Goal: Task Accomplishment & Management: Complete application form

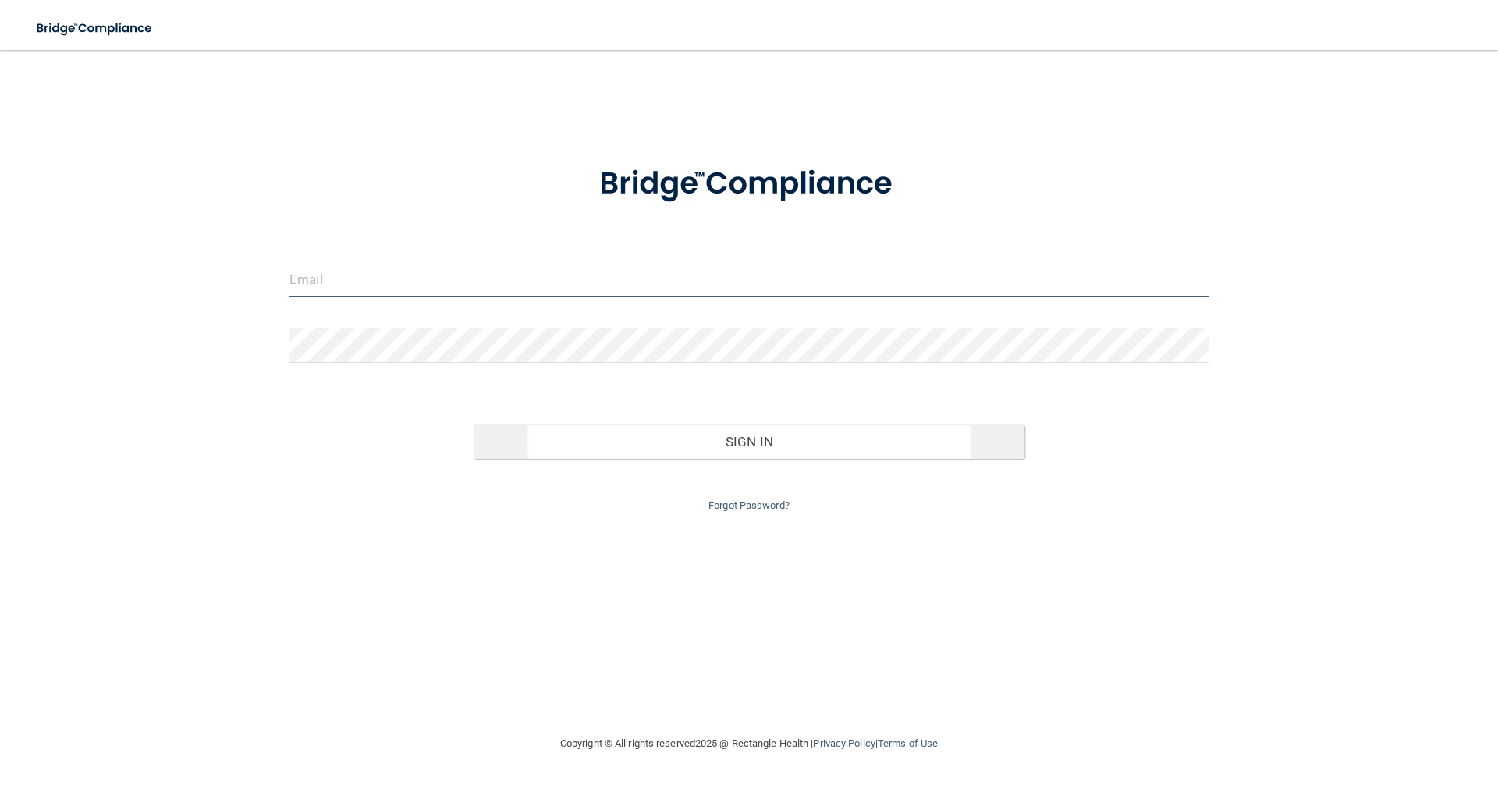
type input "[EMAIL_ADDRESS][DOMAIN_NAME]"
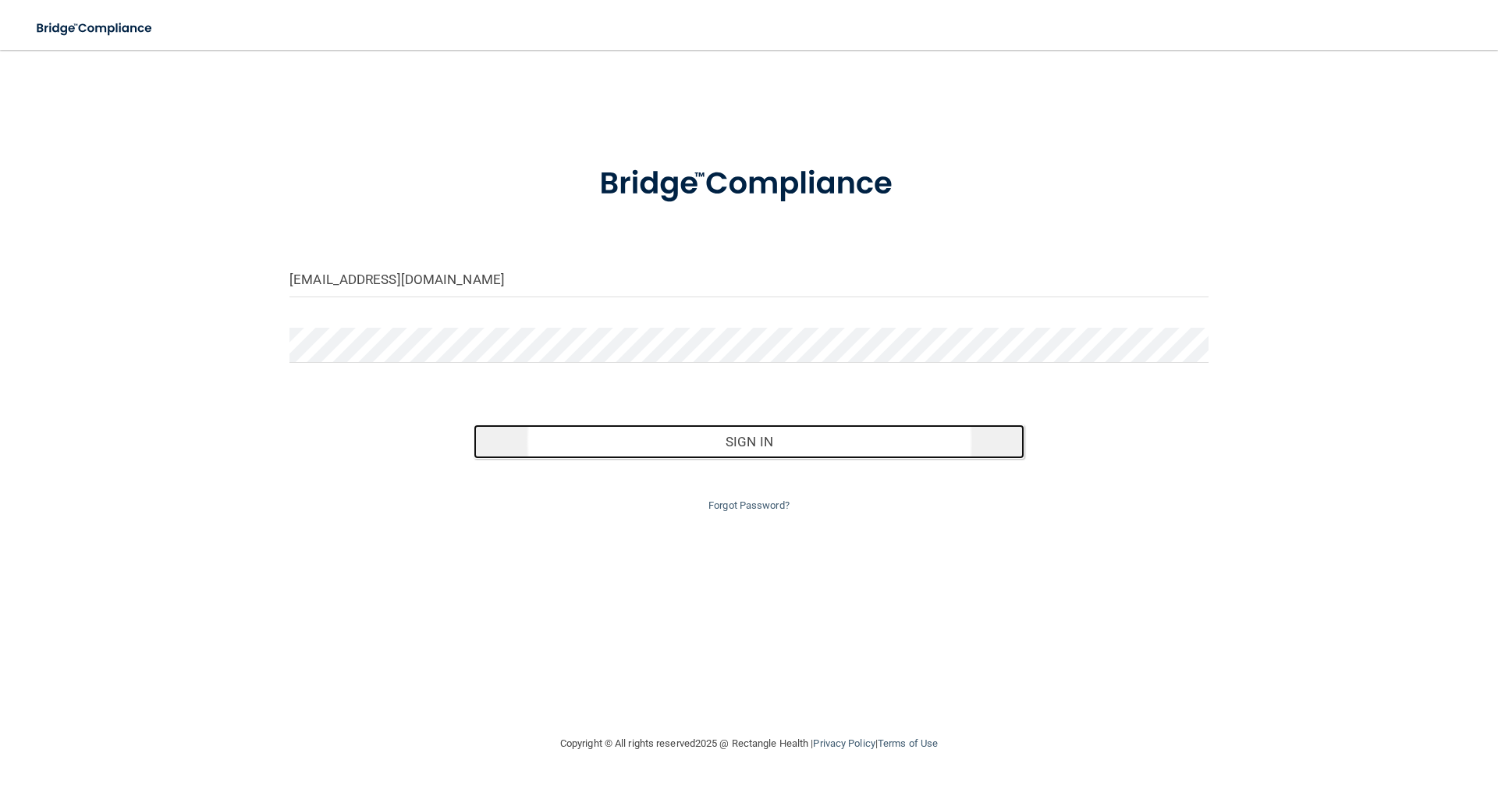
click at [748, 446] on button "Sign In" at bounding box center [750, 441] width 552 height 34
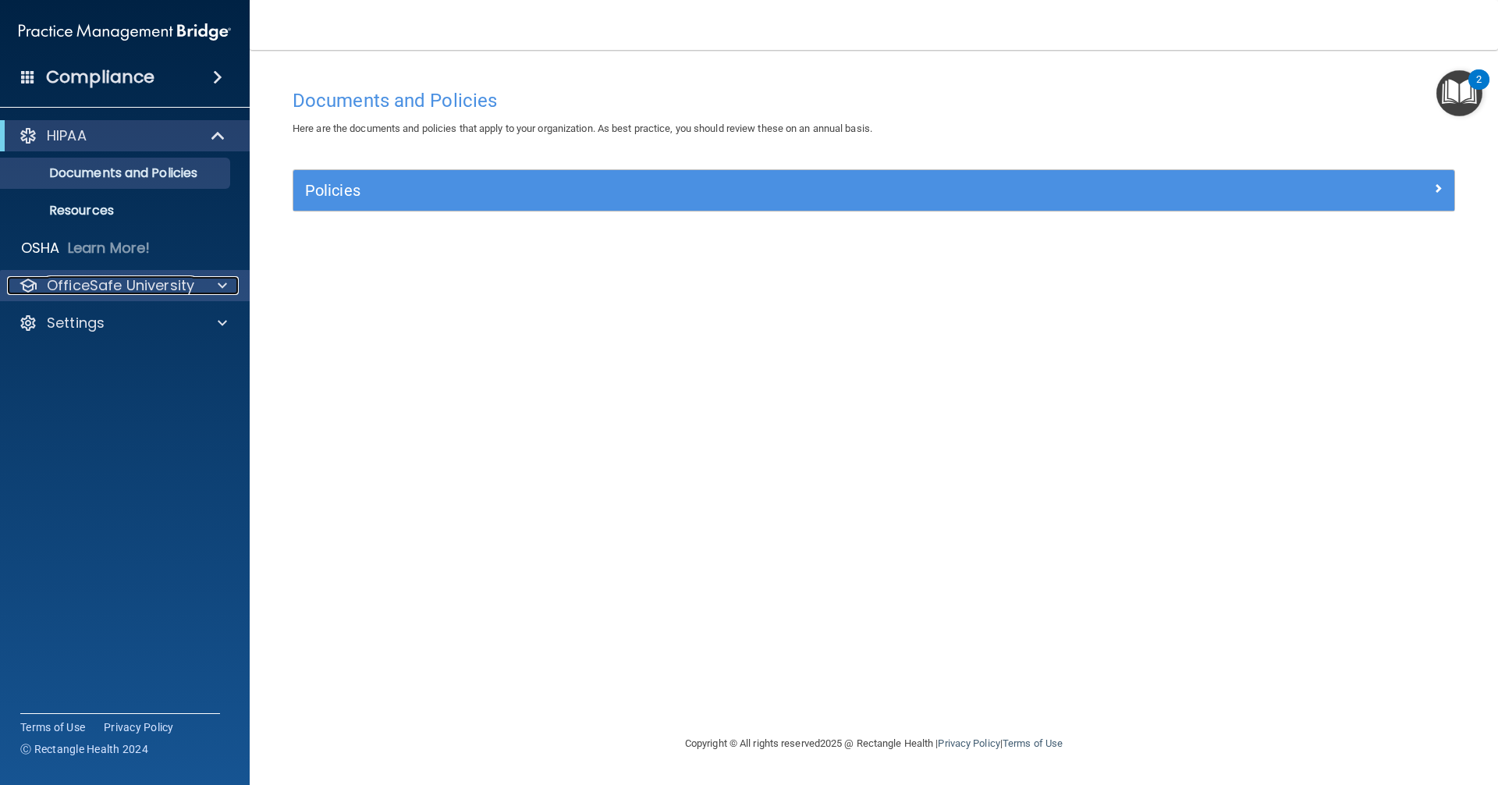
click at [218, 282] on span at bounding box center [222, 285] width 9 height 19
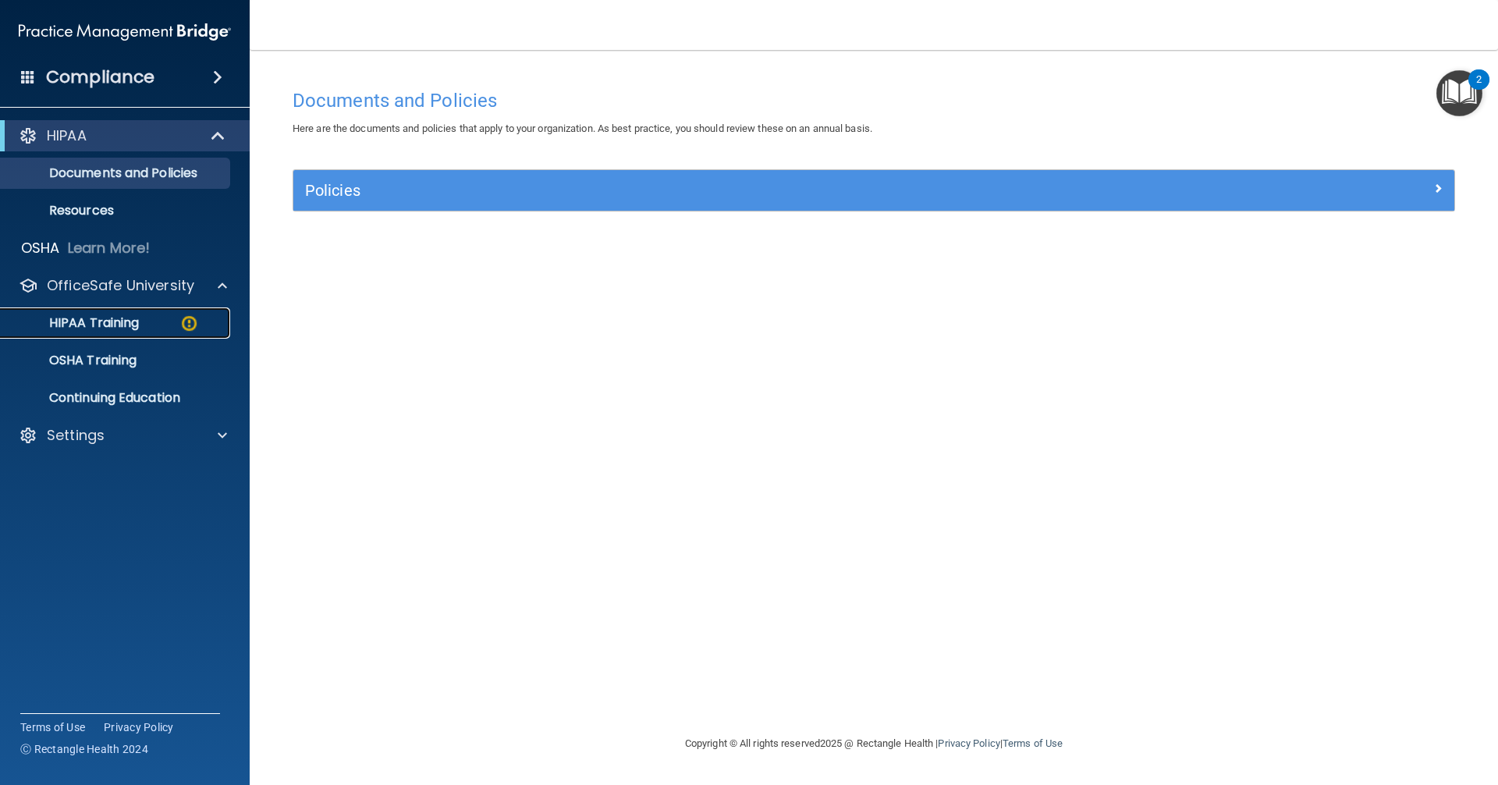
click at [132, 322] on p "HIPAA Training" at bounding box center [74, 323] width 129 height 16
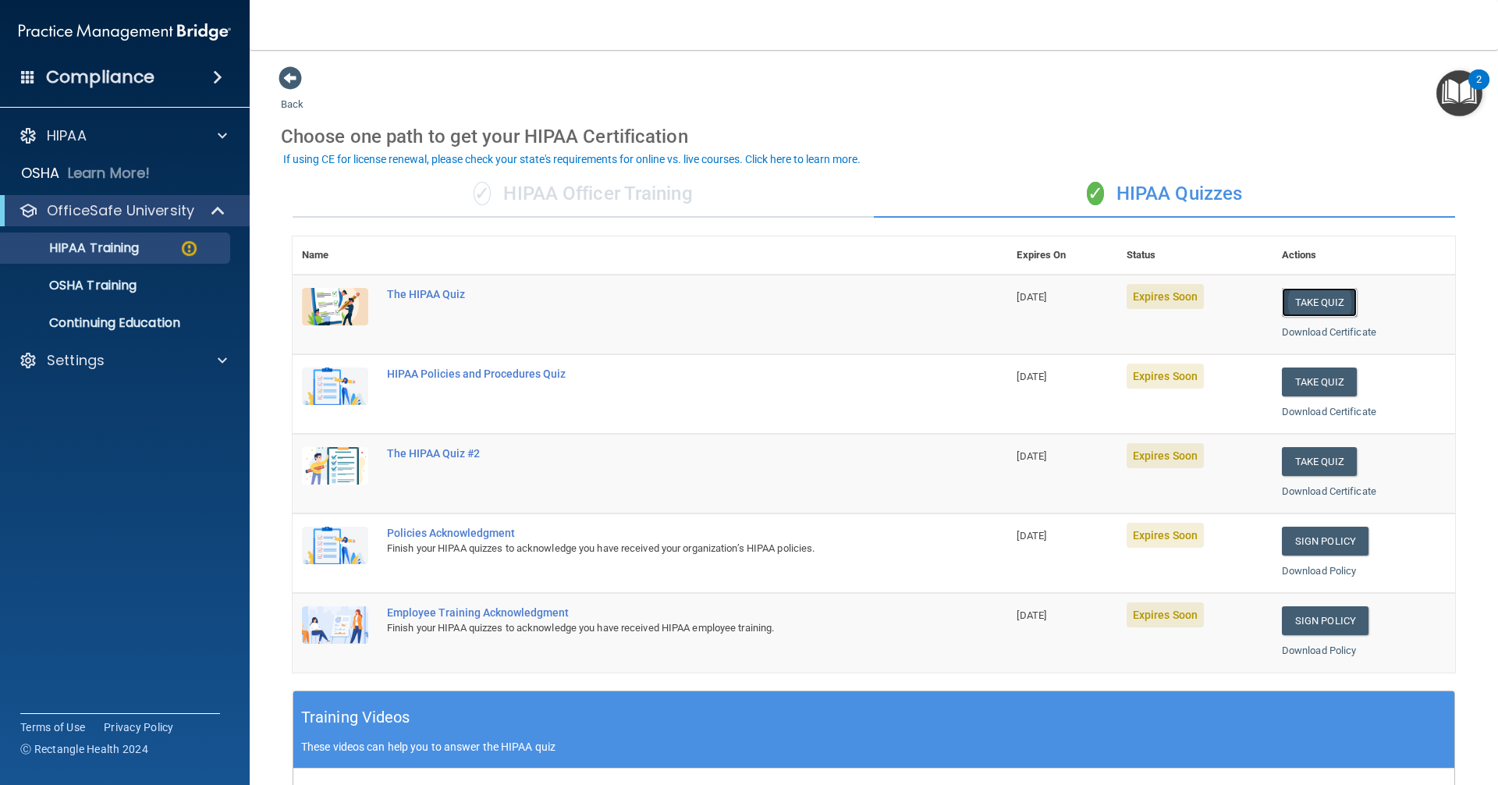
click at [1307, 301] on button "Take Quiz" at bounding box center [1319, 302] width 75 height 29
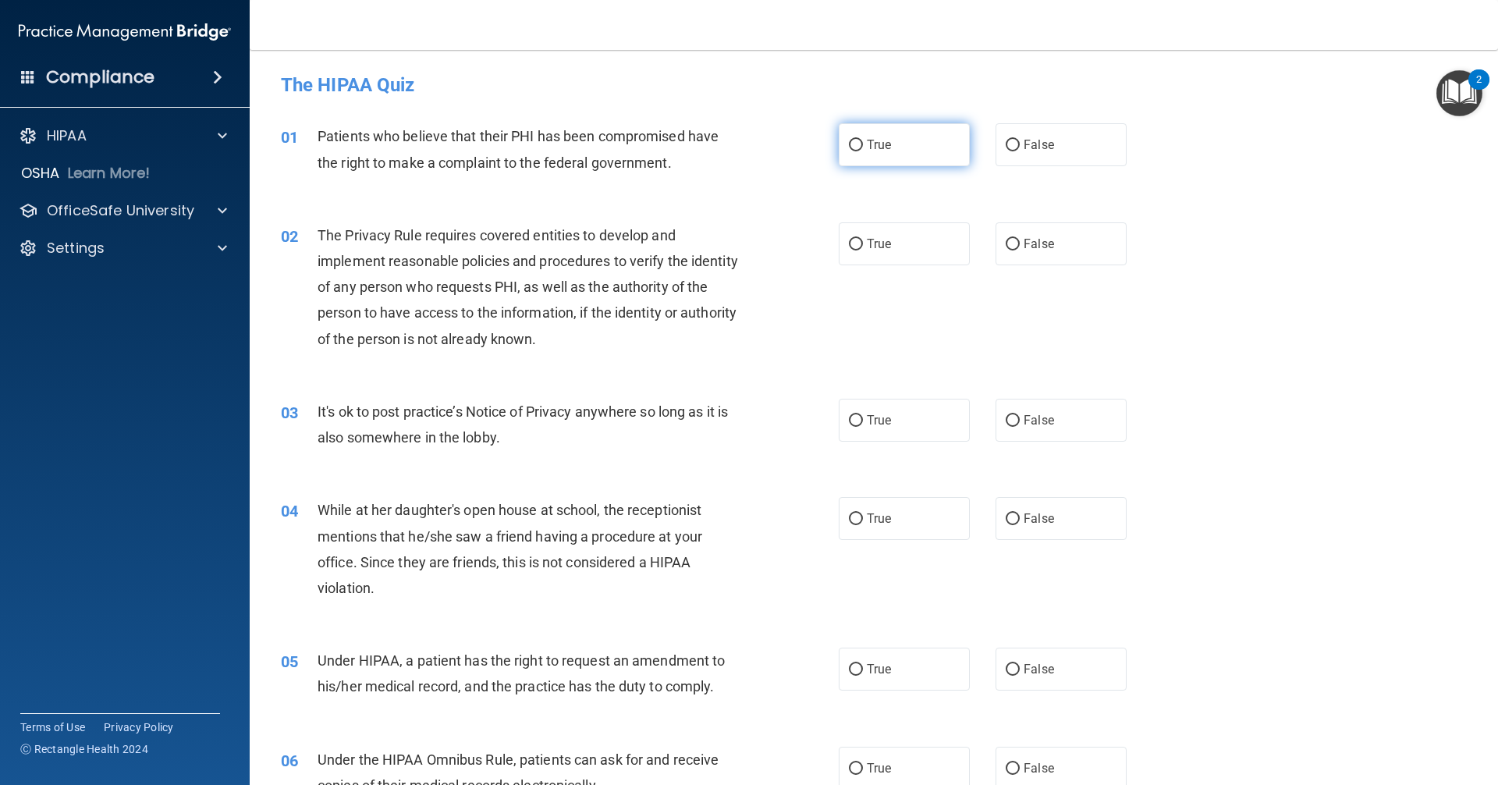
click at [905, 145] on label "True" at bounding box center [904, 144] width 131 height 43
click at [863, 145] on input "True" at bounding box center [856, 146] width 14 height 12
radio input "true"
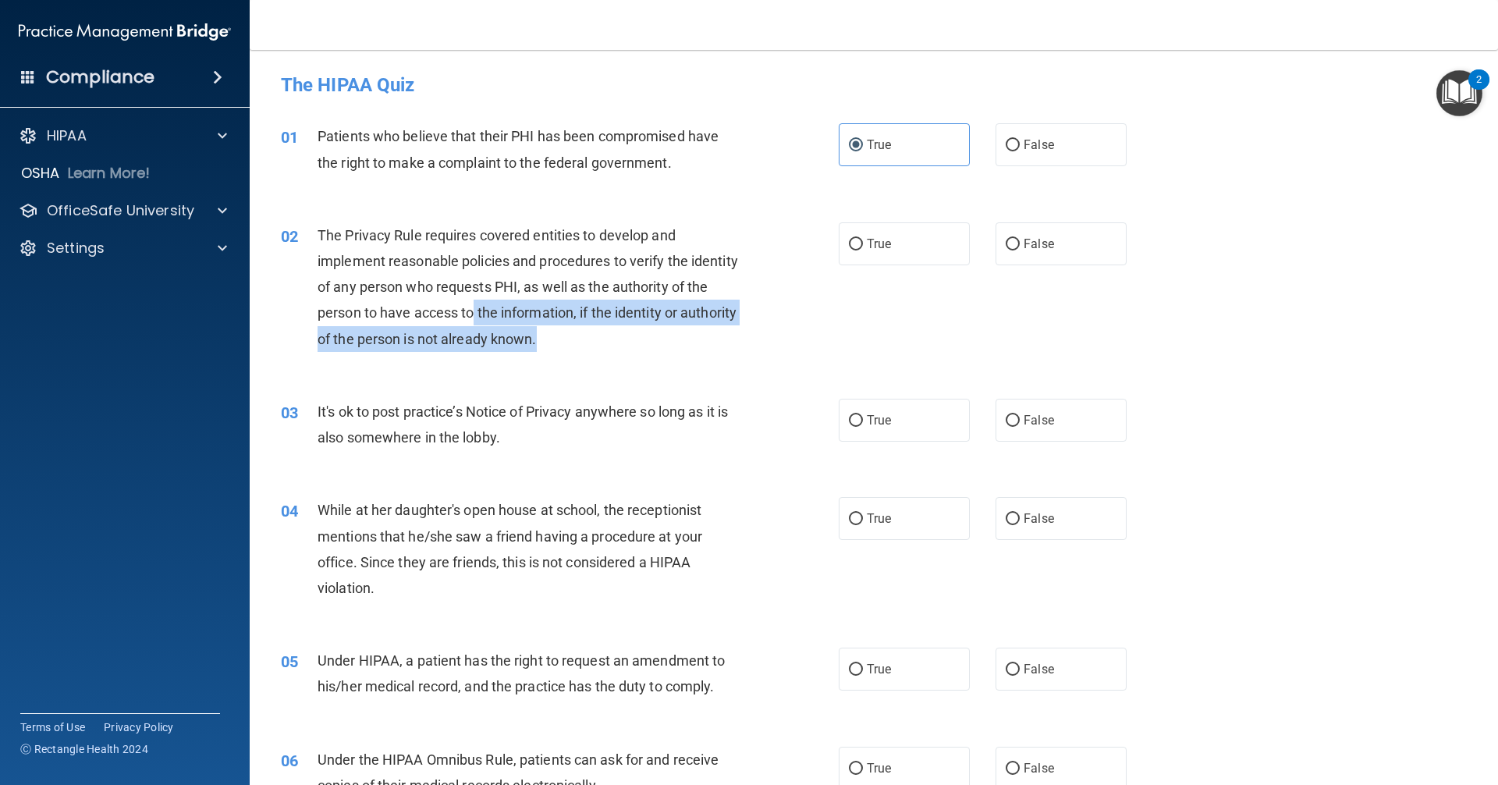
drag, startPoint x: 498, startPoint y: 309, endPoint x: 621, endPoint y: 350, distance: 130.0
click at [621, 350] on div "The Privacy Rule requires covered entities to develop and implement reasonable …" at bounding box center [536, 287] width 436 height 130
click at [849, 242] on input "True" at bounding box center [856, 245] width 14 height 12
radio input "true"
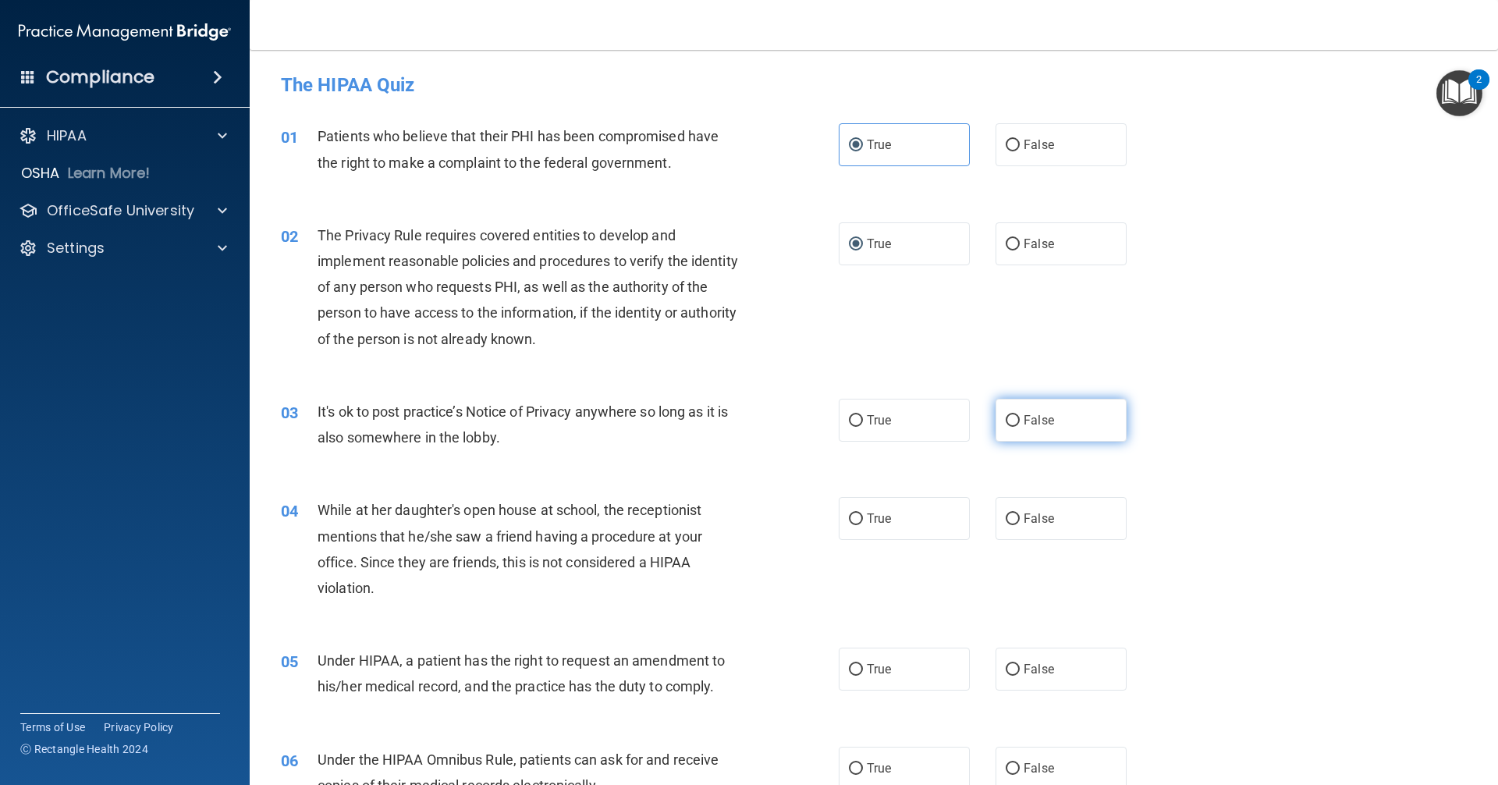
click at [1035, 419] on span "False" at bounding box center [1039, 420] width 30 height 15
click at [1020, 419] on input "False" at bounding box center [1013, 421] width 14 height 12
radio input "true"
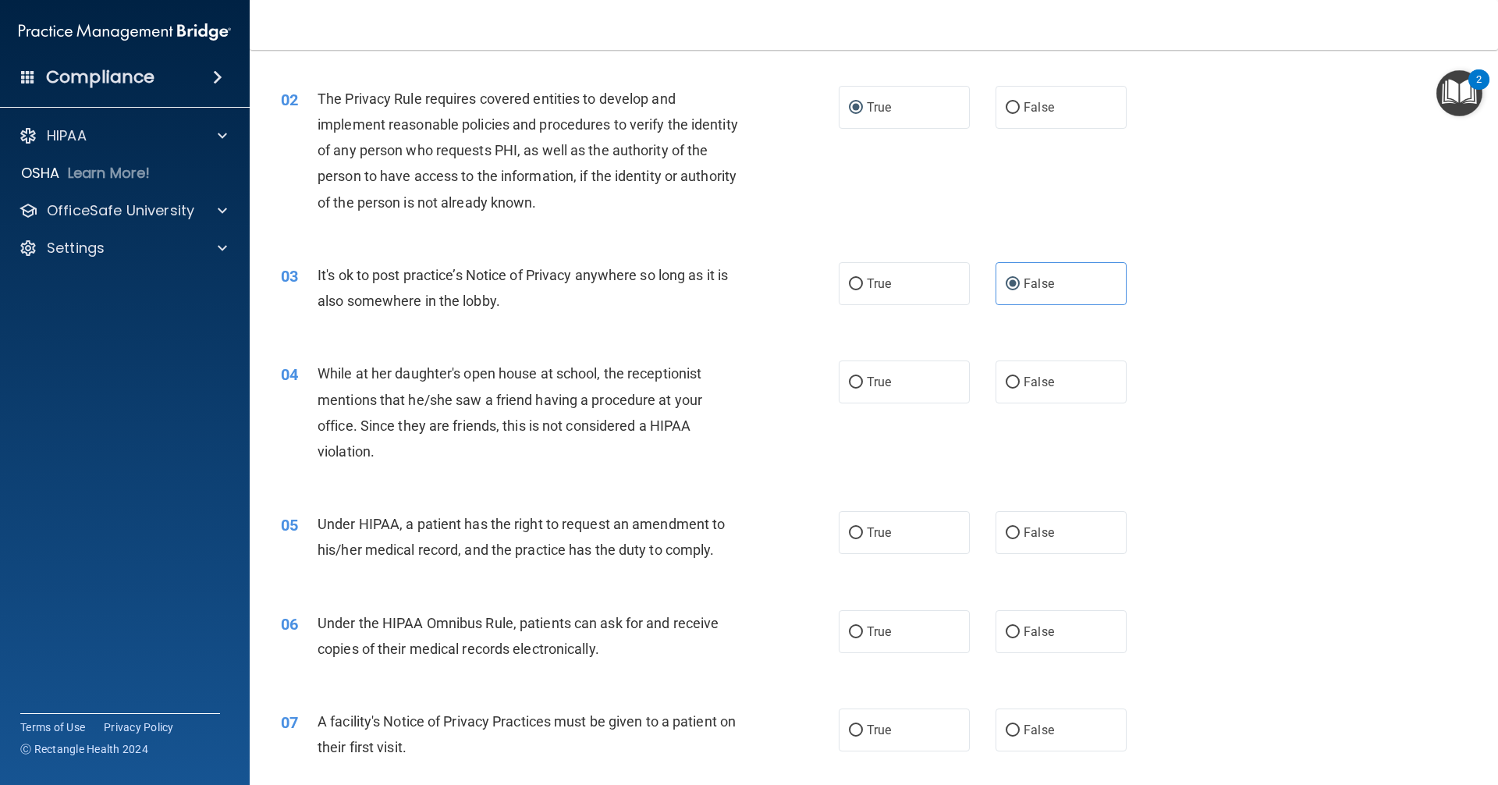
scroll to position [156, 0]
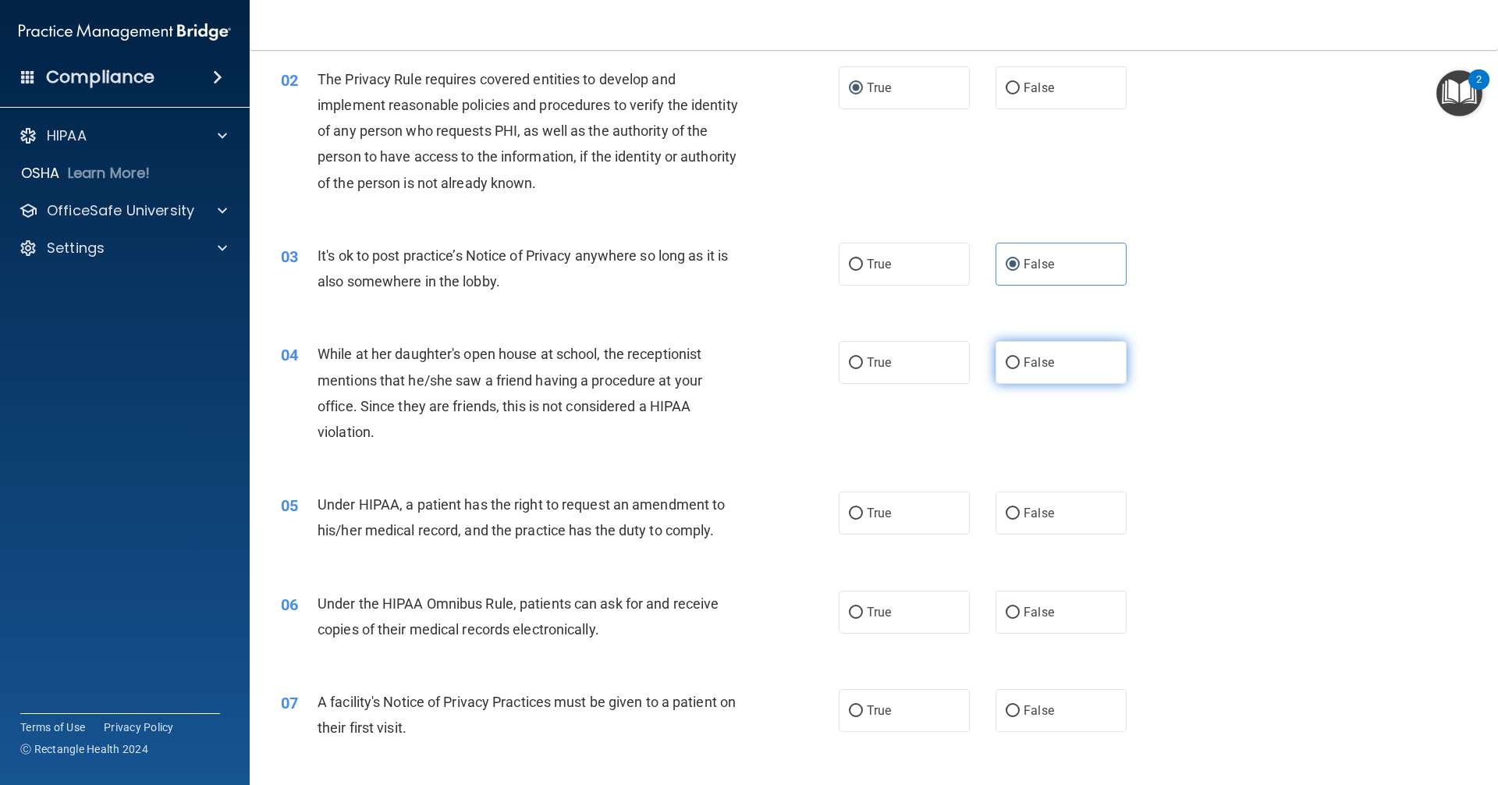
click at [1015, 364] on label "False" at bounding box center [1061, 362] width 131 height 43
click at [1015, 364] on input "False" at bounding box center [1013, 363] width 14 height 12
radio input "true"
click at [886, 517] on span "True" at bounding box center [879, 513] width 24 height 15
click at [863, 517] on input "True" at bounding box center [856, 514] width 14 height 12
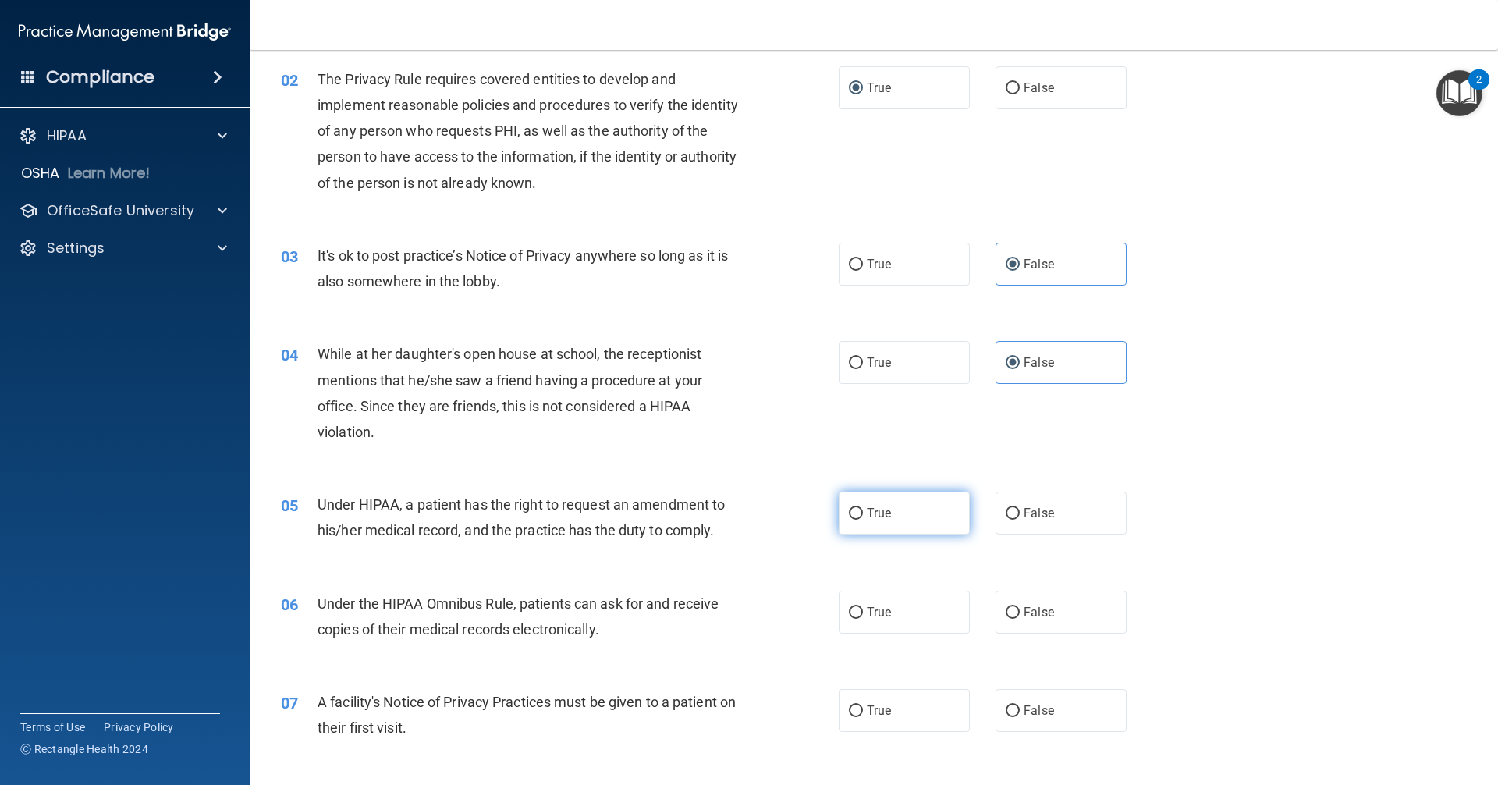
radio input "true"
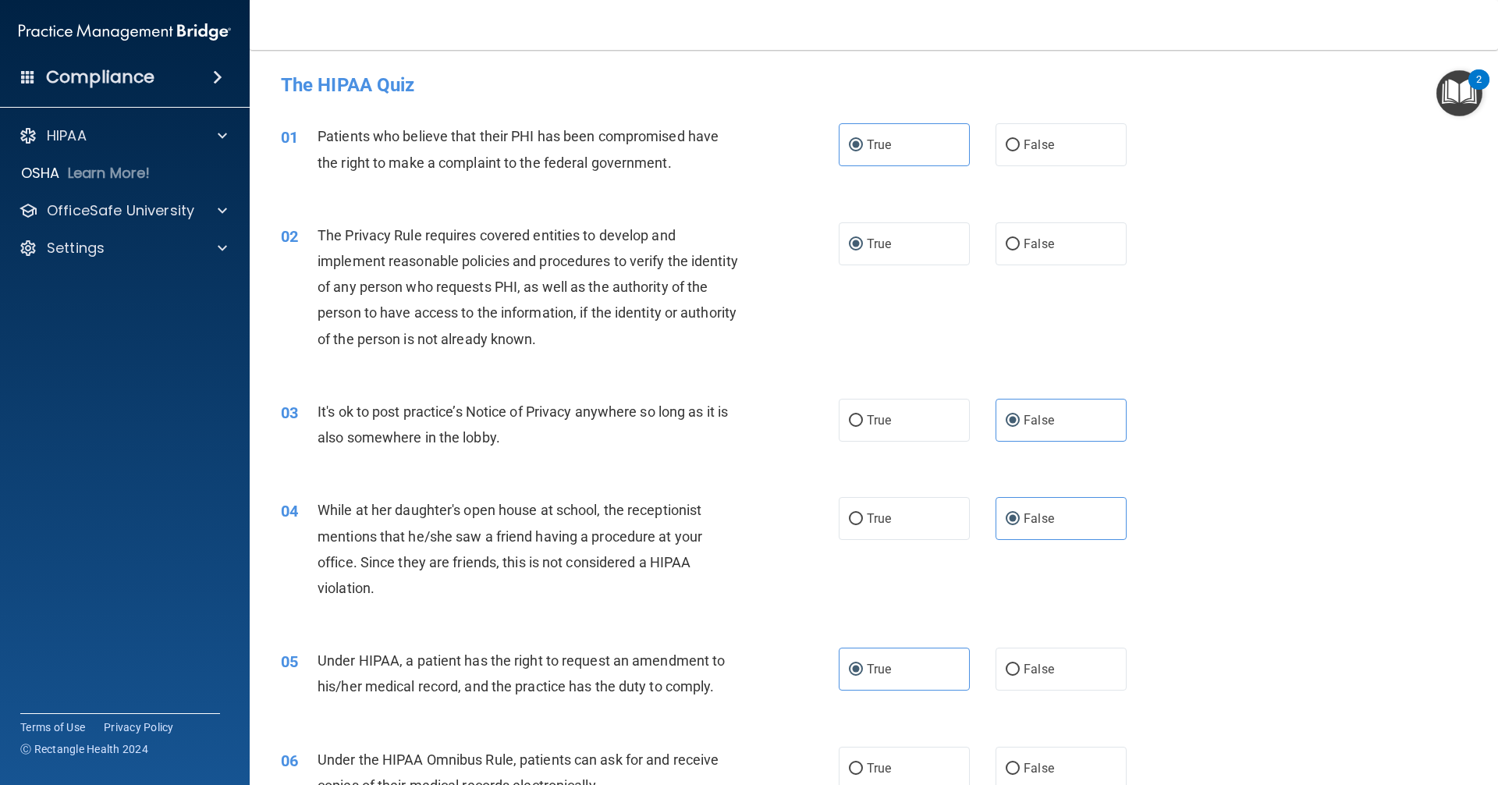
click at [872, 605] on div "04 While at her daughter's open house at school, the receptionist mentions that…" at bounding box center [873, 553] width 1209 height 151
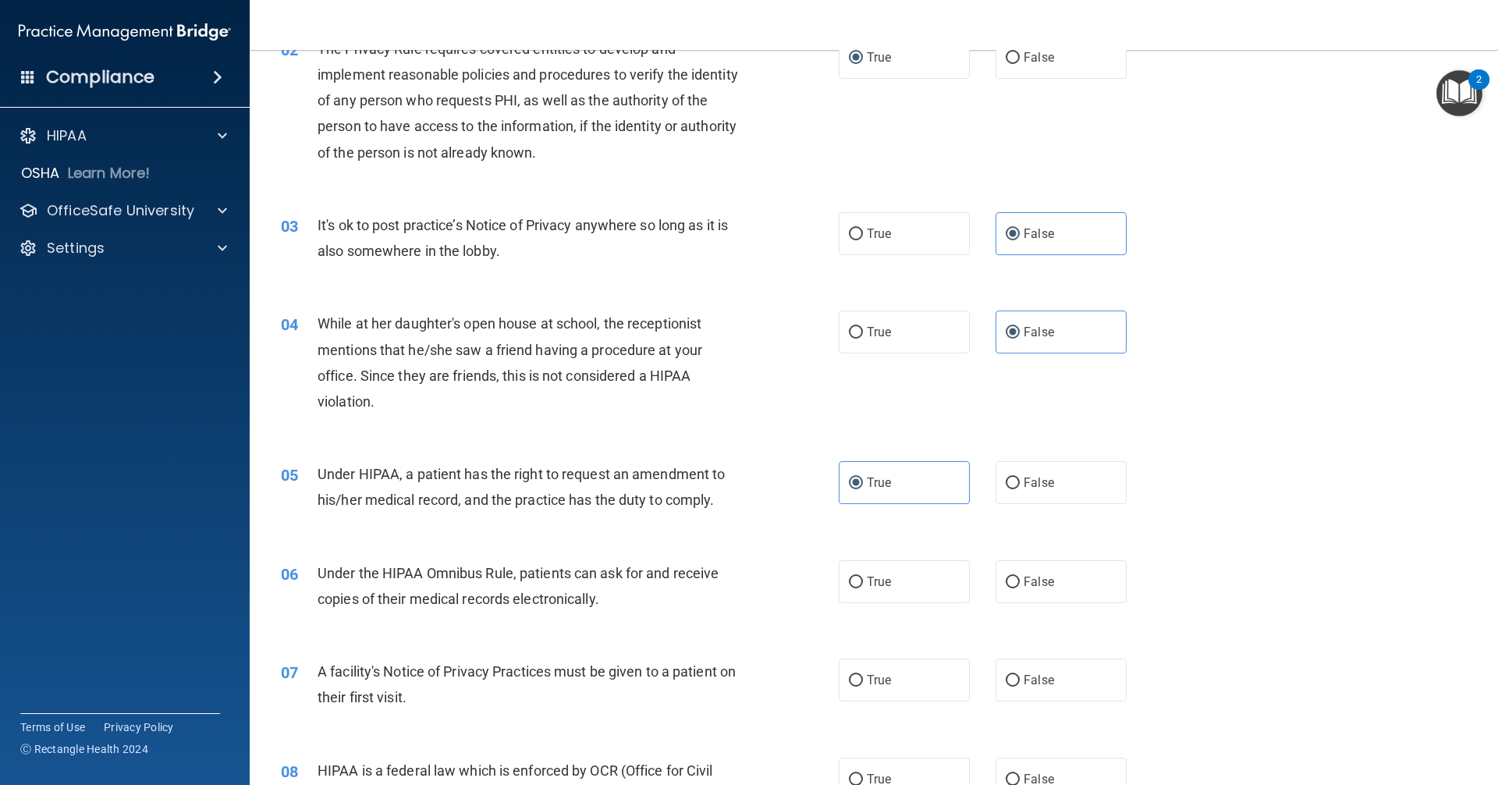
scroll to position [312, 0]
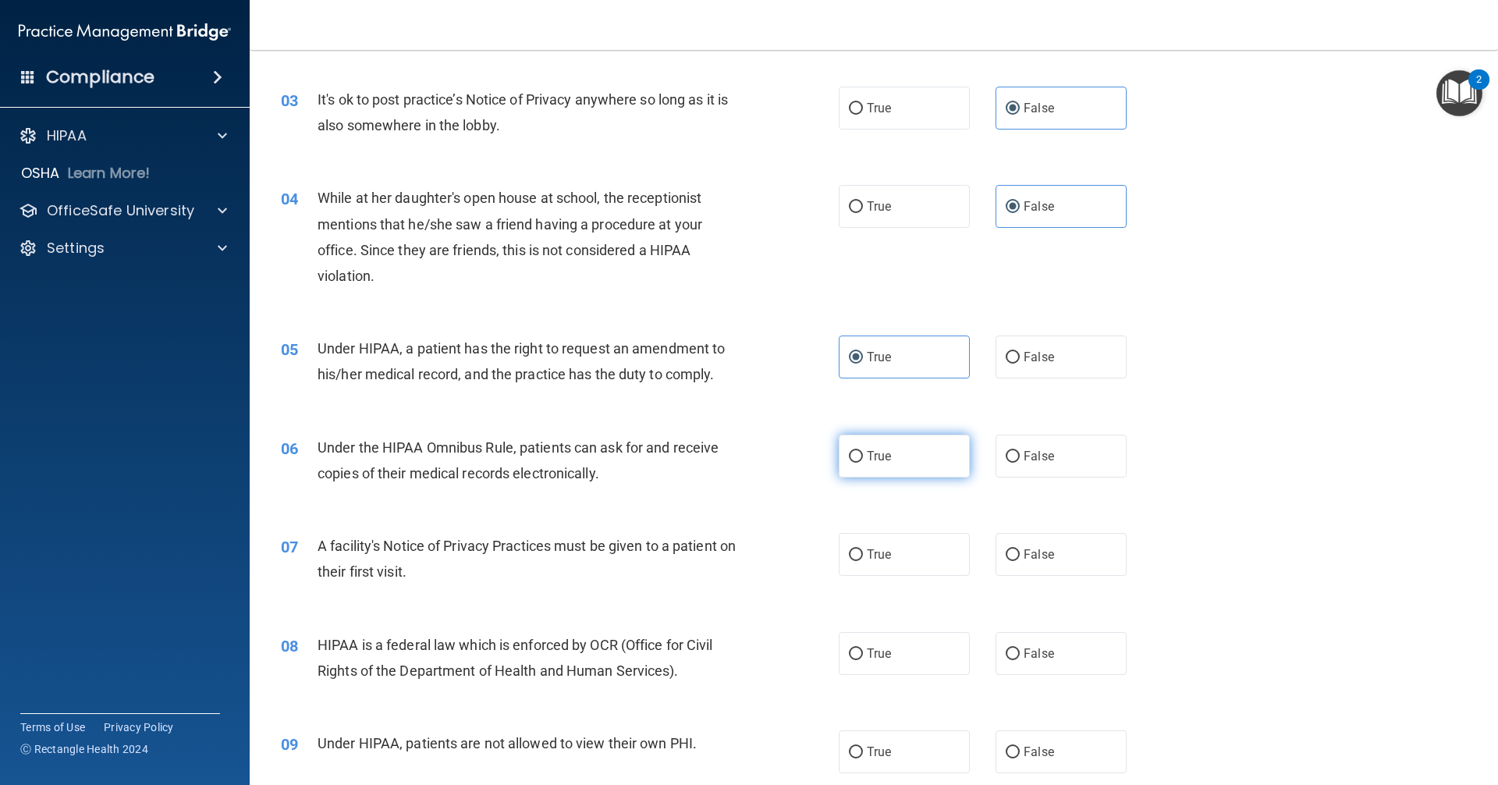
click at [867, 454] on span "True" at bounding box center [879, 456] width 24 height 15
click at [861, 454] on input "True" at bounding box center [856, 457] width 14 height 12
radio input "true"
click at [897, 555] on label "True" at bounding box center [904, 554] width 131 height 43
click at [863, 555] on input "True" at bounding box center [856, 555] width 14 height 12
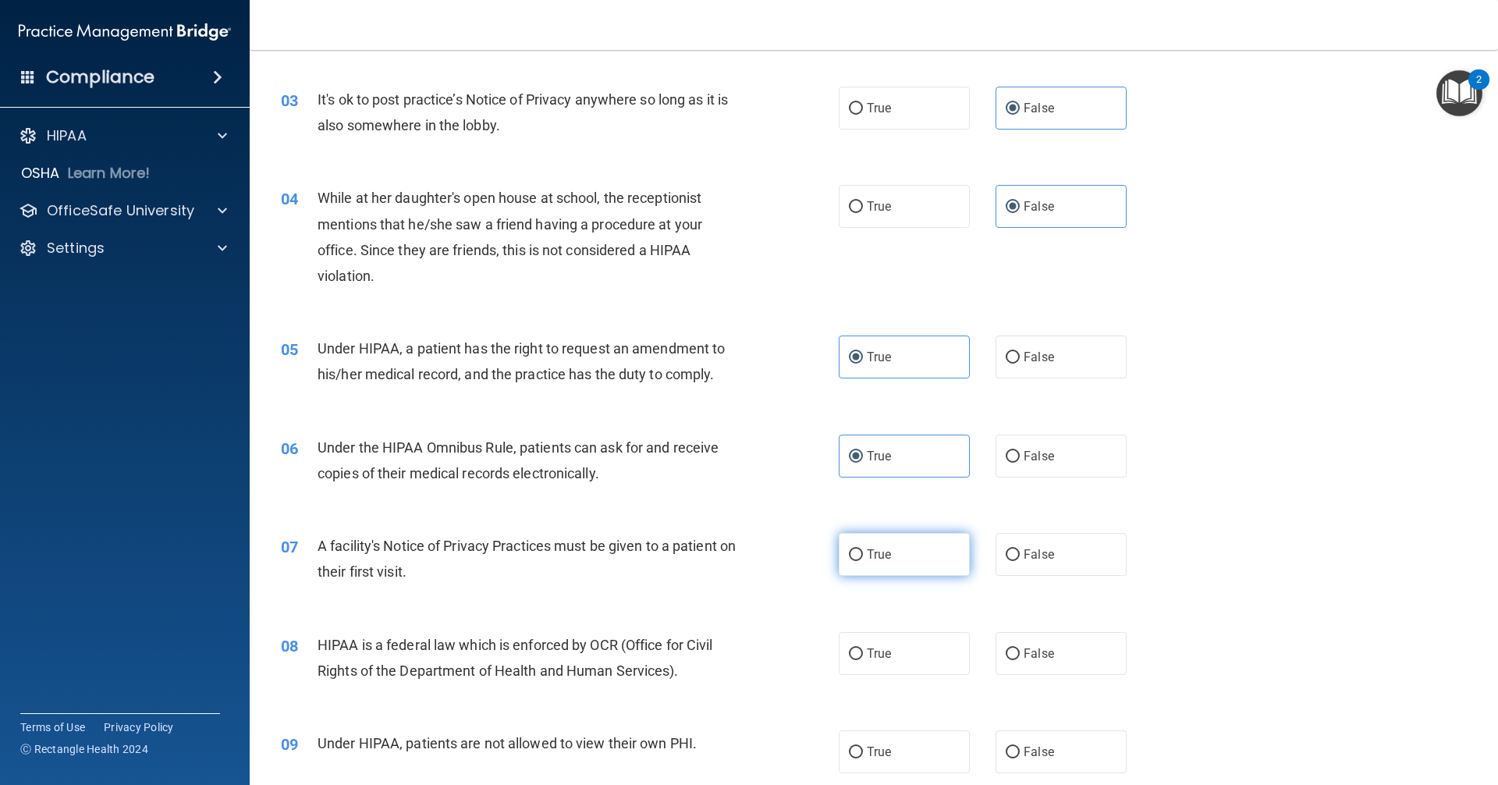
radio input "true"
click at [1024, 355] on span "False" at bounding box center [1039, 357] width 30 height 15
click at [1019, 355] on input "False" at bounding box center [1013, 358] width 14 height 12
radio input "true"
radio input "false"
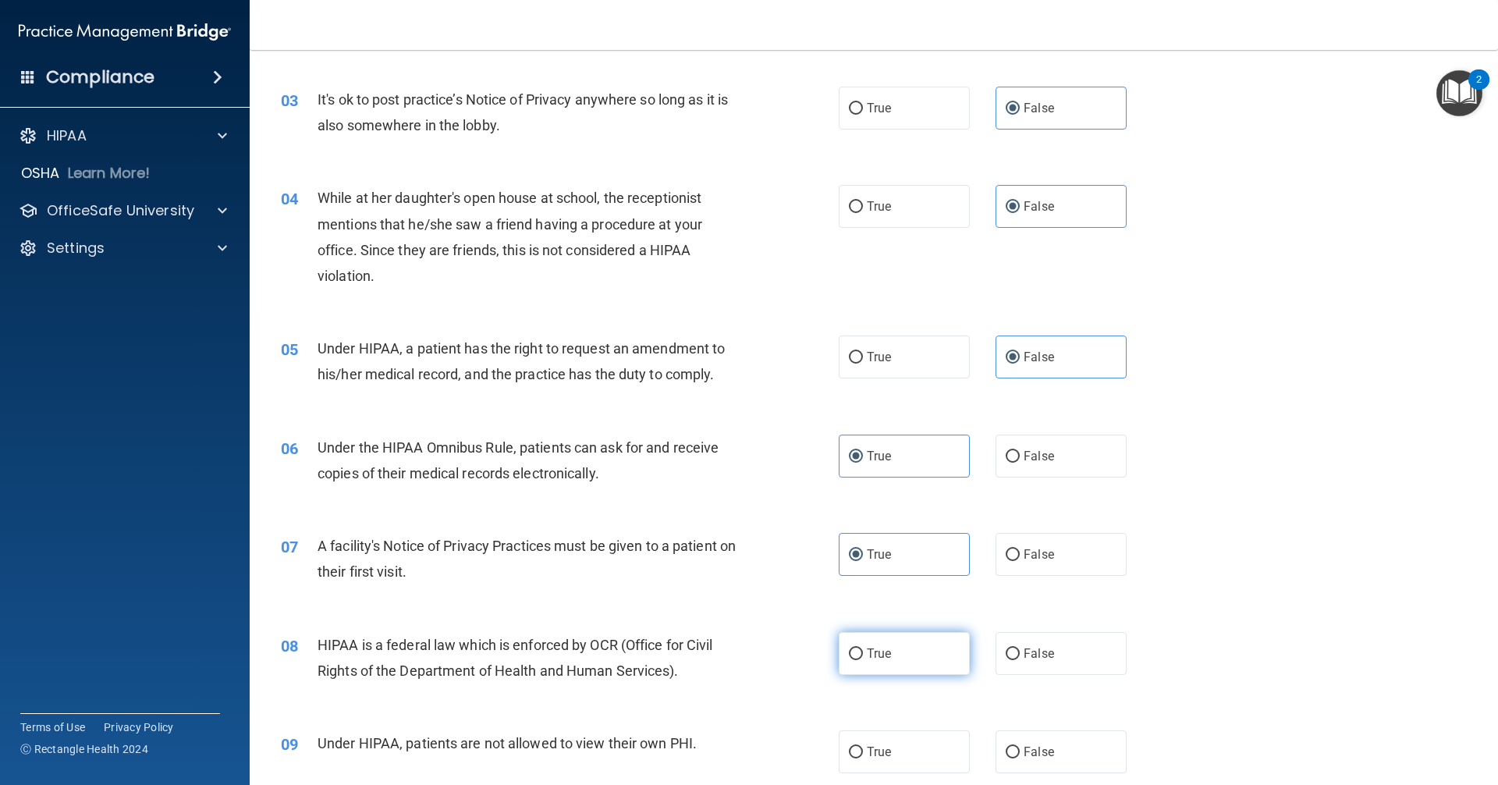
click at [872, 651] on span "True" at bounding box center [879, 653] width 24 height 15
click at [863, 651] on input "True" at bounding box center [856, 654] width 14 height 12
radio input "true"
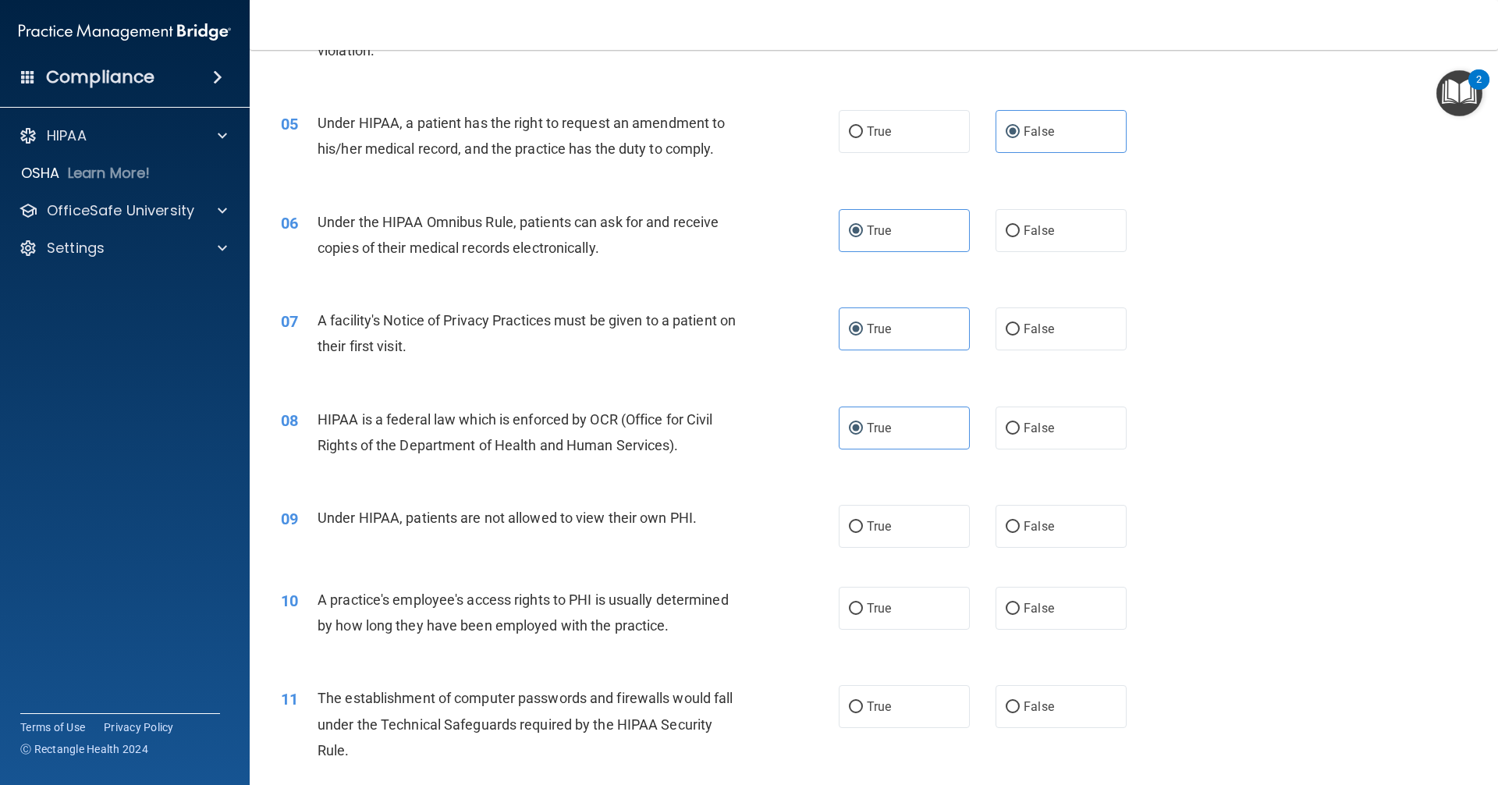
scroll to position [546, 0]
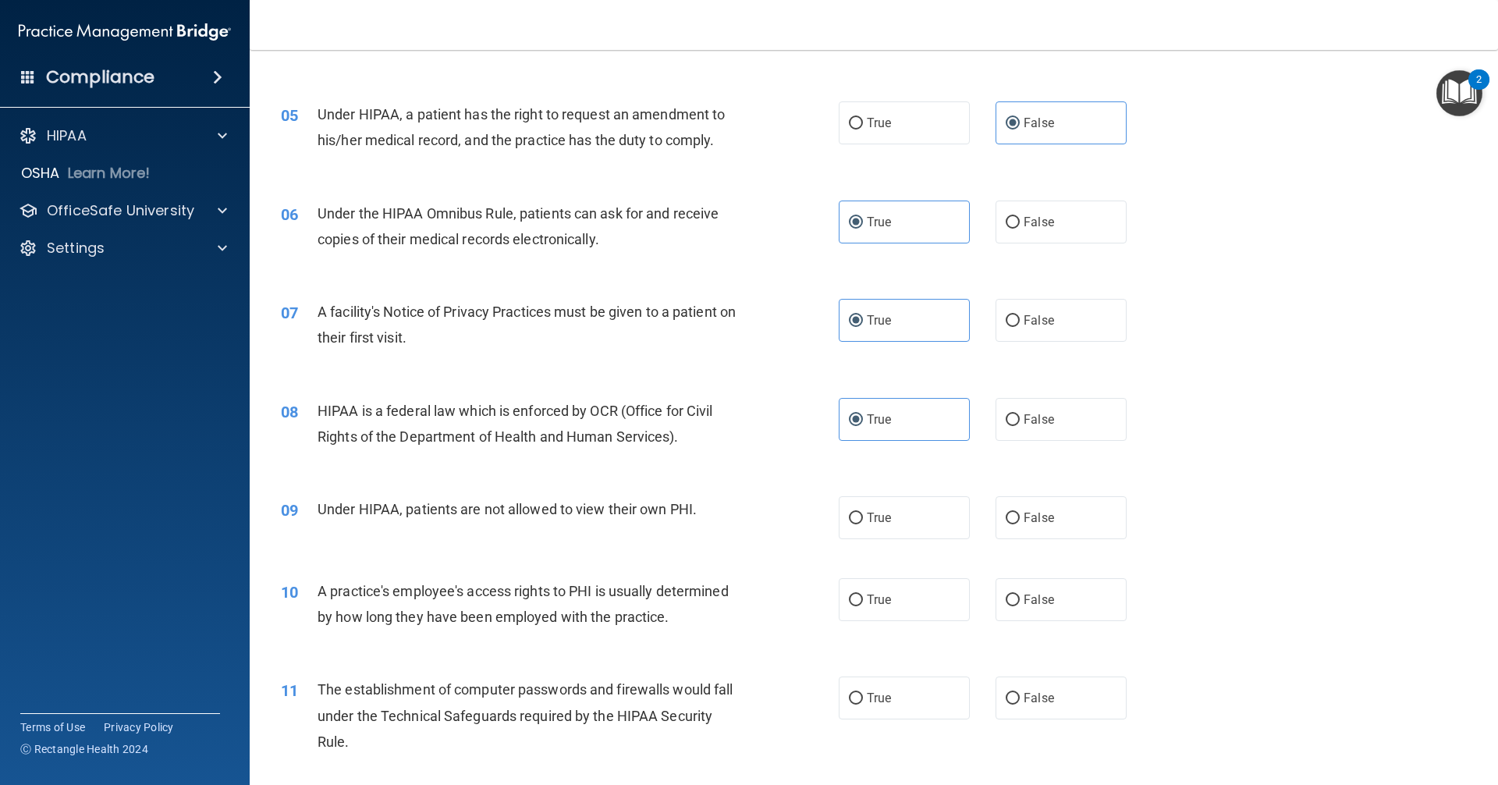
click at [1020, 530] on label "False" at bounding box center [1061, 517] width 131 height 43
click at [1020, 524] on input "False" at bounding box center [1013, 519] width 14 height 12
radio input "true"
click at [1024, 597] on span "False" at bounding box center [1039, 599] width 30 height 15
click at [1020, 597] on input "False" at bounding box center [1013, 601] width 14 height 12
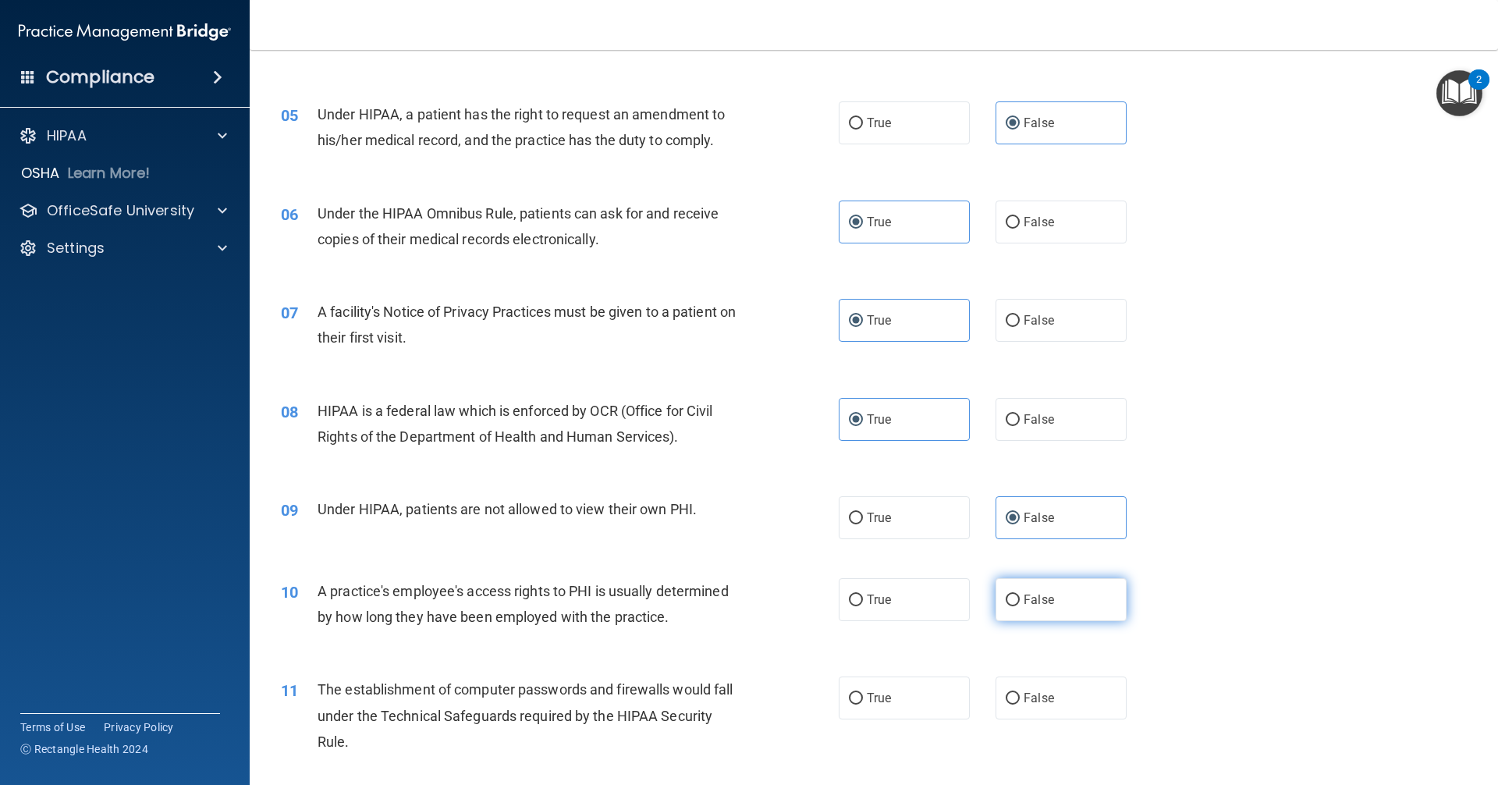
radio input "true"
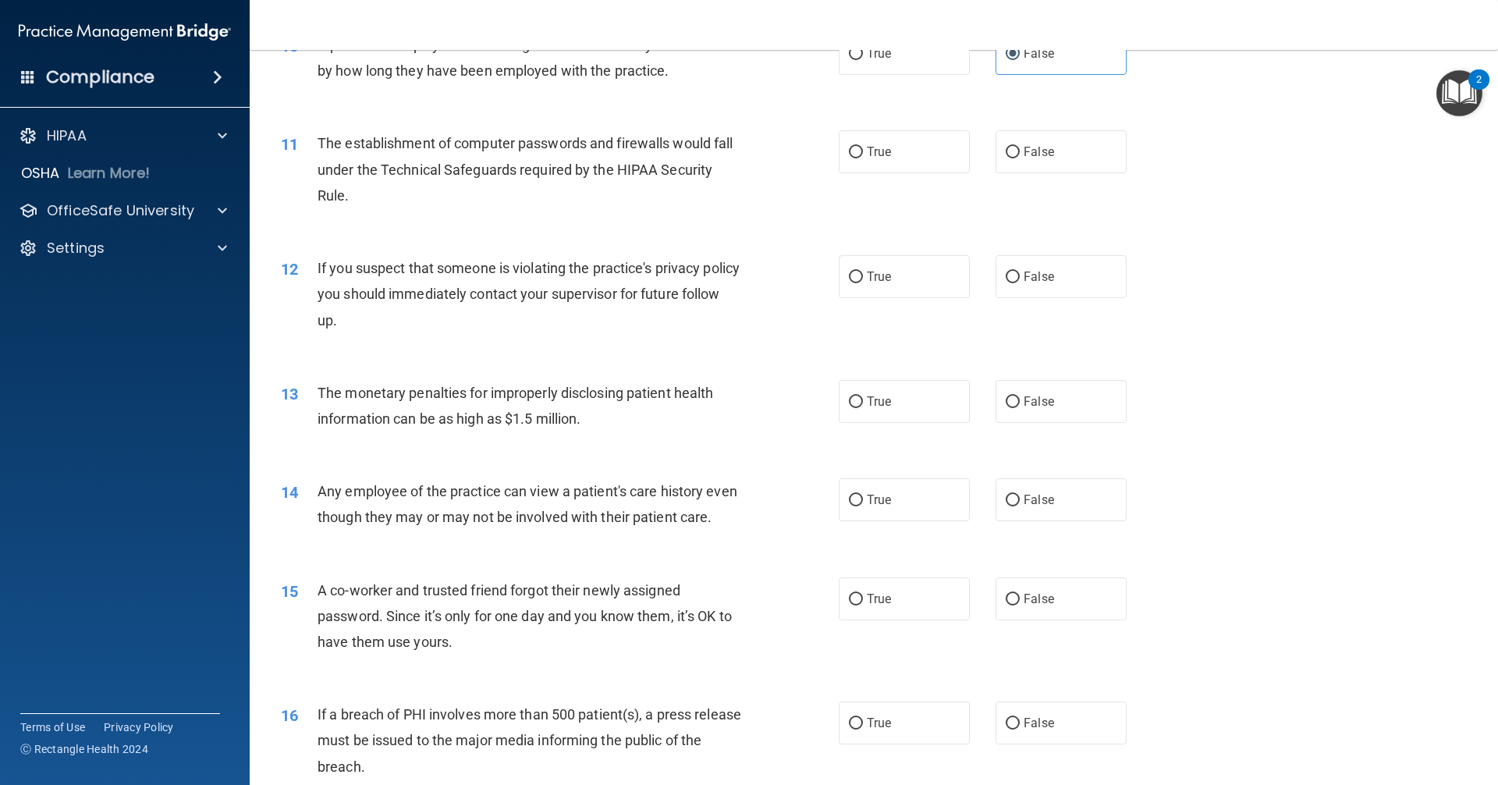
scroll to position [1170, 0]
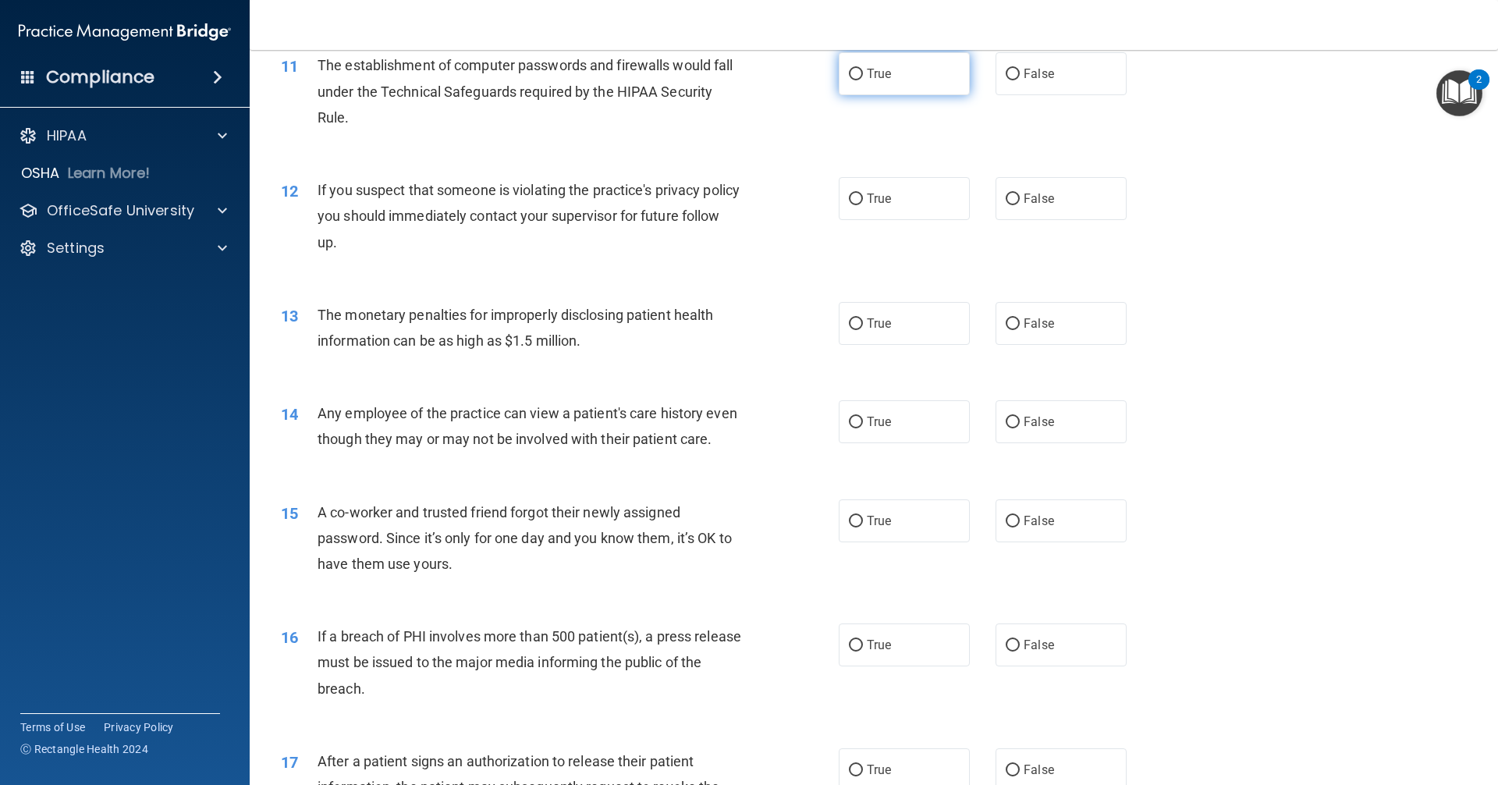
click at [872, 67] on span "True" at bounding box center [879, 73] width 24 height 15
click at [863, 69] on input "True" at bounding box center [856, 75] width 14 height 12
radio input "true"
click at [867, 197] on span "True" at bounding box center [879, 198] width 24 height 15
click at [863, 197] on input "True" at bounding box center [856, 200] width 14 height 12
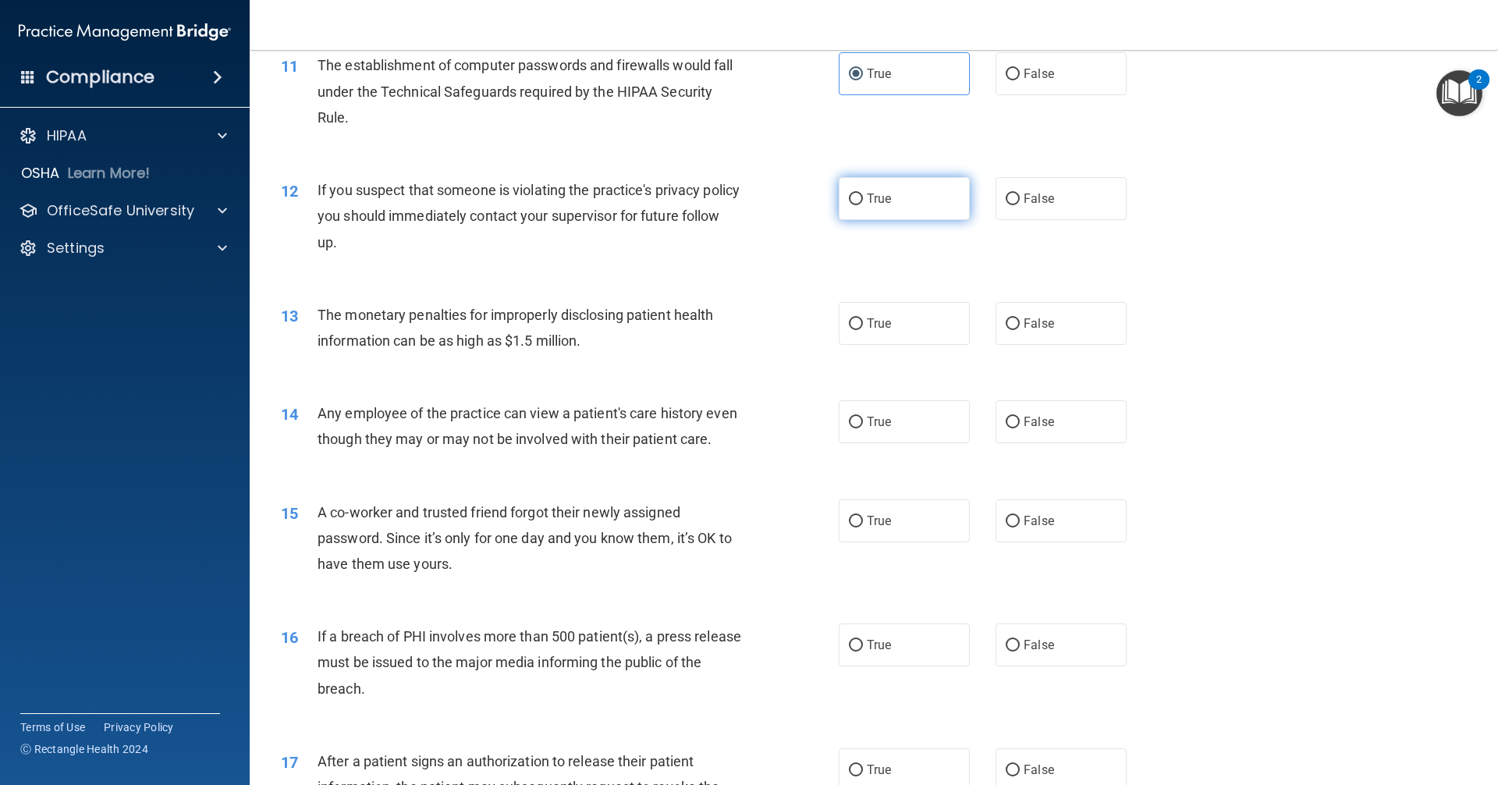
radio input "true"
click at [866, 314] on label "True" at bounding box center [904, 323] width 131 height 43
click at [863, 318] on input "True" at bounding box center [856, 324] width 14 height 12
radio input "true"
click at [1023, 429] on label "False" at bounding box center [1061, 421] width 131 height 43
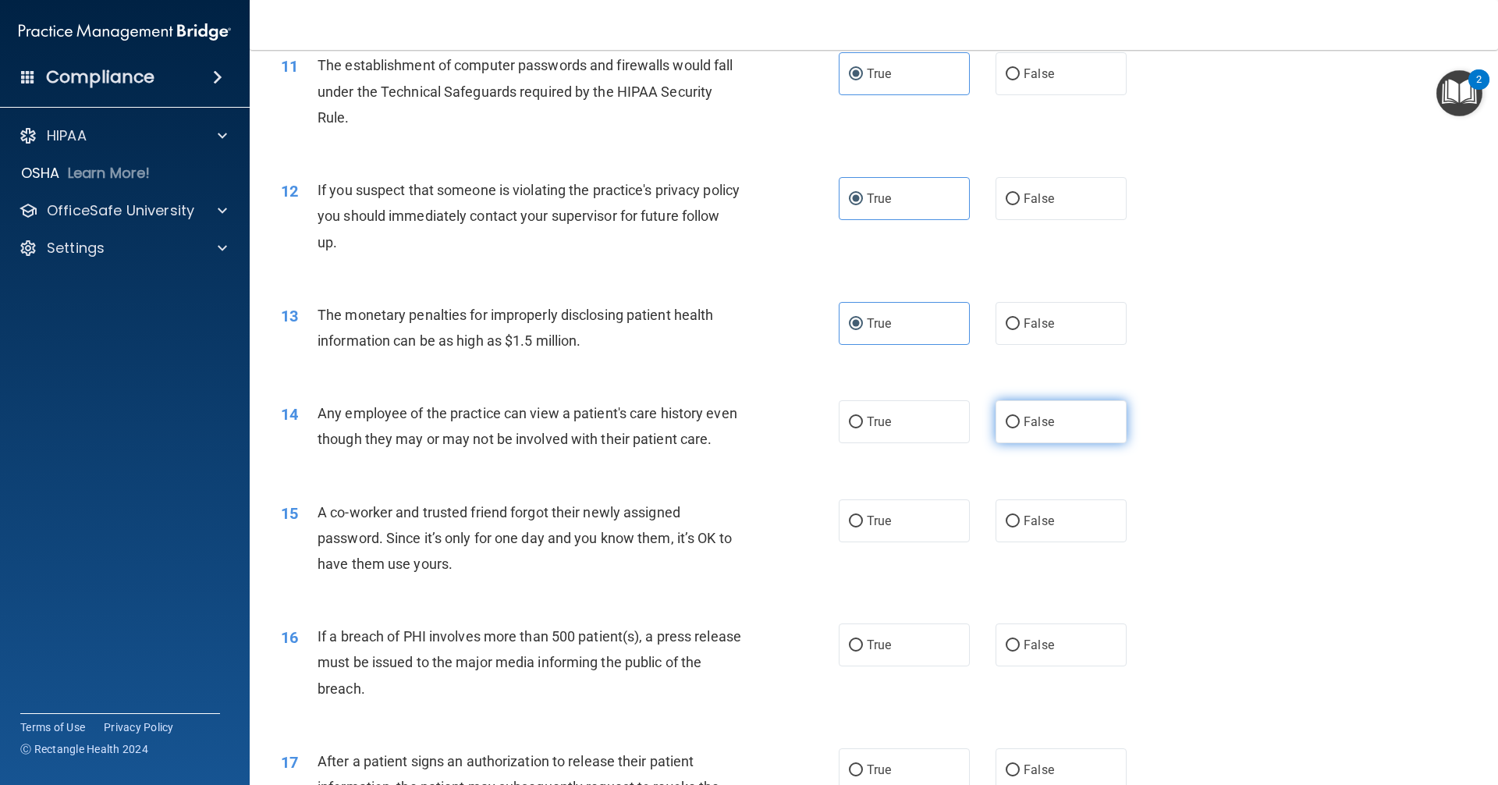
click at [1020, 428] on input "False" at bounding box center [1013, 423] width 14 height 12
radio input "true"
click at [1014, 542] on label "False" at bounding box center [1061, 520] width 131 height 43
click at [1014, 527] on input "False" at bounding box center [1013, 522] width 14 height 12
radio input "true"
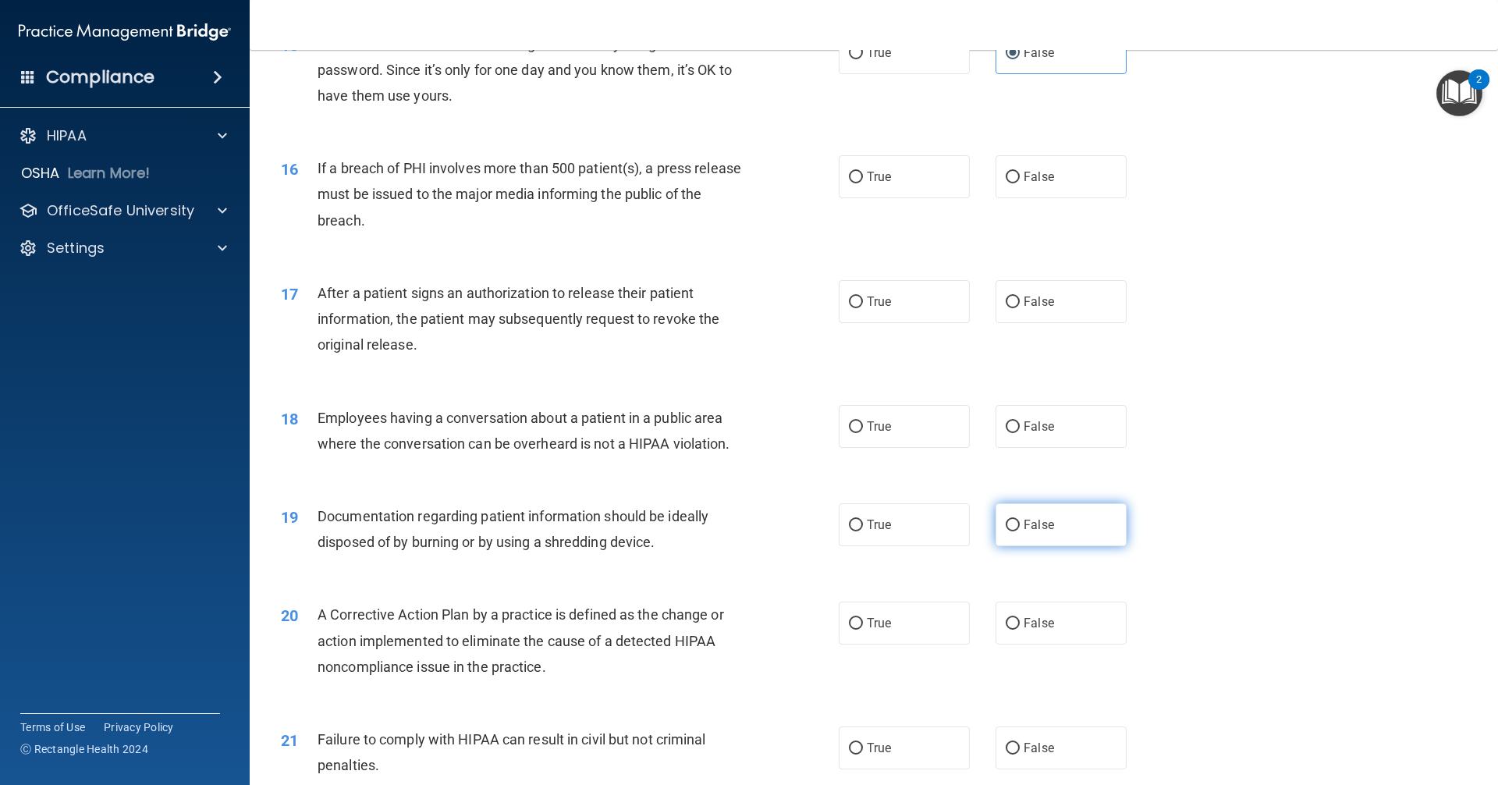
scroll to position [1717, 0]
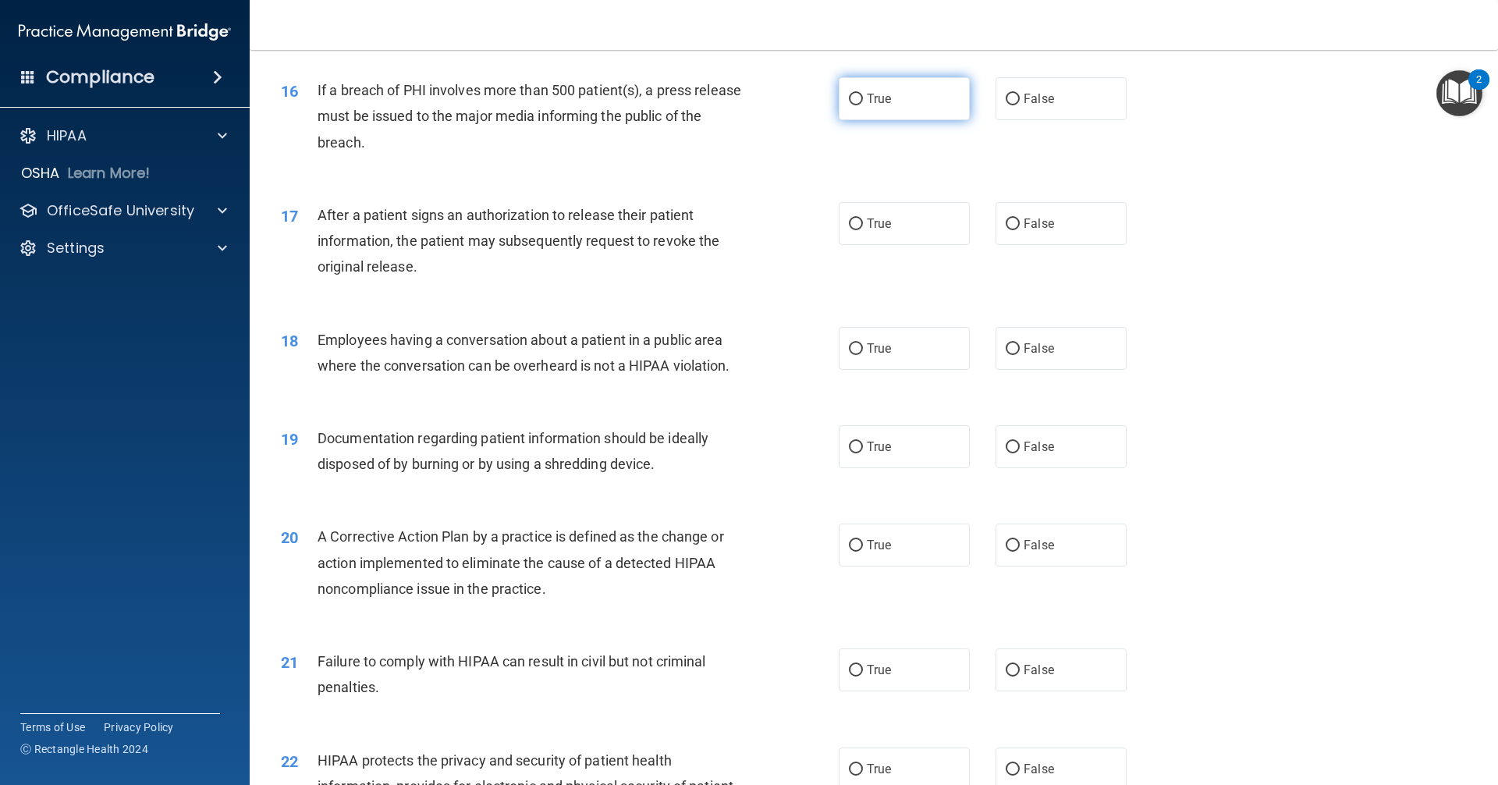
click at [897, 119] on label "True" at bounding box center [904, 98] width 131 height 43
click at [863, 105] on input "True" at bounding box center [856, 100] width 14 height 12
radio input "true"
click at [878, 241] on label "True" at bounding box center [904, 223] width 131 height 43
click at [863, 230] on input "True" at bounding box center [856, 224] width 14 height 12
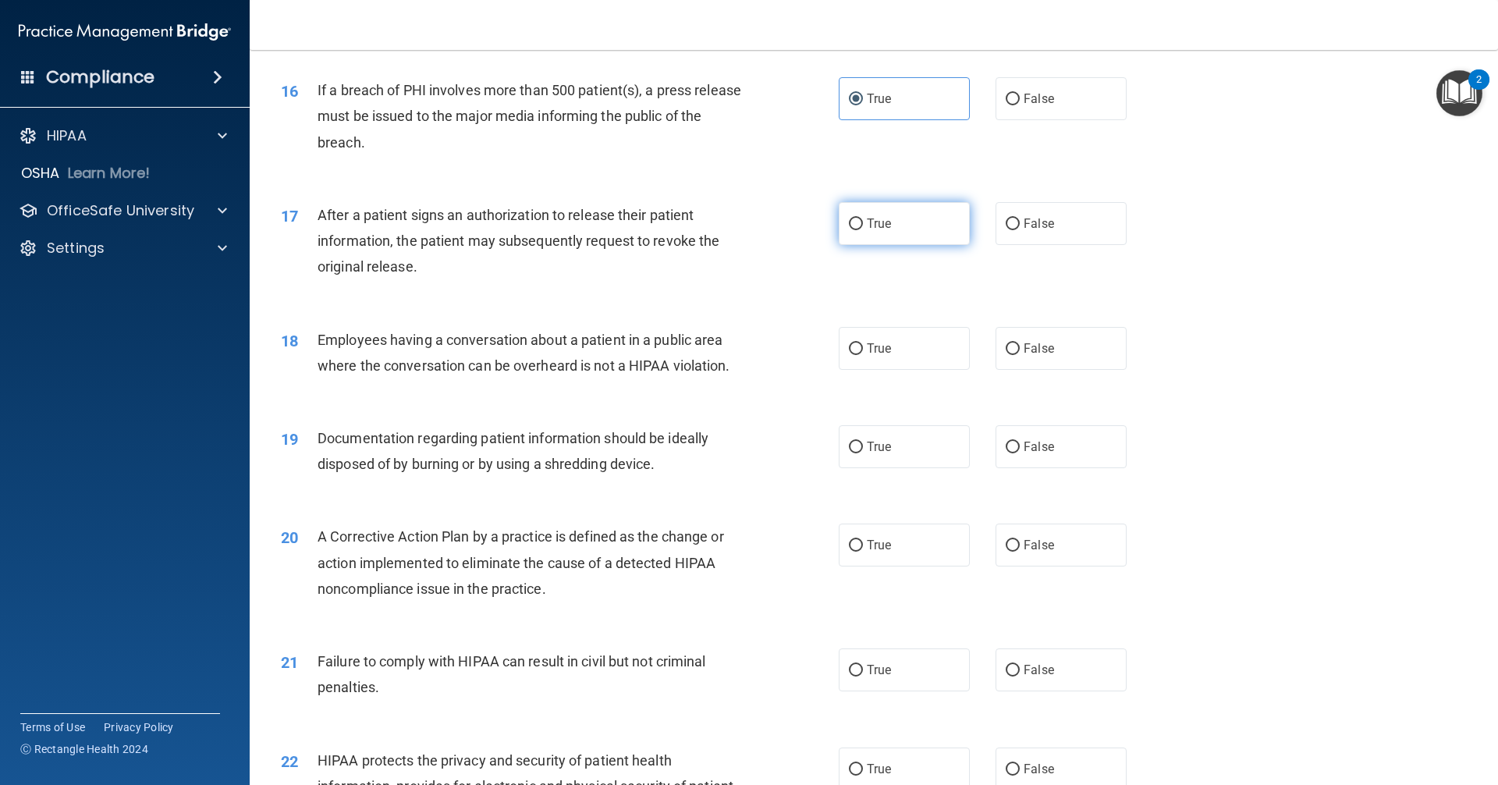
radio input "true"
click at [1026, 356] on span "False" at bounding box center [1039, 348] width 30 height 15
click at [1020, 355] on input "False" at bounding box center [1013, 349] width 14 height 12
radio input "true"
click at [881, 454] on span "True" at bounding box center [879, 446] width 24 height 15
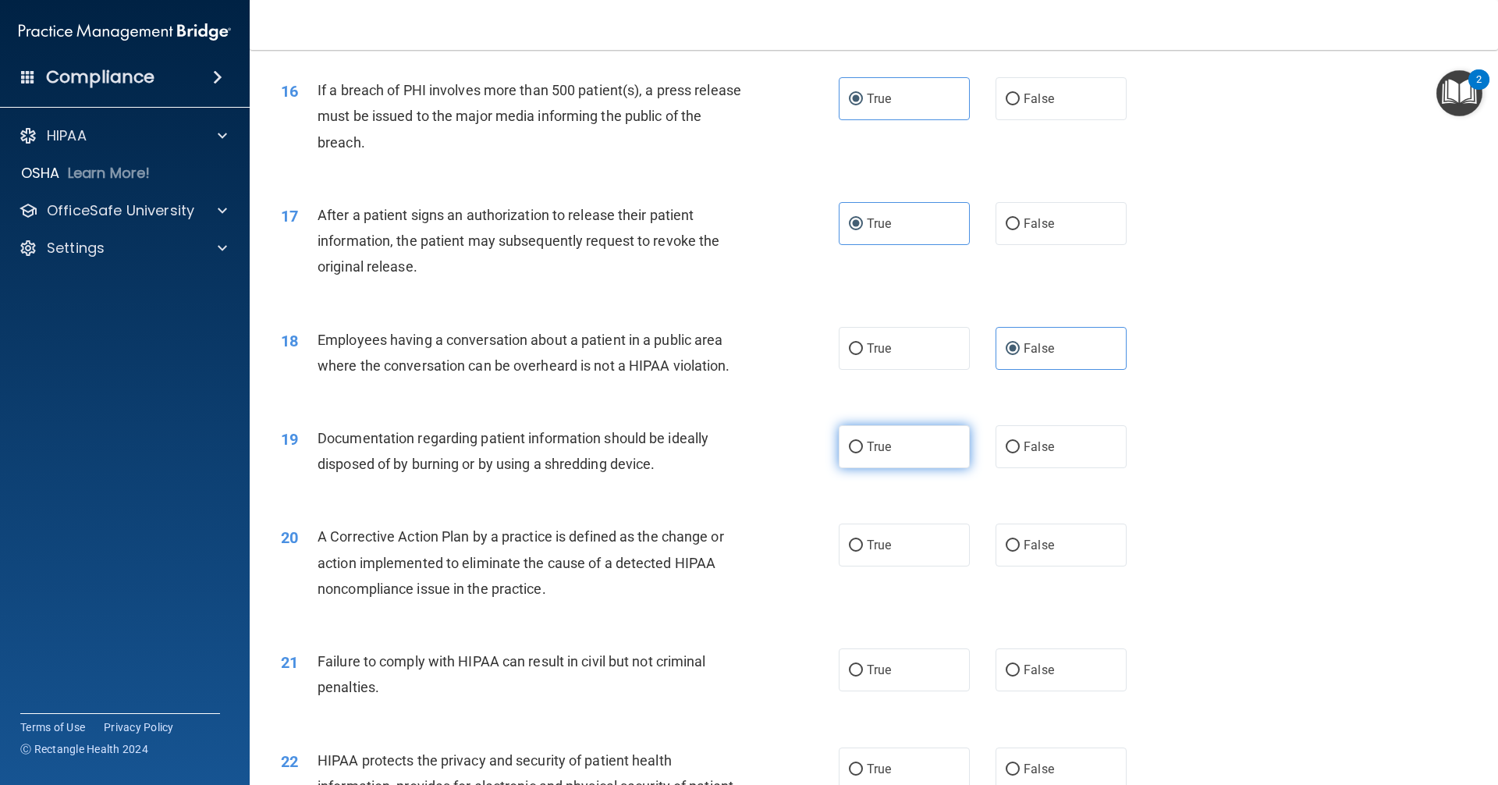
click at [863, 453] on input "True" at bounding box center [856, 448] width 14 height 12
radio input "true"
click at [867, 552] on span "True" at bounding box center [879, 545] width 24 height 15
click at [863, 552] on input "True" at bounding box center [856, 546] width 14 height 12
radio input "true"
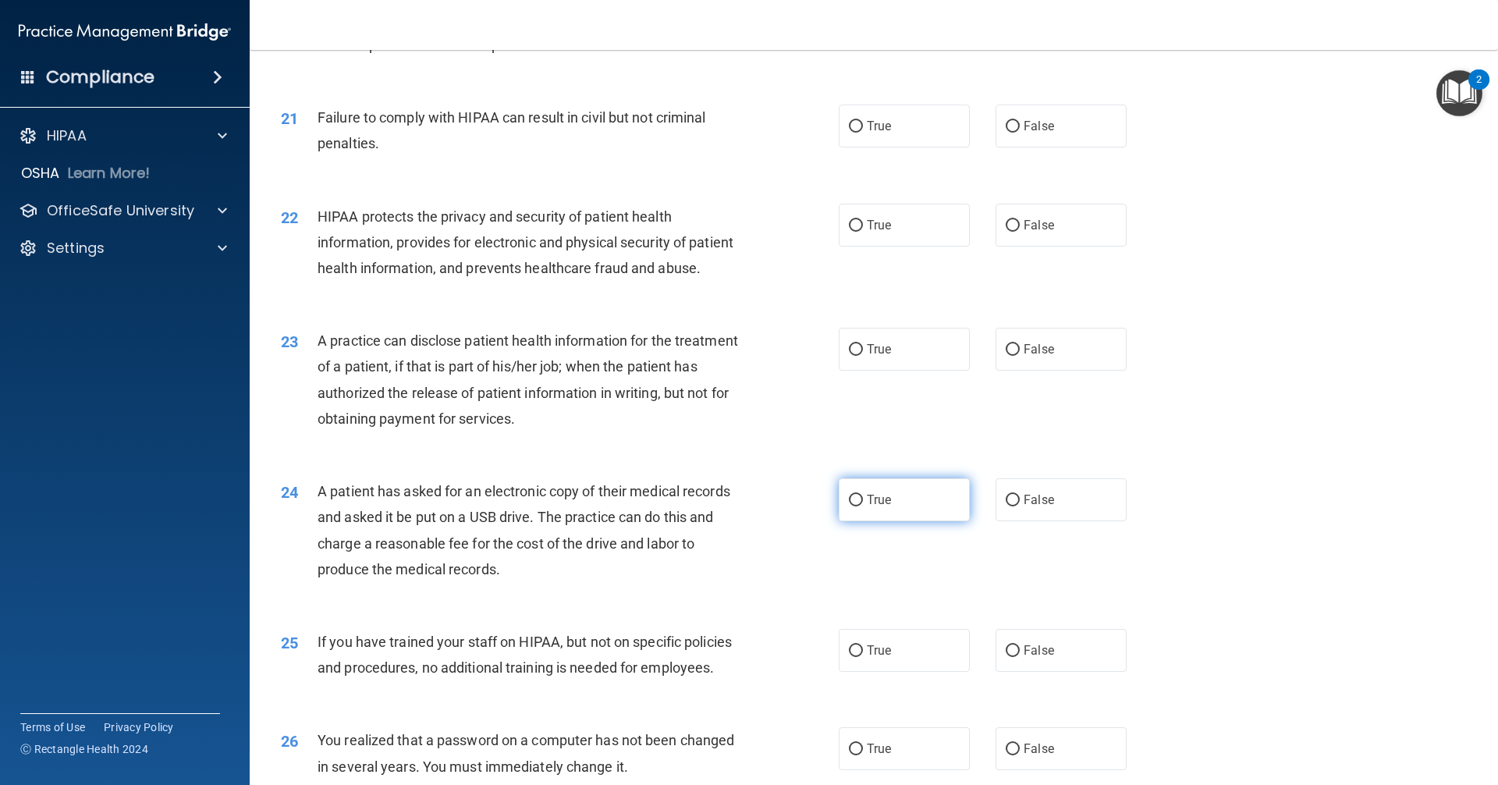
scroll to position [2263, 0]
click at [1014, 145] on label "False" at bounding box center [1061, 123] width 131 height 43
click at [1014, 130] on input "False" at bounding box center [1013, 125] width 14 height 12
radio input "true"
drag, startPoint x: 912, startPoint y: 253, endPoint x: 940, endPoint y: 325, distance: 77.8
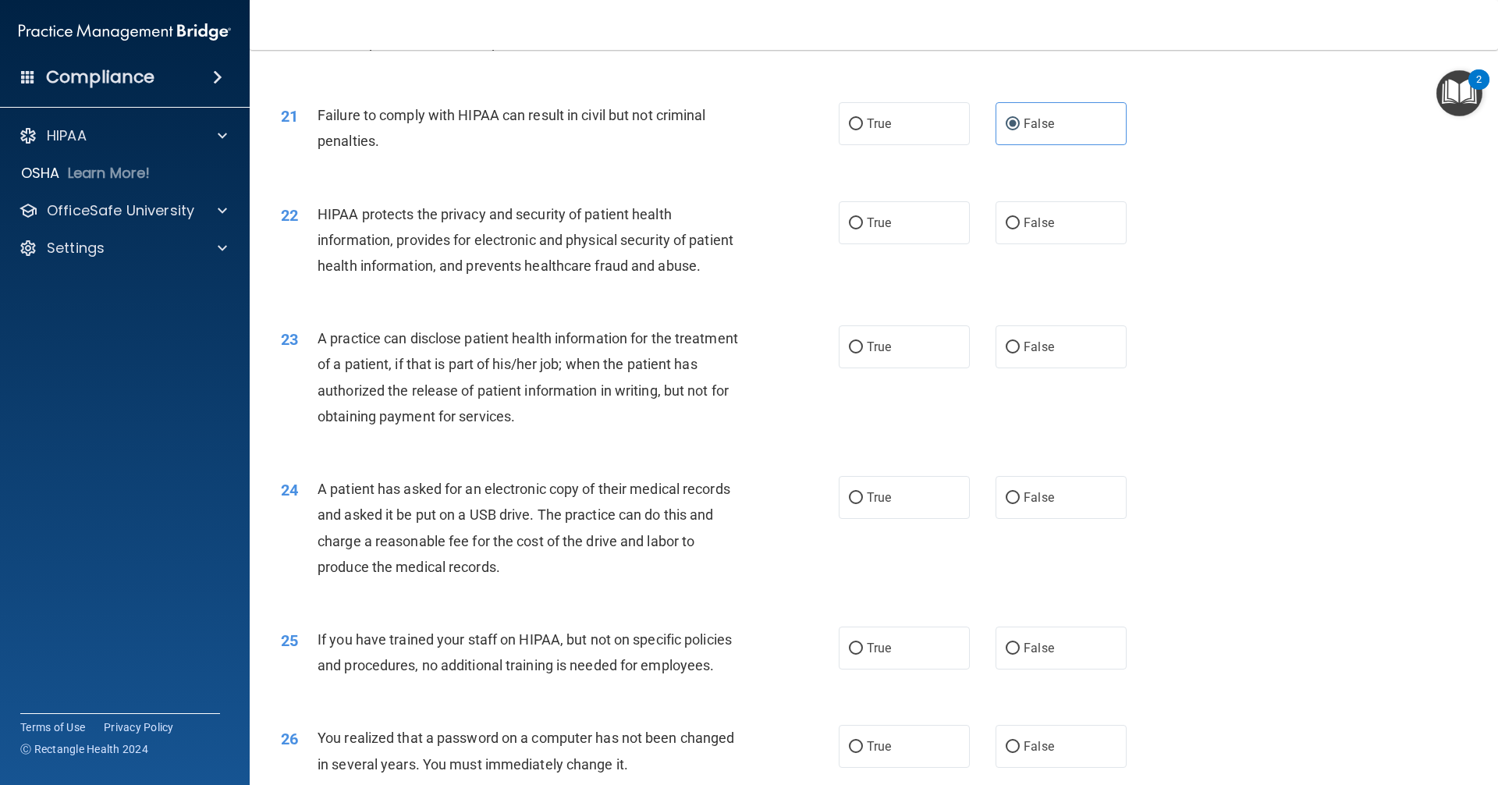
click at [912, 244] on label "True" at bounding box center [904, 222] width 131 height 43
click at [863, 229] on input "True" at bounding box center [856, 224] width 14 height 12
radio input "true"
drag, startPoint x: 1024, startPoint y: 401, endPoint x: 992, endPoint y: 432, distance: 44.7
click at [1024, 354] on span "False" at bounding box center [1039, 346] width 30 height 15
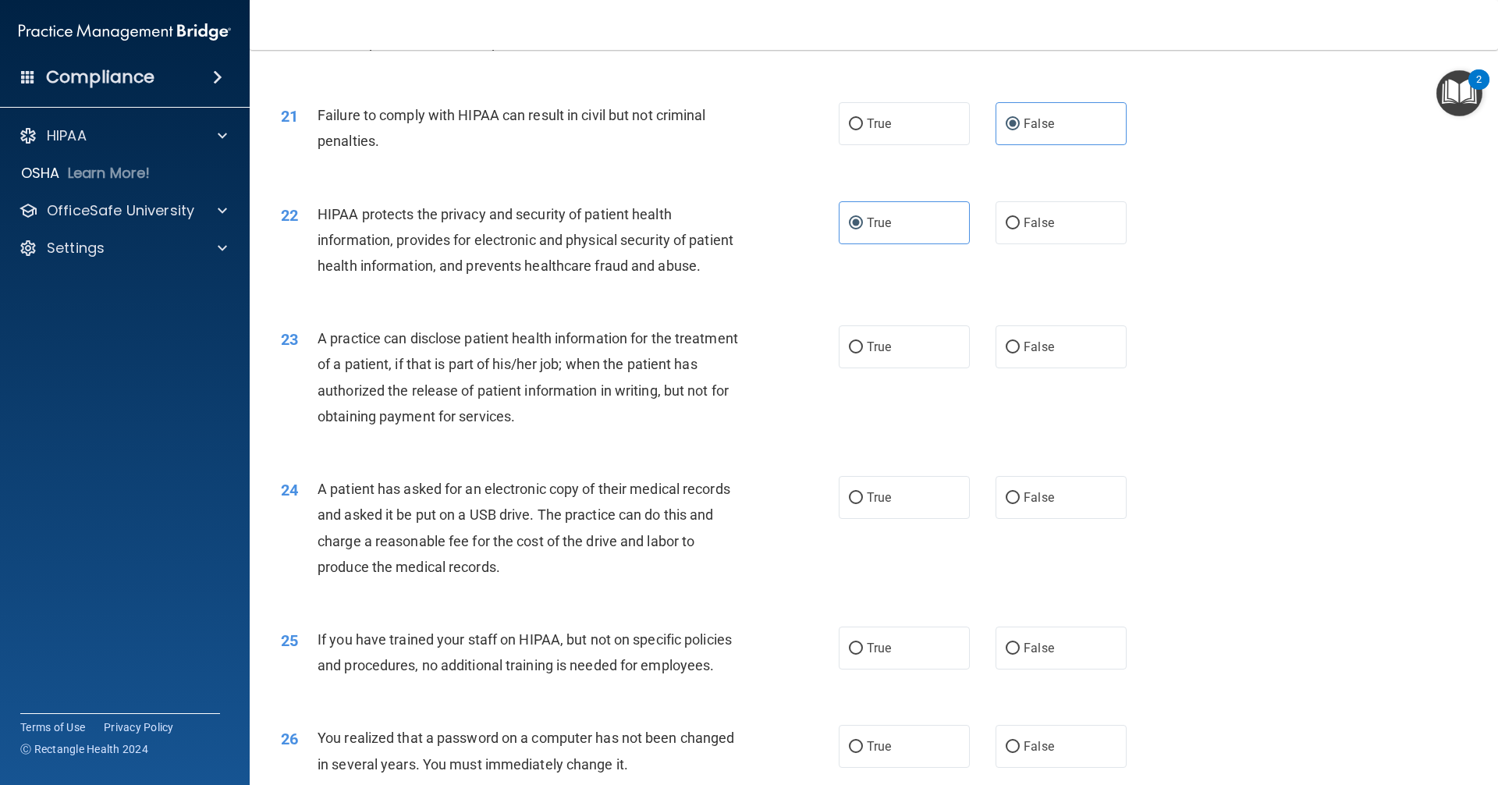
click at [1020, 353] on input "False" at bounding box center [1013, 348] width 14 height 12
radio input "true"
drag, startPoint x: 870, startPoint y: 548, endPoint x: 864, endPoint y: 537, distance: 12.6
click at [869, 505] on span "True" at bounding box center [879, 497] width 24 height 15
click at [863, 504] on input "True" at bounding box center [856, 498] width 14 height 12
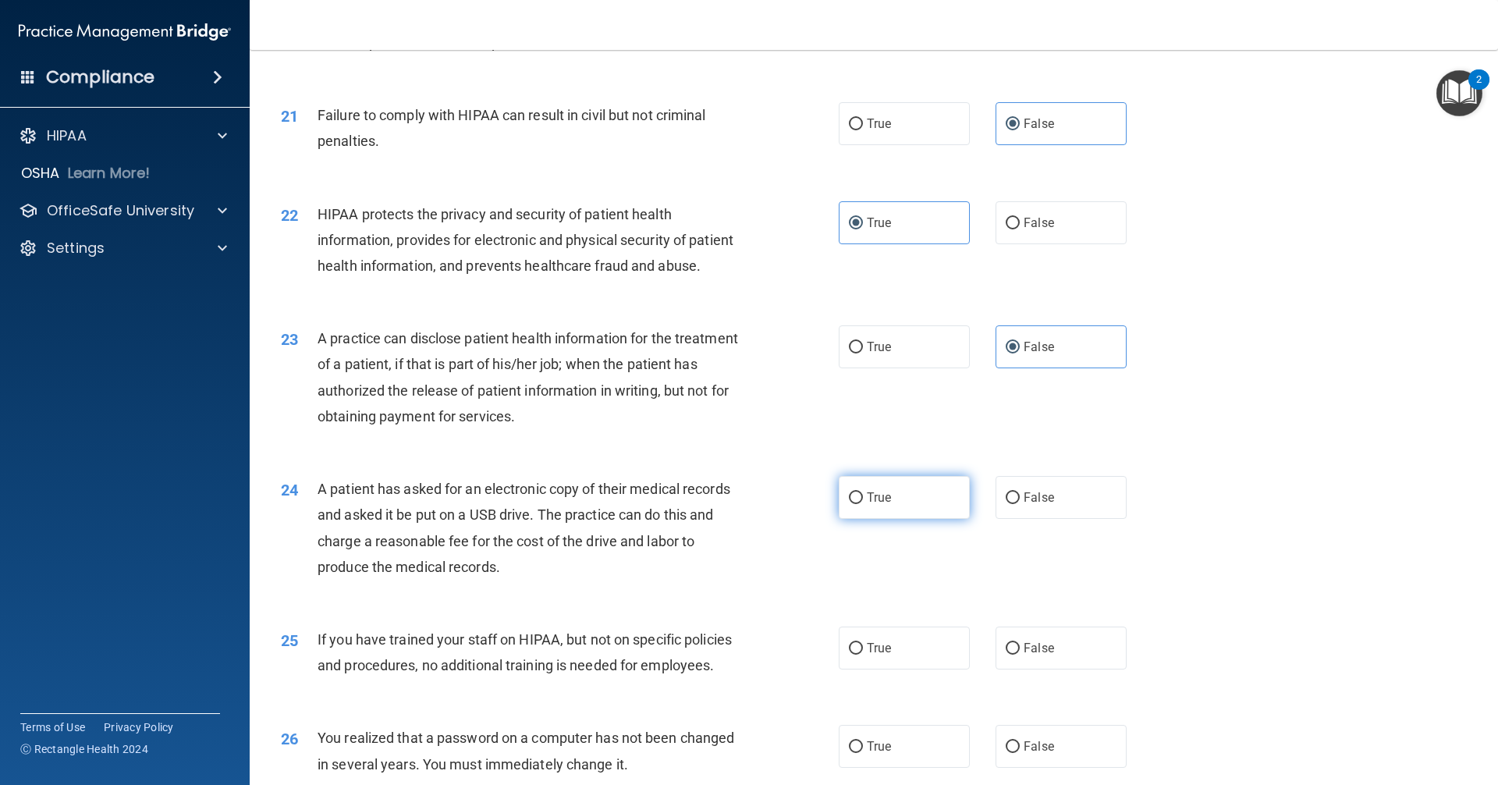
radio input "true"
click at [1024, 655] on span "False" at bounding box center [1039, 648] width 30 height 15
click at [1020, 655] on input "False" at bounding box center [1013, 649] width 14 height 12
radio input "true"
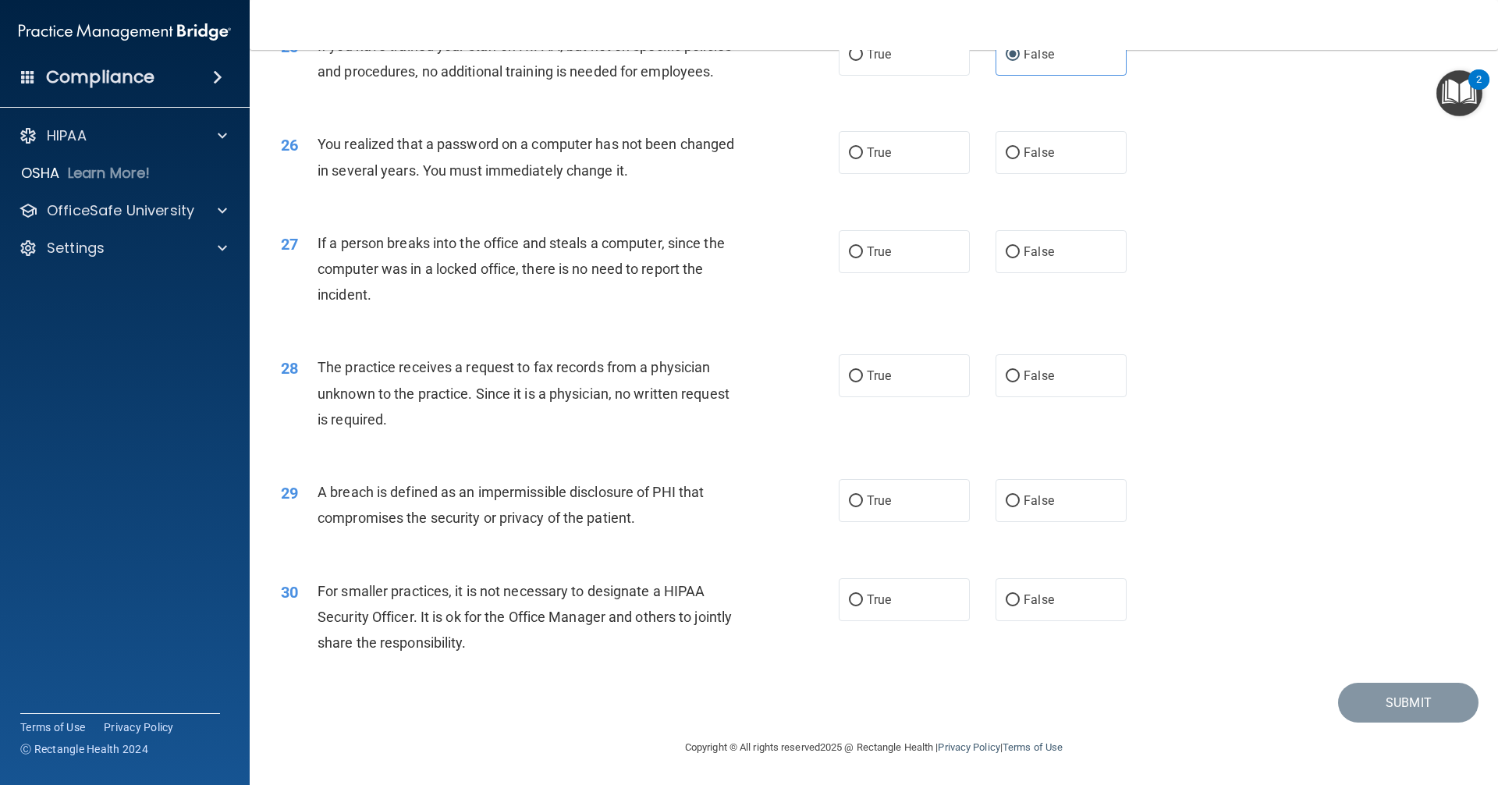
scroll to position [2908, 0]
click at [872, 155] on span "True" at bounding box center [879, 152] width 24 height 15
click at [863, 155] on input "True" at bounding box center [856, 153] width 14 height 12
radio input "true"
drag, startPoint x: 1011, startPoint y: 247, endPoint x: 1014, endPoint y: 256, distance: 9.7
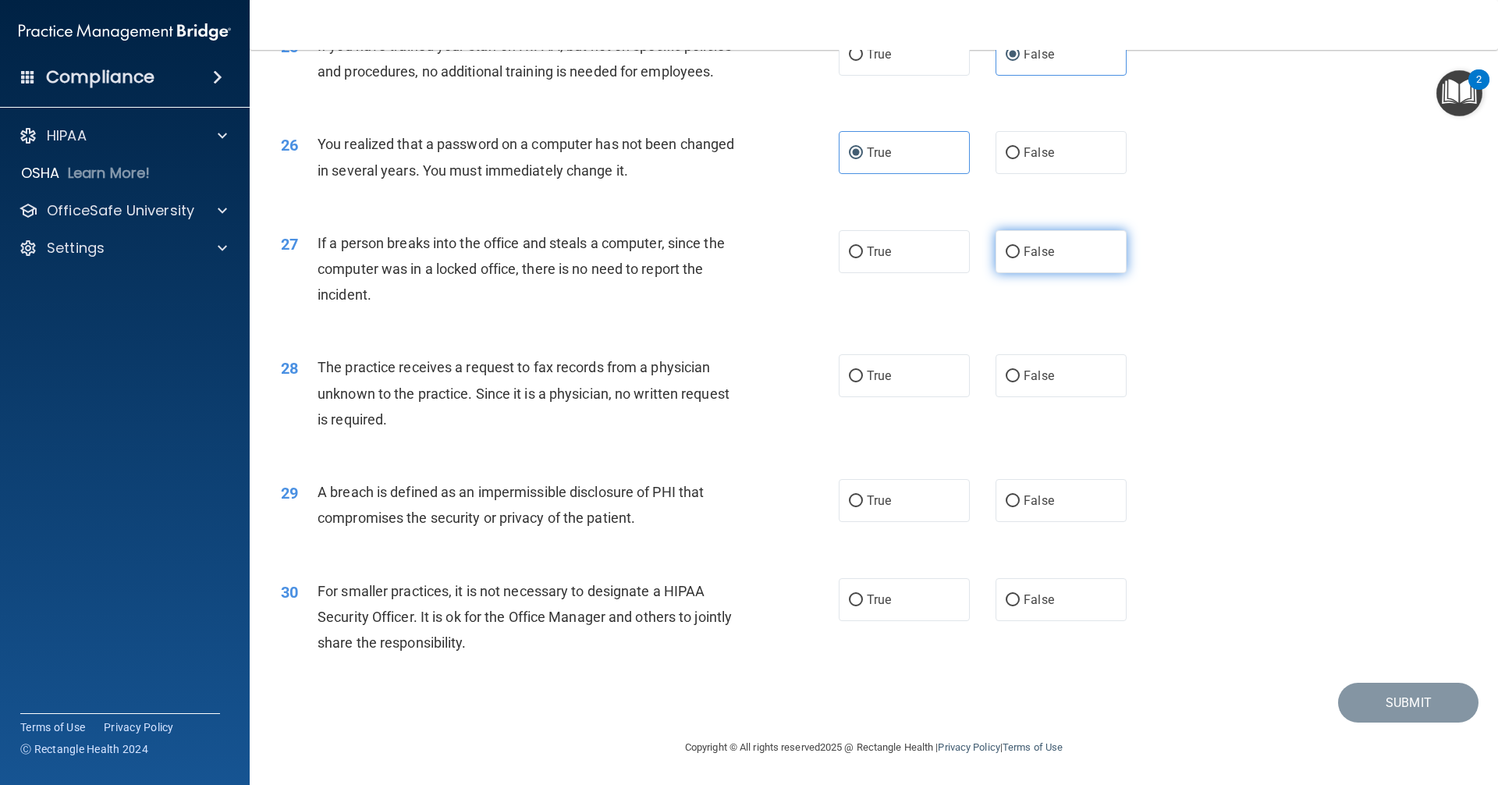
click at [1012, 251] on input "False" at bounding box center [1013, 253] width 14 height 12
radio input "true"
click at [1027, 367] on label "False" at bounding box center [1061, 375] width 131 height 43
click at [1020, 371] on input "False" at bounding box center [1013, 377] width 14 height 12
radio input "true"
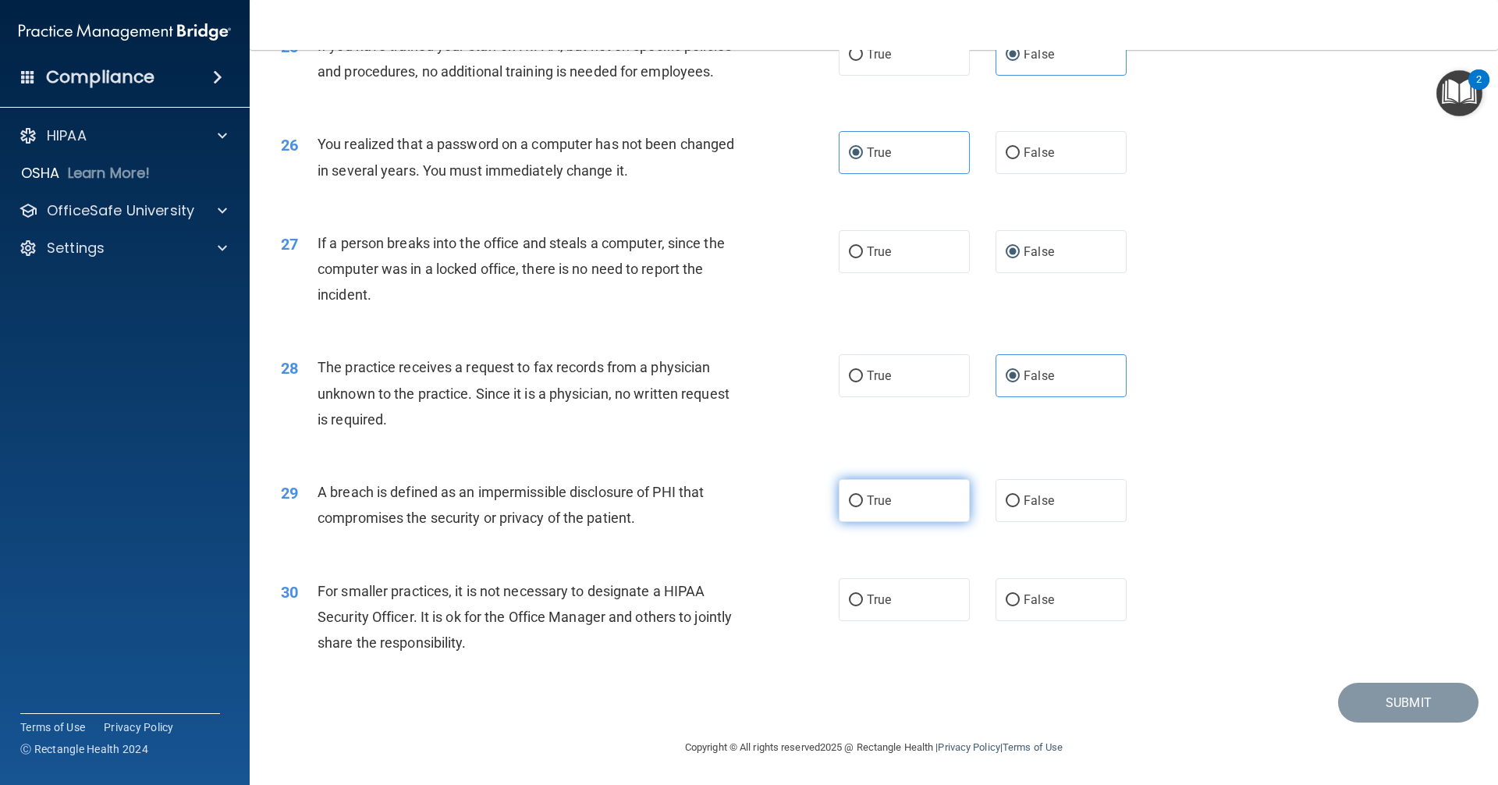
click at [908, 511] on label "True" at bounding box center [904, 500] width 131 height 43
click at [863, 507] on input "True" at bounding box center [856, 501] width 14 height 12
radio input "true"
click at [1020, 609] on label "False" at bounding box center [1061, 599] width 131 height 43
click at [1020, 606] on input "False" at bounding box center [1013, 601] width 14 height 12
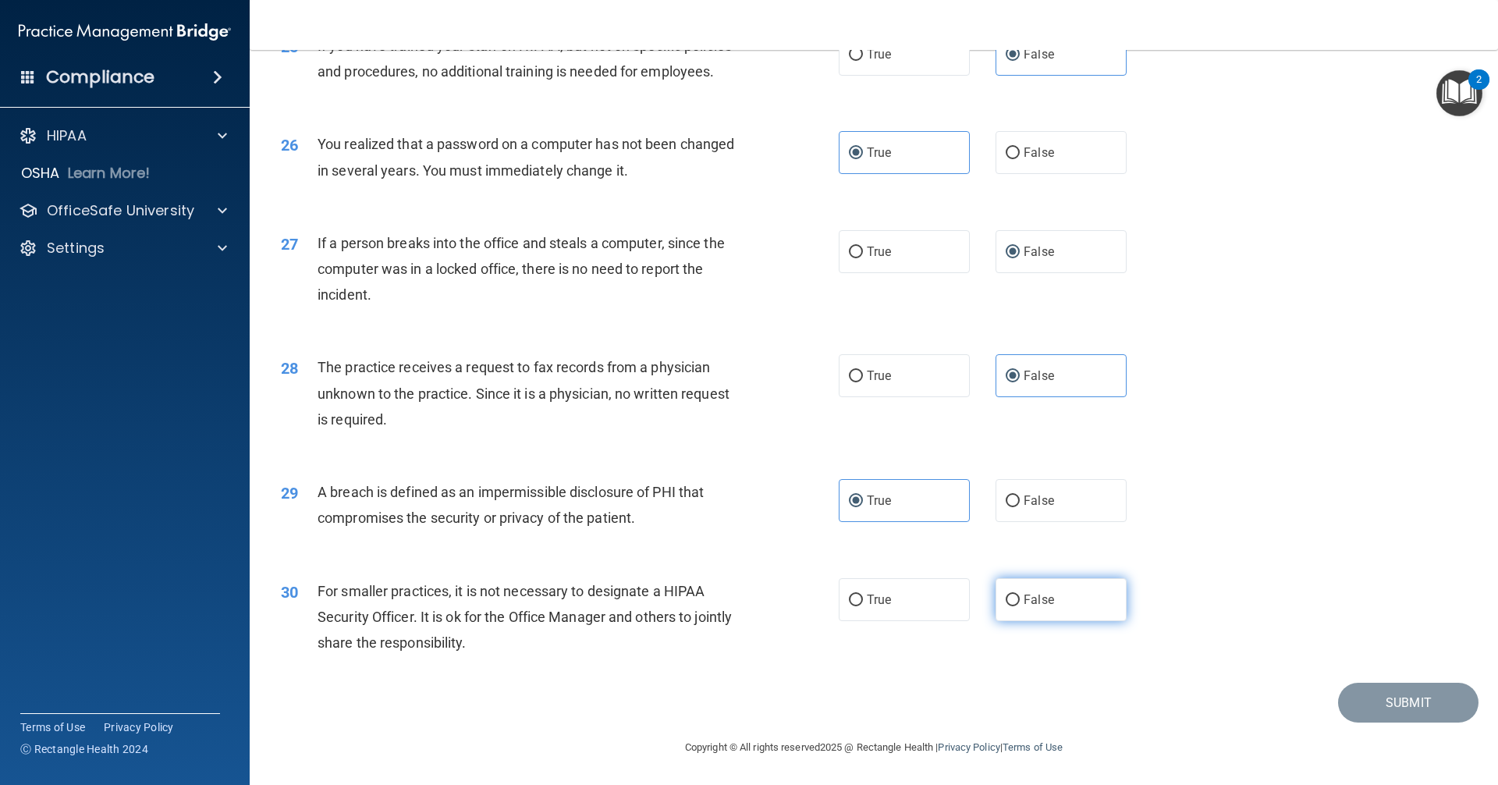
radio input "true"
click at [1372, 704] on button "Submit" at bounding box center [1408, 703] width 140 height 40
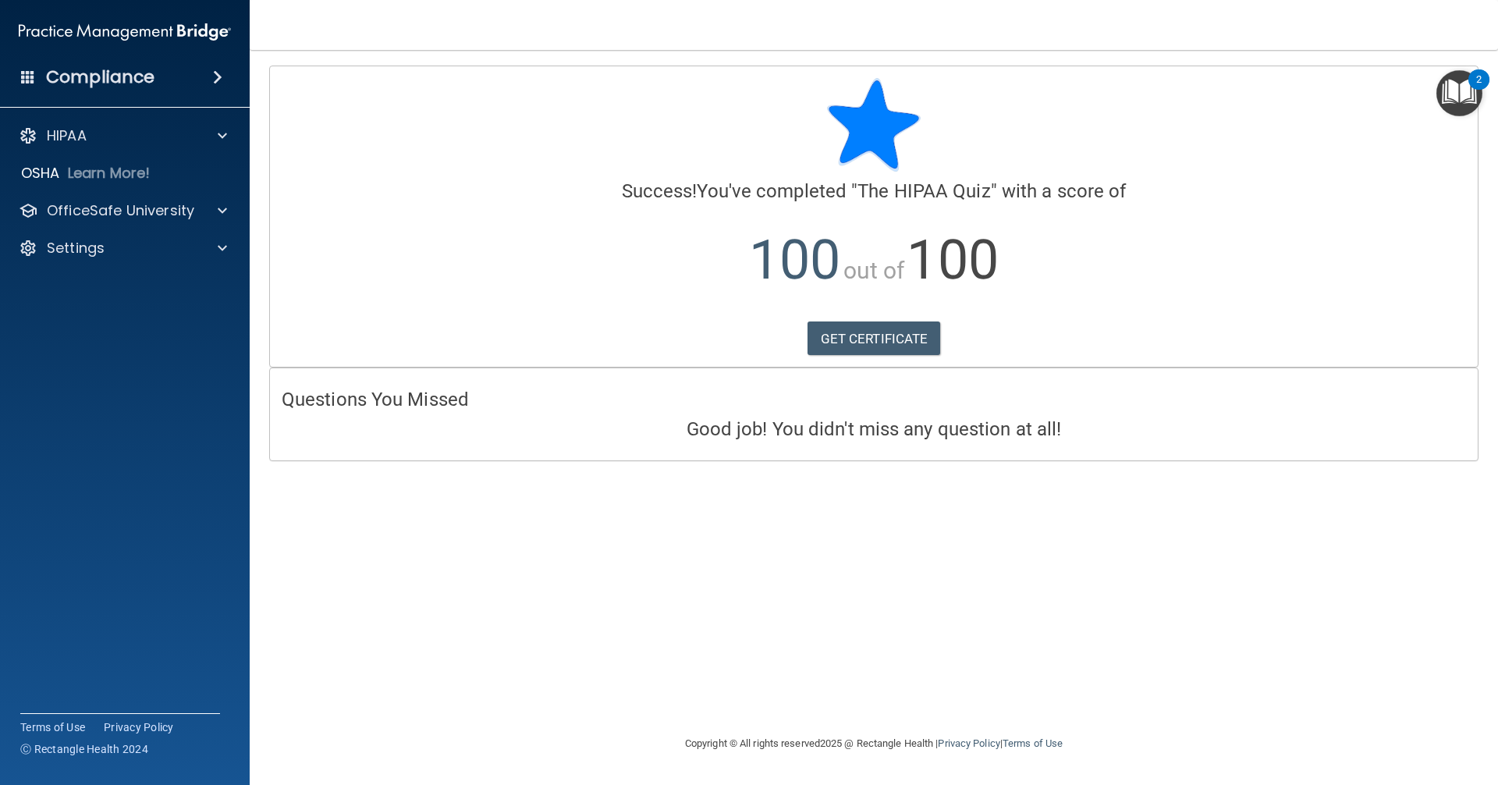
click at [1442, 83] on img "Open Resource Center, 2 new notifications" at bounding box center [1460, 93] width 46 height 46
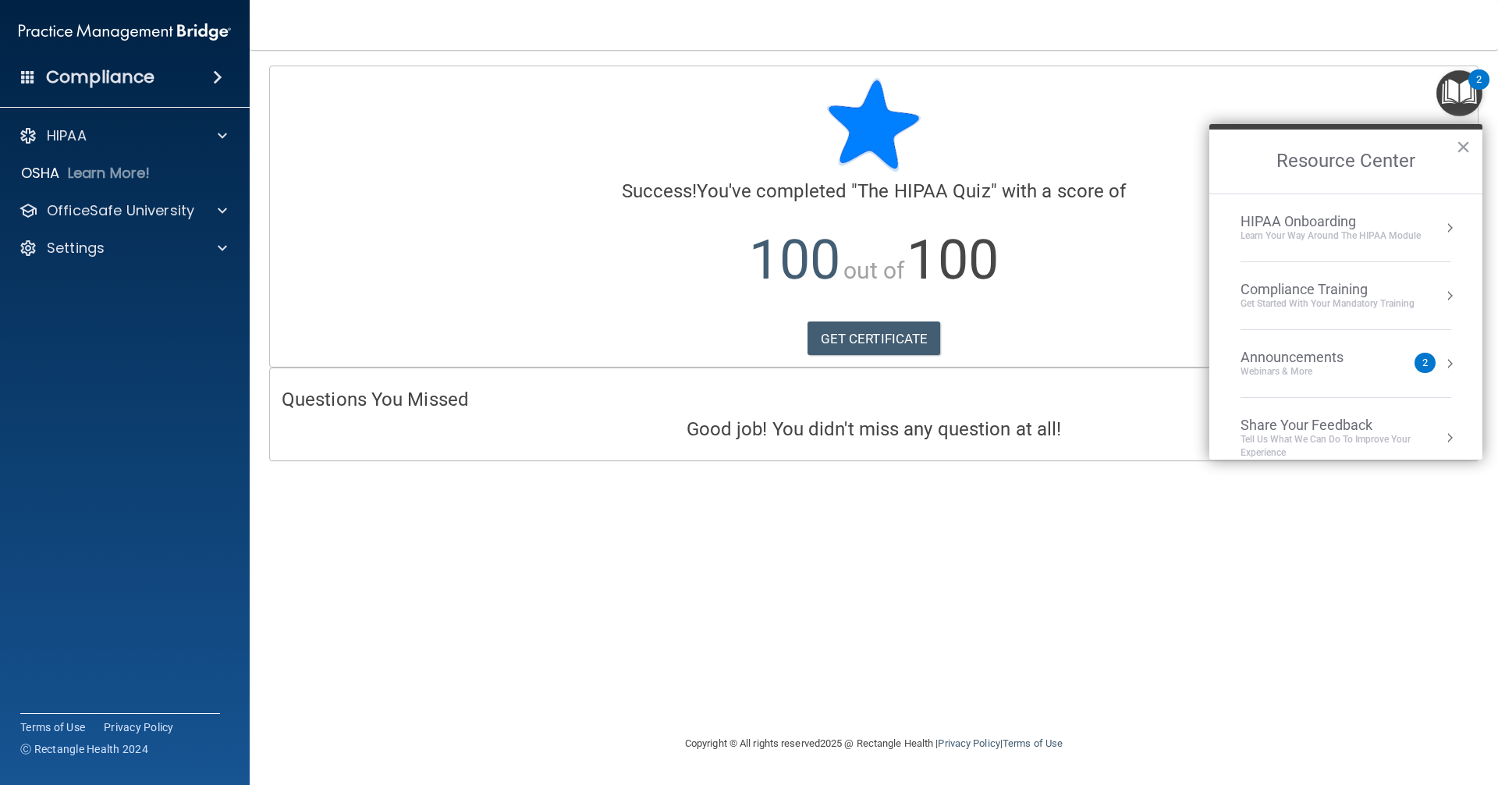
click at [1195, 120] on div at bounding box center [874, 125] width 1185 height 94
click at [893, 364] on div "Calculating your score.... Success! You've completed " The HIPAA Quiz " with a …" at bounding box center [874, 216] width 1208 height 300
click at [877, 339] on link "GET CERTIFICATE" at bounding box center [874, 338] width 133 height 34
click at [176, 208] on p "OfficeSafe University" at bounding box center [120, 210] width 147 height 19
click at [149, 248] on div "HIPAA Training" at bounding box center [116, 248] width 213 height 16
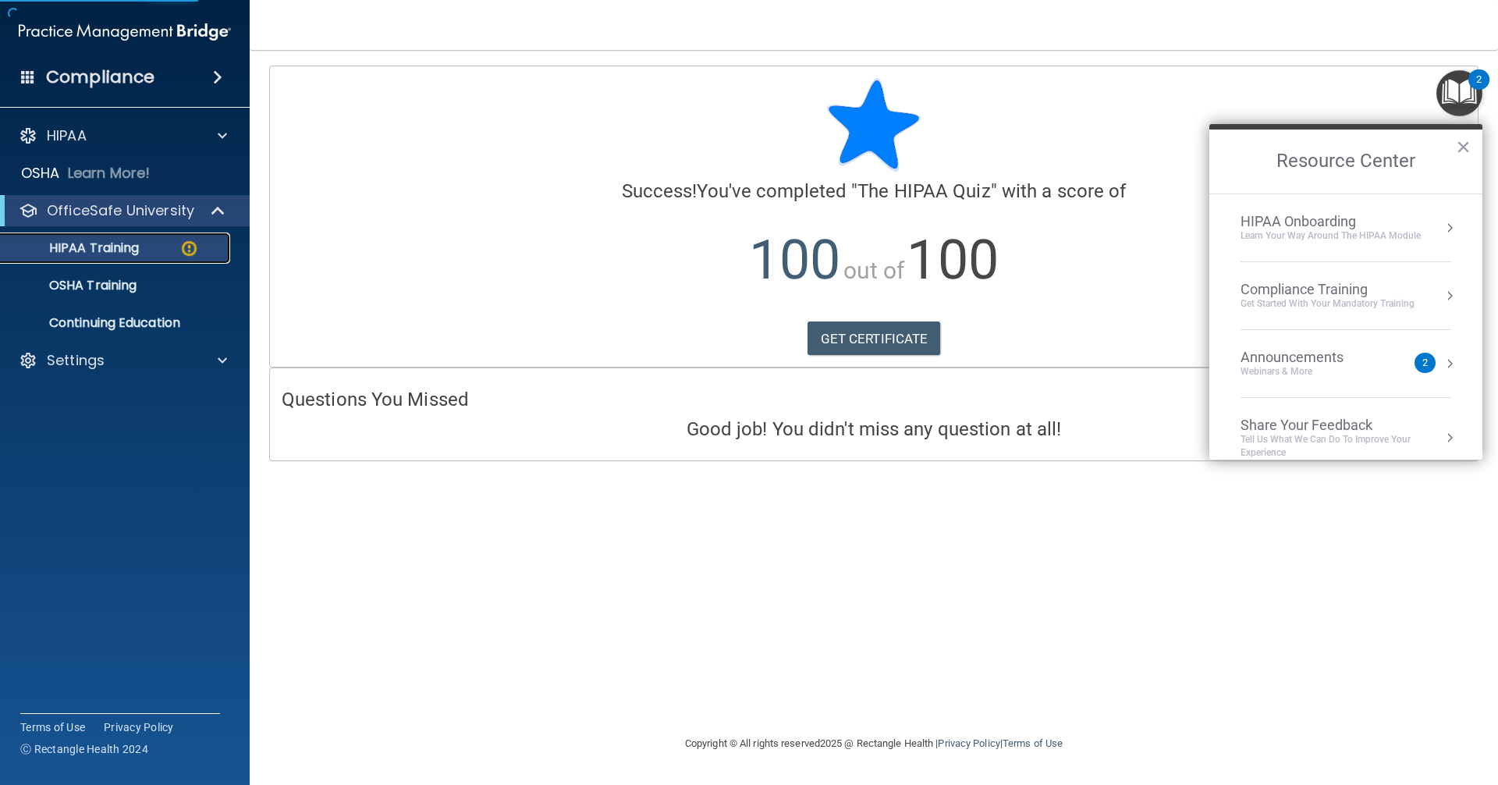
click at [149, 247] on div "HIPAA Training" at bounding box center [116, 248] width 213 height 16
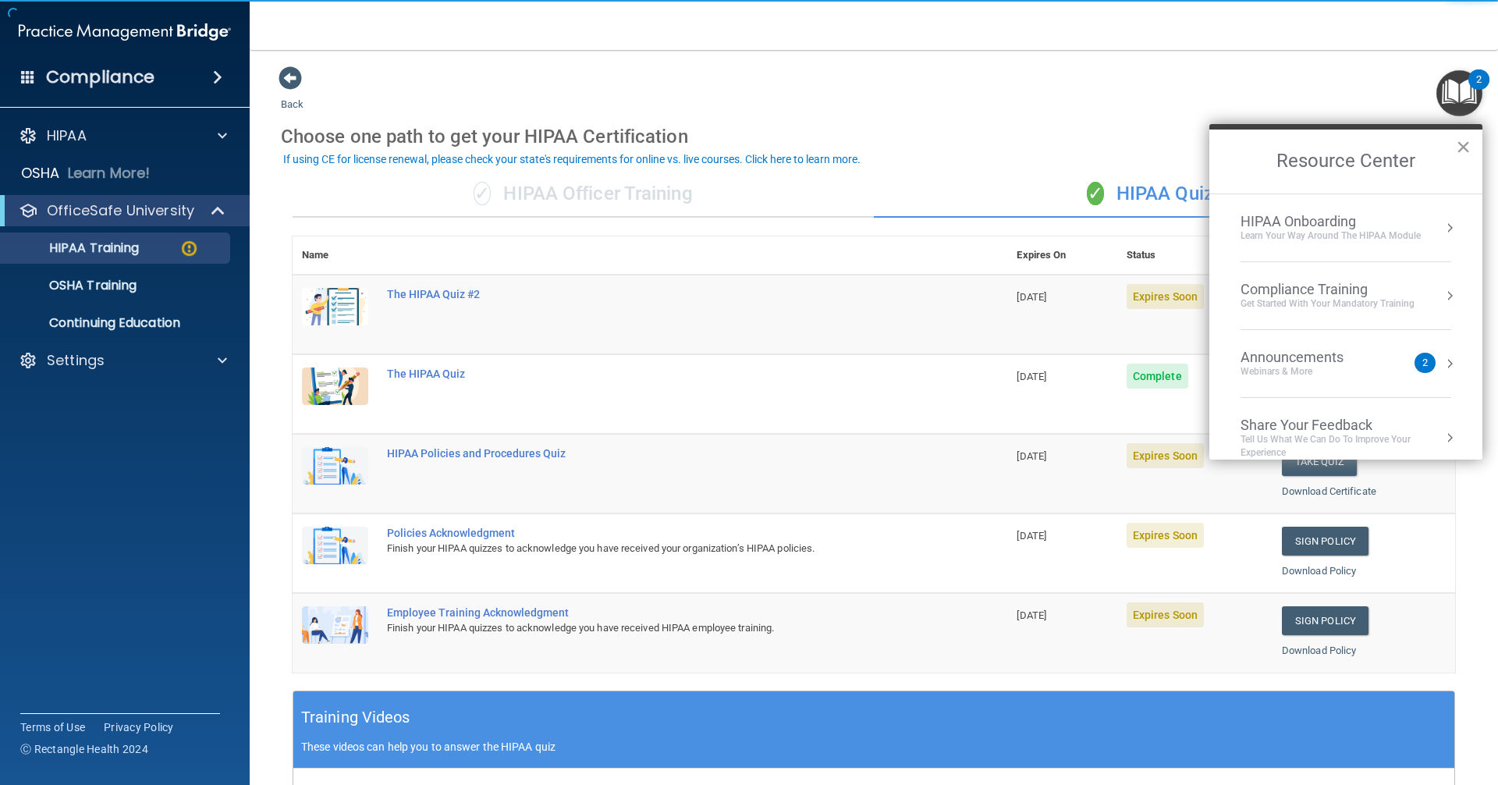
click at [1463, 147] on button "×" at bounding box center [1463, 146] width 15 height 25
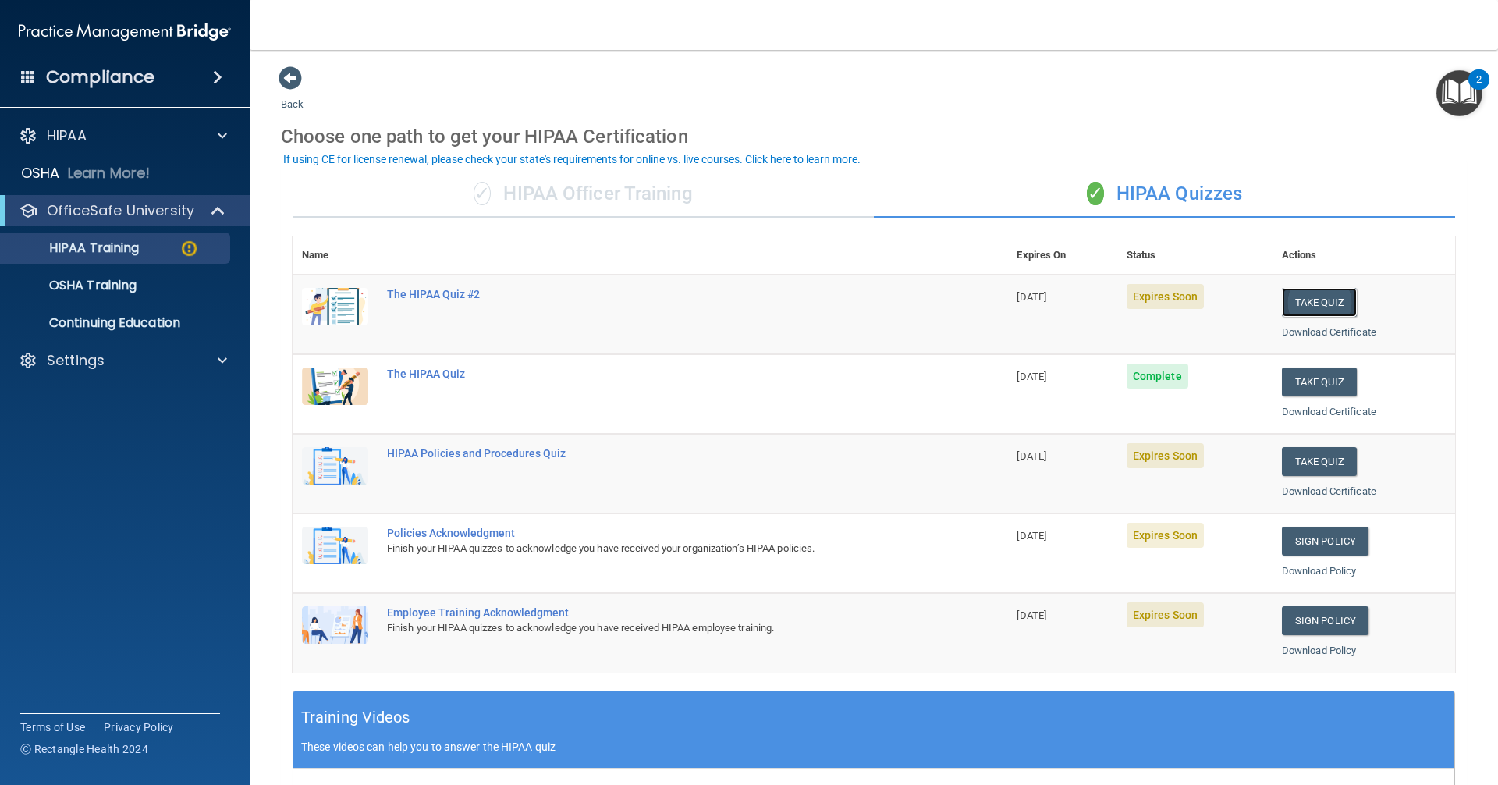
click at [1318, 300] on button "Take Quiz" at bounding box center [1319, 302] width 75 height 29
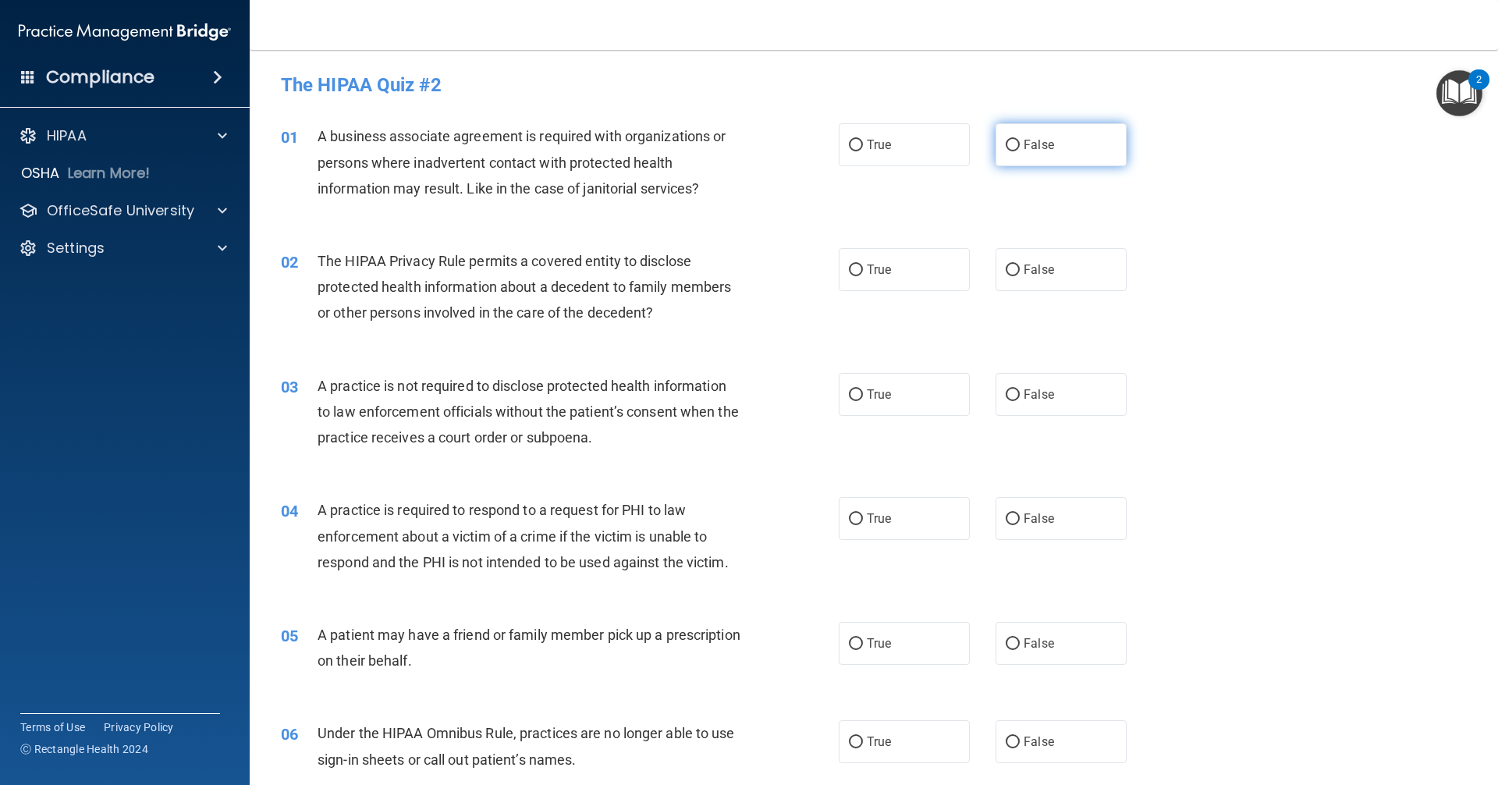
drag, startPoint x: 1014, startPoint y: 147, endPoint x: 1008, endPoint y: 162, distance: 15.8
click at [1014, 147] on label "False" at bounding box center [1061, 144] width 131 height 43
click at [1014, 147] on input "False" at bounding box center [1013, 146] width 14 height 12
radio input "true"
drag, startPoint x: 887, startPoint y: 269, endPoint x: 892, endPoint y: 282, distance: 13.3
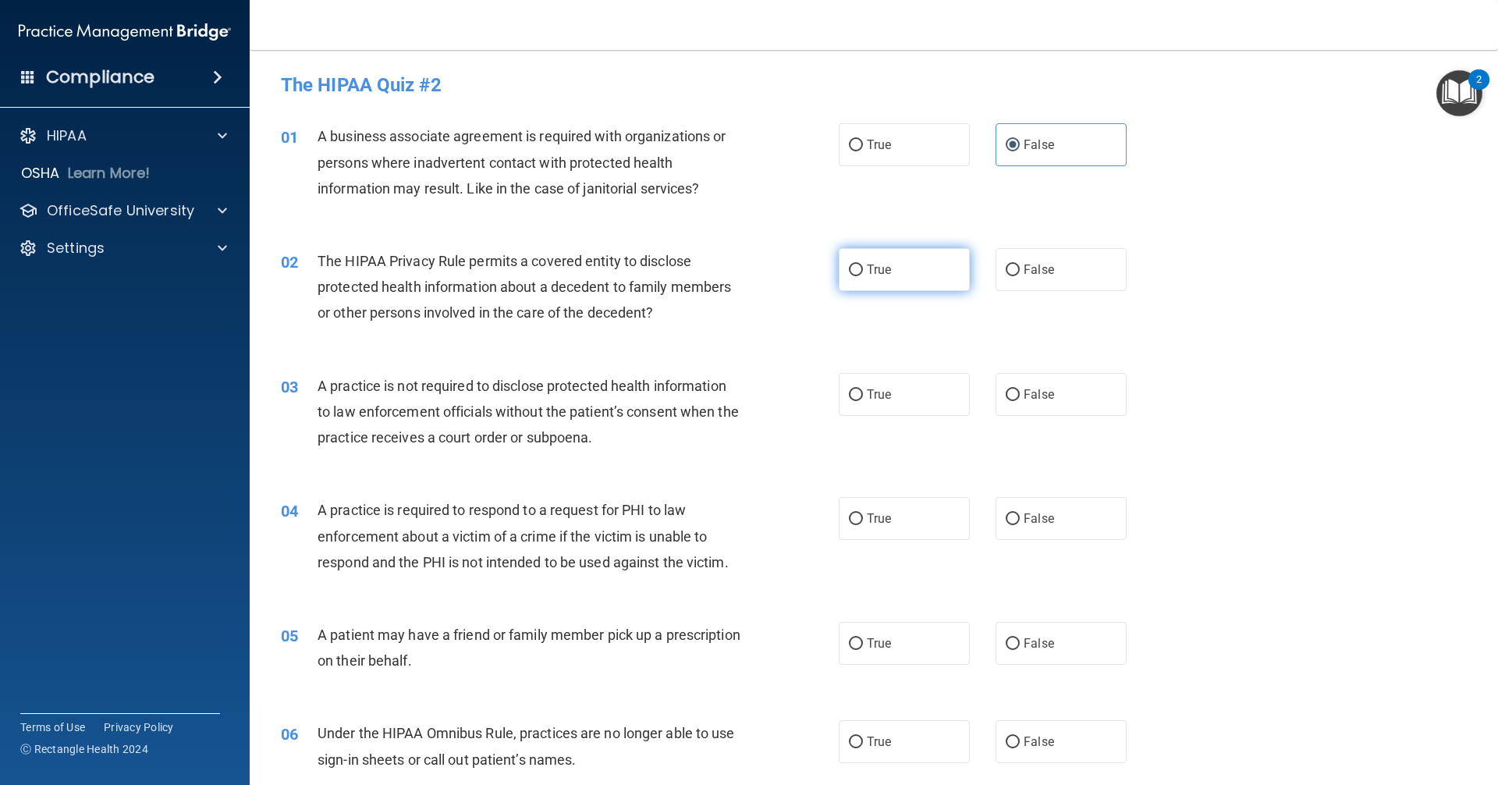
click at [887, 272] on label "True" at bounding box center [904, 269] width 131 height 43
click at [863, 272] on input "True" at bounding box center [856, 271] width 14 height 12
radio input "true"
drag, startPoint x: 1017, startPoint y: 399, endPoint x: 1009, endPoint y: 414, distance: 16.8
click at [1016, 402] on label "False" at bounding box center [1061, 394] width 131 height 43
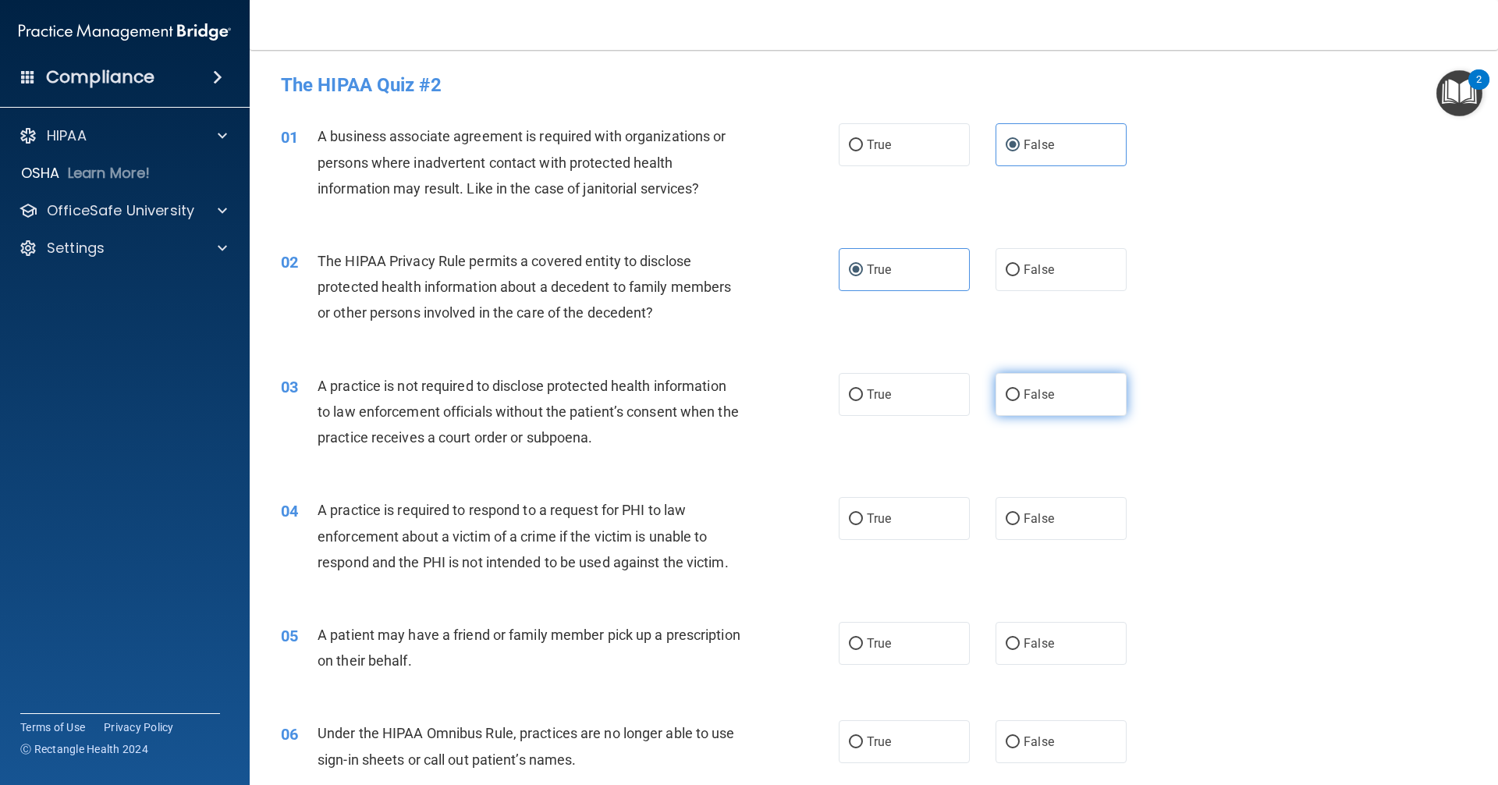
click at [1016, 401] on input "False" at bounding box center [1013, 395] width 14 height 12
radio input "true"
click at [868, 527] on label "True" at bounding box center [904, 518] width 131 height 43
click at [863, 525] on input "True" at bounding box center [856, 519] width 14 height 12
radio input "true"
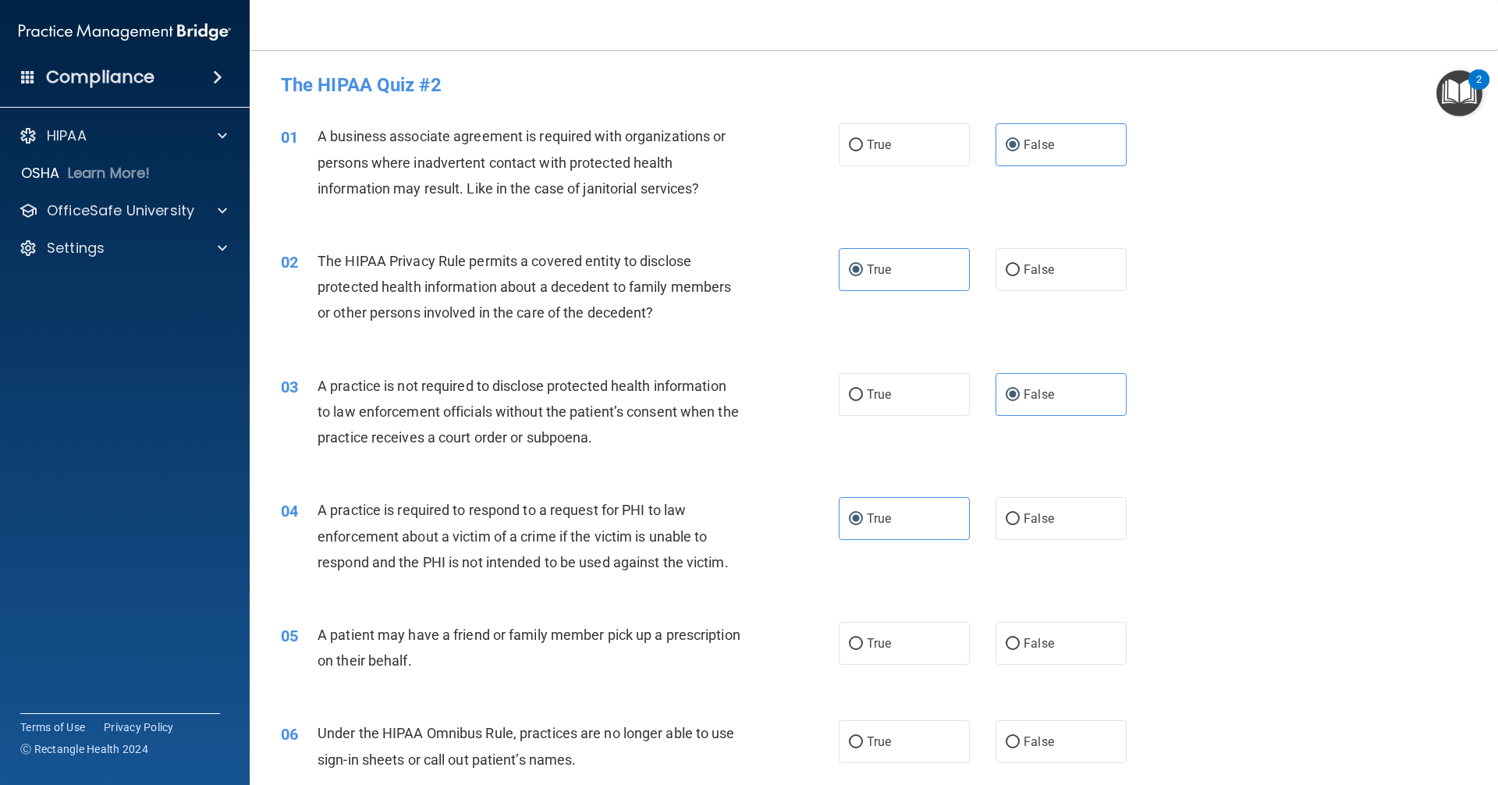
drag, startPoint x: 888, startPoint y: 641, endPoint x: 897, endPoint y: 619, distance: 24.5
click at [887, 641] on label "True" at bounding box center [904, 643] width 131 height 43
click at [863, 641] on input "True" at bounding box center [856, 644] width 14 height 12
radio input "true"
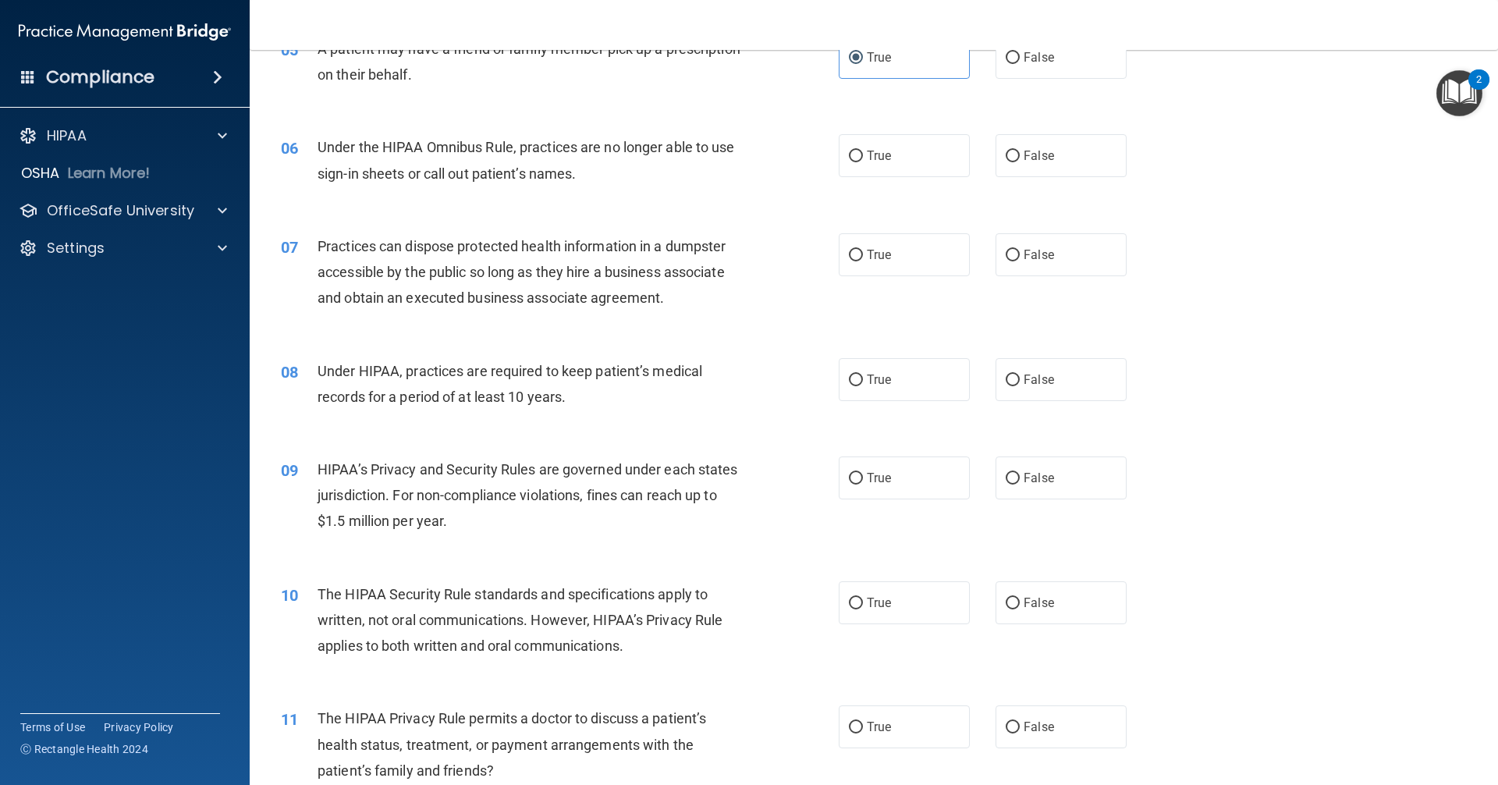
scroll to position [624, 0]
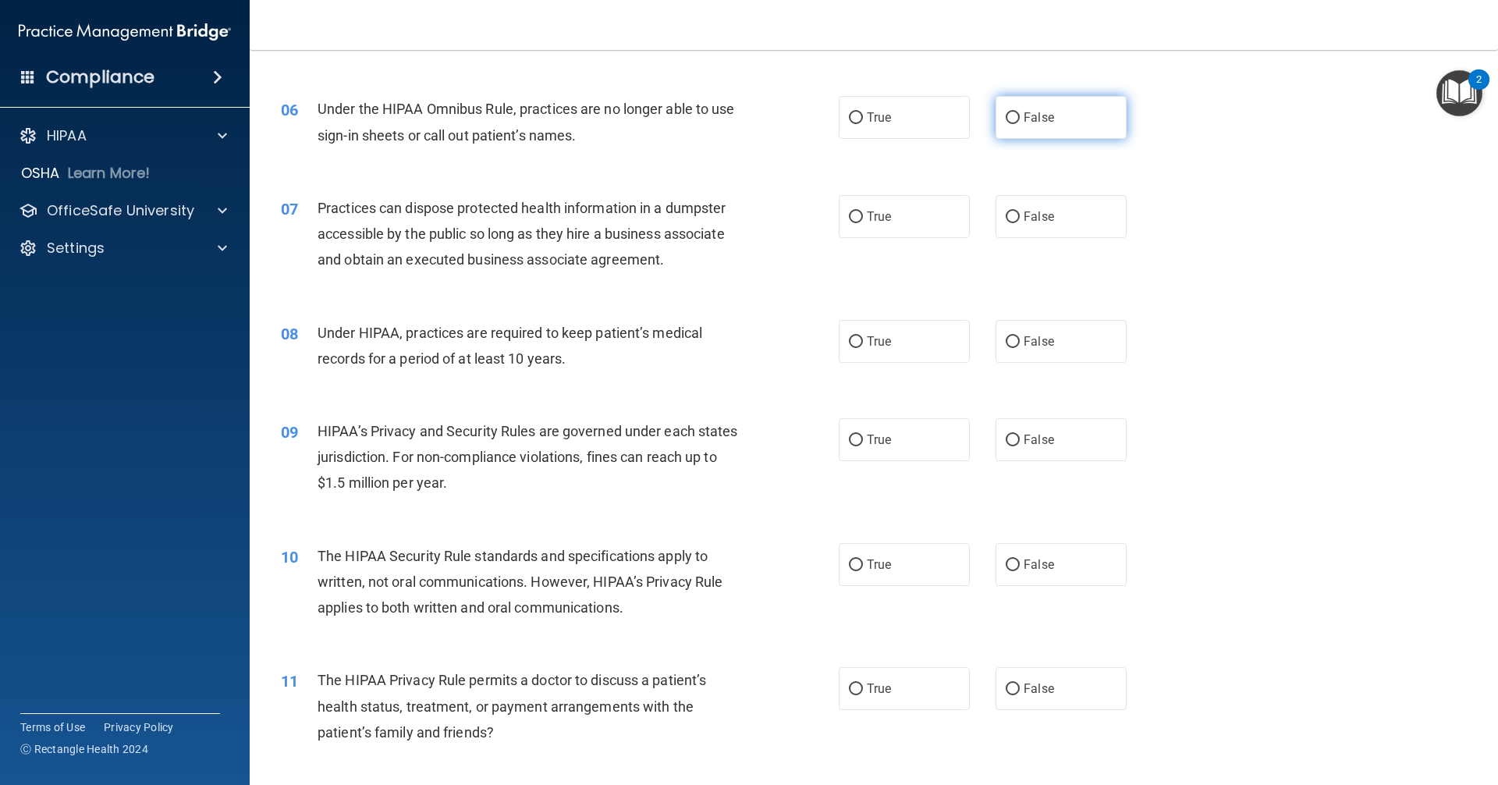
click at [1024, 115] on span "False" at bounding box center [1039, 117] width 30 height 15
click at [1017, 115] on input "False" at bounding box center [1013, 118] width 14 height 12
radio input "true"
click at [905, 226] on label "True" at bounding box center [904, 216] width 131 height 43
click at [863, 223] on input "True" at bounding box center [856, 217] width 14 height 12
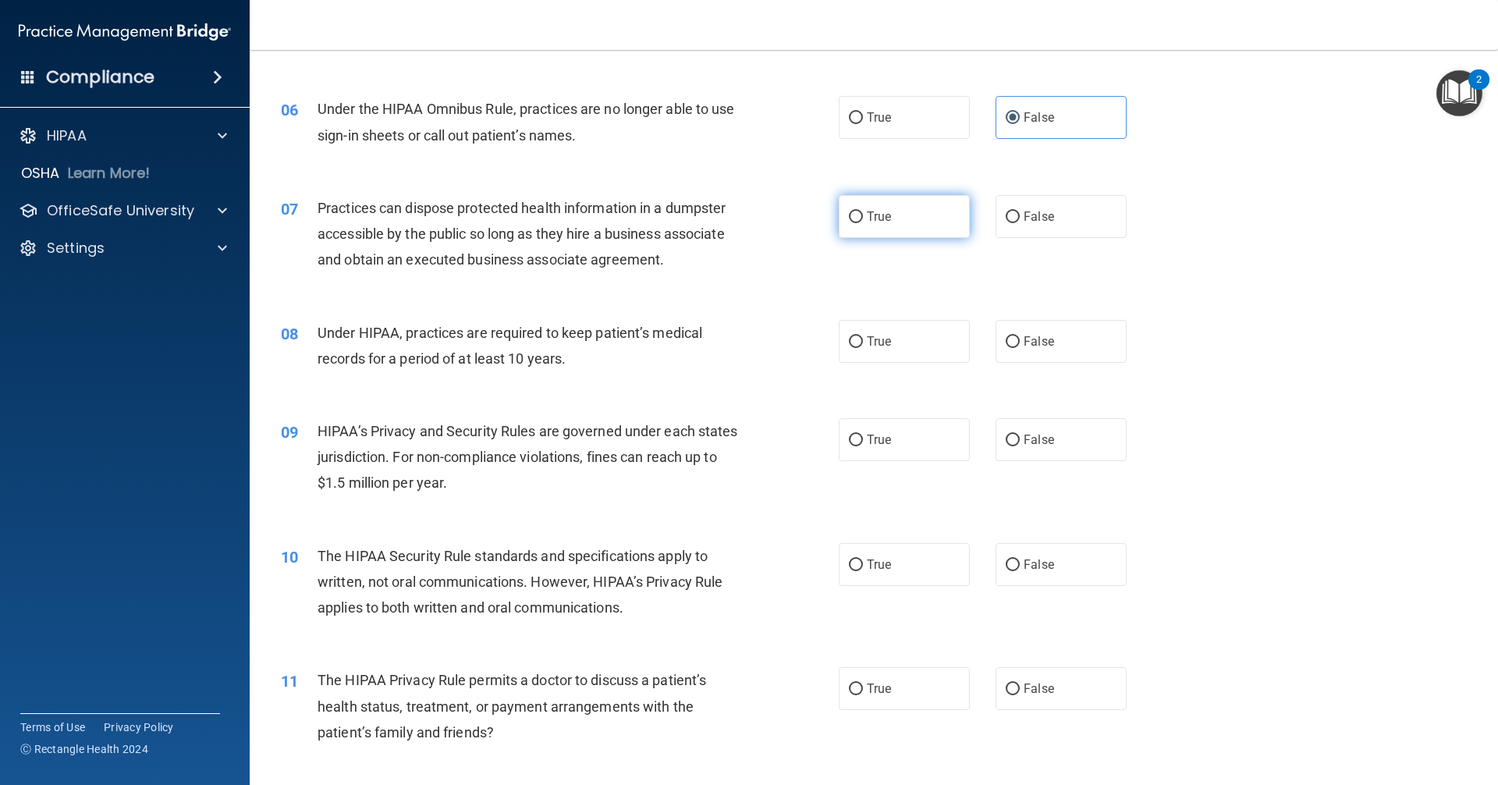
radio input "true"
click at [1038, 358] on label "False" at bounding box center [1061, 341] width 131 height 43
click at [1020, 348] on input "False" at bounding box center [1013, 342] width 14 height 12
radio input "true"
click at [1046, 440] on span "False" at bounding box center [1039, 439] width 30 height 15
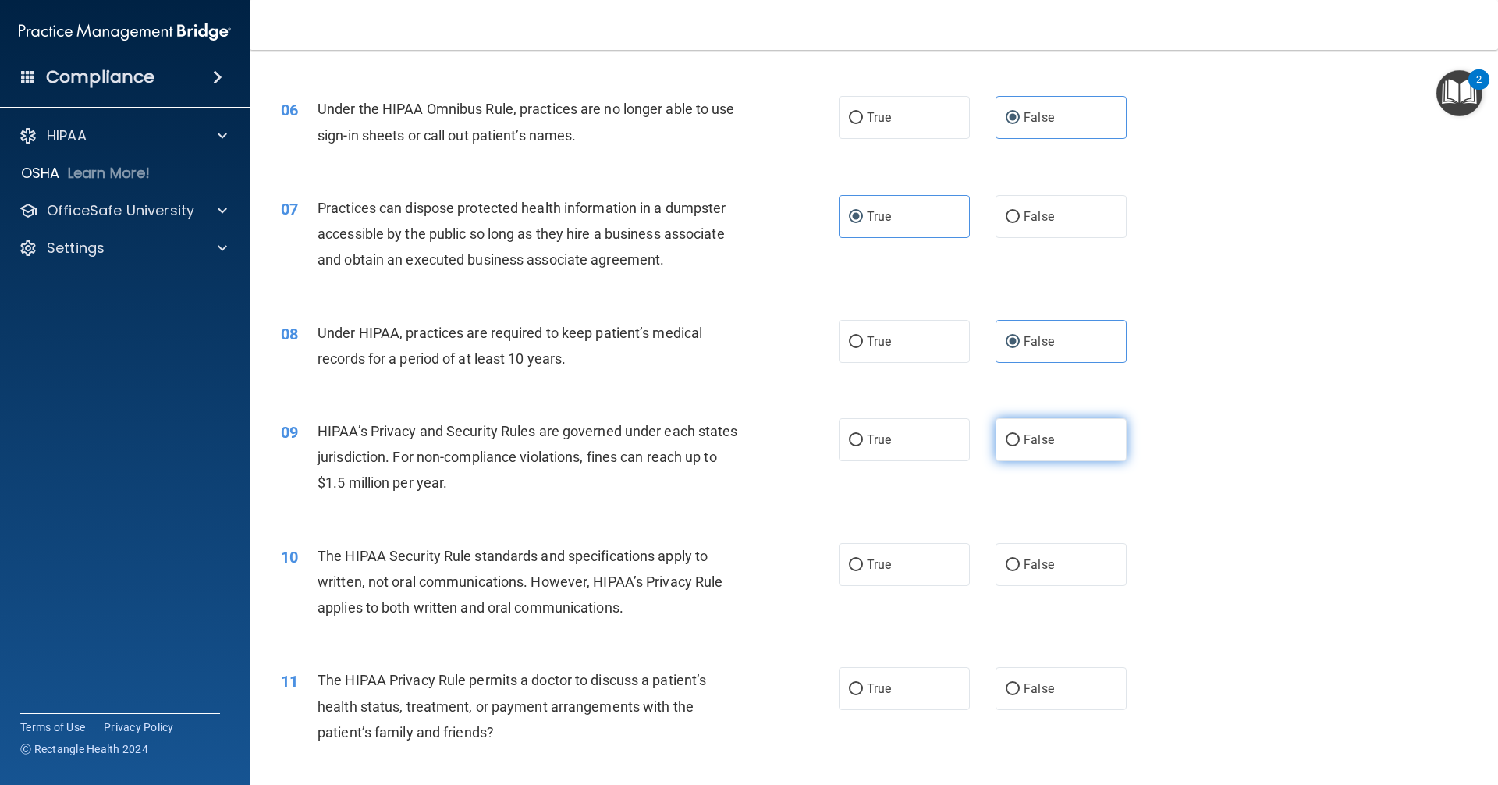
click at [1020, 440] on input "False" at bounding box center [1013, 441] width 14 height 12
radio input "true"
click at [892, 577] on label "True" at bounding box center [904, 564] width 131 height 43
click at [863, 571] on input "True" at bounding box center [856, 565] width 14 height 12
radio input "true"
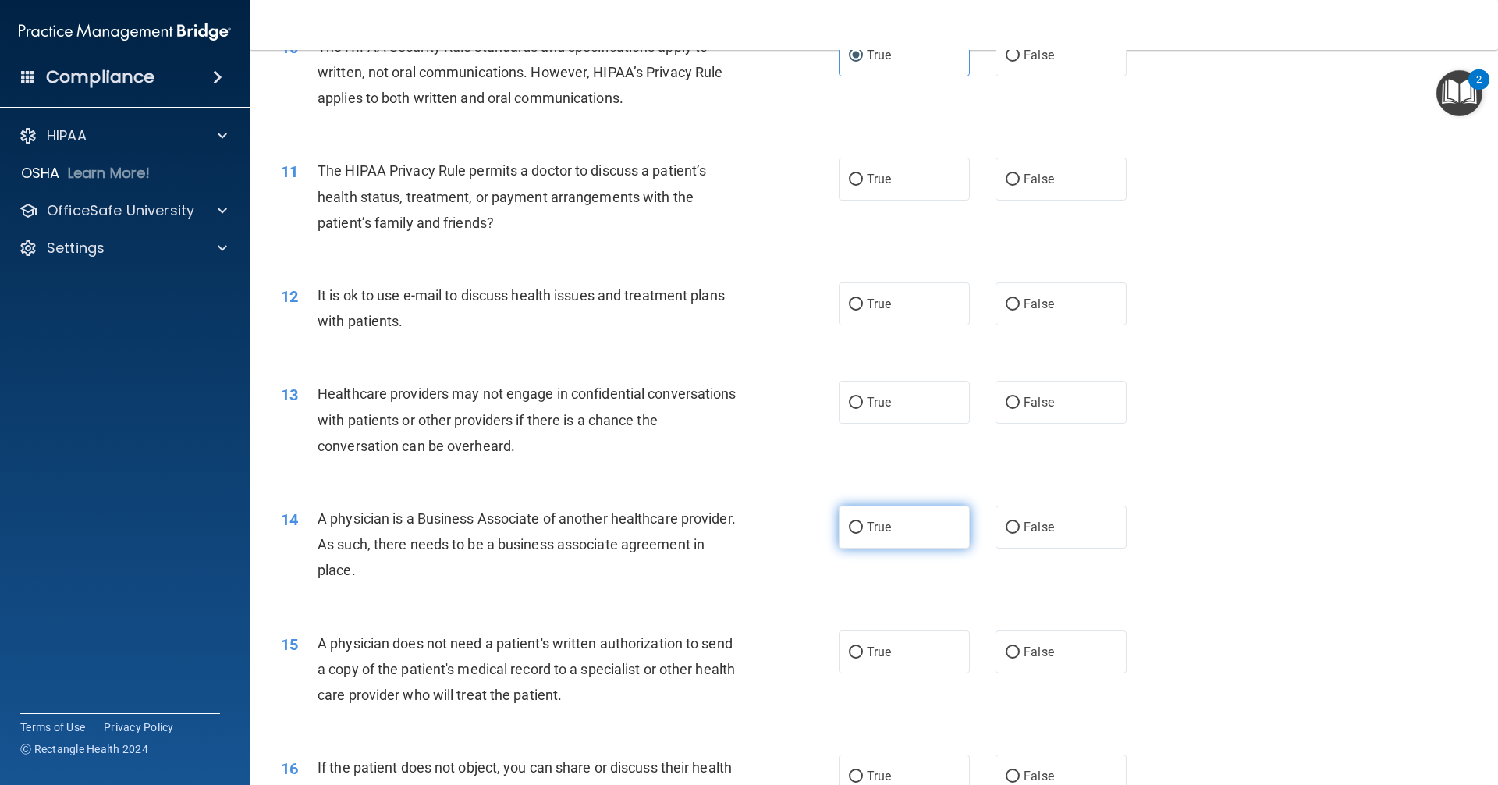
scroll to position [1170, 0]
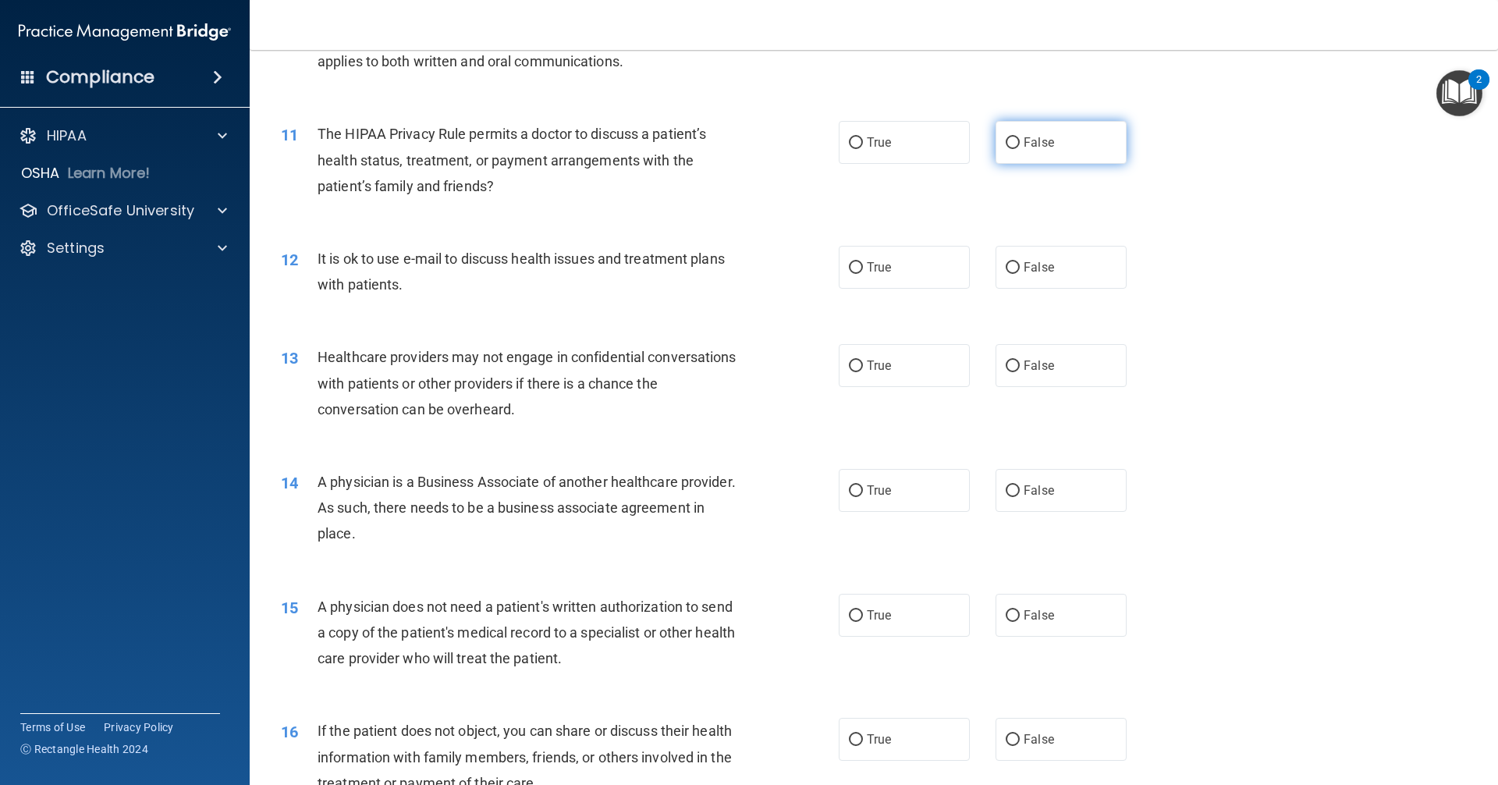
click at [1007, 145] on input "False" at bounding box center [1013, 143] width 14 height 12
radio input "true"
click at [1026, 258] on label "False" at bounding box center [1061, 267] width 131 height 43
click at [1020, 262] on input "False" at bounding box center [1013, 268] width 14 height 12
radio input "true"
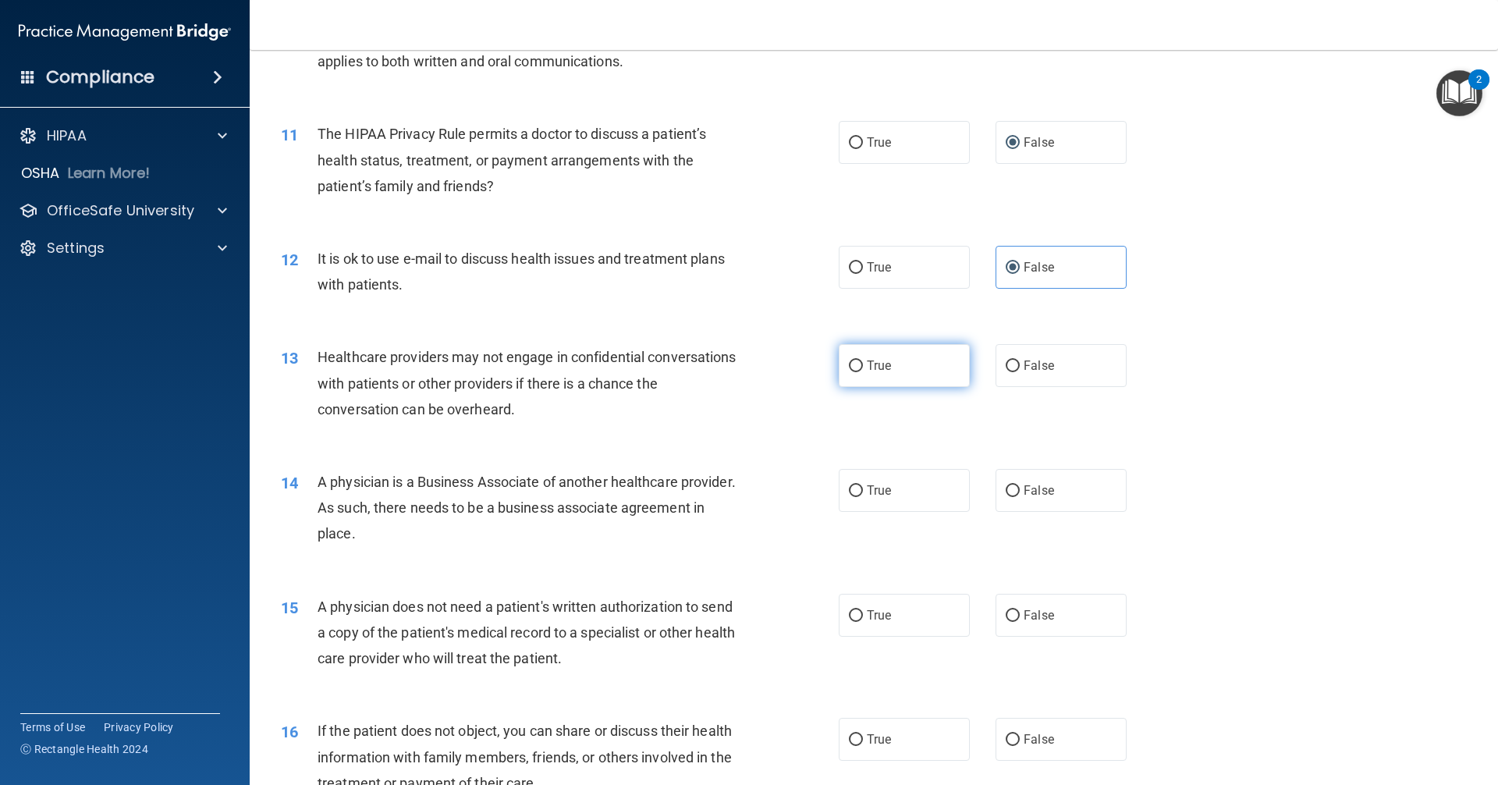
click at [925, 364] on label "True" at bounding box center [904, 365] width 131 height 43
click at [863, 364] on input "True" at bounding box center [856, 367] width 14 height 12
radio input "true"
click at [1036, 494] on span "False" at bounding box center [1039, 490] width 30 height 15
click at [1020, 494] on input "False" at bounding box center [1013, 491] width 14 height 12
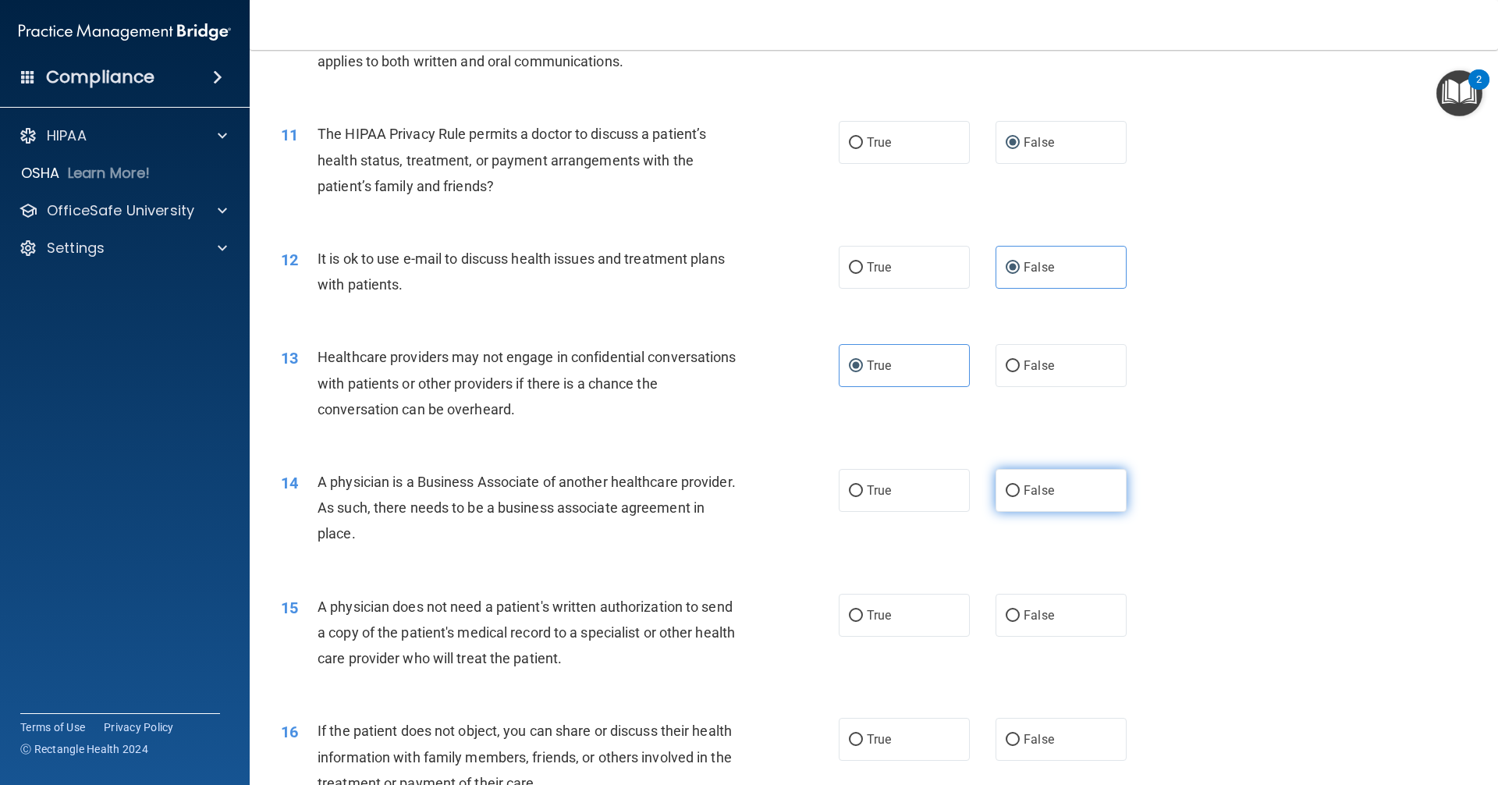
radio input "true"
click at [1044, 610] on span "False" at bounding box center [1039, 615] width 30 height 15
click at [1020, 610] on input "False" at bounding box center [1013, 616] width 14 height 12
radio input "true"
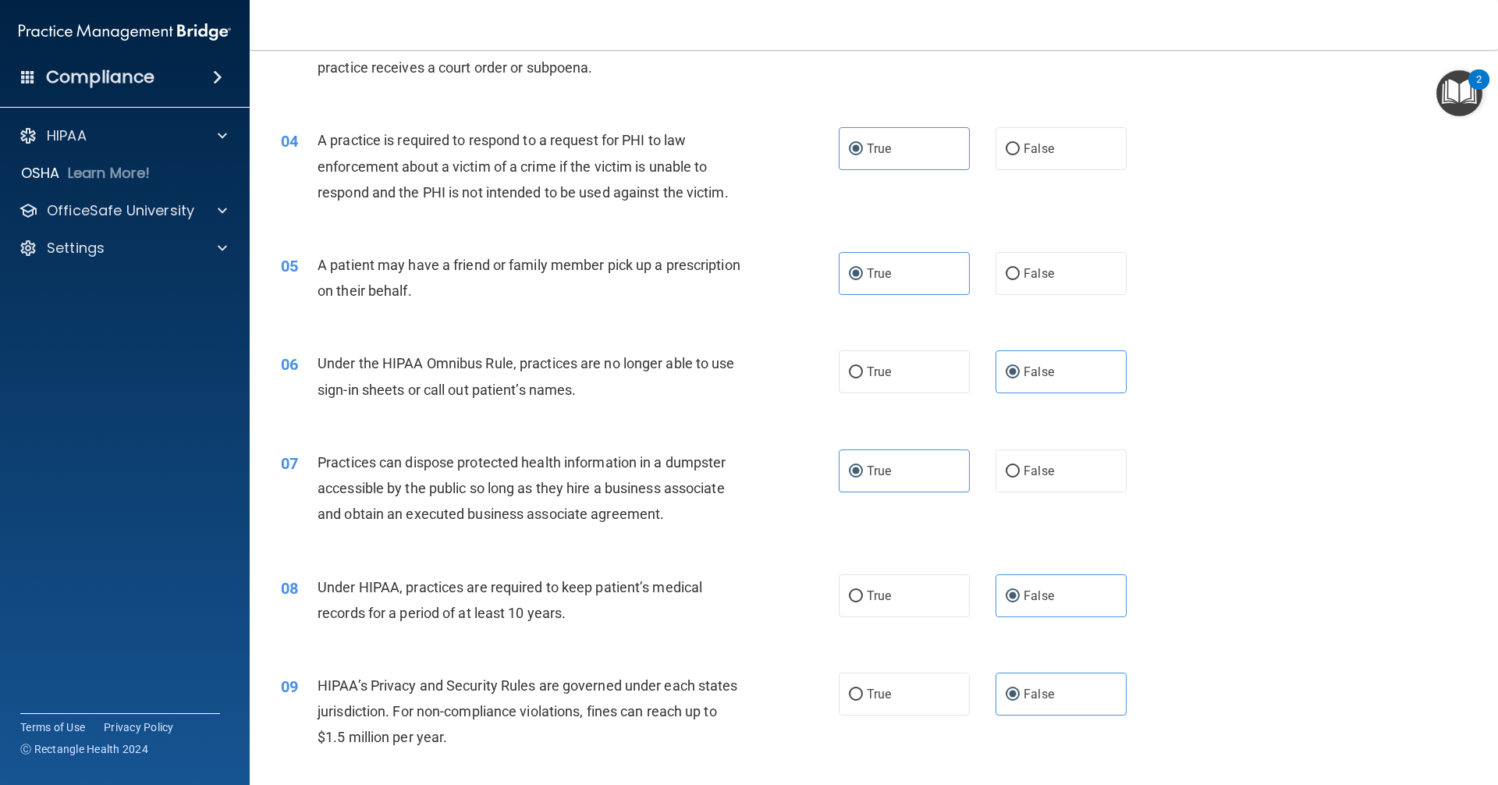
scroll to position [390, 0]
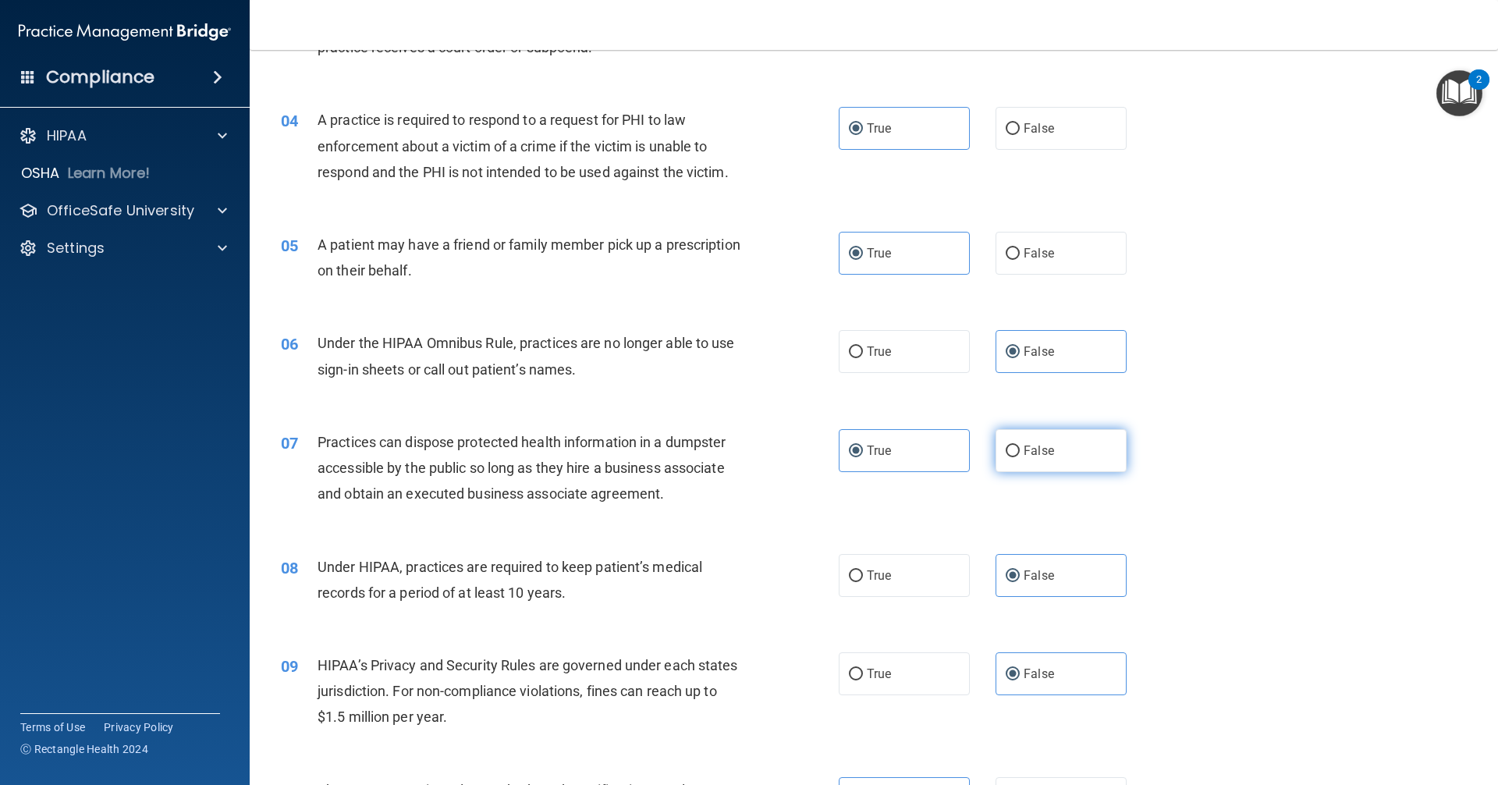
click at [1032, 453] on span "False" at bounding box center [1039, 450] width 30 height 15
click at [1020, 453] on input "False" at bounding box center [1013, 452] width 14 height 12
radio input "true"
radio input "false"
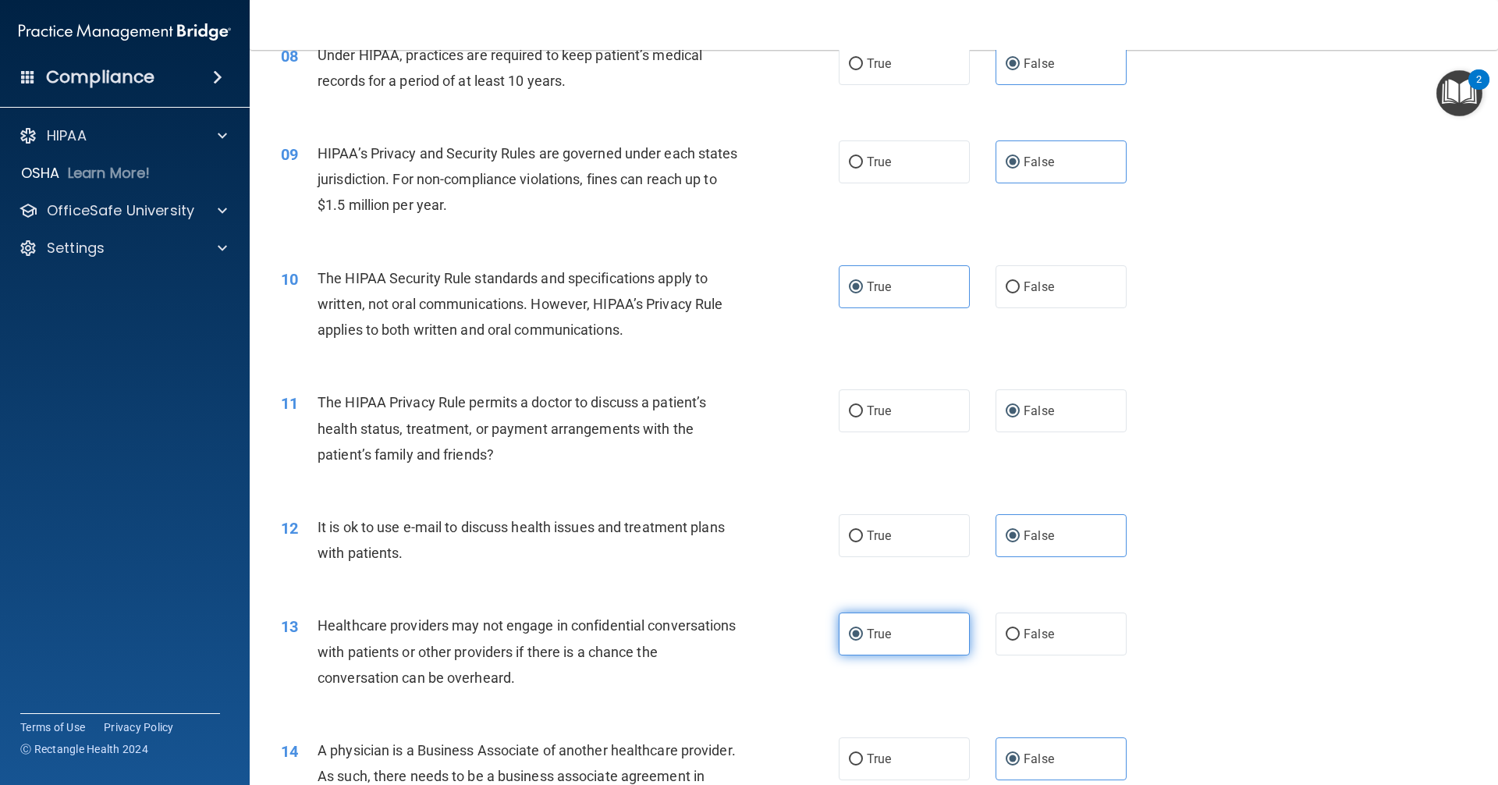
scroll to position [936, 0]
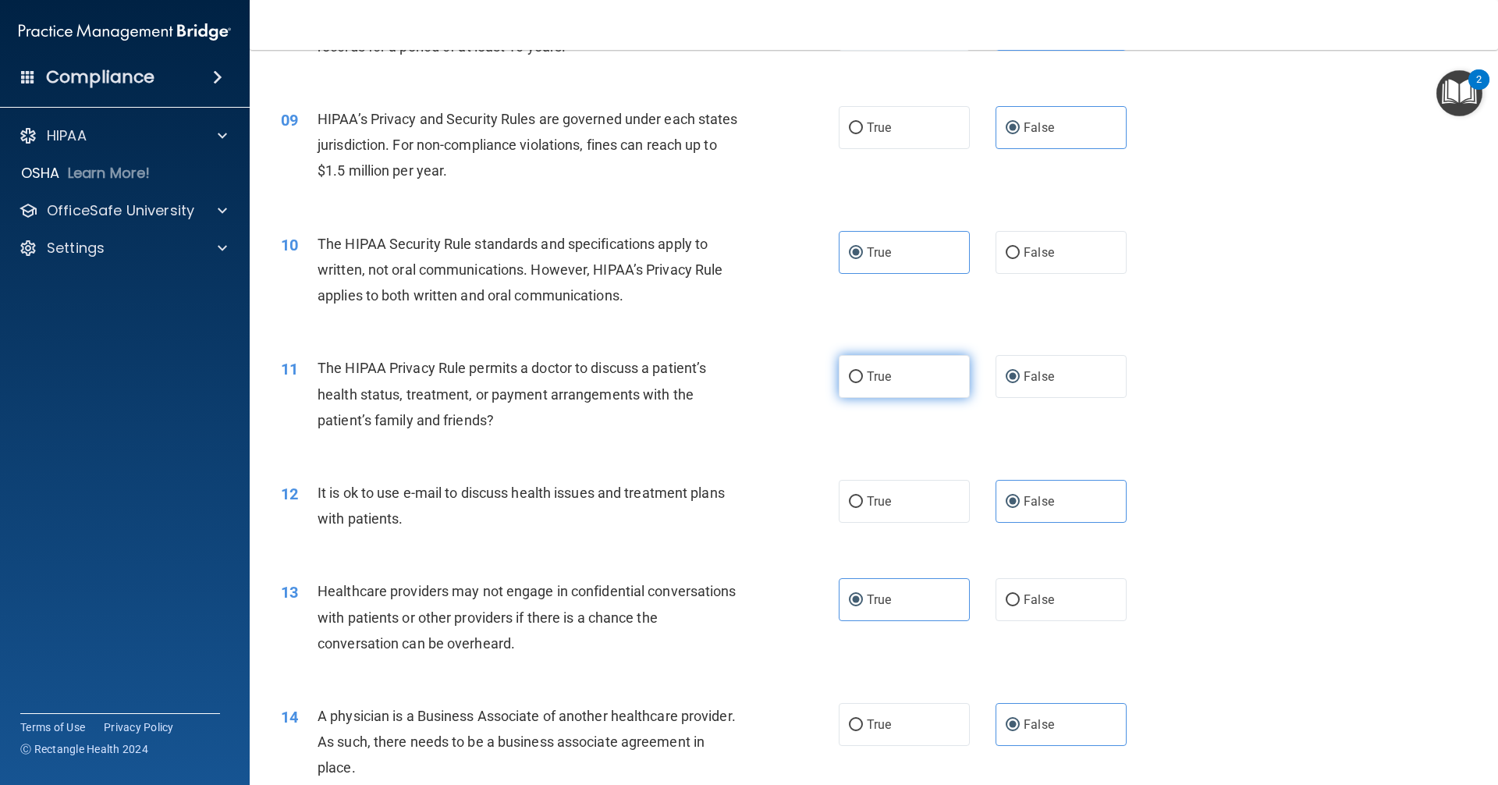
click at [894, 395] on label "True" at bounding box center [904, 376] width 131 height 43
click at [863, 383] on input "True" at bounding box center [856, 377] width 14 height 12
radio input "true"
radio input "false"
click at [864, 492] on label "True" at bounding box center [904, 501] width 131 height 43
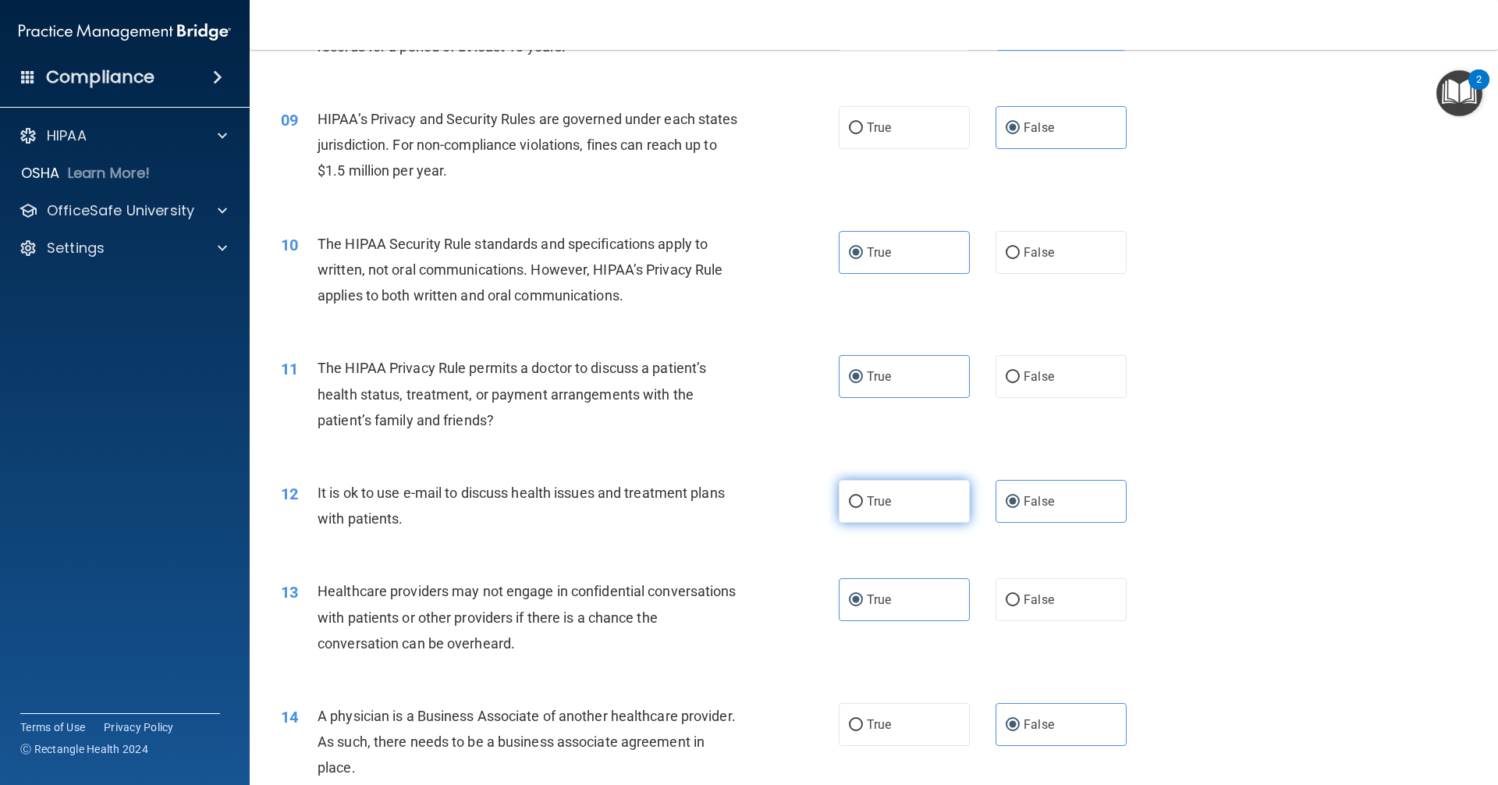
click at [863, 496] on input "True" at bounding box center [856, 502] width 14 height 12
radio input "true"
click at [1006, 501] on input "False" at bounding box center [1013, 502] width 14 height 12
radio input "true"
radio input "false"
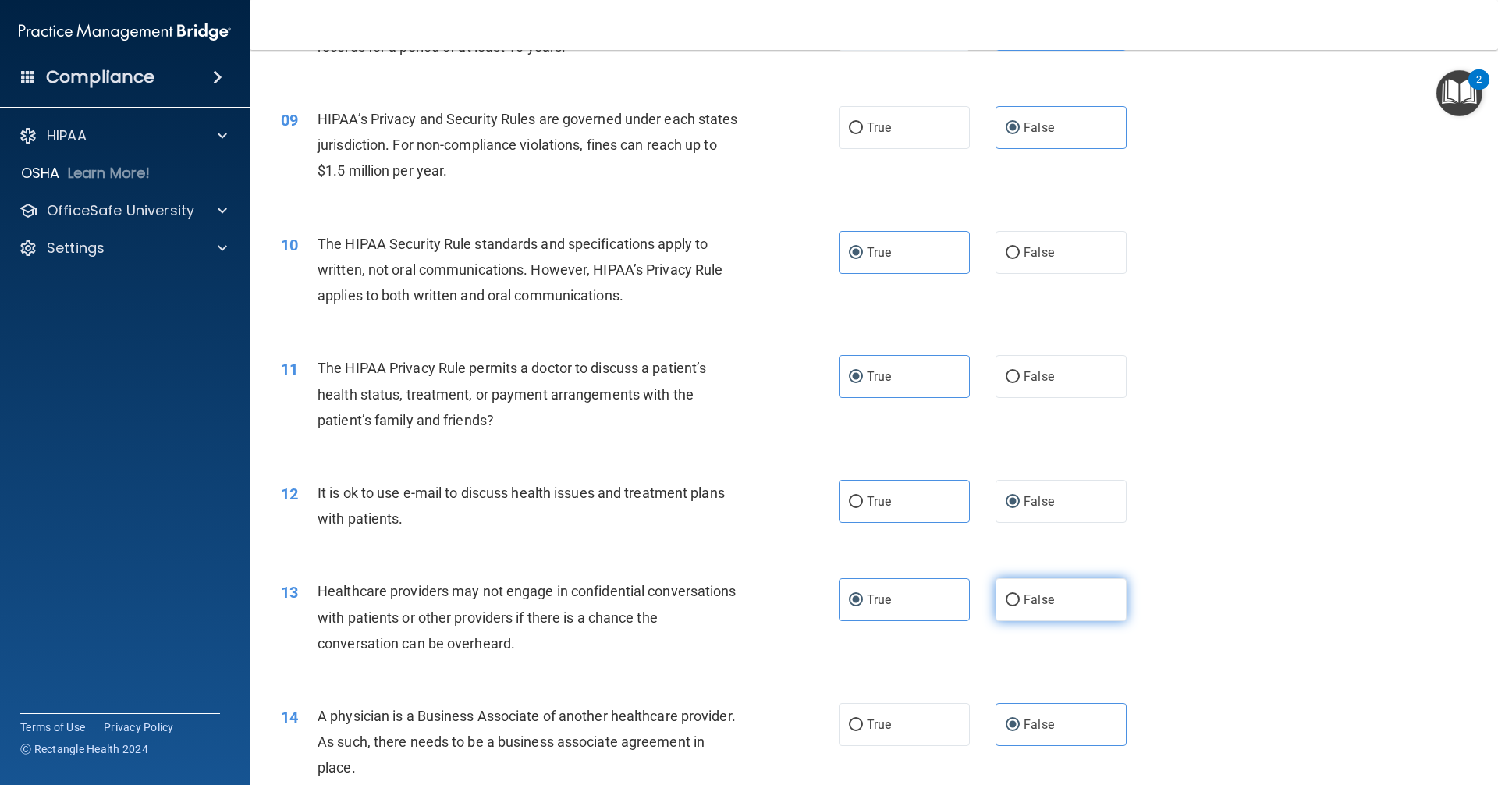
click at [1024, 598] on span "False" at bounding box center [1039, 599] width 30 height 15
click at [1020, 598] on input "False" at bounding box center [1013, 601] width 14 height 12
radio input "true"
radio input "false"
click at [904, 717] on label "True" at bounding box center [904, 724] width 131 height 43
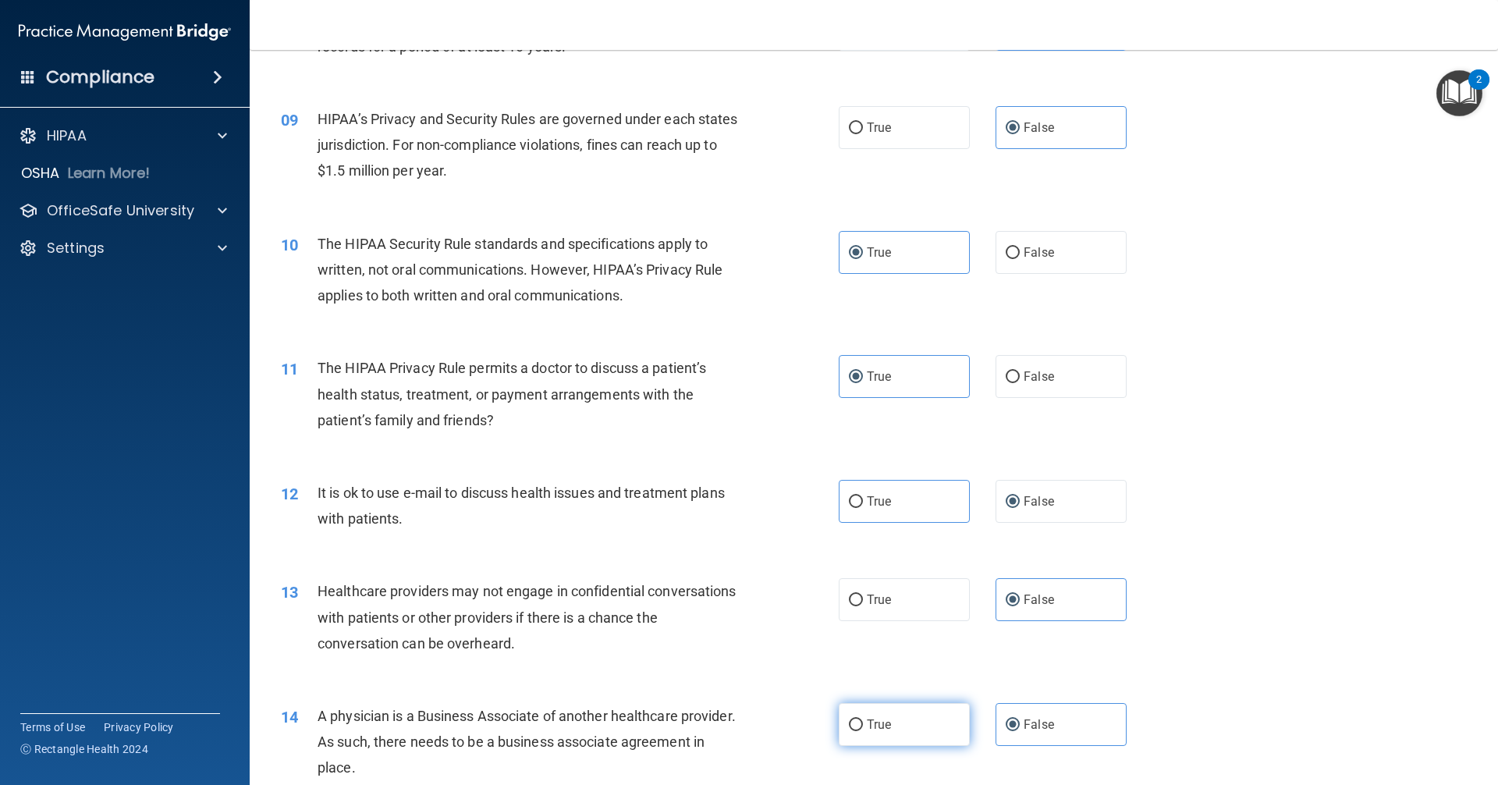
click at [863, 719] on input "True" at bounding box center [856, 725] width 14 height 12
radio input "true"
radio input "false"
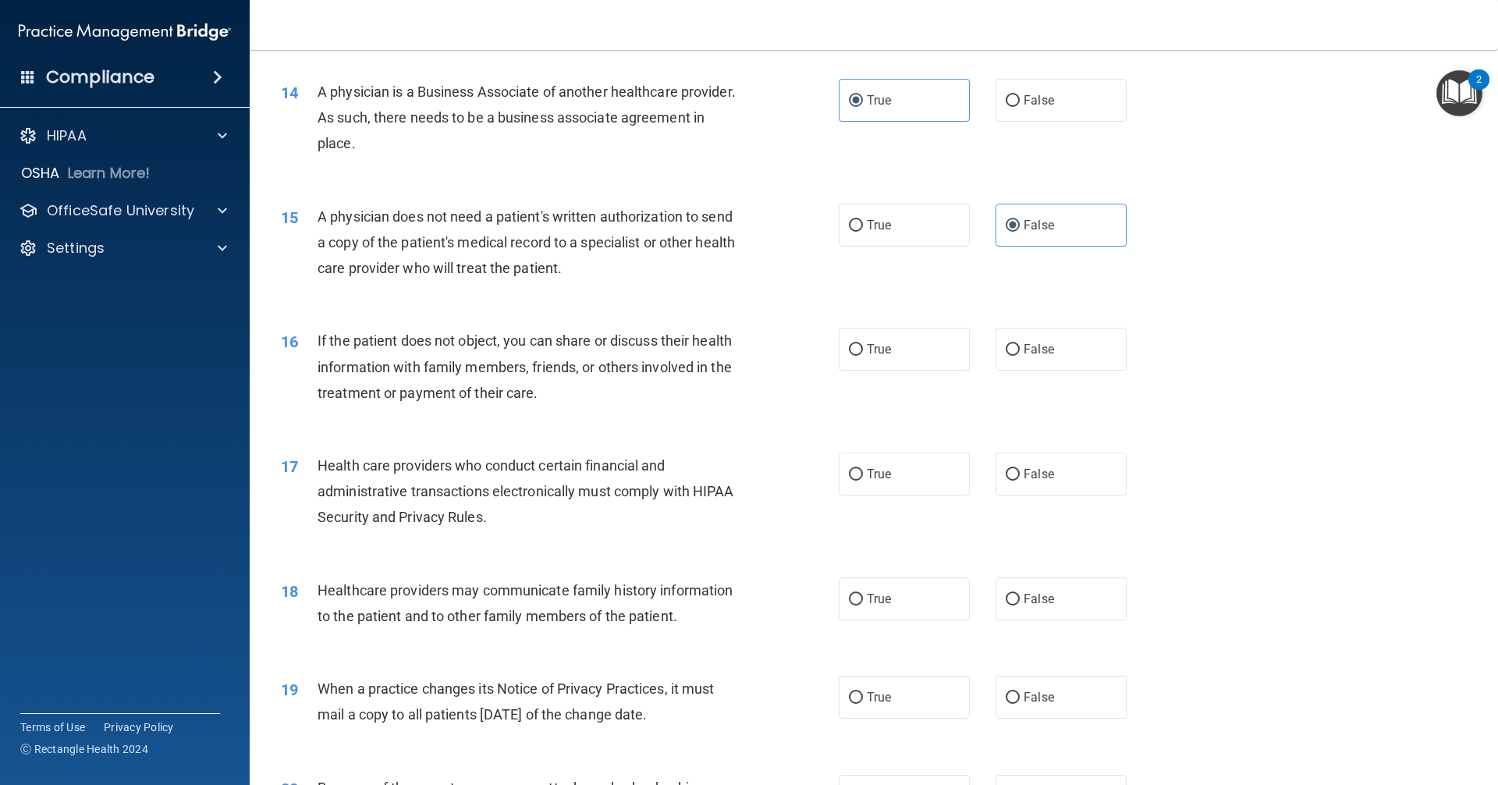
scroll to position [1639, 0]
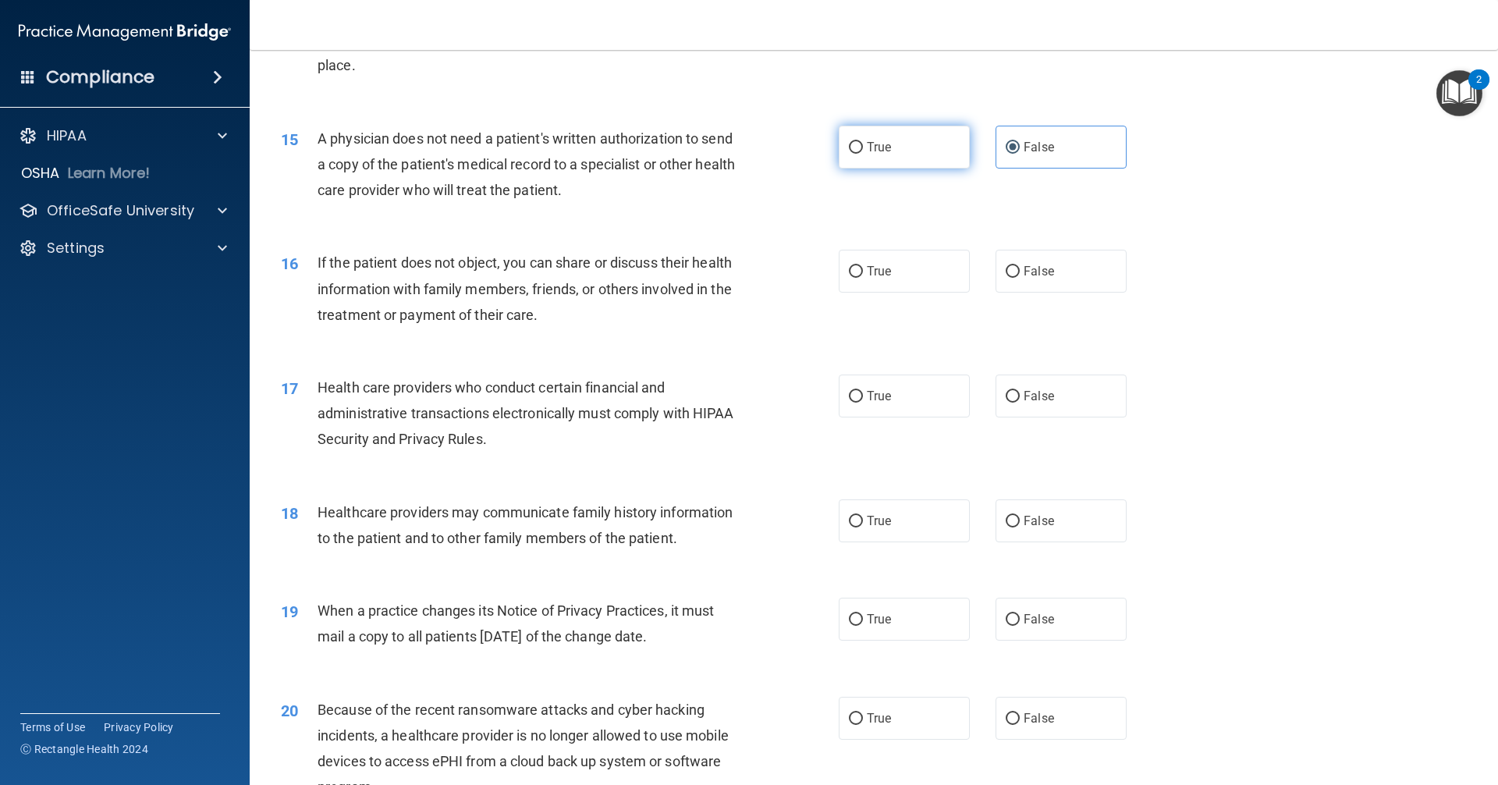
click at [904, 140] on label "True" at bounding box center [904, 147] width 131 height 43
click at [863, 142] on input "True" at bounding box center [856, 148] width 14 height 12
radio input "true"
radio input "false"
click at [892, 274] on label "True" at bounding box center [904, 271] width 131 height 43
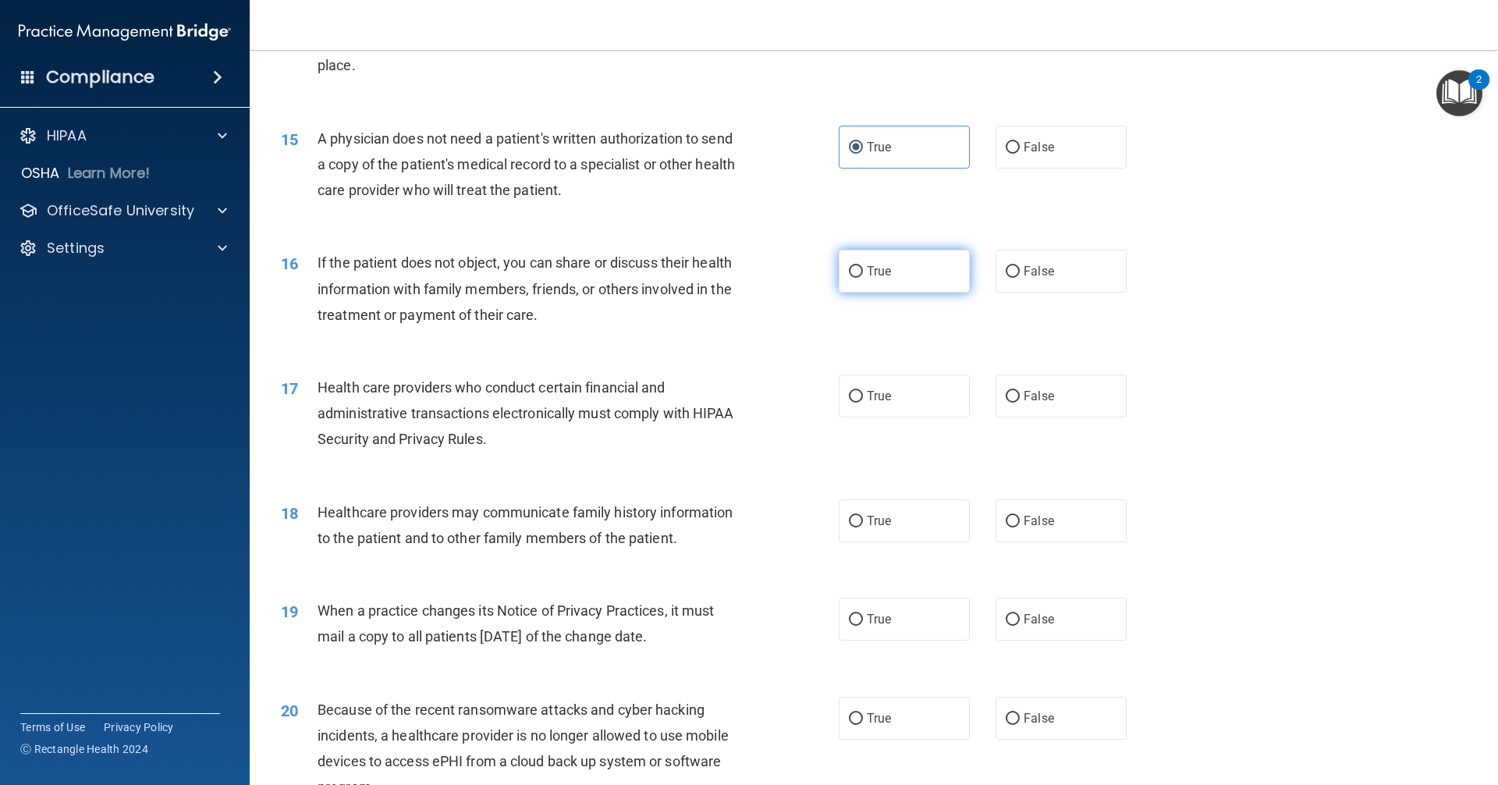
click at [863, 274] on input "True" at bounding box center [856, 272] width 14 height 12
radio input "true"
click at [1014, 399] on label "False" at bounding box center [1061, 396] width 131 height 43
click at [1014, 399] on input "False" at bounding box center [1013, 397] width 14 height 12
radio input "true"
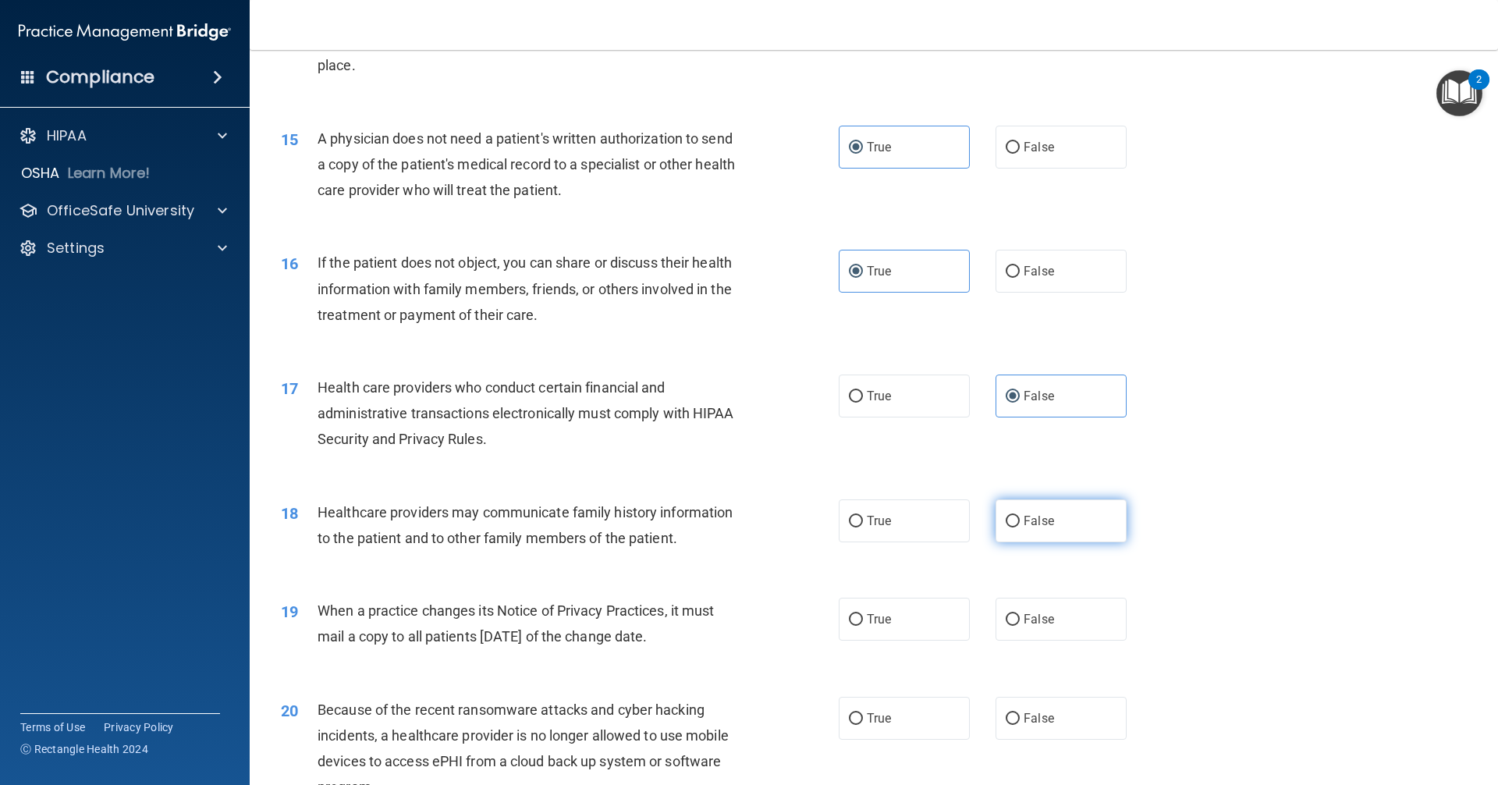
click at [1034, 506] on label "False" at bounding box center [1061, 520] width 131 height 43
click at [1020, 516] on input "False" at bounding box center [1013, 522] width 14 height 12
radio input "true"
click at [1032, 618] on span "False" at bounding box center [1039, 619] width 30 height 15
click at [1020, 618] on input "False" at bounding box center [1013, 620] width 14 height 12
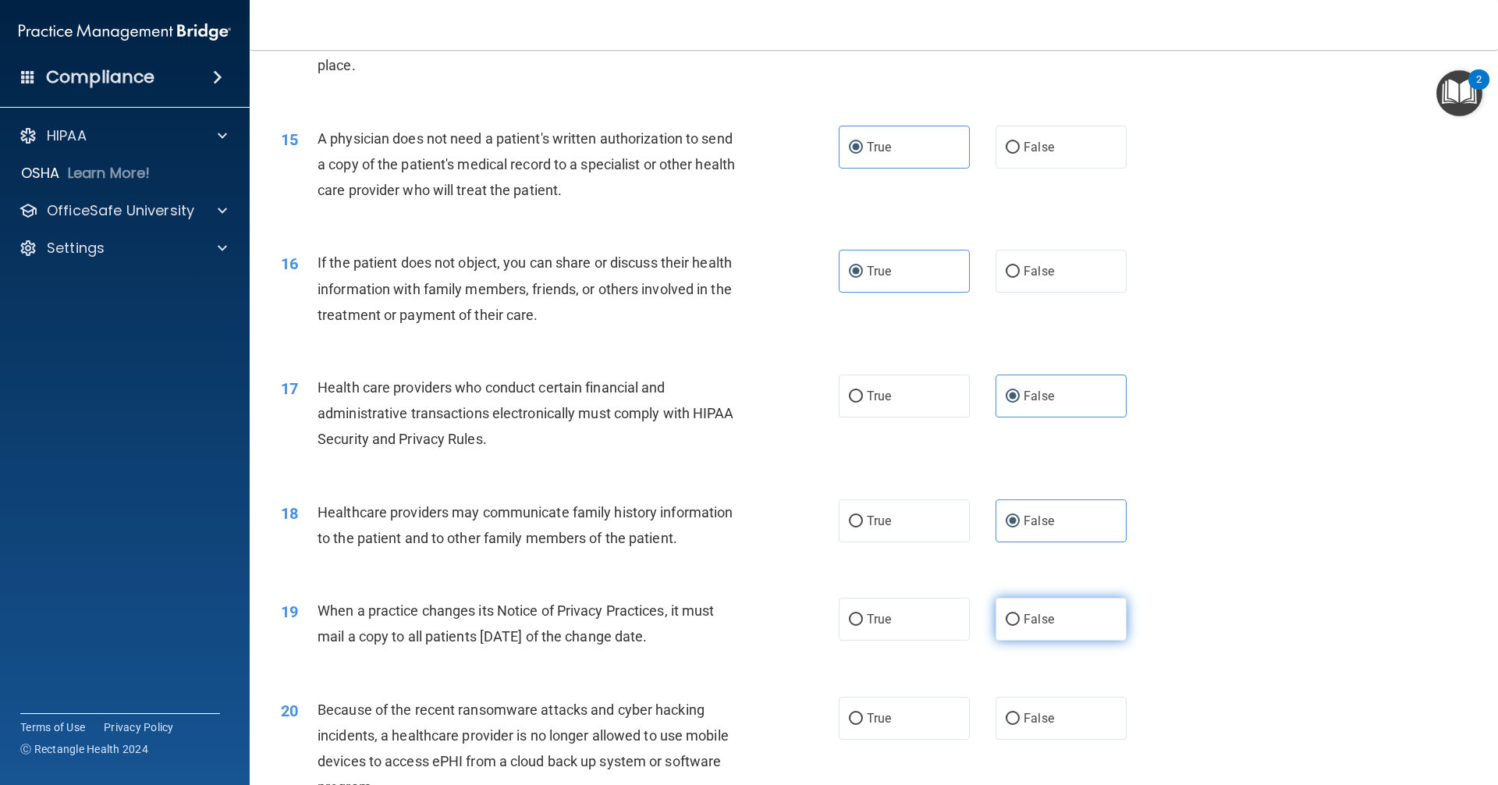
radio input "true"
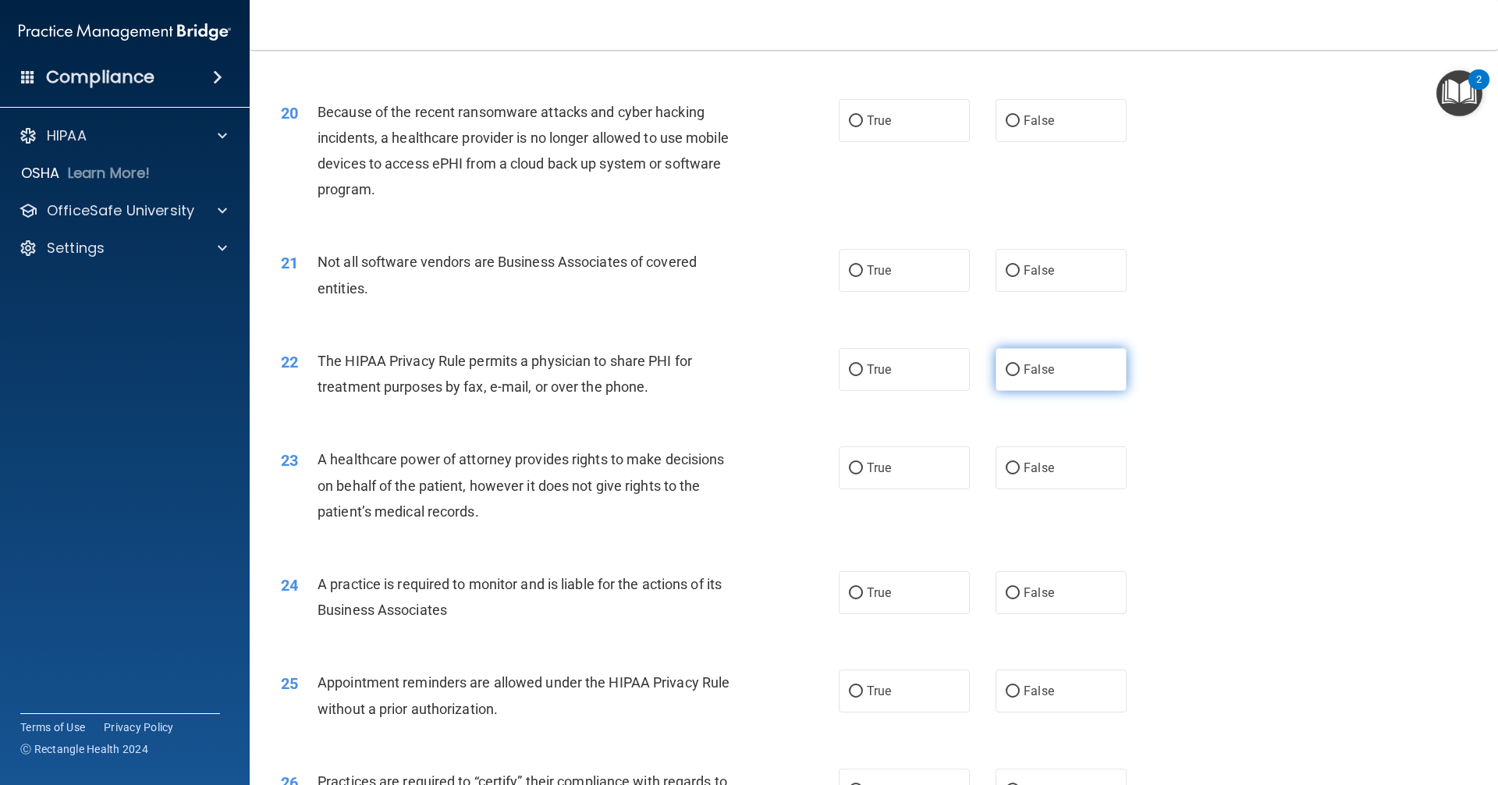
scroll to position [2263, 0]
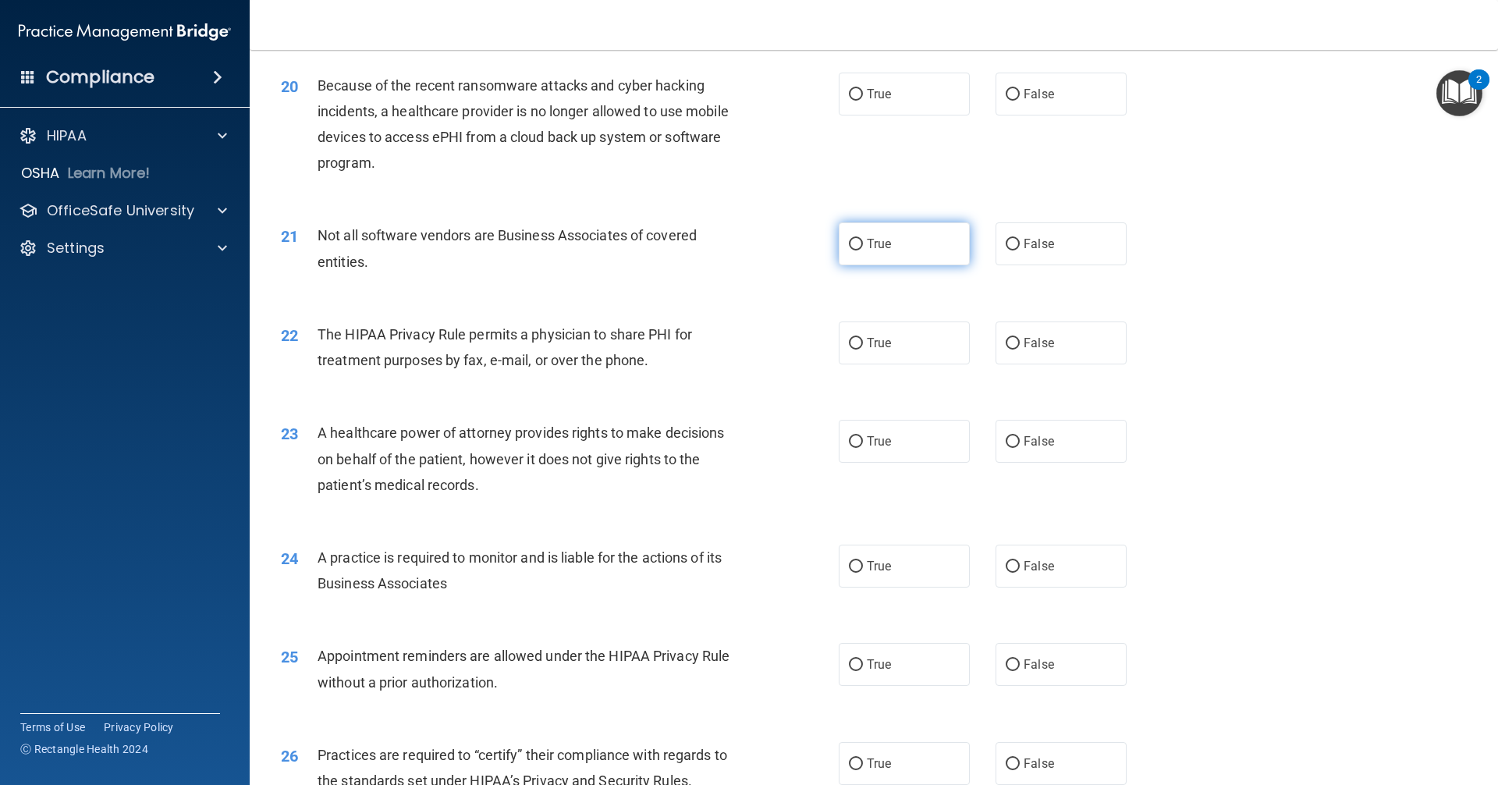
click at [883, 247] on span "True" at bounding box center [879, 243] width 24 height 15
click at [863, 247] on input "True" at bounding box center [856, 245] width 14 height 12
radio input "true"
drag, startPoint x: 880, startPoint y: 343, endPoint x: 876, endPoint y: 381, distance: 38.4
click at [879, 343] on span "True" at bounding box center [879, 343] width 24 height 15
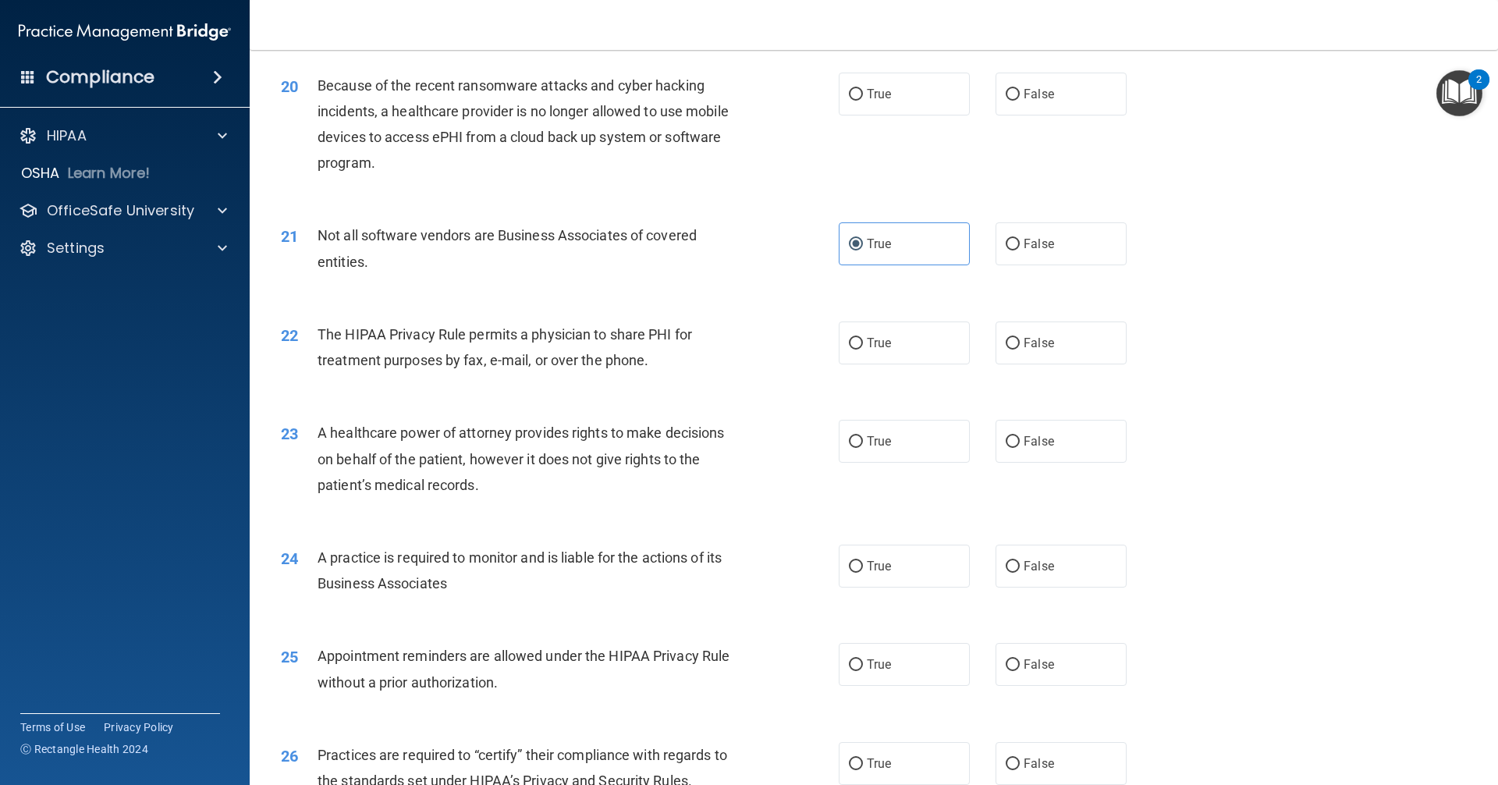
click at [863, 343] on input "True" at bounding box center [856, 344] width 14 height 12
radio input "true"
click at [1028, 458] on label "False" at bounding box center [1061, 441] width 131 height 43
click at [1020, 448] on input "False" at bounding box center [1013, 442] width 14 height 12
radio input "true"
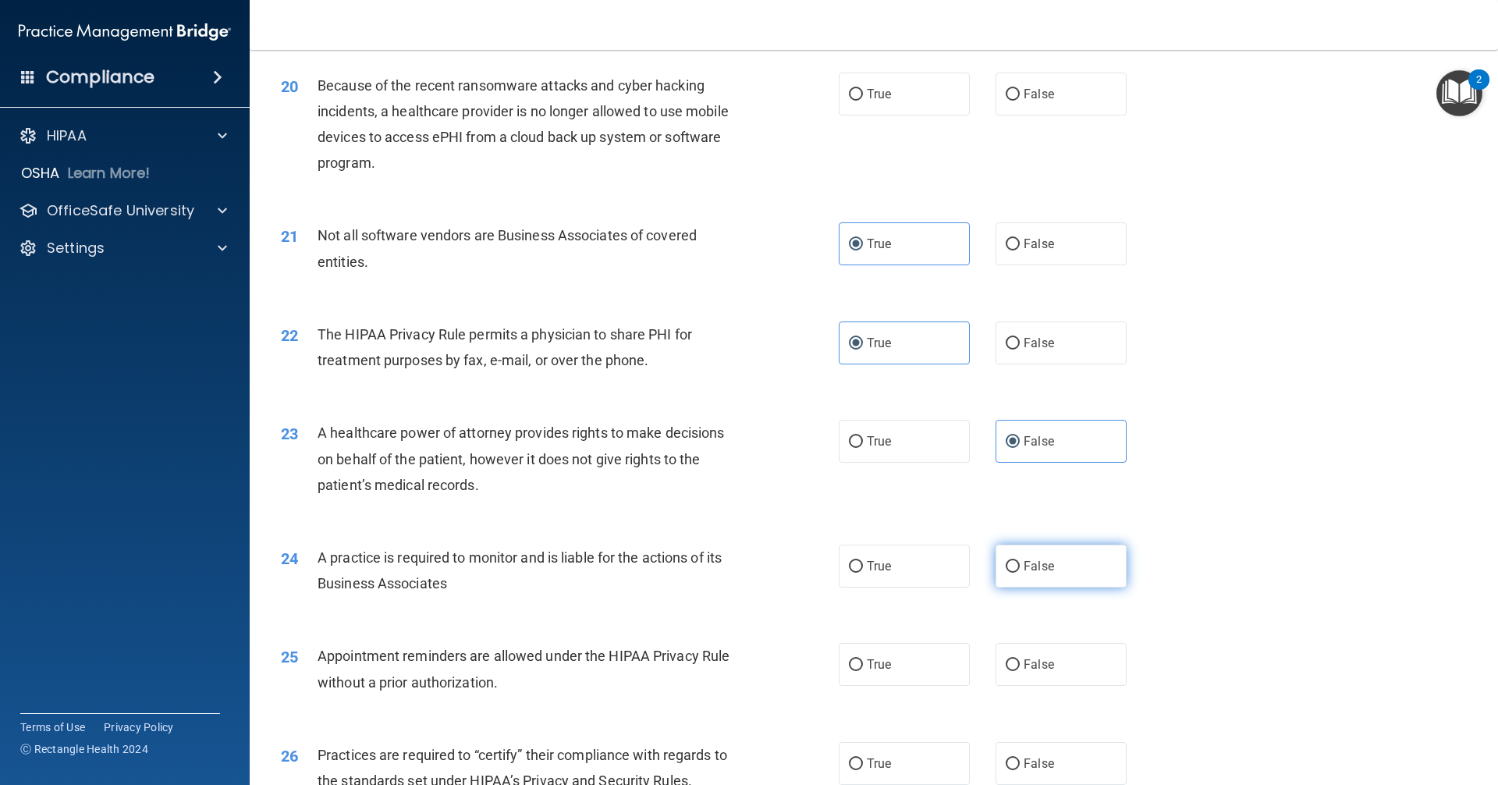
click at [1032, 563] on span "False" at bounding box center [1039, 566] width 30 height 15
click at [903, 656] on label "True" at bounding box center [904, 664] width 131 height 43
click at [863, 659] on input "True" at bounding box center [856, 665] width 14 height 12
radio input "true"
click at [1043, 97] on span "False" at bounding box center [1039, 94] width 30 height 15
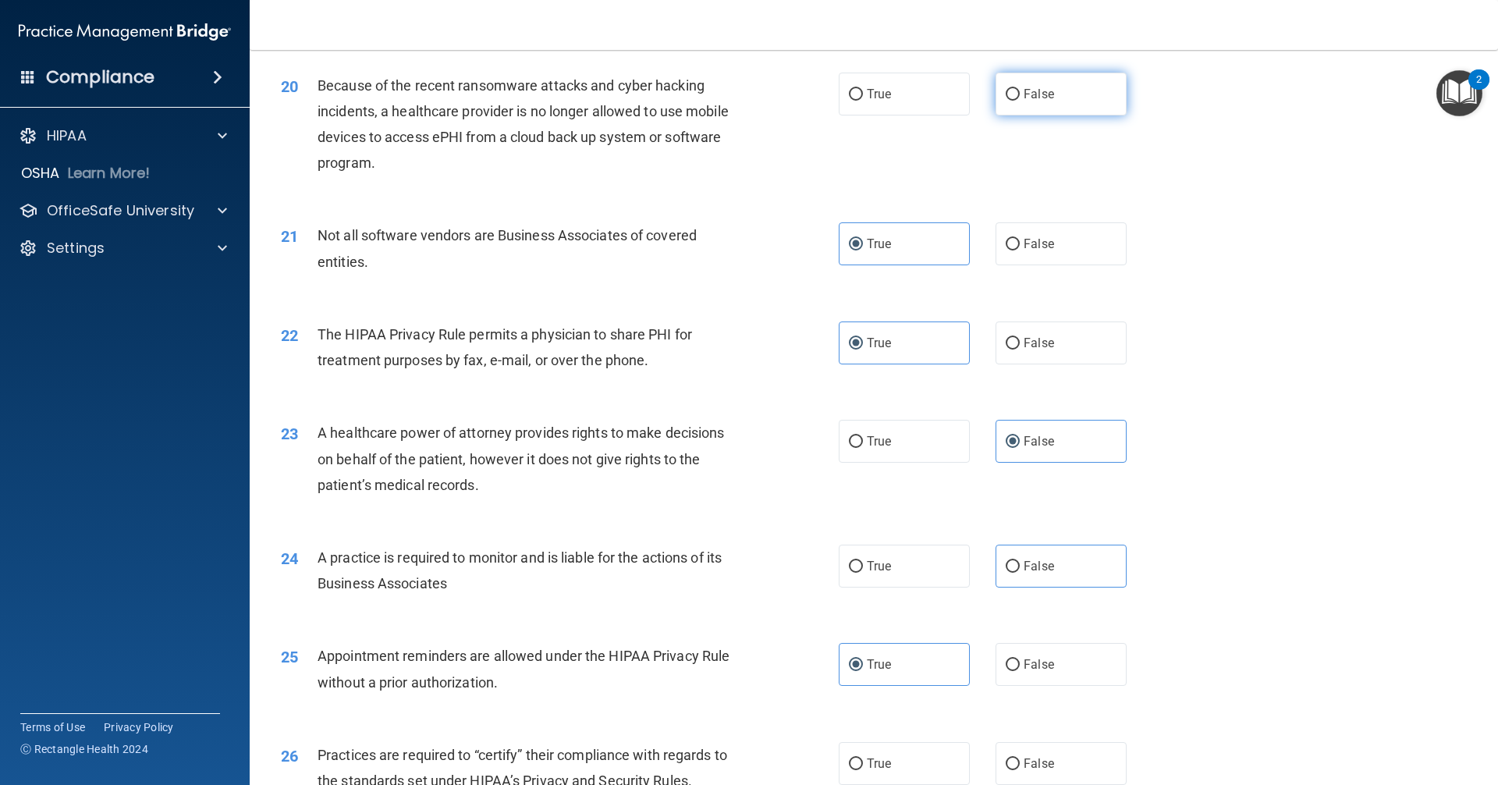
click at [1020, 97] on input "False" at bounding box center [1013, 95] width 14 height 12
radio input "true"
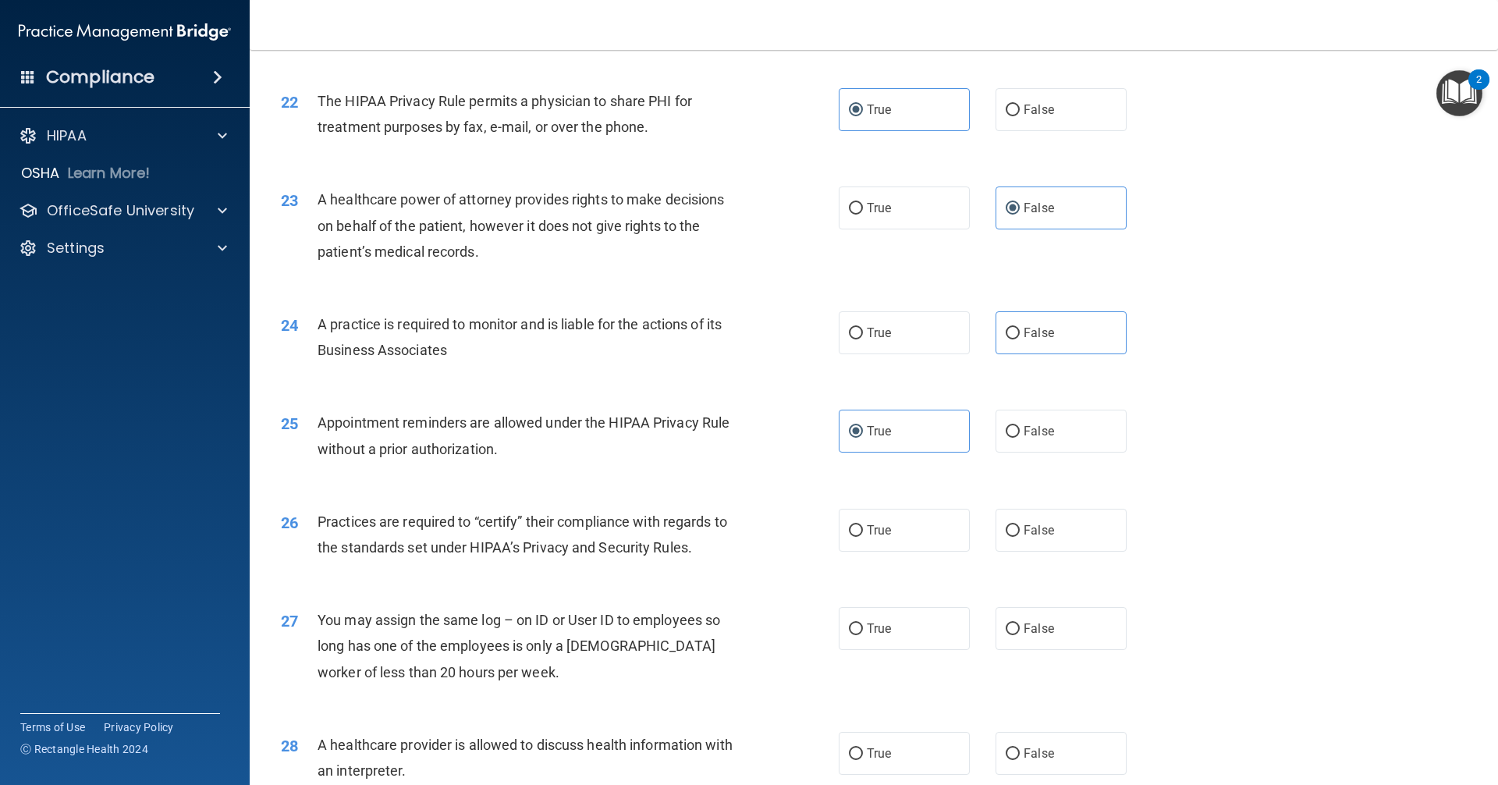
scroll to position [2497, 0]
click at [1039, 550] on label "False" at bounding box center [1061, 529] width 131 height 43
click at [1020, 536] on input "False" at bounding box center [1013, 530] width 14 height 12
radio input "true"
click at [1035, 640] on label "False" at bounding box center [1061, 627] width 131 height 43
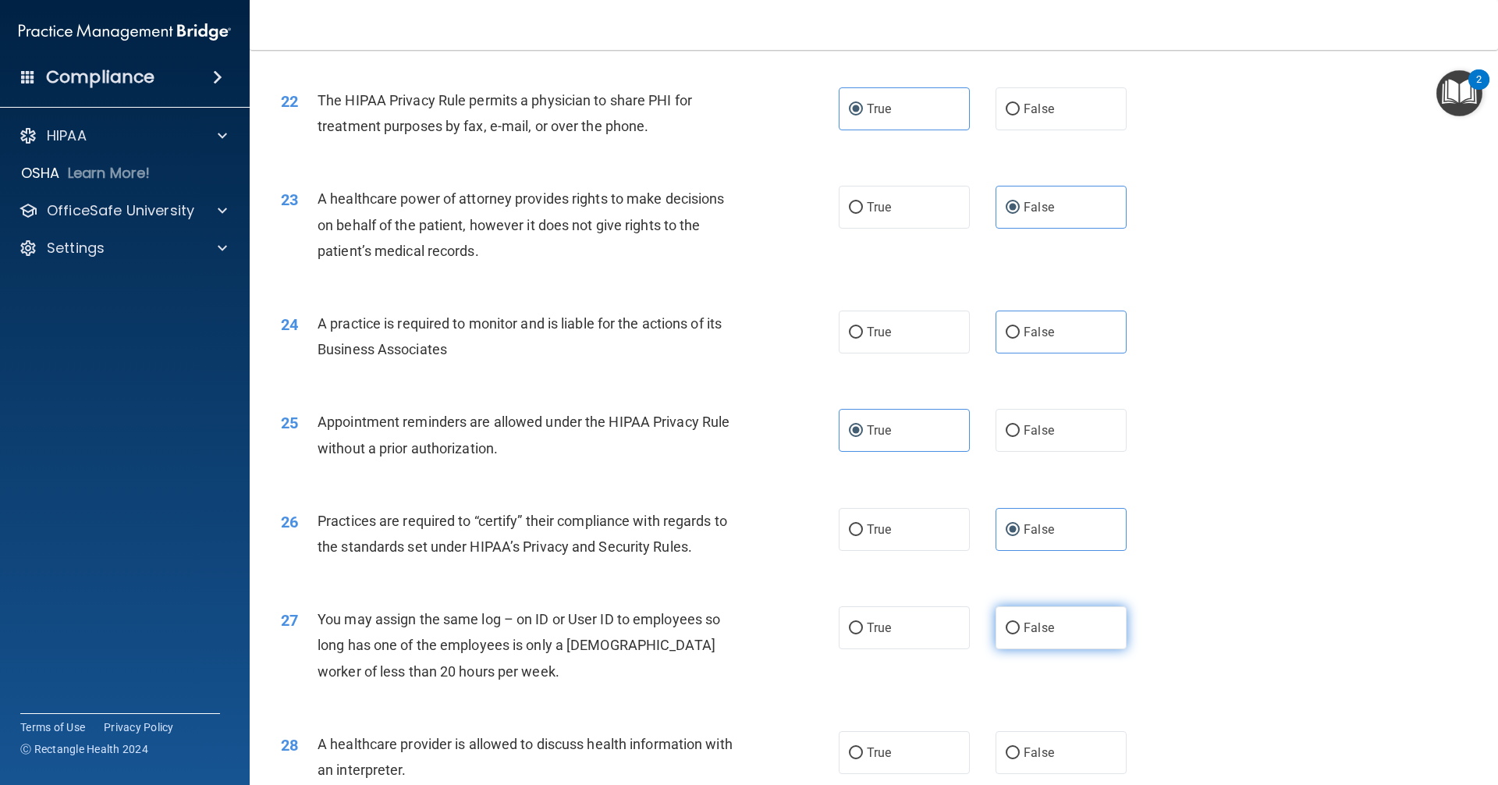
click at [1020, 634] on input "False" at bounding box center [1013, 629] width 14 height 12
radio input "true"
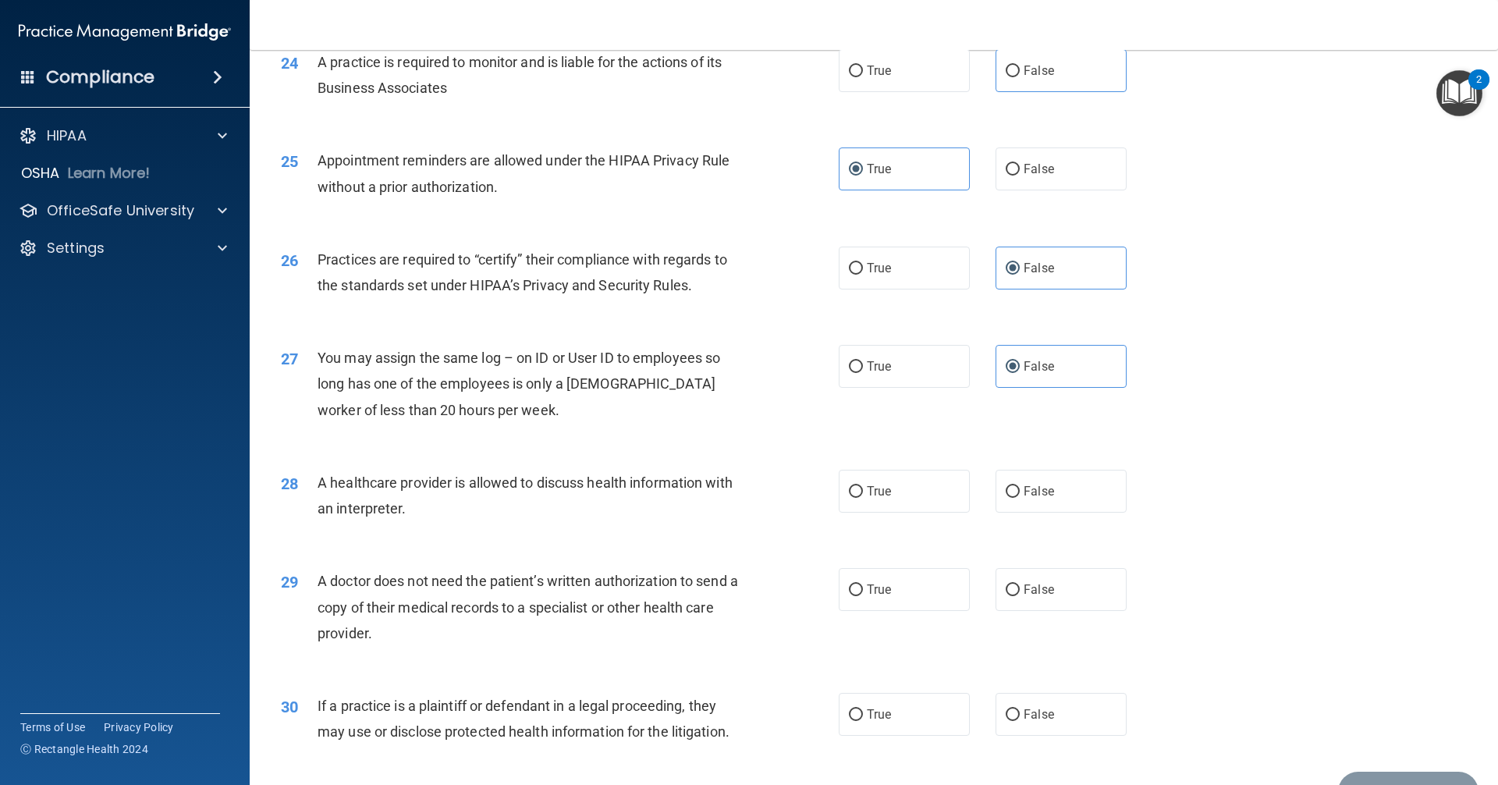
scroll to position [2809, 0]
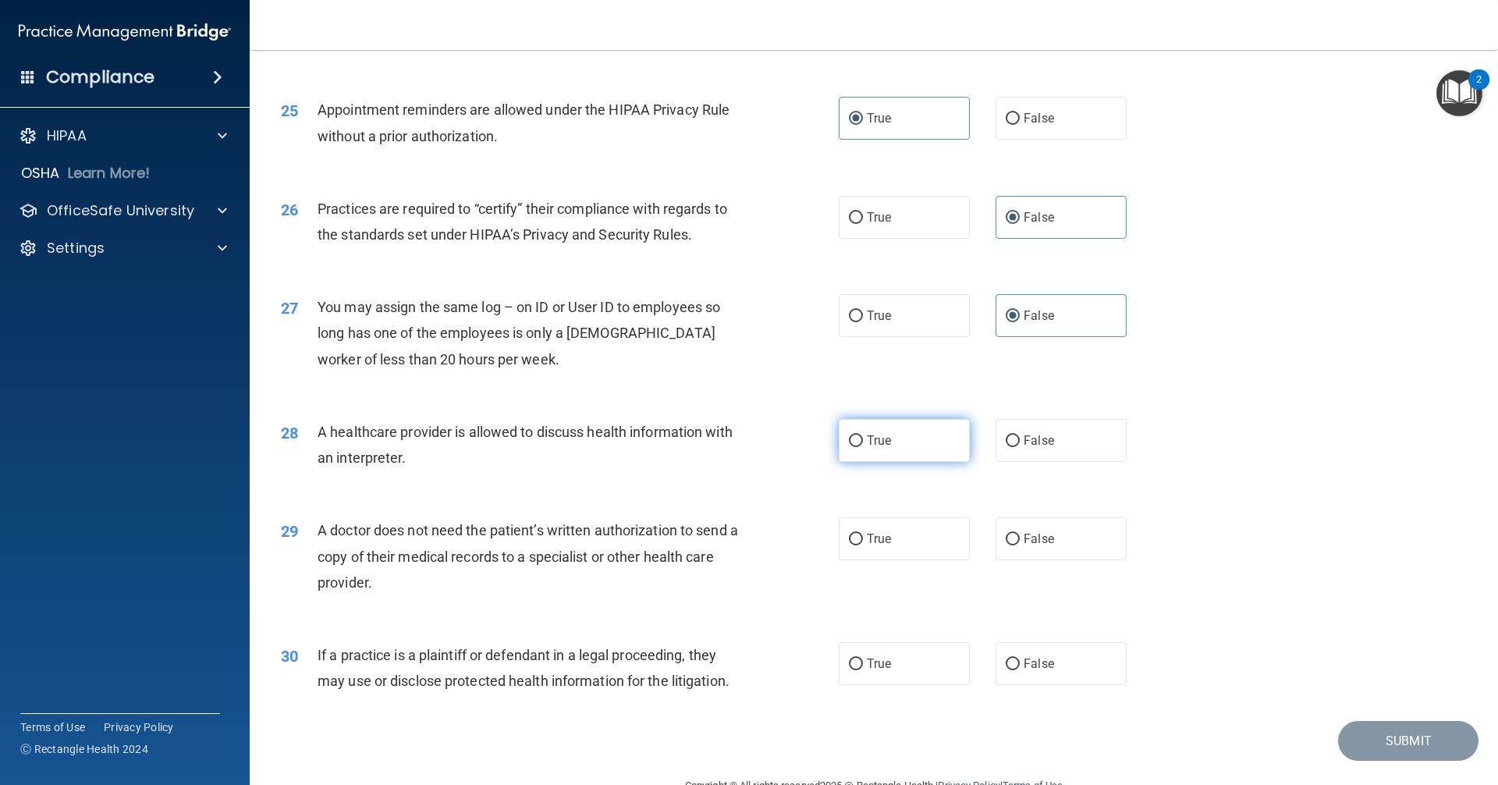
click at [904, 431] on label "True" at bounding box center [904, 440] width 131 height 43
click at [863, 435] on input "True" at bounding box center [856, 441] width 14 height 12
radio input "true"
click at [900, 544] on label "True" at bounding box center [904, 538] width 131 height 43
click at [863, 544] on input "True" at bounding box center [856, 540] width 14 height 12
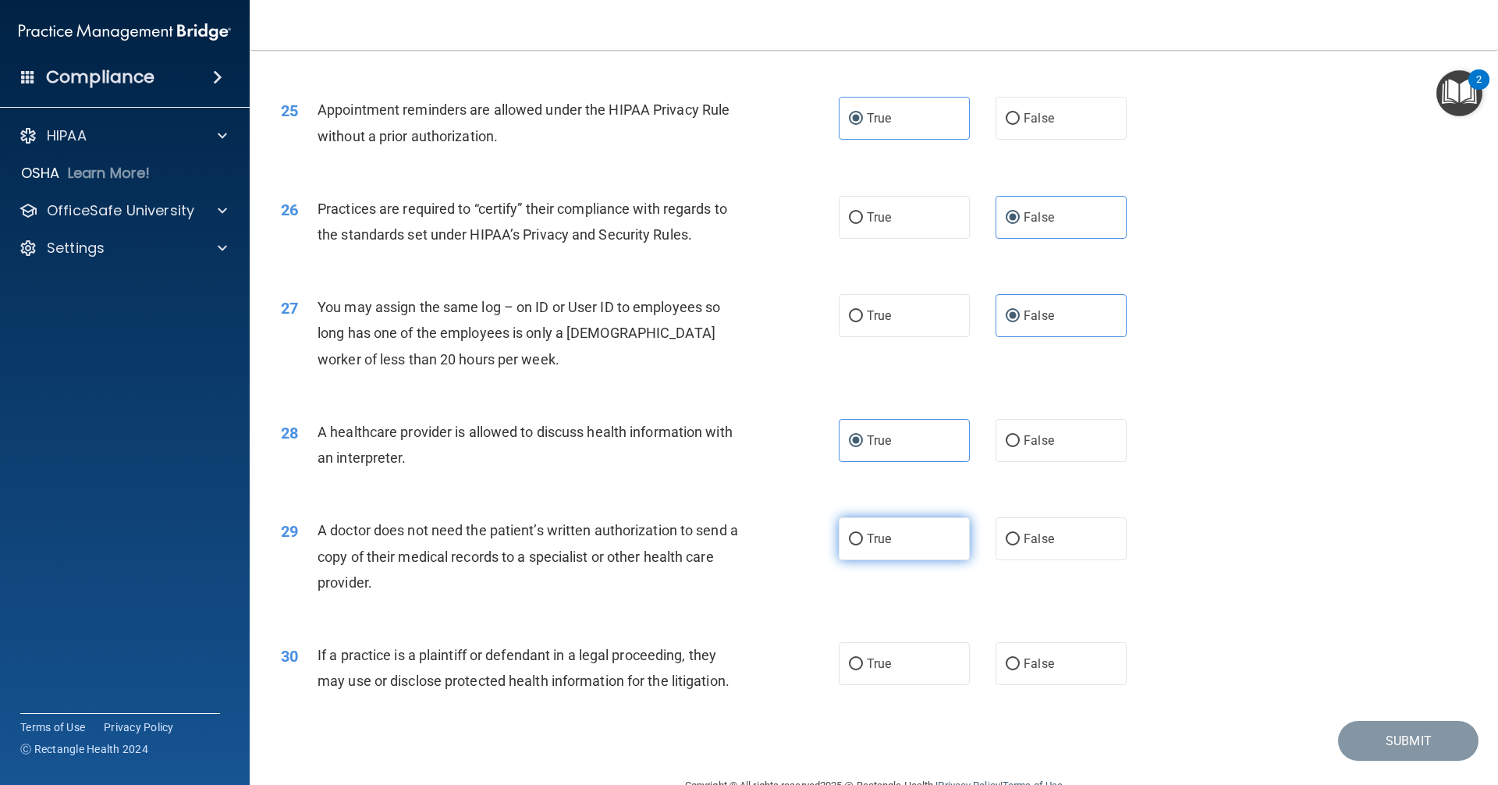
radio input "true"
click at [872, 664] on span "True" at bounding box center [879, 663] width 24 height 15
click at [863, 664] on input "True" at bounding box center [856, 665] width 14 height 12
radio input "true"
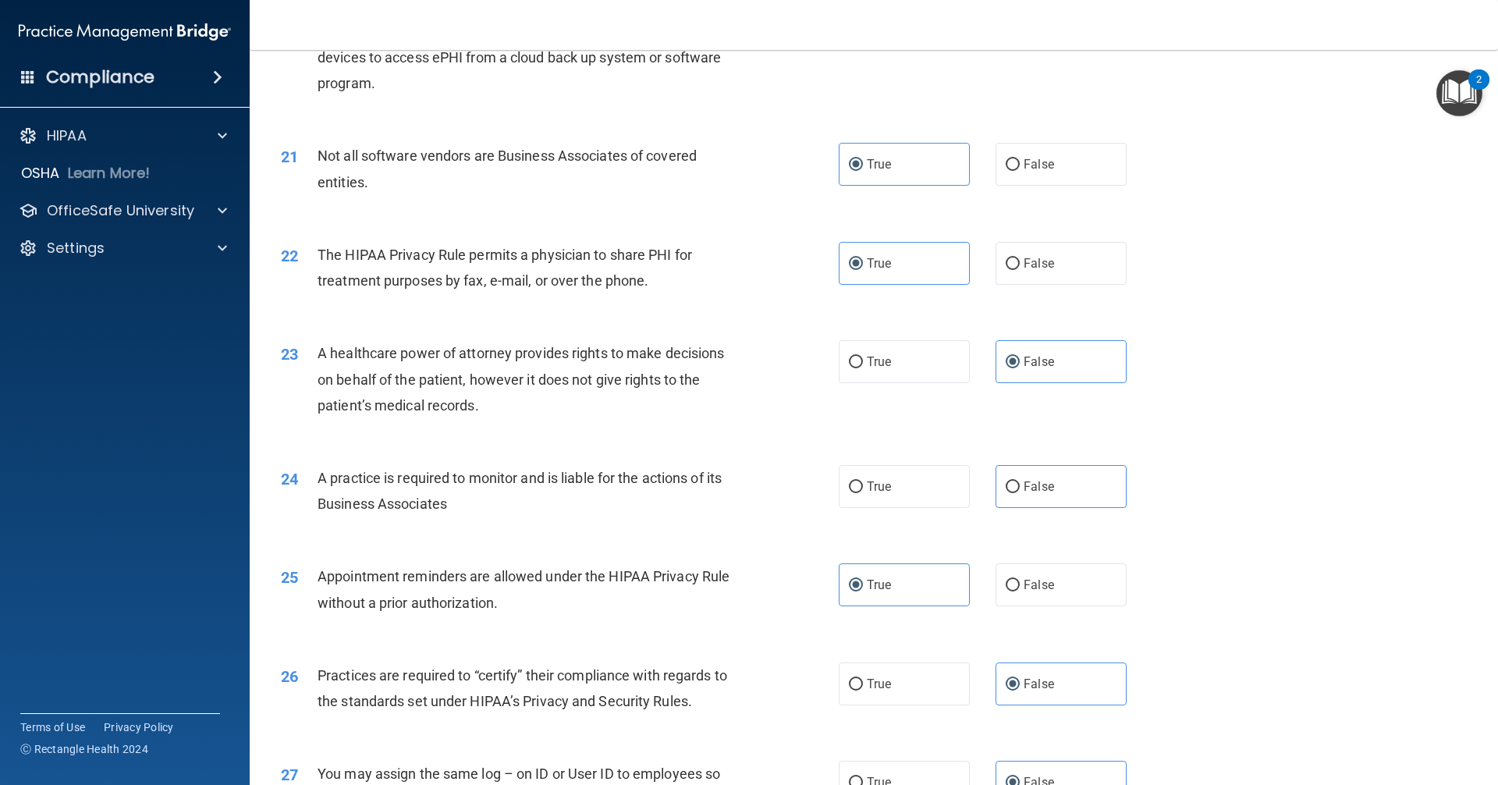
scroll to position [2301, 0]
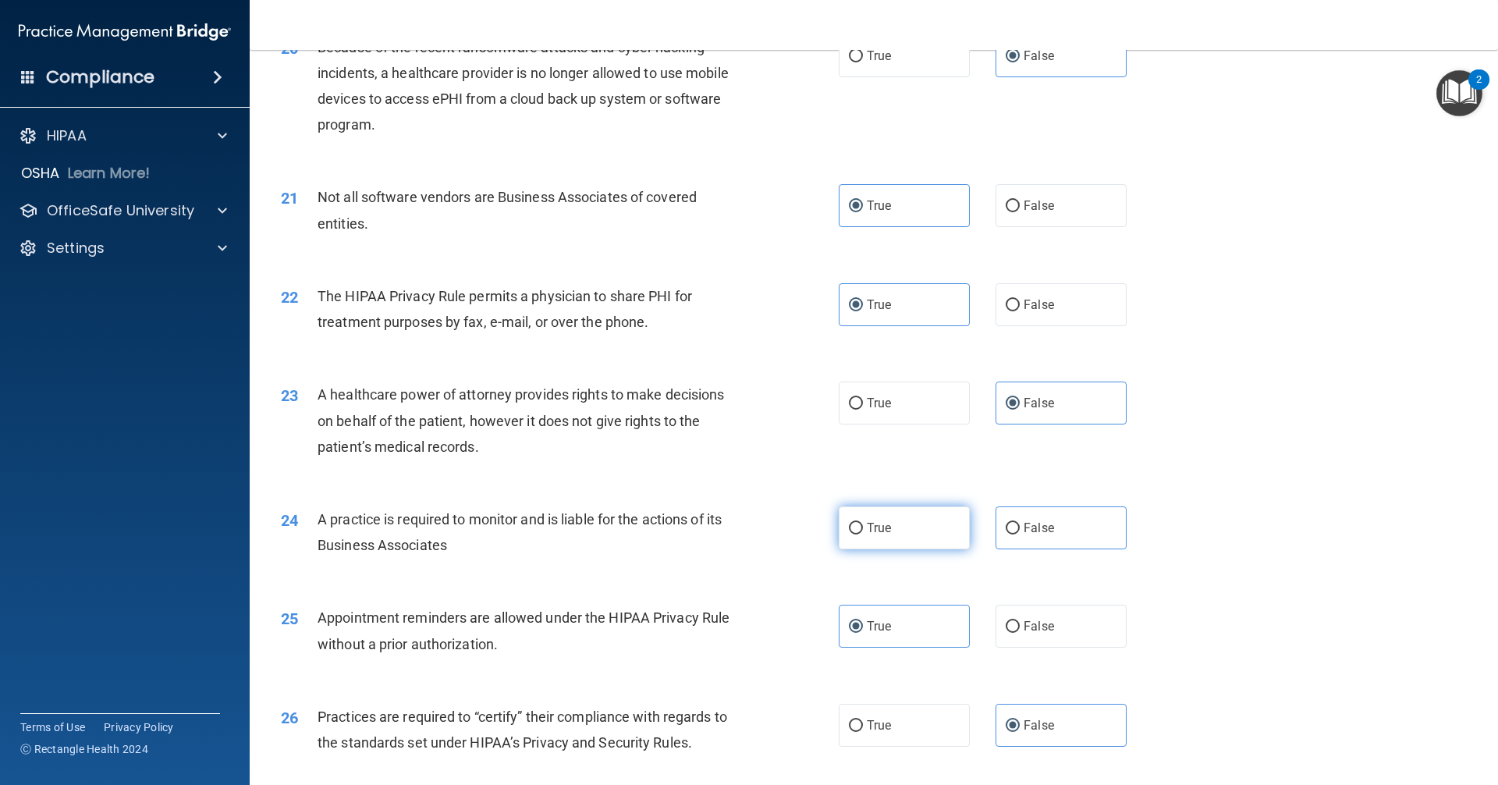
click at [892, 537] on label "True" at bounding box center [904, 527] width 131 height 43
click at [863, 535] on input "True" at bounding box center [856, 529] width 14 height 12
radio input "true"
click at [1007, 525] on input "False" at bounding box center [1013, 529] width 14 height 12
radio input "true"
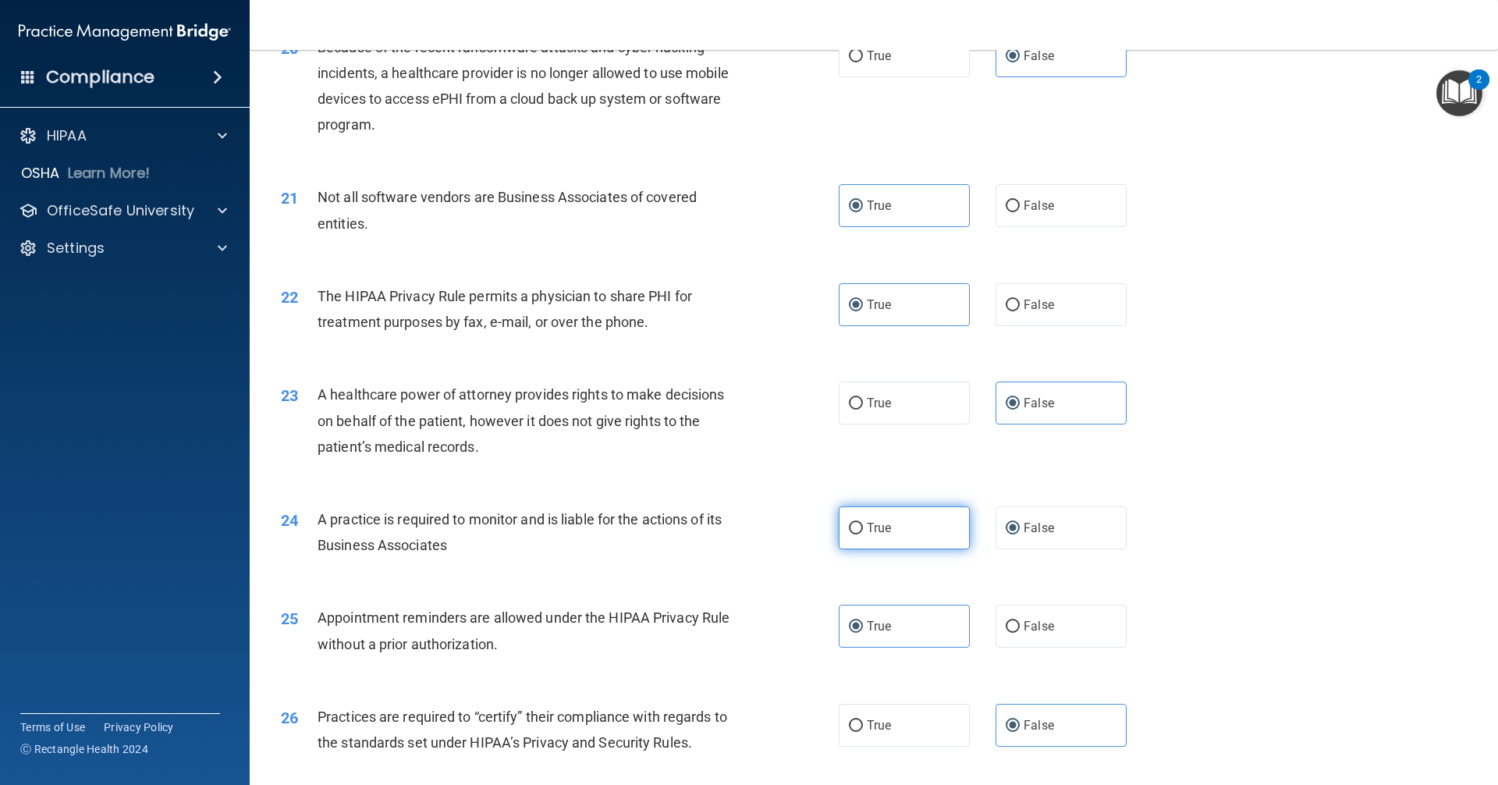
click at [899, 524] on label "True" at bounding box center [904, 527] width 131 height 43
click at [863, 524] on input "True" at bounding box center [856, 529] width 14 height 12
radio input "true"
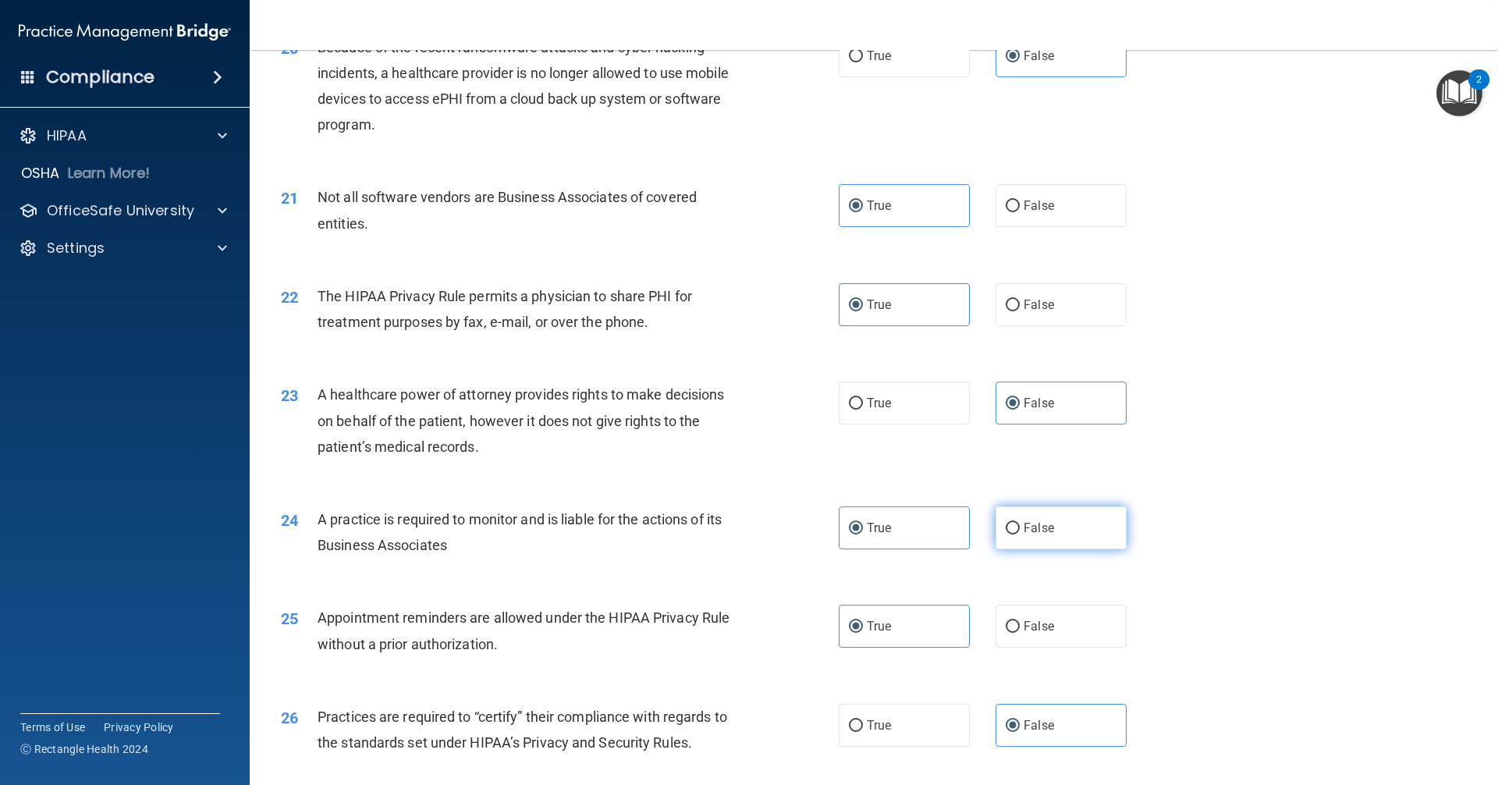
click at [1028, 538] on label "False" at bounding box center [1061, 527] width 131 height 43
click at [1020, 535] on input "False" at bounding box center [1013, 529] width 14 height 12
radio input "true"
radio input "false"
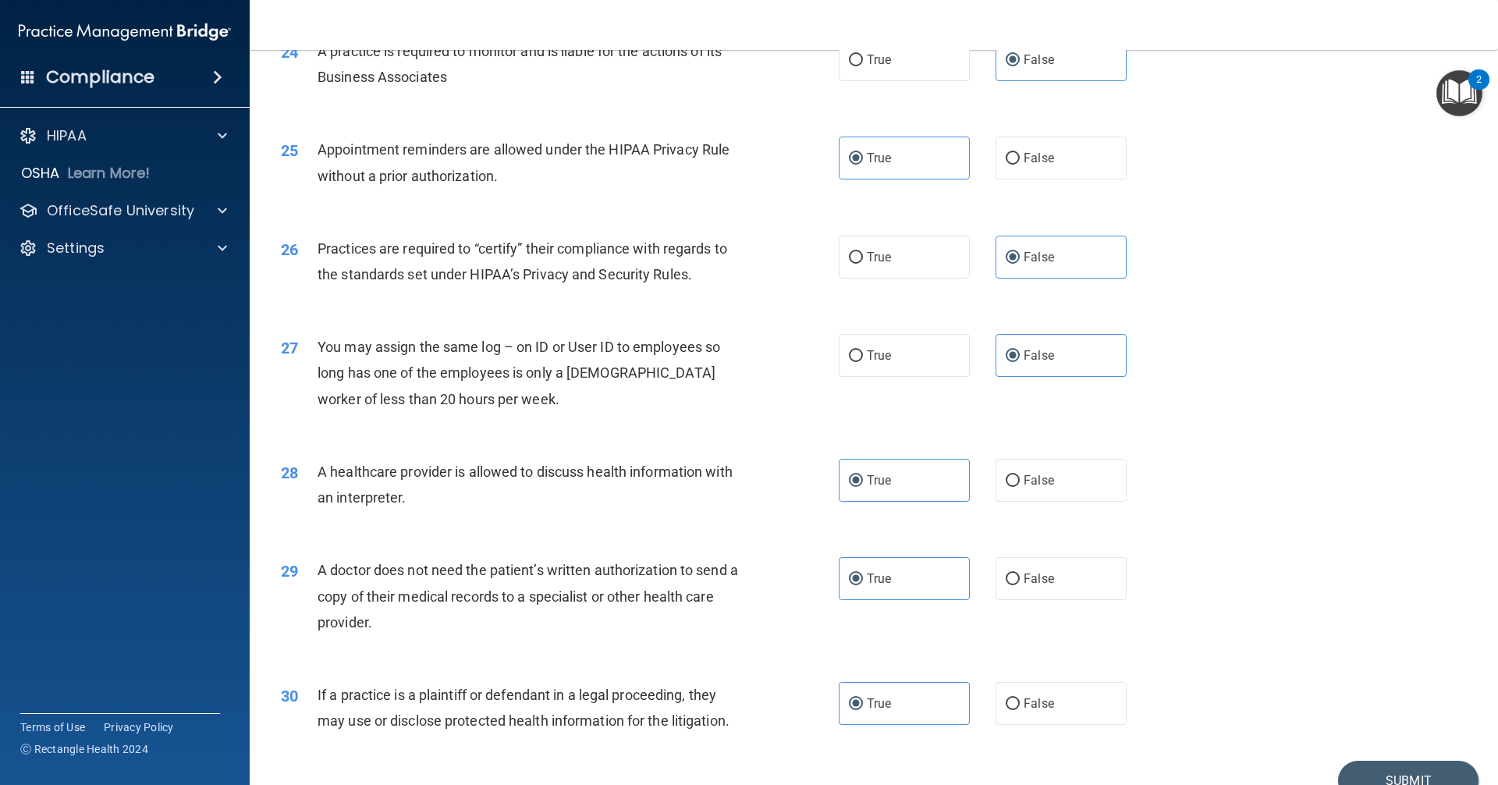
scroll to position [2847, 0]
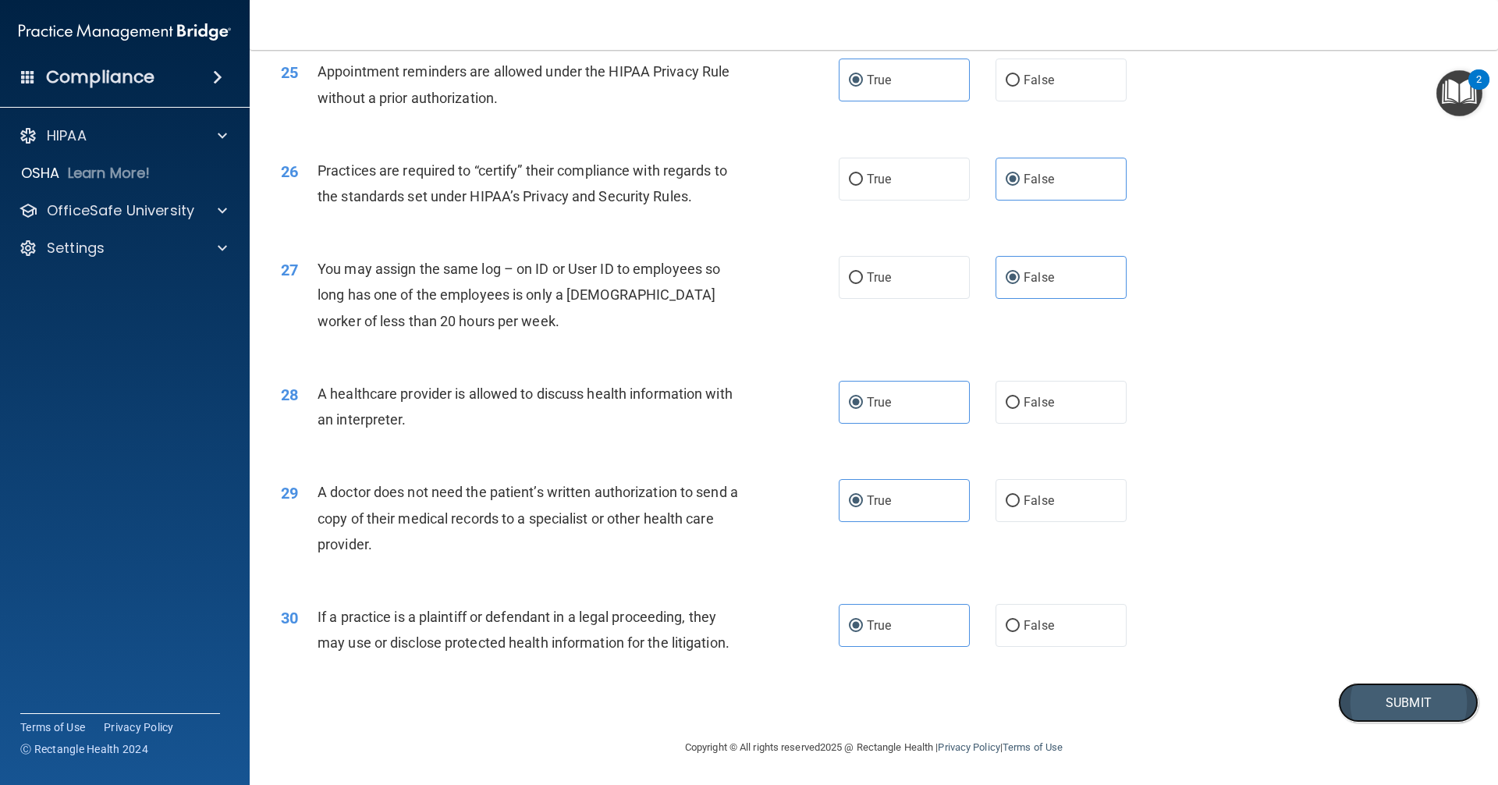
click at [1375, 693] on button "Submit" at bounding box center [1408, 703] width 140 height 40
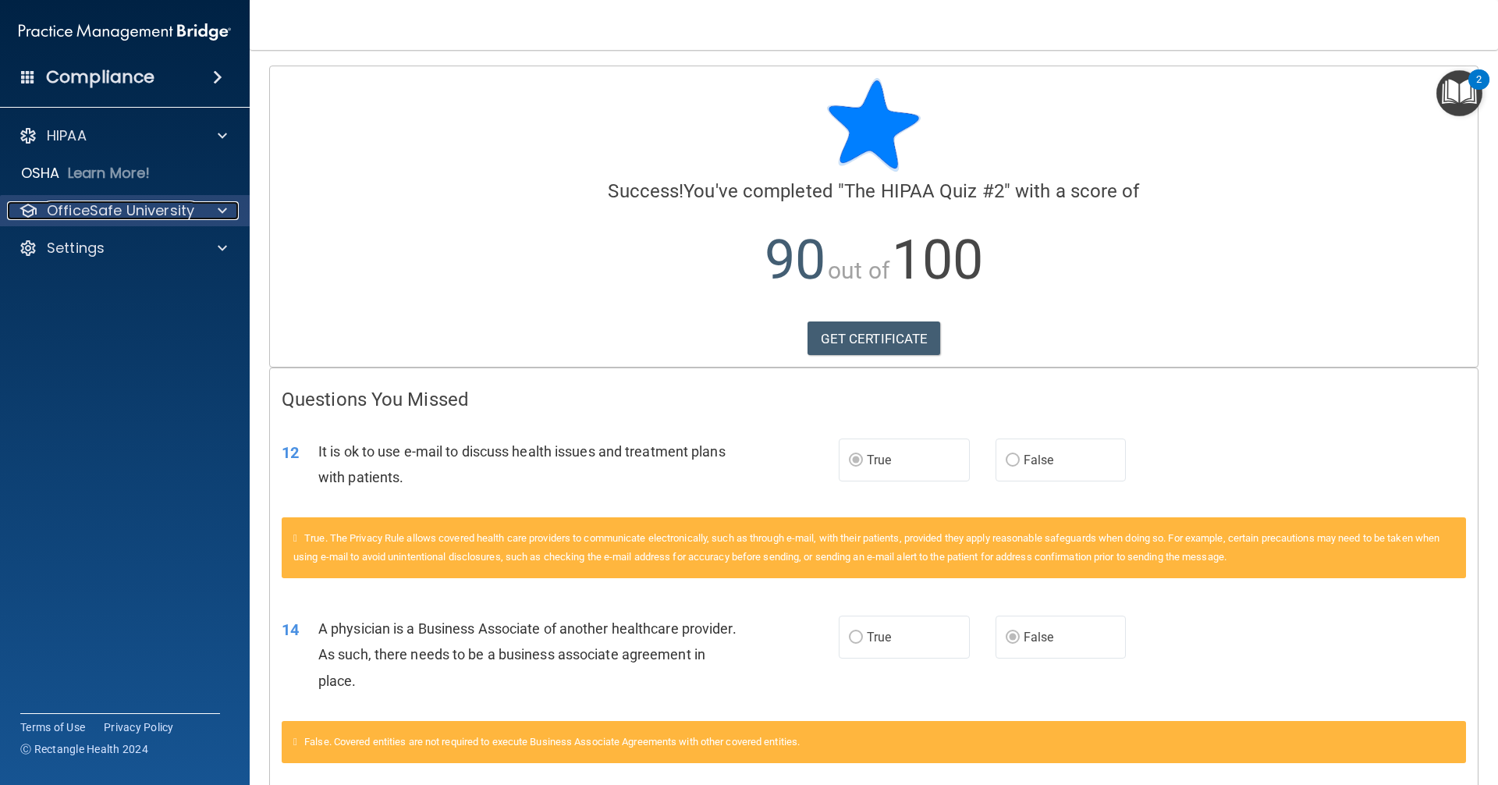
click at [176, 210] on p "OfficeSafe University" at bounding box center [120, 210] width 147 height 19
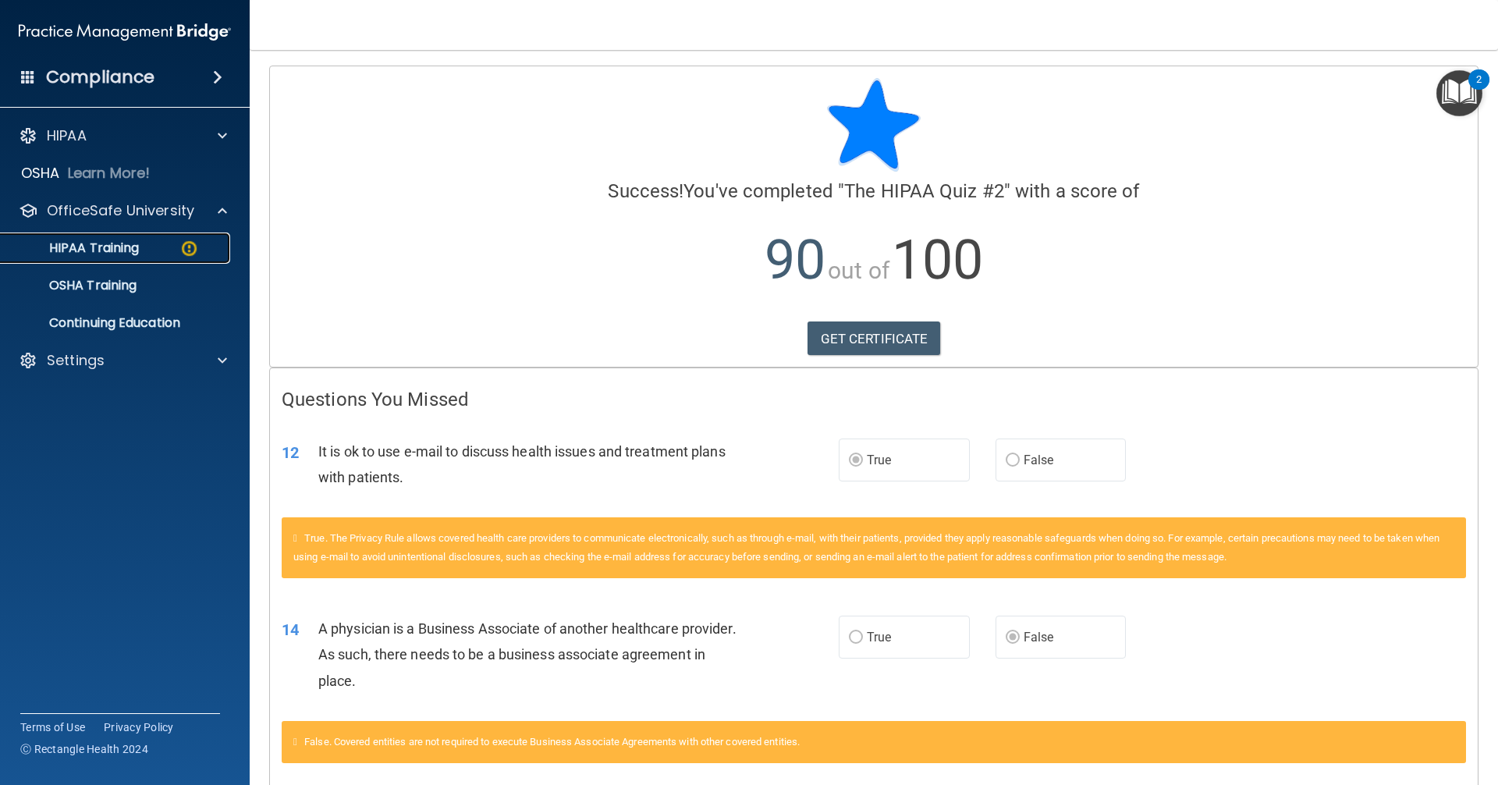
click at [144, 240] on div "HIPAA Training" at bounding box center [116, 248] width 213 height 16
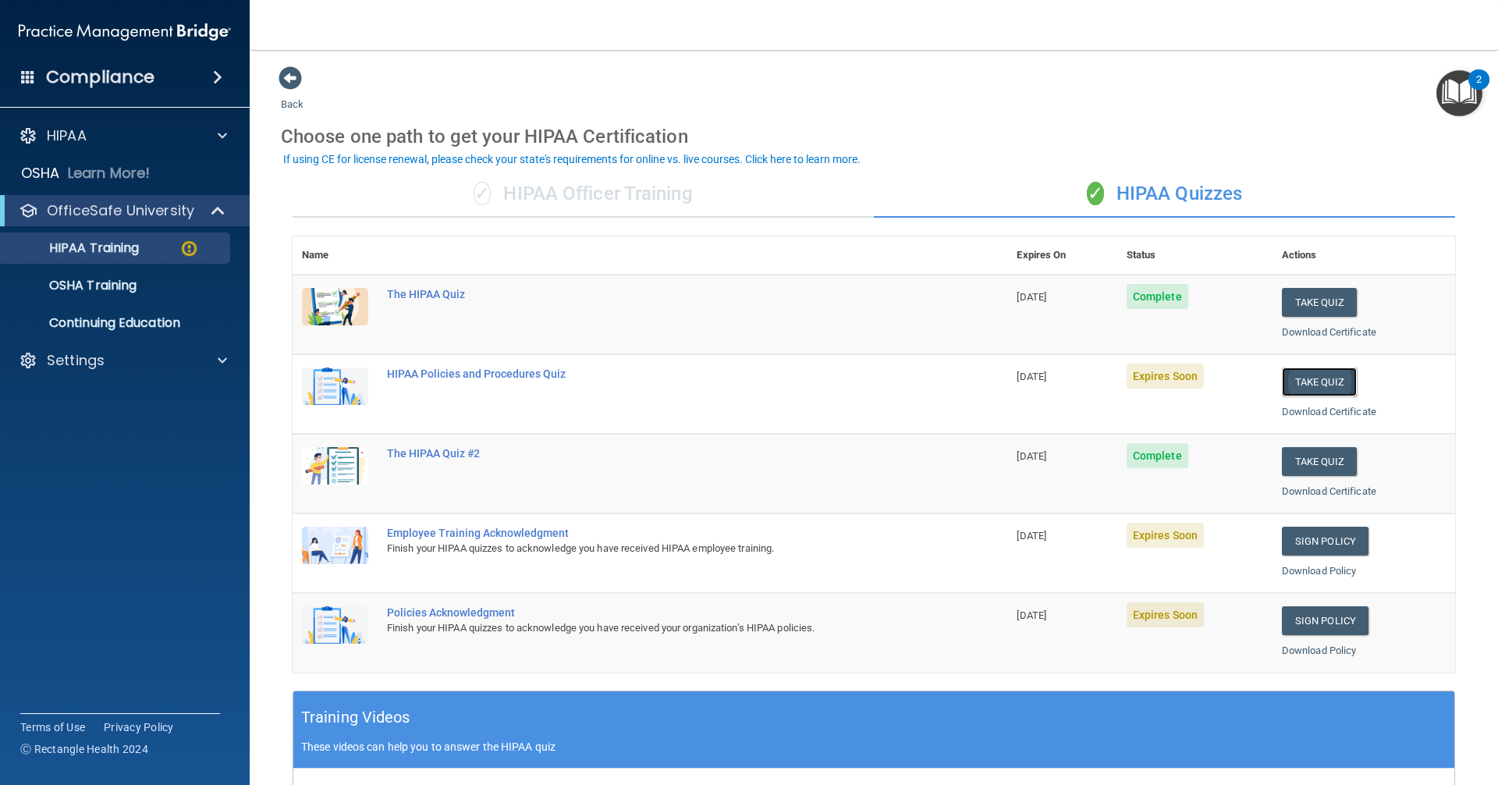
click at [1295, 381] on button "Take Quiz" at bounding box center [1319, 382] width 75 height 29
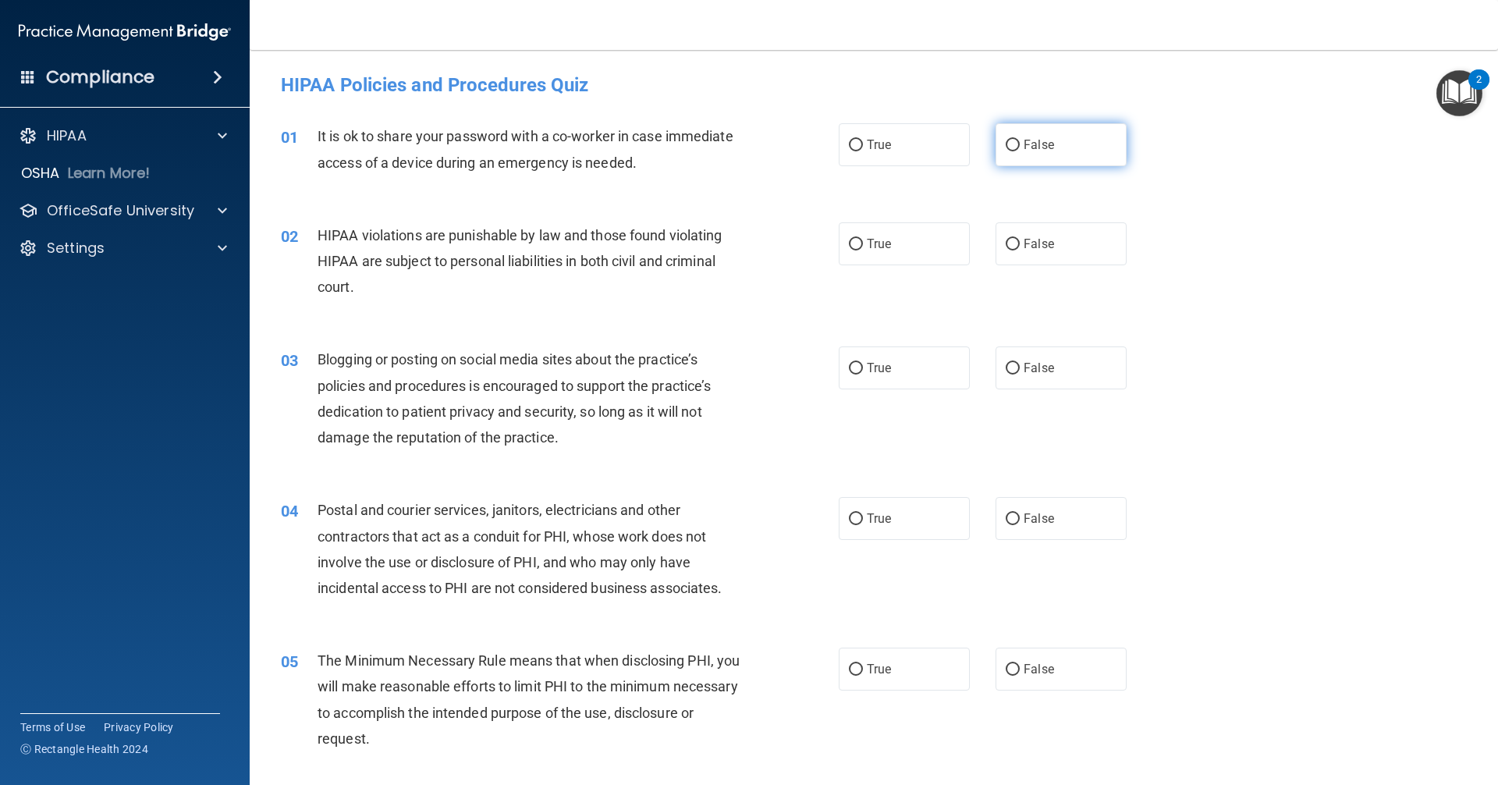
click at [1027, 146] on span "False" at bounding box center [1039, 144] width 30 height 15
click at [1020, 146] on input "False" at bounding box center [1013, 146] width 14 height 12
radio input "true"
click at [895, 247] on label "True" at bounding box center [904, 243] width 131 height 43
click at [863, 247] on input "True" at bounding box center [856, 245] width 14 height 12
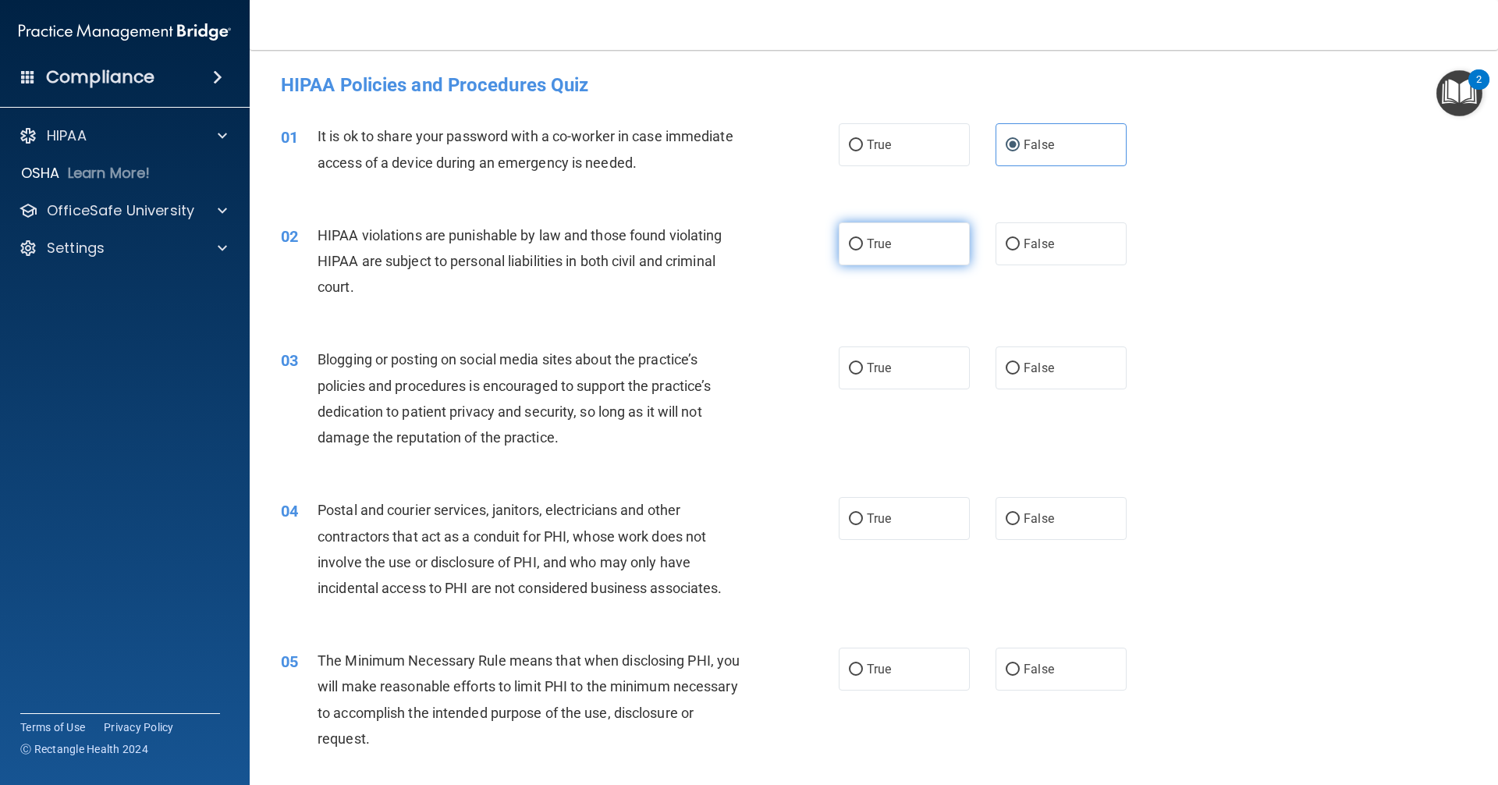
radio input "true"
click at [1030, 365] on span "False" at bounding box center [1039, 368] width 30 height 15
click at [1020, 365] on input "False" at bounding box center [1013, 369] width 14 height 12
radio input "true"
drag, startPoint x: 892, startPoint y: 518, endPoint x: 876, endPoint y: 569, distance: 53.1
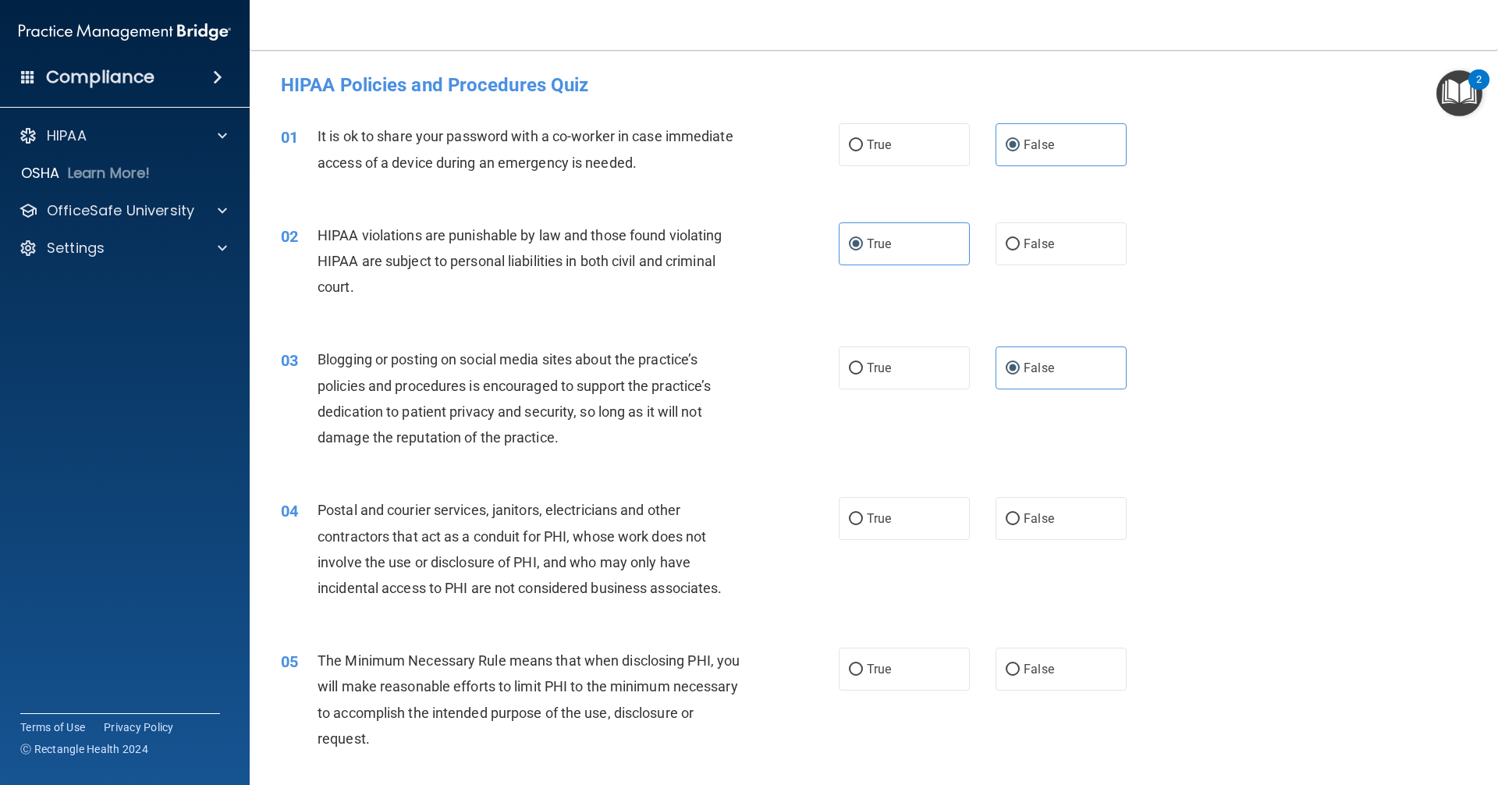
click at [891, 517] on label "True" at bounding box center [904, 518] width 131 height 43
click at [863, 517] on input "True" at bounding box center [856, 519] width 14 height 12
radio input "true"
click at [914, 660] on label "True" at bounding box center [904, 669] width 131 height 43
click at [863, 664] on input "True" at bounding box center [856, 670] width 14 height 12
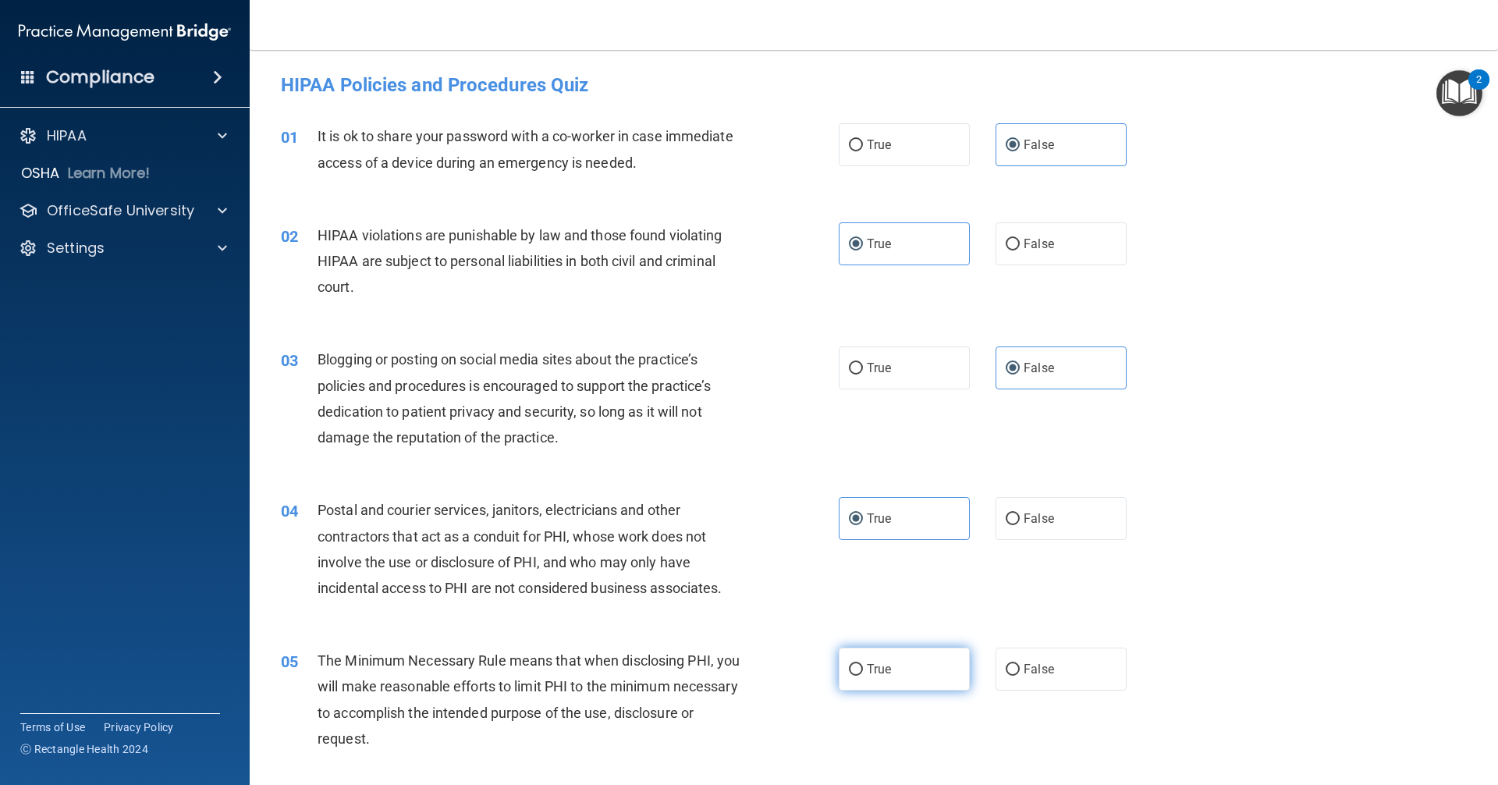
radio input "true"
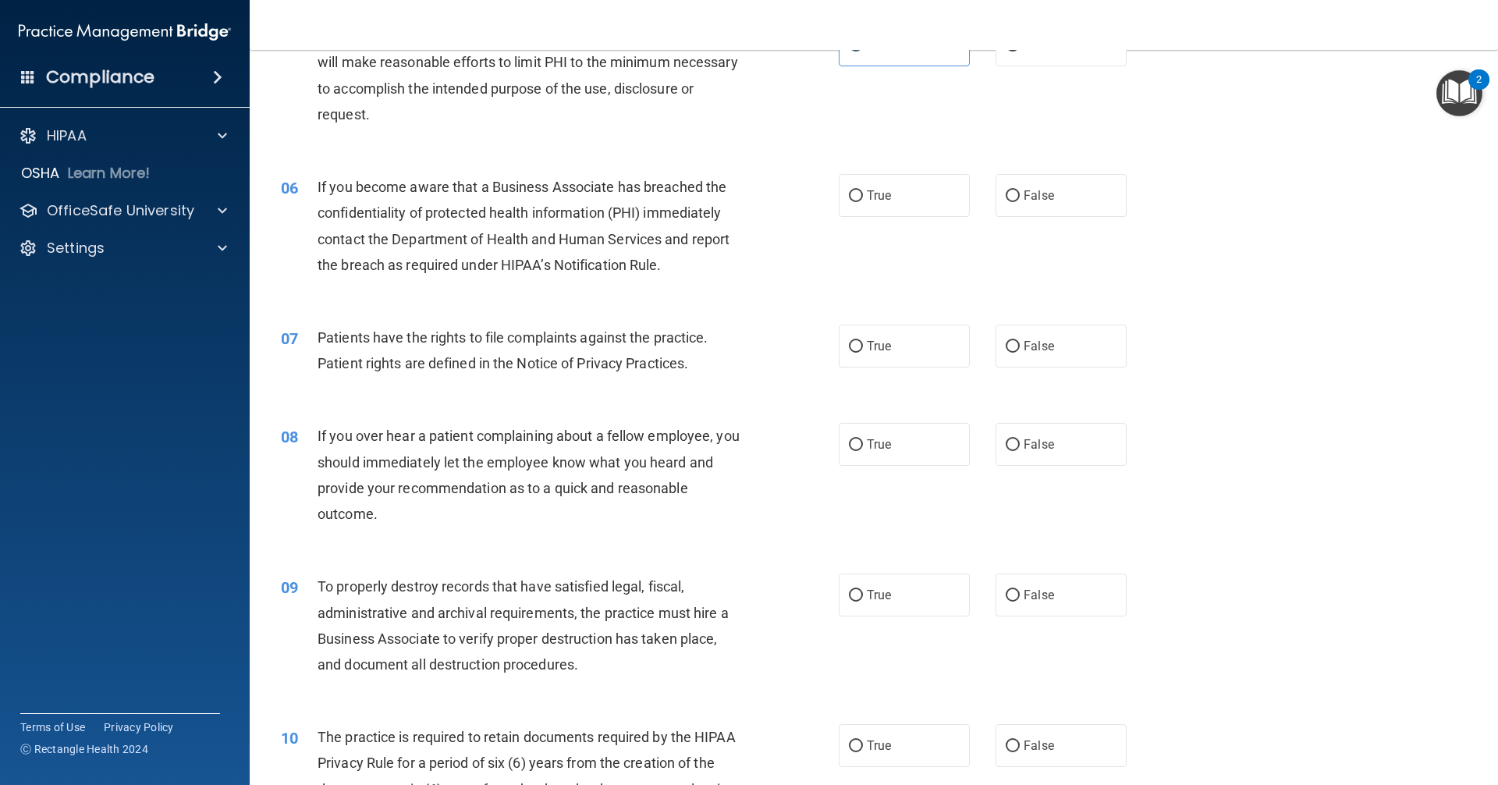
scroll to position [702, 0]
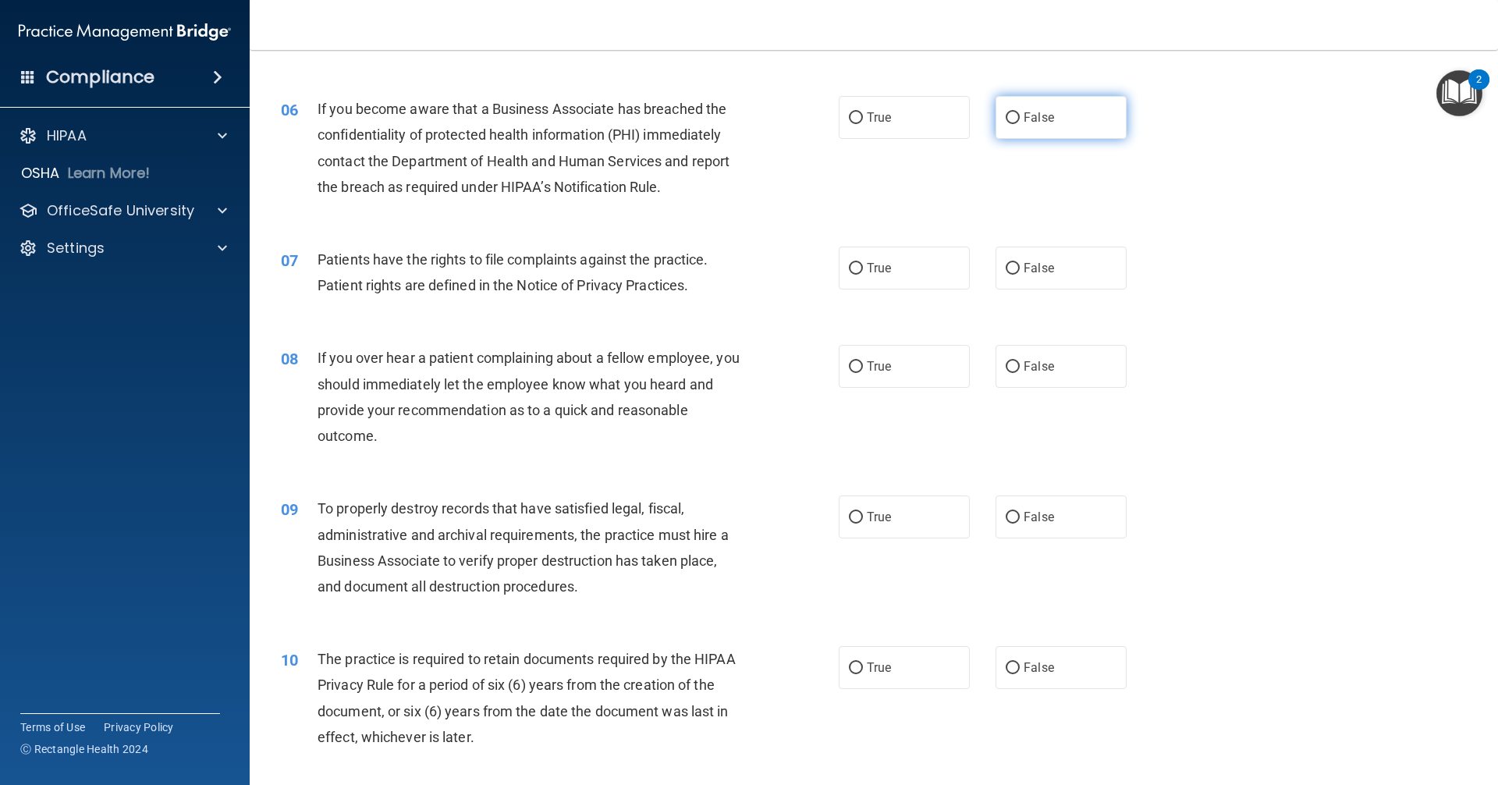
click at [1007, 121] on input "False" at bounding box center [1013, 118] width 14 height 12
radio input "true"
click at [898, 249] on label "True" at bounding box center [904, 268] width 131 height 43
click at [863, 263] on input "True" at bounding box center [856, 269] width 14 height 12
radio input "true"
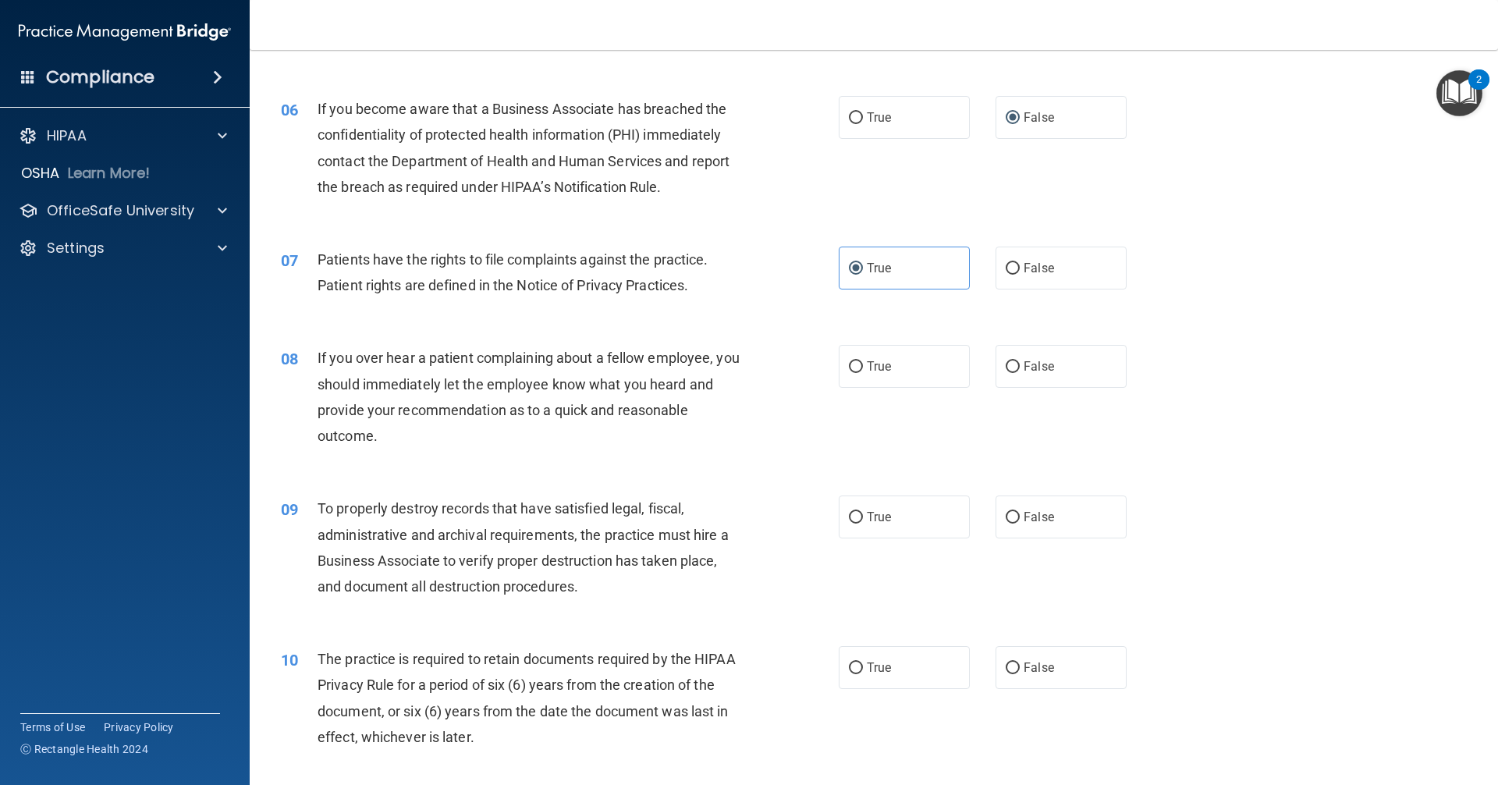
drag, startPoint x: 1046, startPoint y: 371, endPoint x: 1033, endPoint y: 428, distance: 59.2
click at [1046, 371] on label "False" at bounding box center [1061, 366] width 131 height 43
click at [1020, 371] on input "False" at bounding box center [1013, 367] width 14 height 12
radio input "true"
click at [1021, 526] on label "False" at bounding box center [1061, 516] width 131 height 43
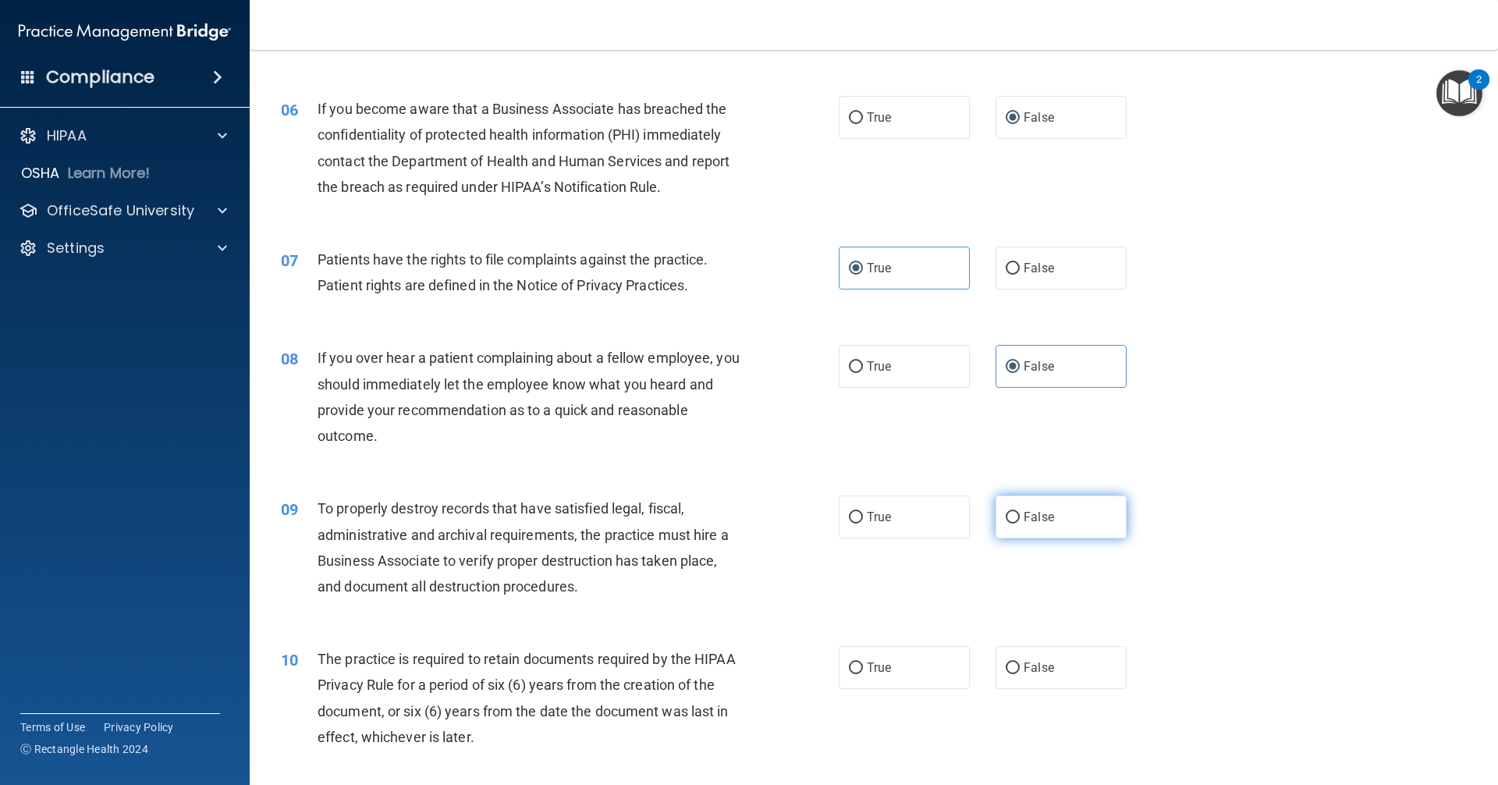
click at [1020, 524] on input "False" at bounding box center [1013, 518] width 14 height 12
radio input "true"
drag, startPoint x: 899, startPoint y: 664, endPoint x: 915, endPoint y: 641, distance: 27.5
click at [899, 663] on label "True" at bounding box center [904, 667] width 131 height 43
click at [863, 663] on input "True" at bounding box center [856, 668] width 14 height 12
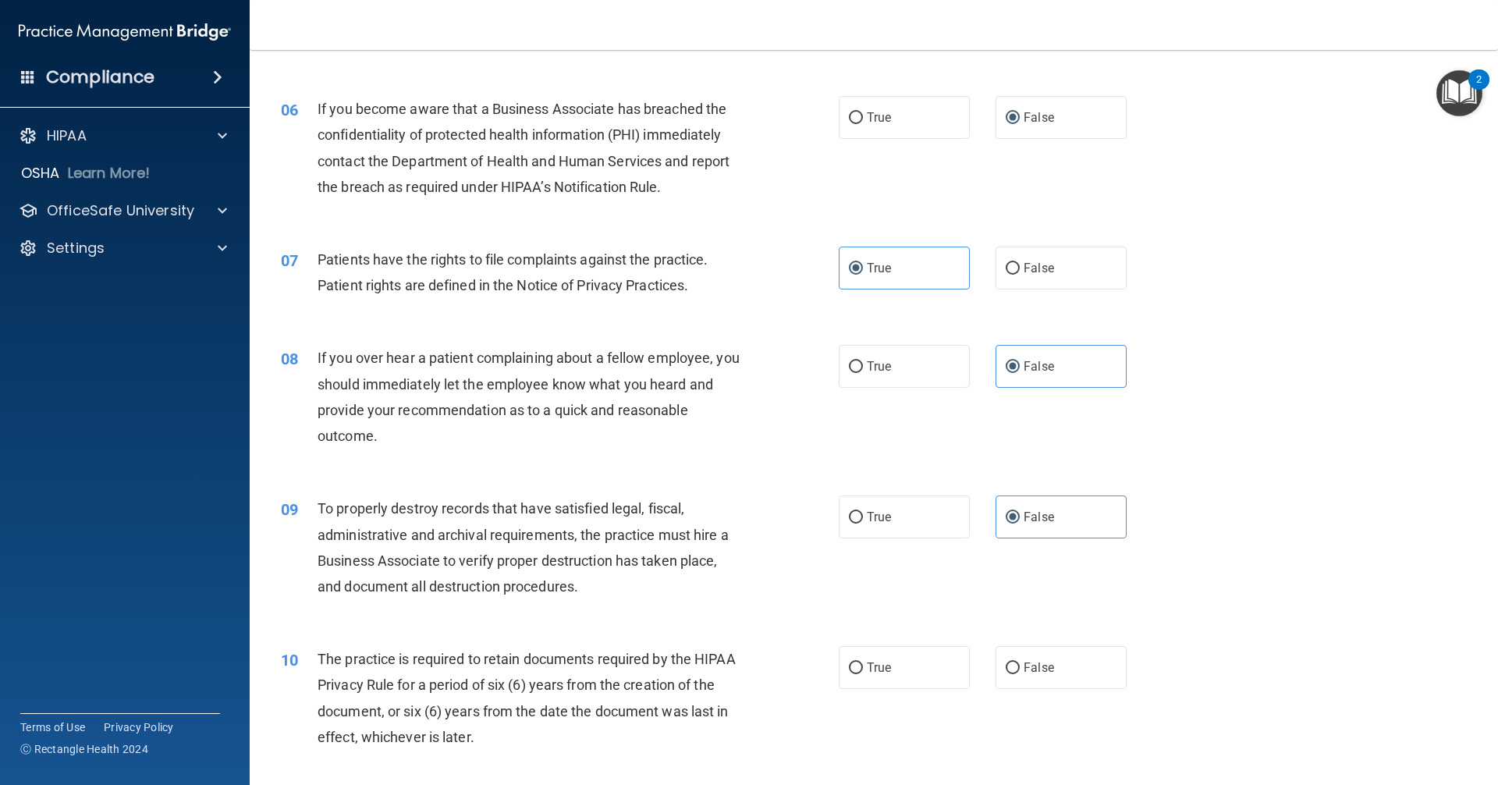
radio input "true"
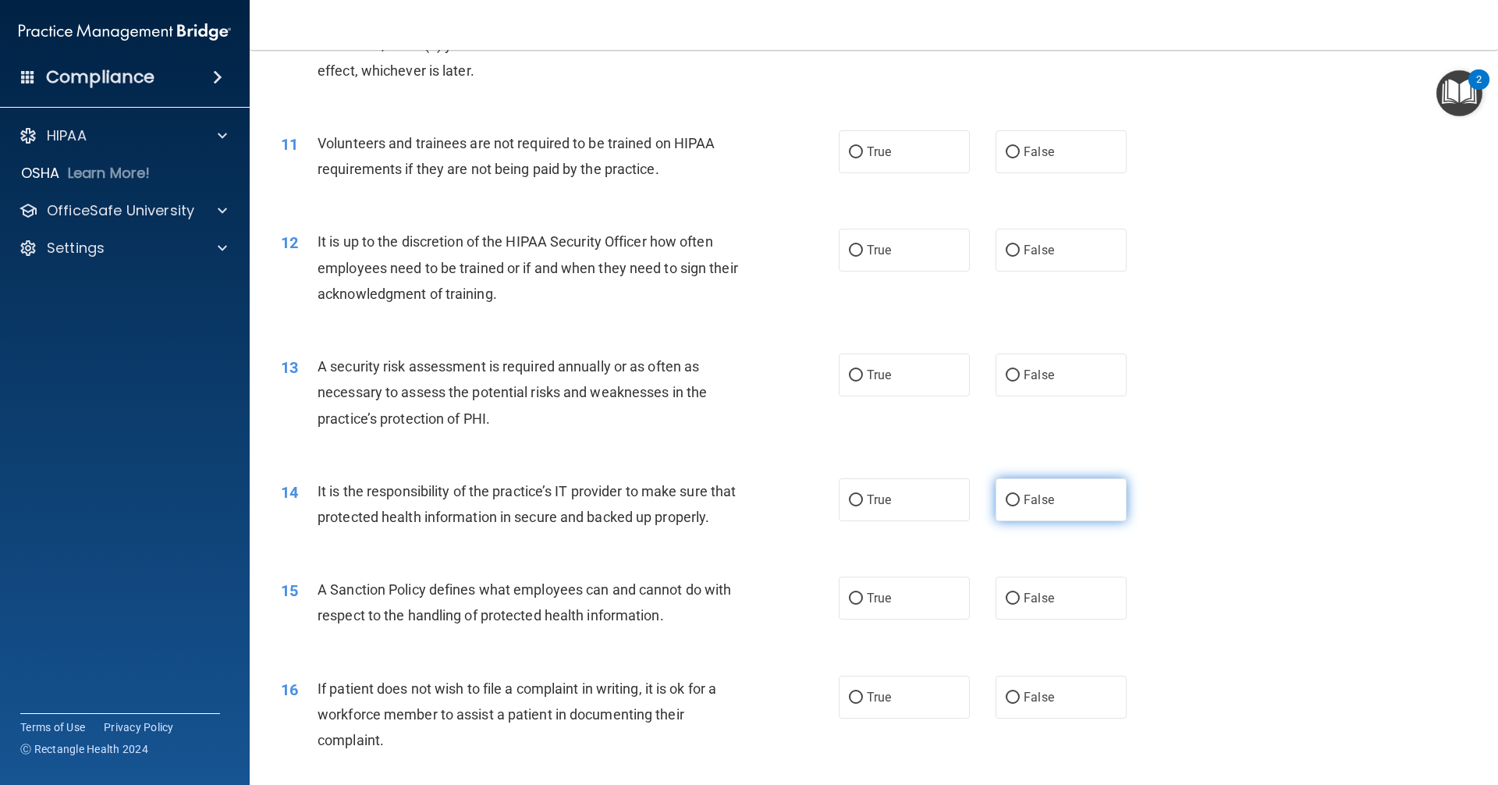
scroll to position [1405, 0]
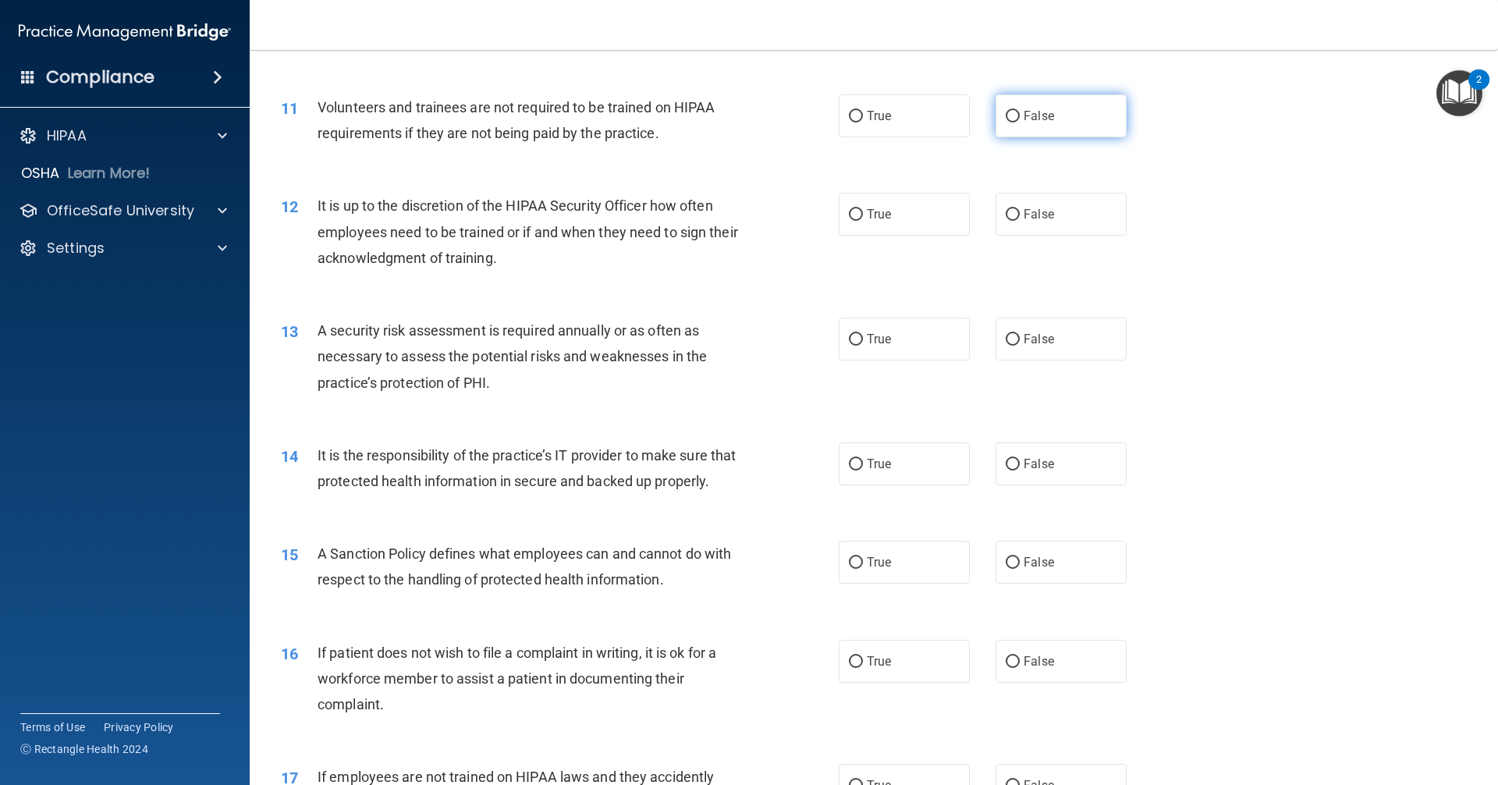
click at [1024, 117] on span "False" at bounding box center [1039, 115] width 30 height 15
click at [1018, 117] on input "False" at bounding box center [1013, 117] width 14 height 12
radio input "true"
click at [1014, 220] on label "False" at bounding box center [1061, 214] width 131 height 43
click at [1014, 220] on input "False" at bounding box center [1013, 215] width 14 height 12
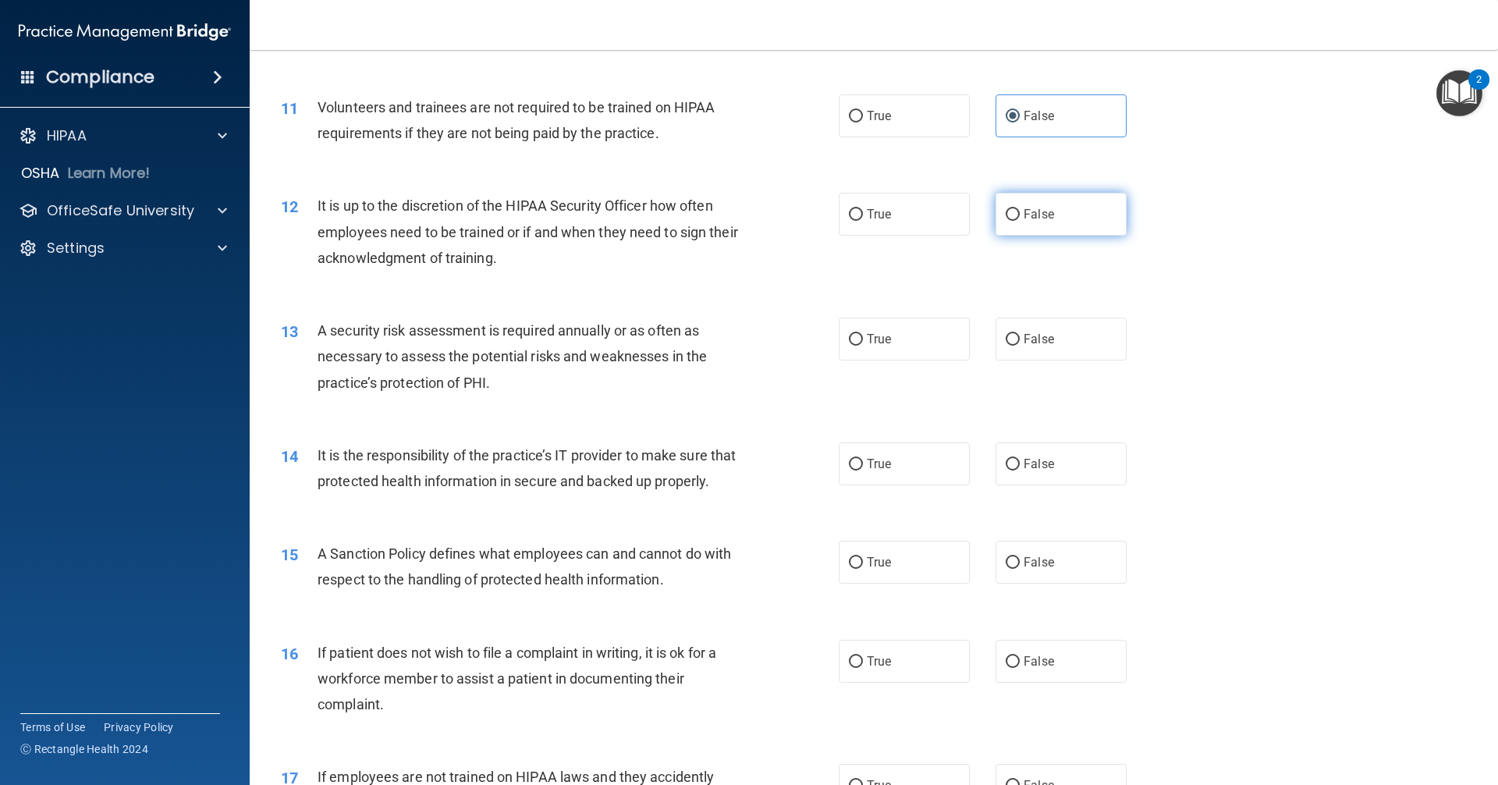
radio input "true"
click at [911, 337] on label "True" at bounding box center [904, 339] width 131 height 43
click at [863, 337] on input "True" at bounding box center [856, 340] width 14 height 12
radio input "true"
click at [1038, 474] on label "False" at bounding box center [1061, 463] width 131 height 43
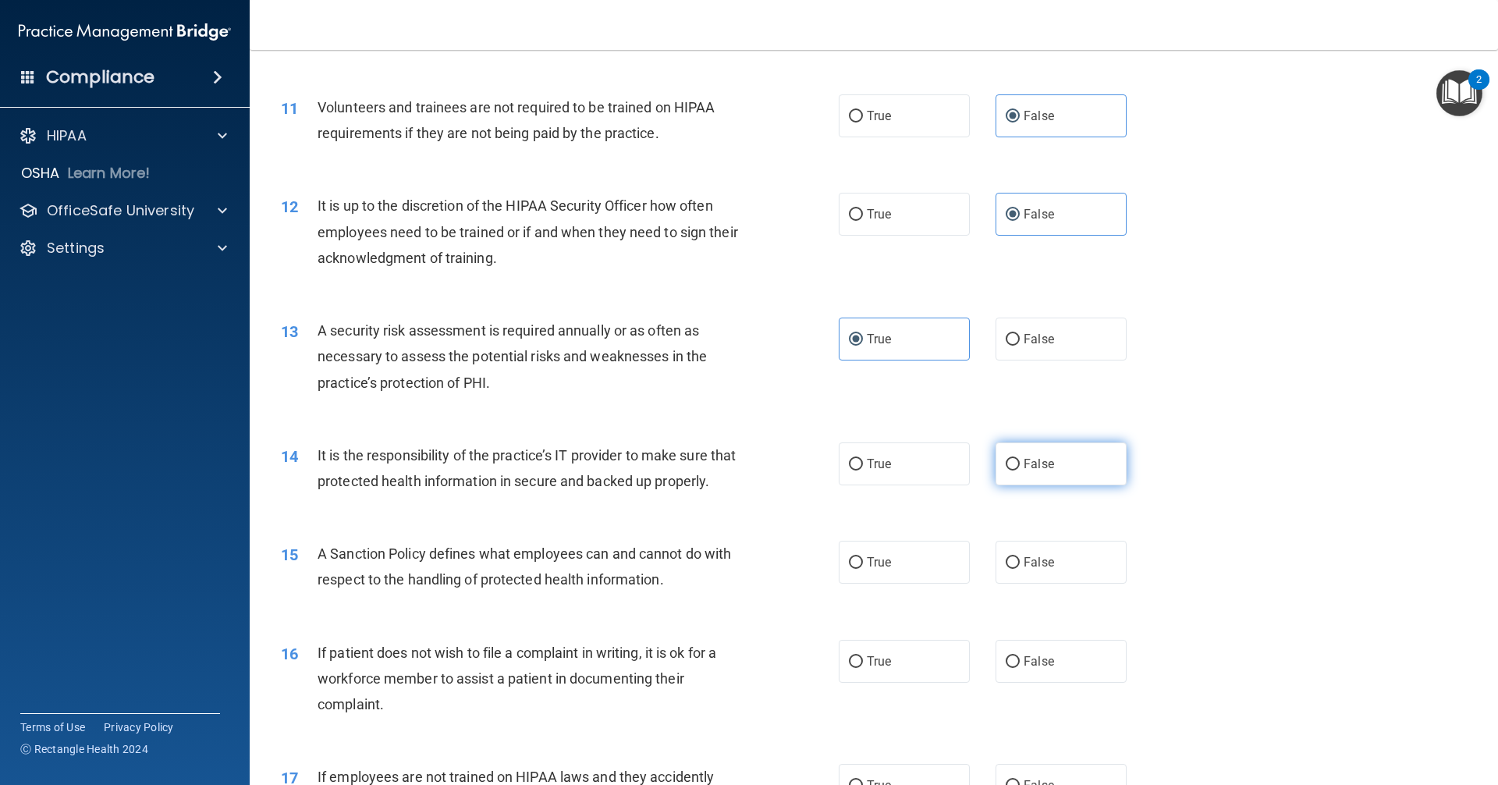
click at [1020, 471] on input "False" at bounding box center [1013, 465] width 14 height 12
radio input "true"
click at [1042, 570] on span "False" at bounding box center [1039, 562] width 30 height 15
click at [1020, 569] on input "False" at bounding box center [1013, 563] width 14 height 12
radio input "true"
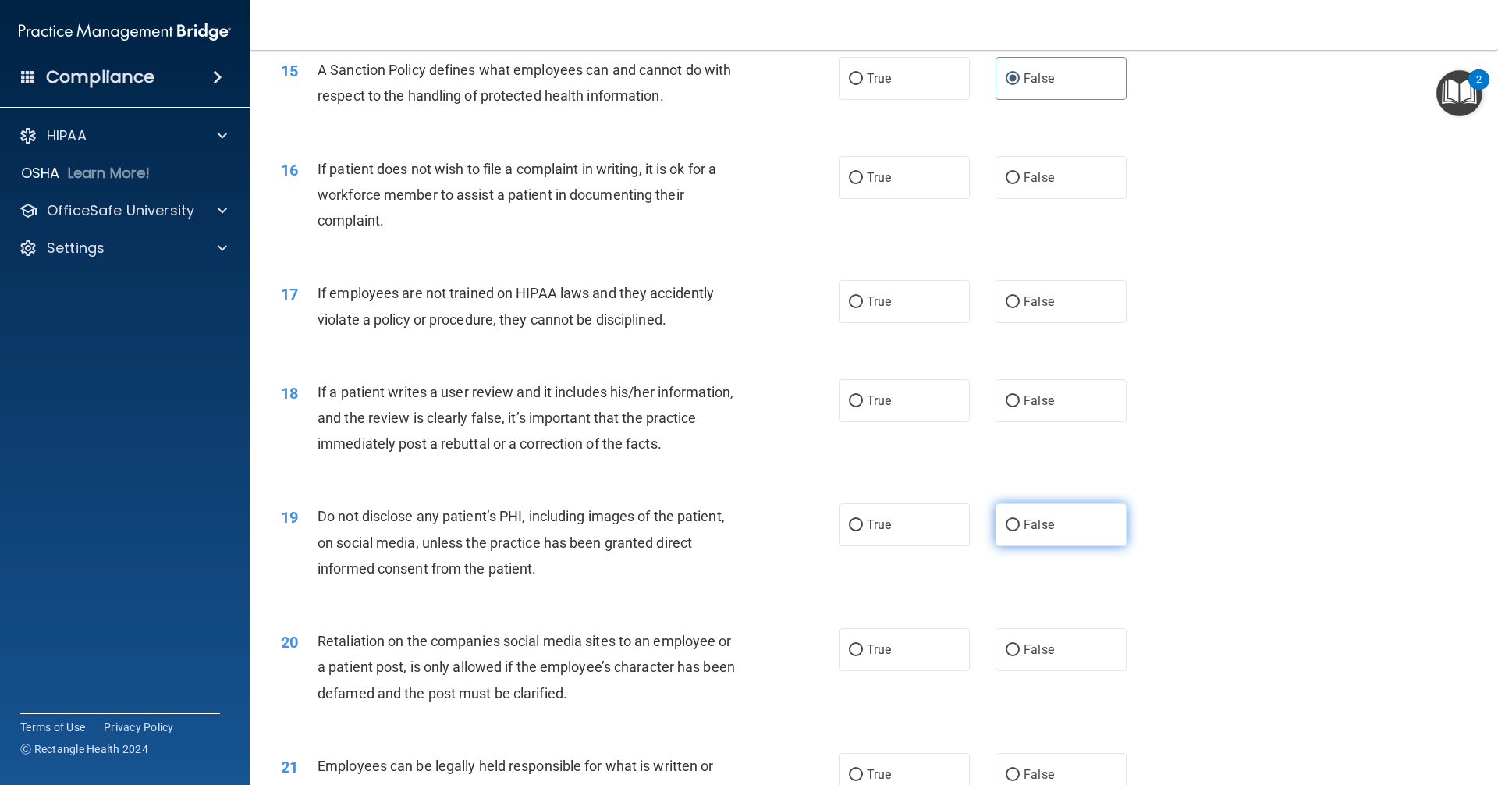
scroll to position [1951, 0]
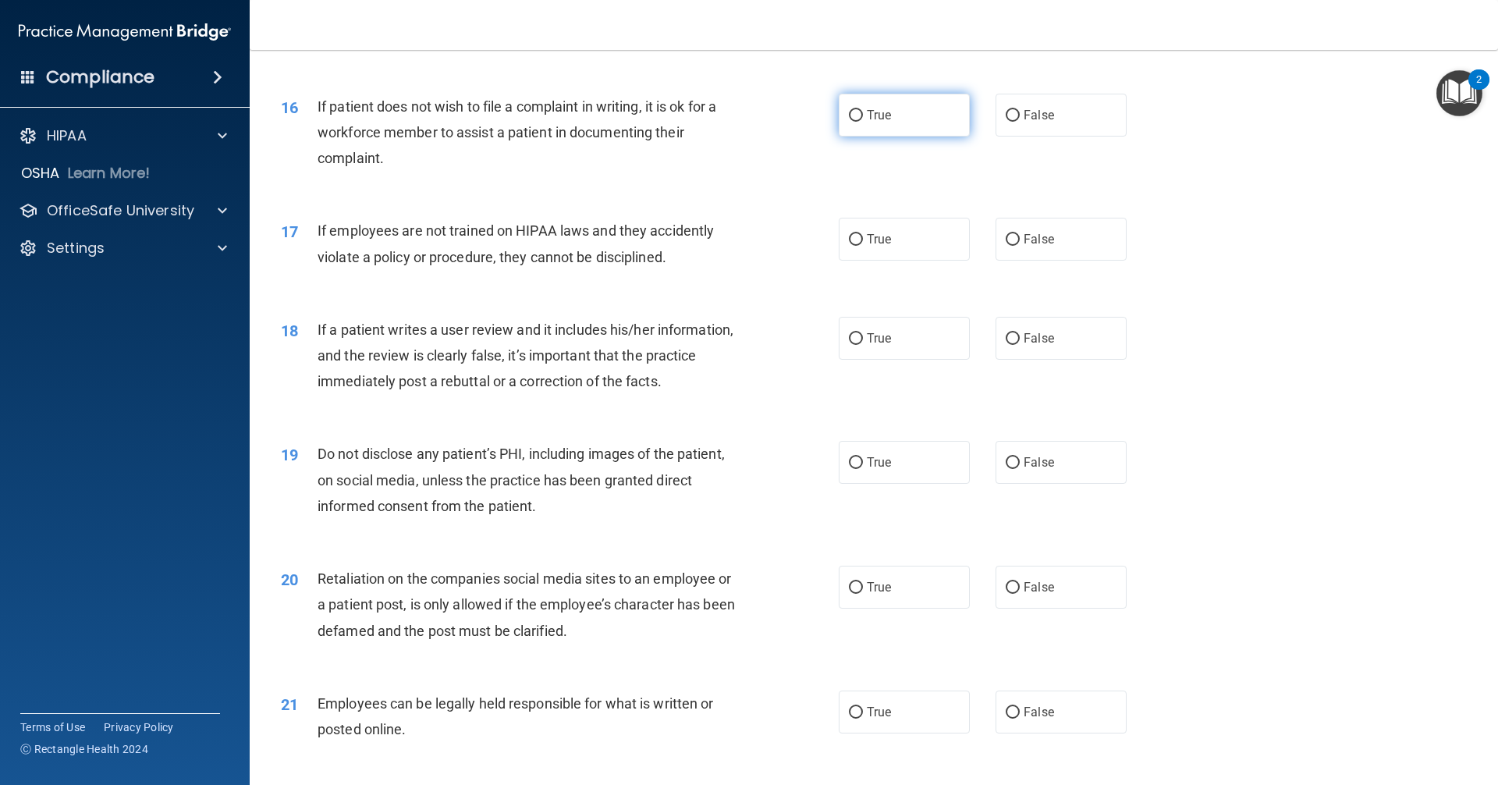
click at [884, 129] on label "True" at bounding box center [904, 115] width 131 height 43
click at [863, 122] on input "True" at bounding box center [856, 116] width 14 height 12
radio input "true"
click at [1033, 247] on span "False" at bounding box center [1039, 239] width 30 height 15
click at [1020, 246] on input "False" at bounding box center [1013, 240] width 14 height 12
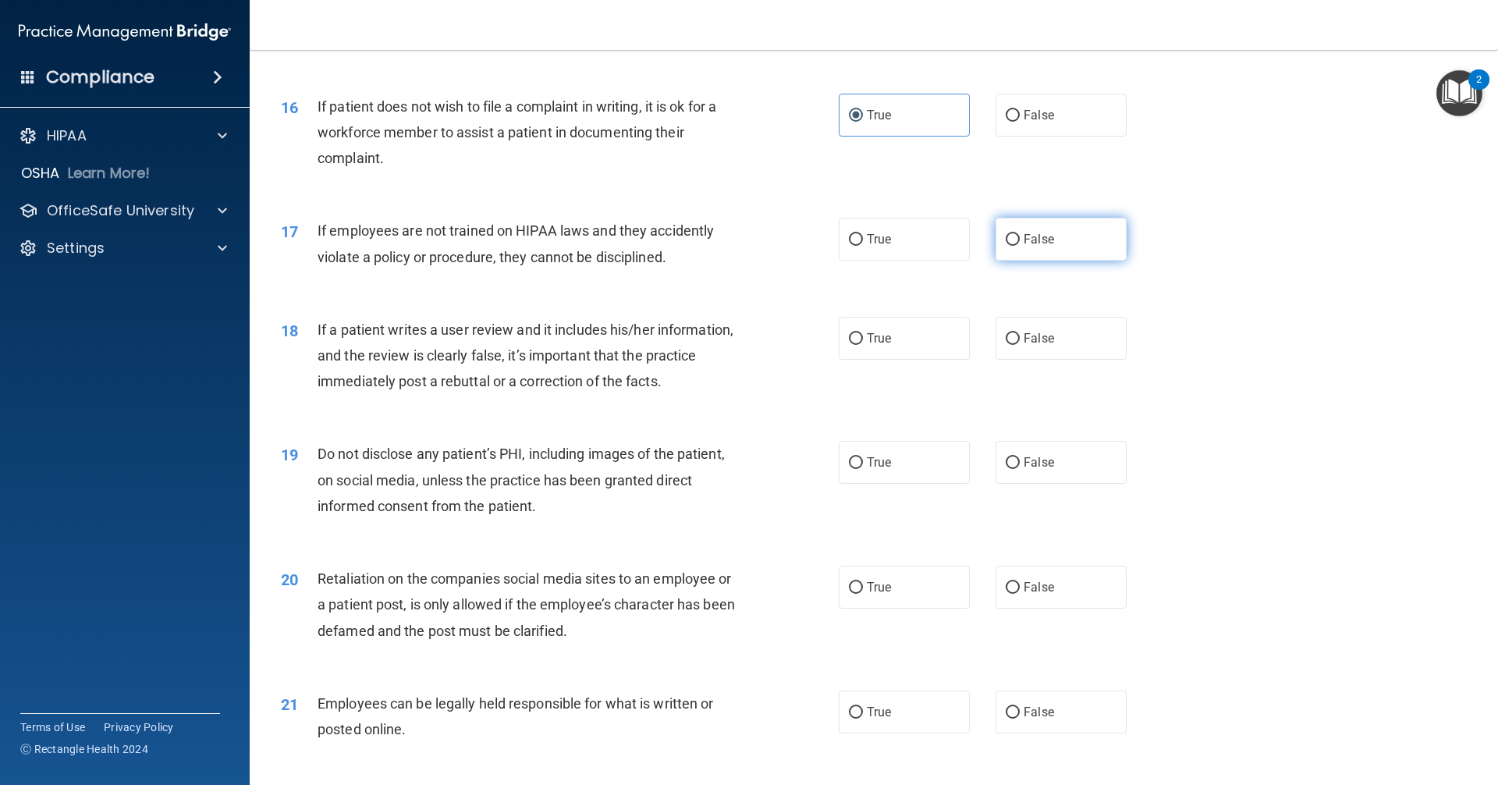
radio input "true"
click at [1025, 346] on span "False" at bounding box center [1039, 338] width 30 height 15
click at [1020, 345] on input "False" at bounding box center [1013, 339] width 14 height 12
radio input "true"
click at [895, 484] on label "True" at bounding box center [904, 462] width 131 height 43
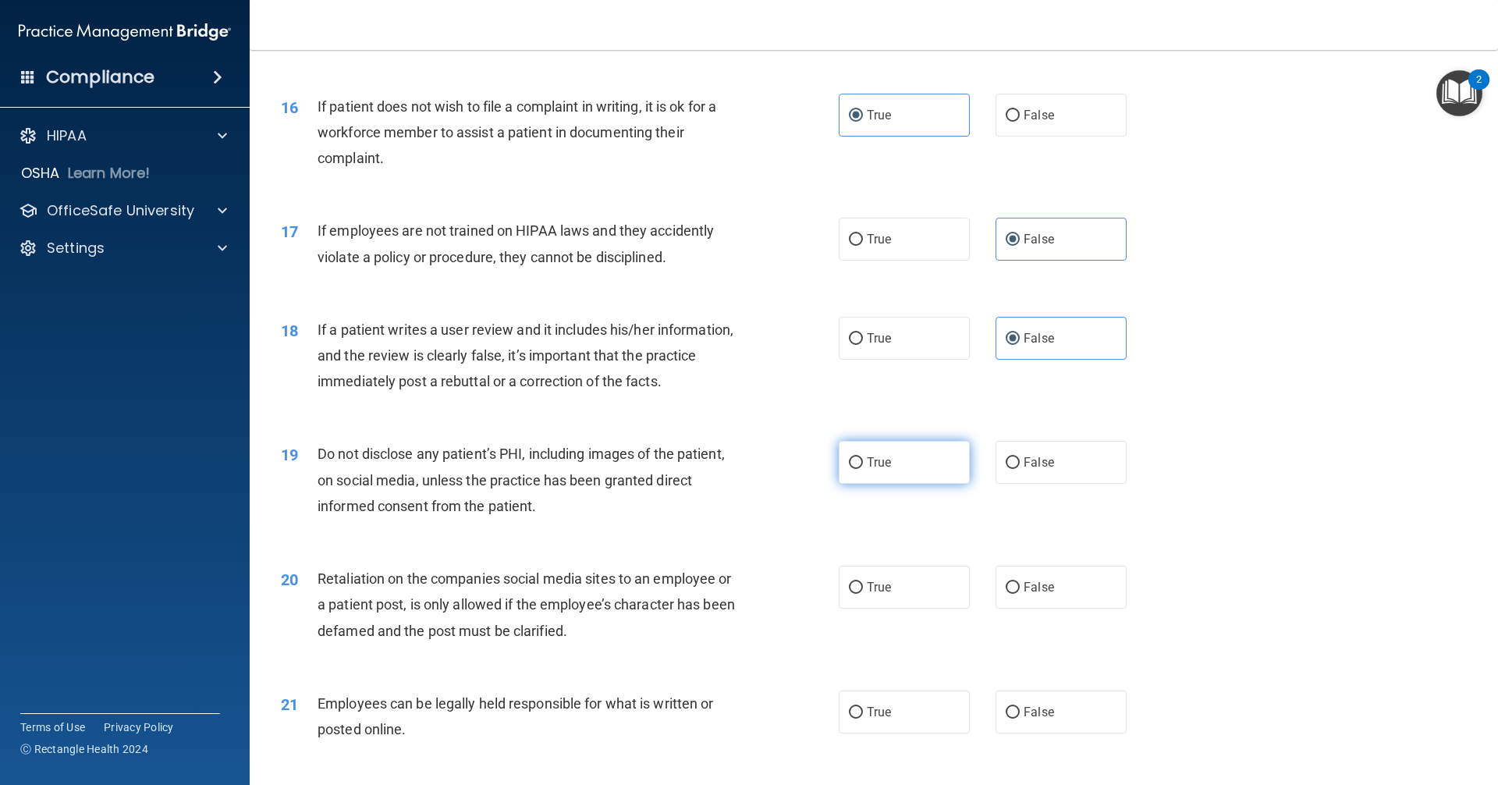
click at [863, 469] on input "True" at bounding box center [856, 463] width 14 height 12
radio input "true"
click at [1028, 609] on label "False" at bounding box center [1061, 587] width 131 height 43
click at [1020, 594] on input "False" at bounding box center [1013, 588] width 14 height 12
radio input "true"
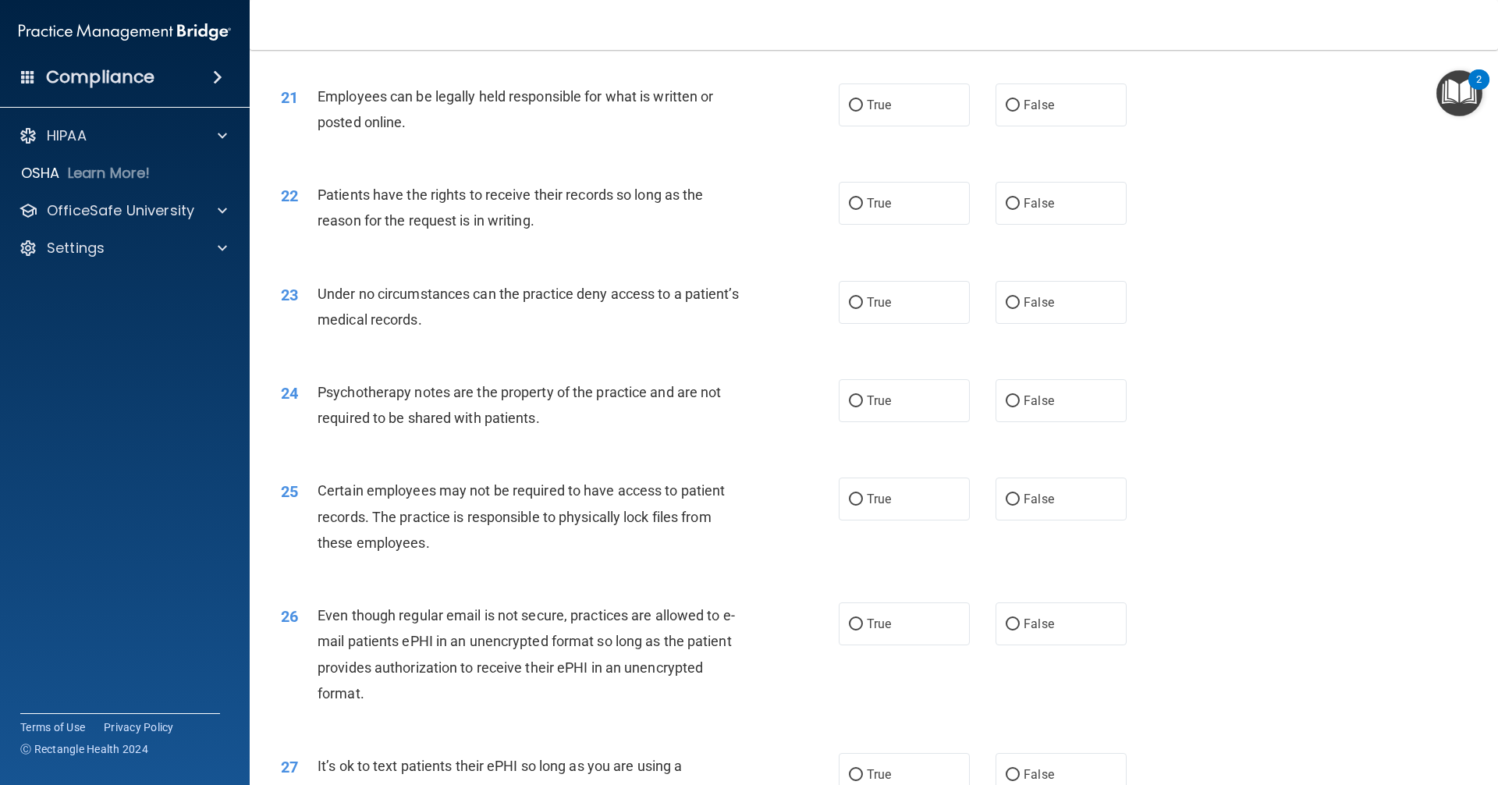
scroll to position [2575, 0]
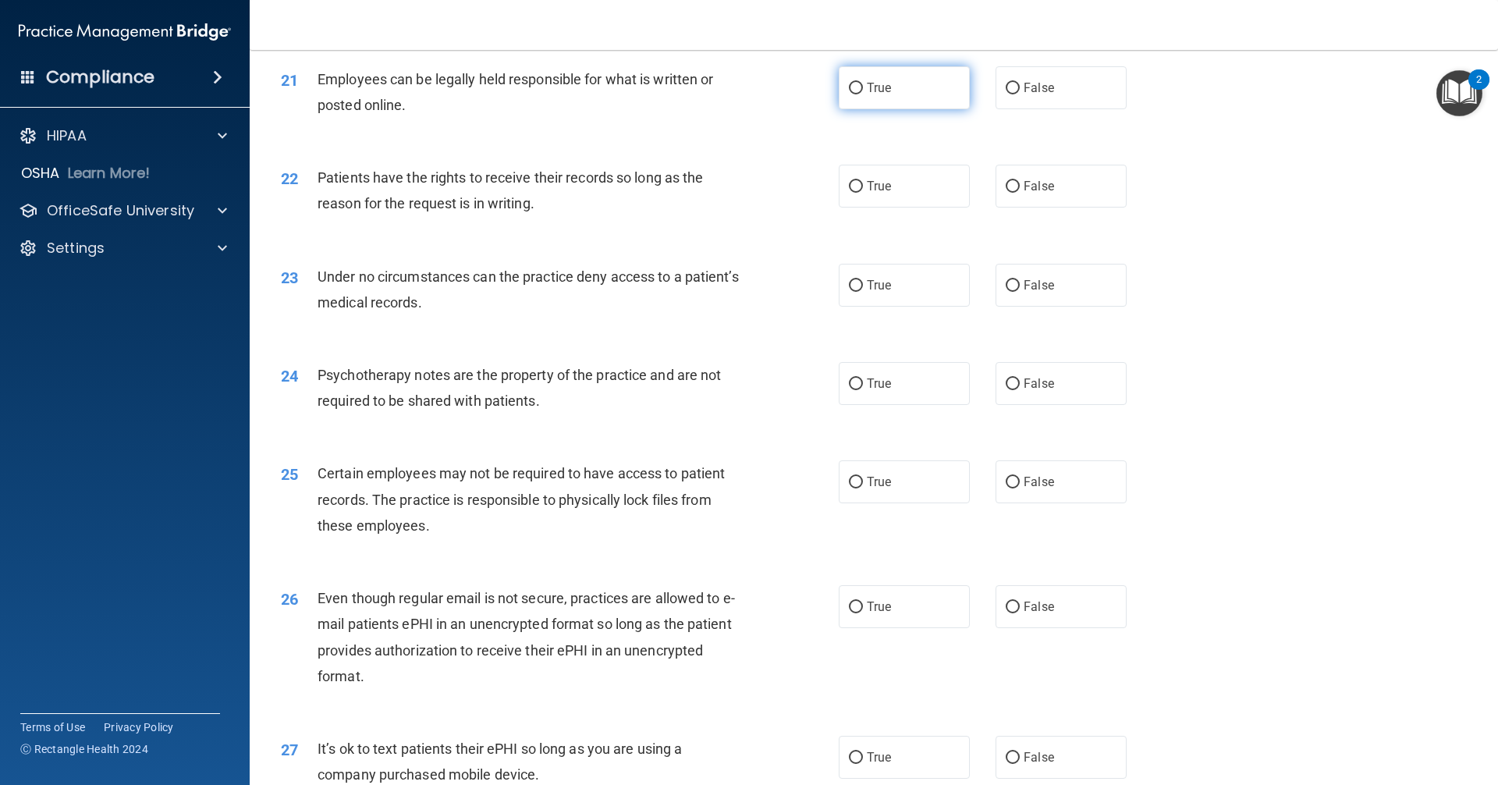
click at [903, 109] on label "True" at bounding box center [904, 87] width 131 height 43
click at [863, 94] on input "True" at bounding box center [856, 89] width 14 height 12
radio input "true"
click at [1026, 208] on label "False" at bounding box center [1061, 186] width 131 height 43
click at [1020, 193] on input "False" at bounding box center [1013, 187] width 14 height 12
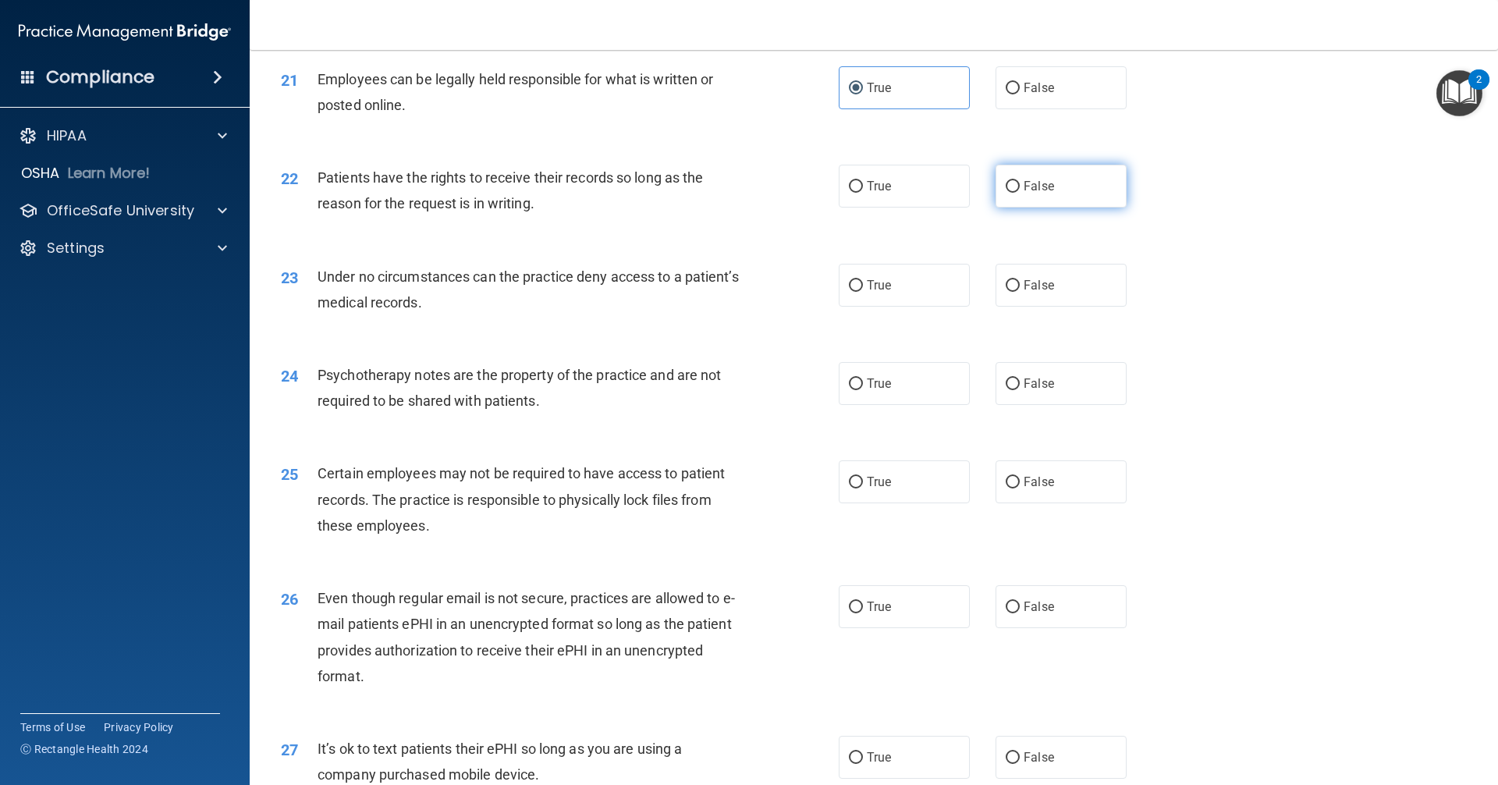
radio input "true"
click at [1011, 292] on input "False" at bounding box center [1013, 286] width 14 height 12
radio input "true"
drag, startPoint x: 886, startPoint y: 421, endPoint x: 891, endPoint y: 499, distance: 79.0
click at [886, 405] on label "True" at bounding box center [904, 383] width 131 height 43
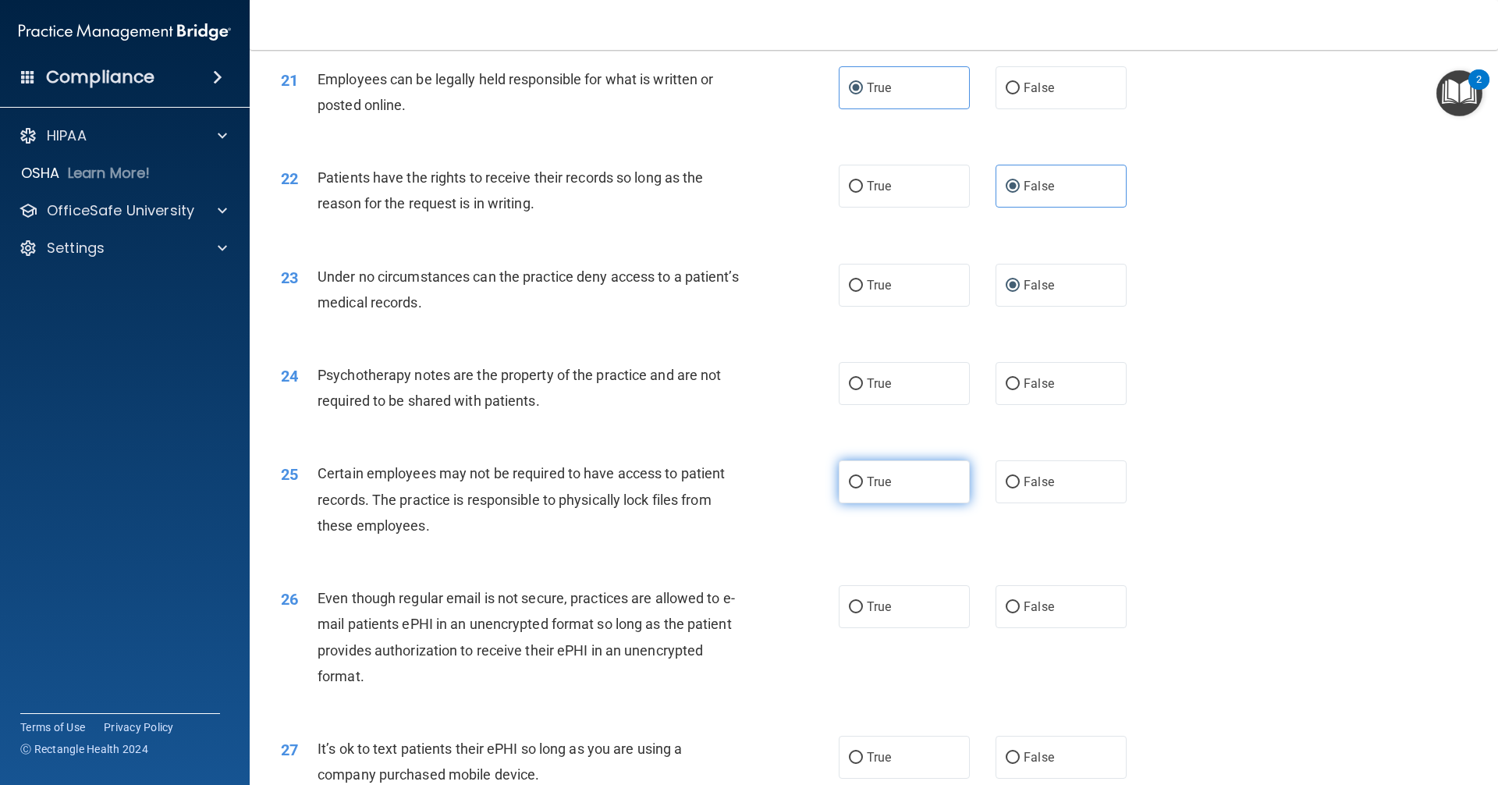
click at [863, 390] on input "True" at bounding box center [856, 384] width 14 height 12
radio input "true"
click at [889, 503] on label "True" at bounding box center [904, 481] width 131 height 43
click at [863, 488] on input "True" at bounding box center [856, 483] width 14 height 12
radio input "true"
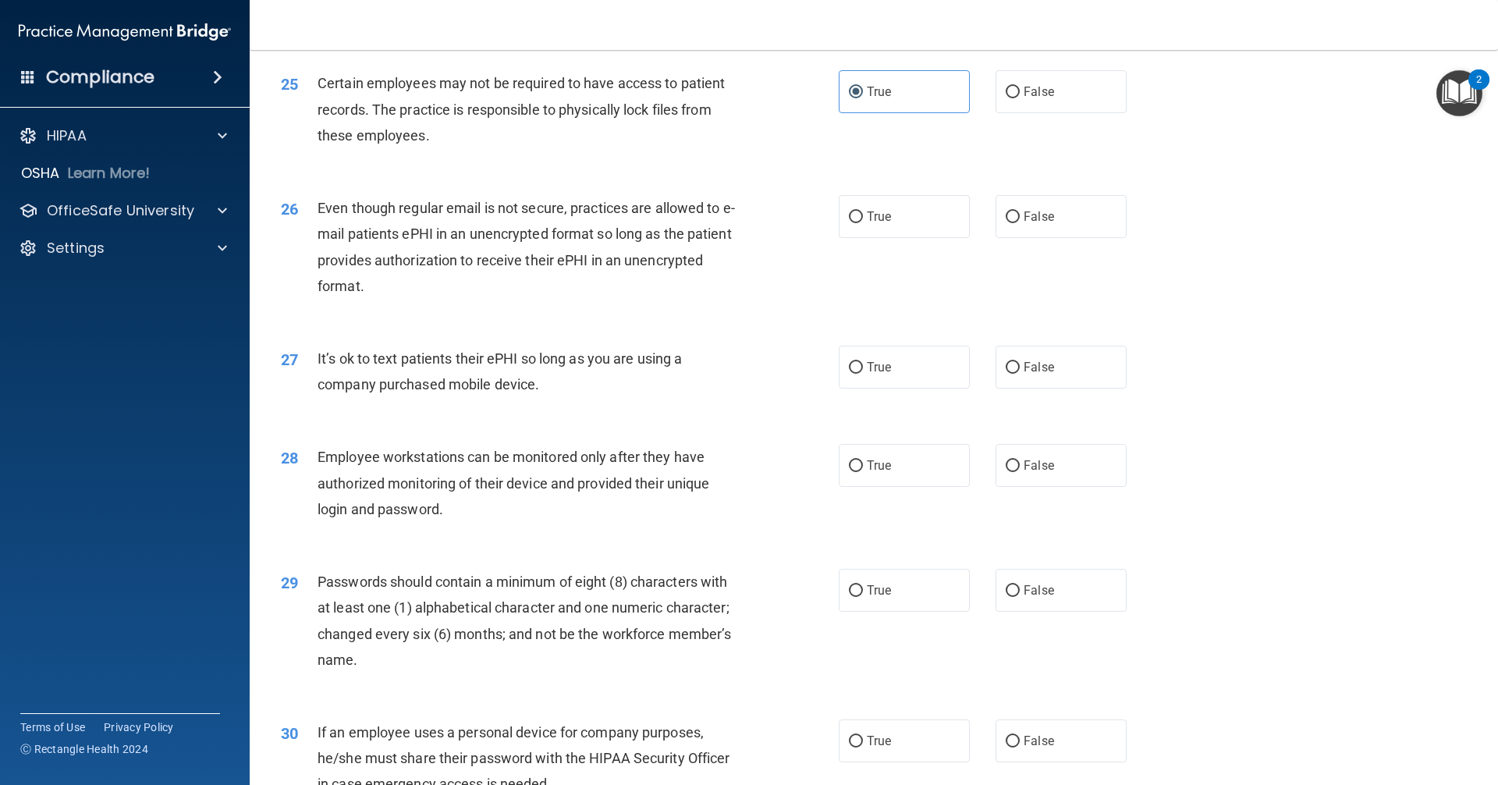
scroll to position [3043, 0]
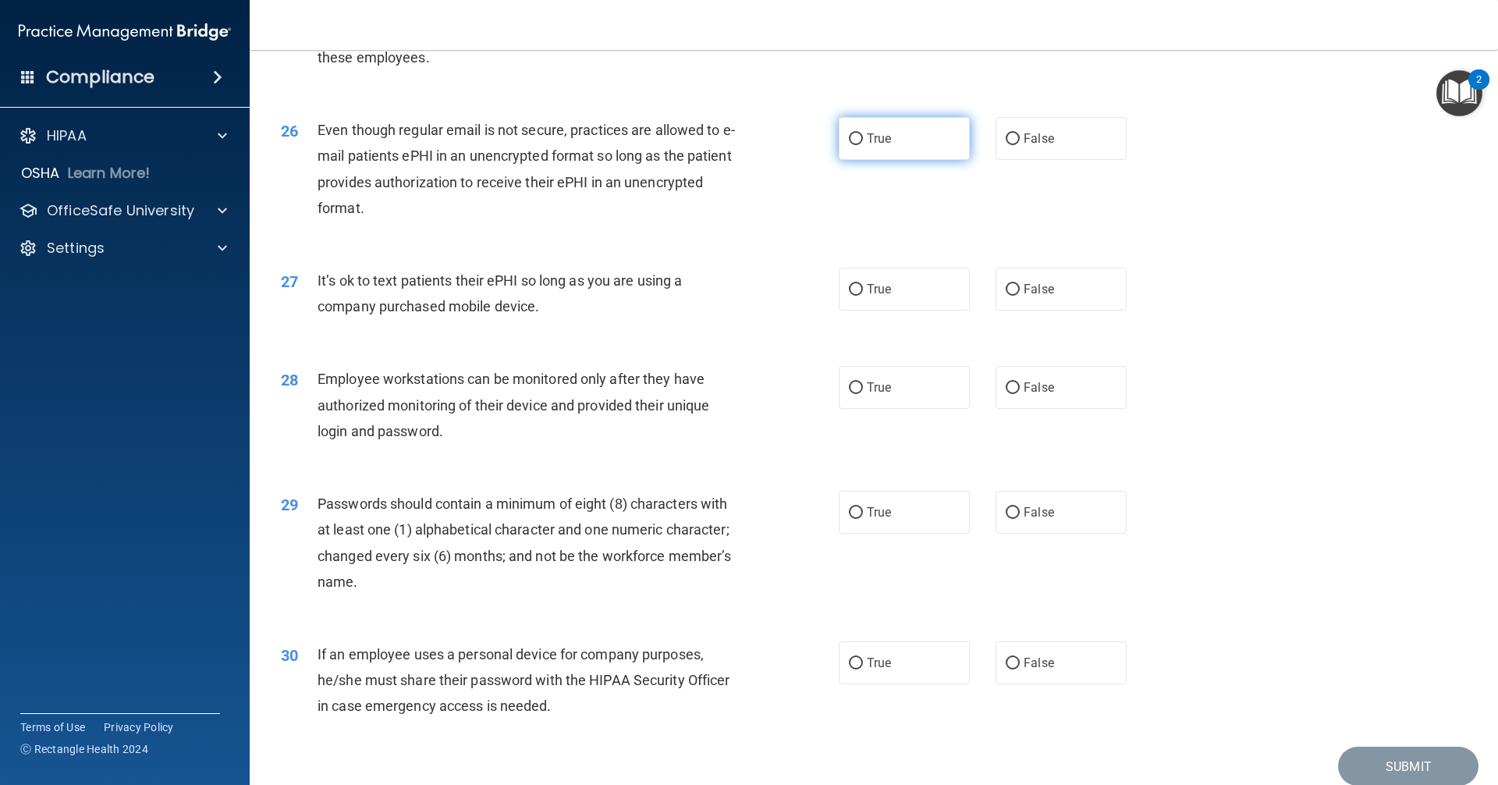
click at [929, 160] on label "True" at bounding box center [904, 138] width 131 height 43
click at [863, 145] on input "True" at bounding box center [856, 139] width 14 height 12
radio input "true"
click at [1025, 311] on label "False" at bounding box center [1061, 289] width 131 height 43
click at [1020, 296] on input "False" at bounding box center [1013, 290] width 14 height 12
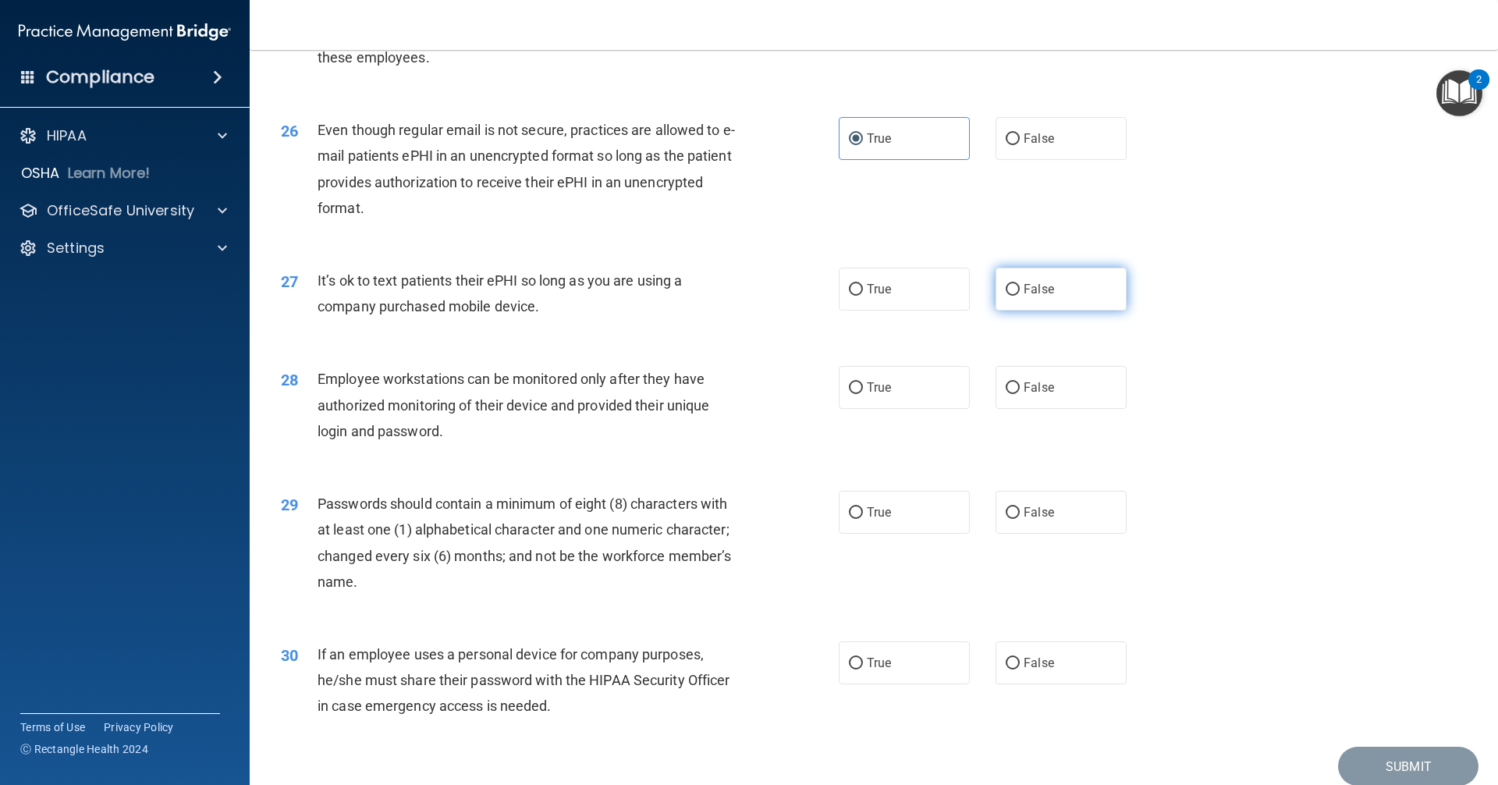
radio input "true"
click at [1028, 409] on label "False" at bounding box center [1061, 387] width 131 height 43
click at [1020, 394] on input "False" at bounding box center [1013, 388] width 14 height 12
radio input "true"
click at [893, 525] on label "True" at bounding box center [904, 512] width 131 height 43
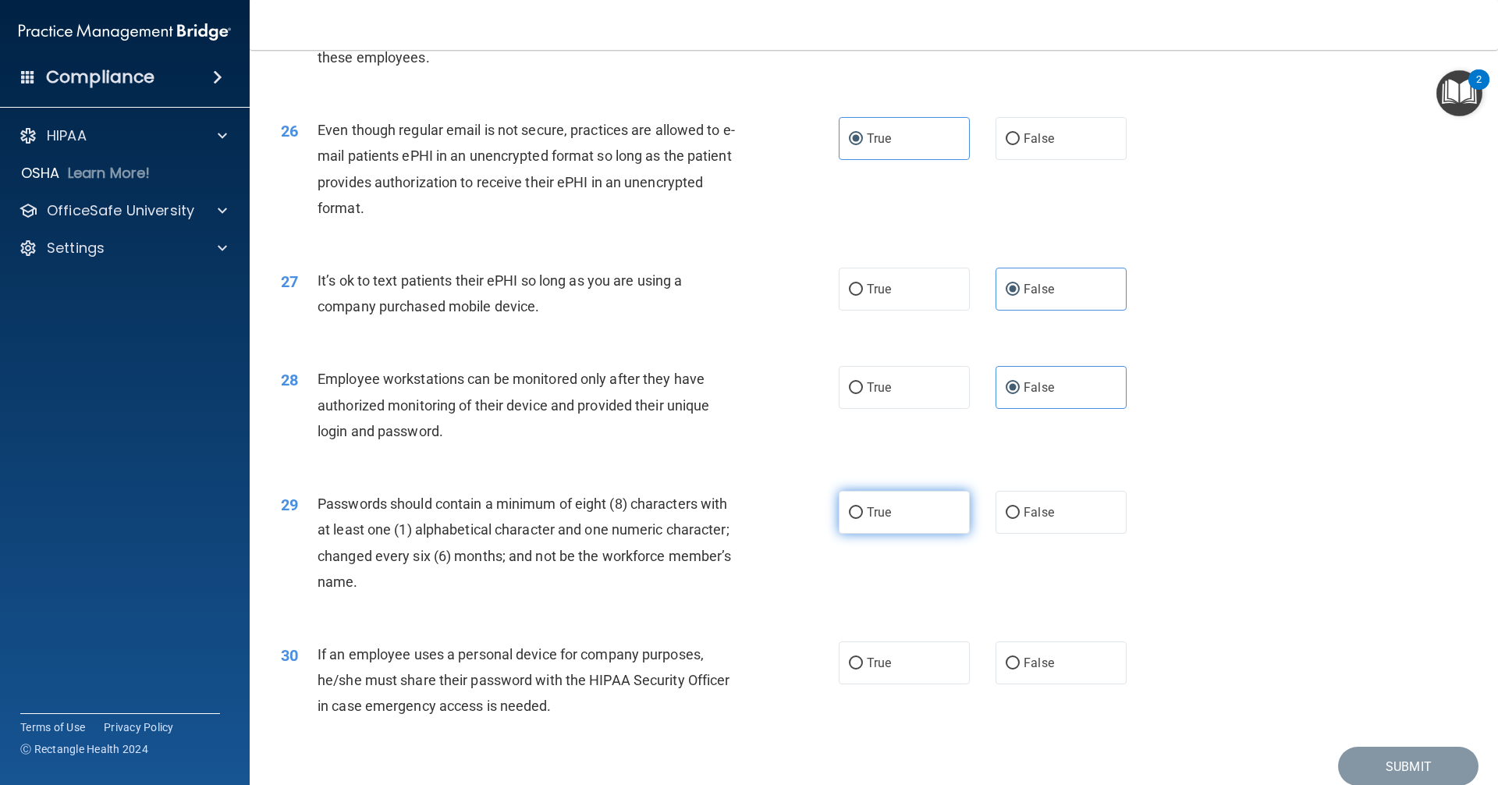
click at [863, 519] on input "True" at bounding box center [856, 513] width 14 height 12
radio input "true"
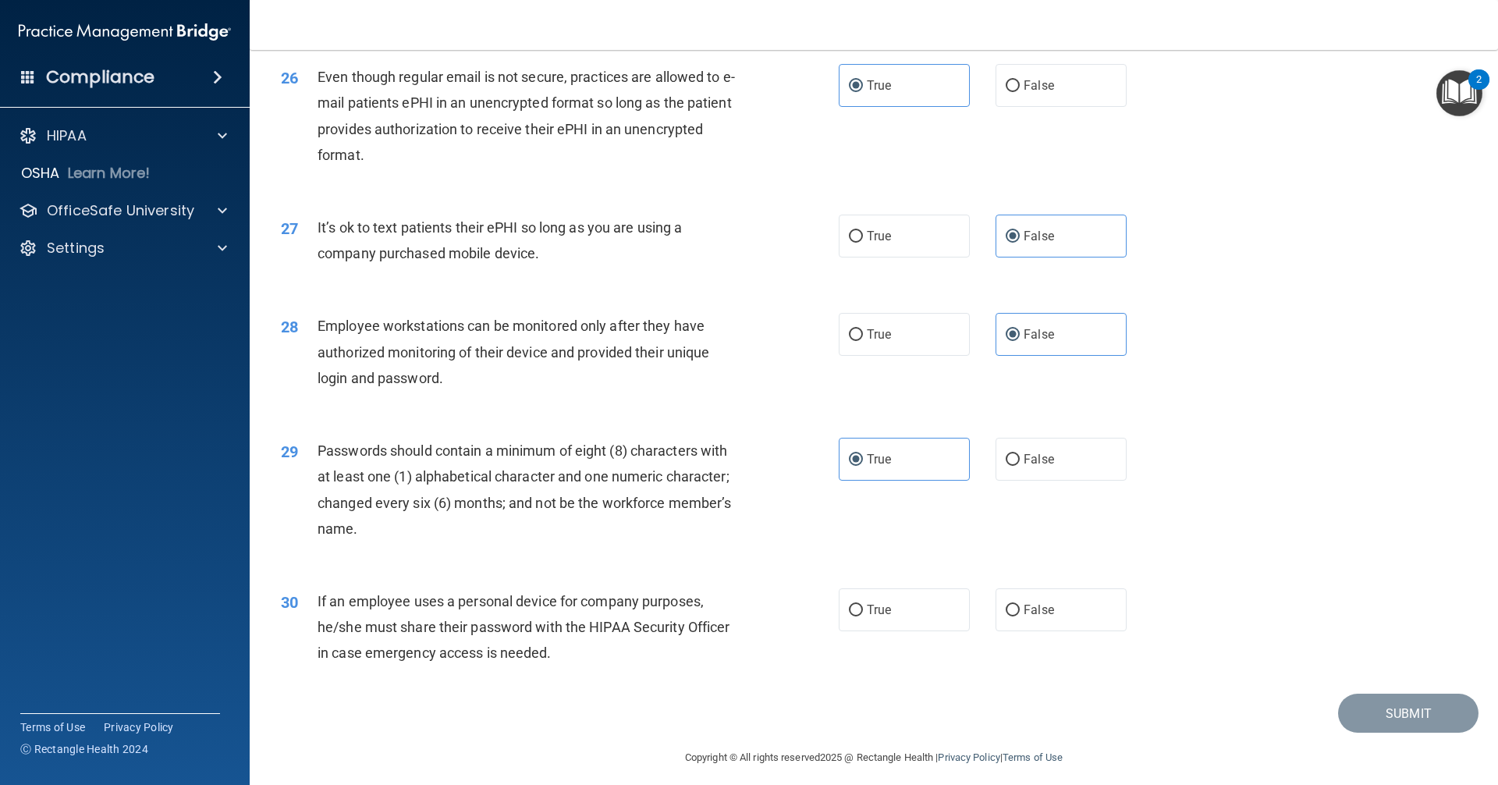
scroll to position [3132, 0]
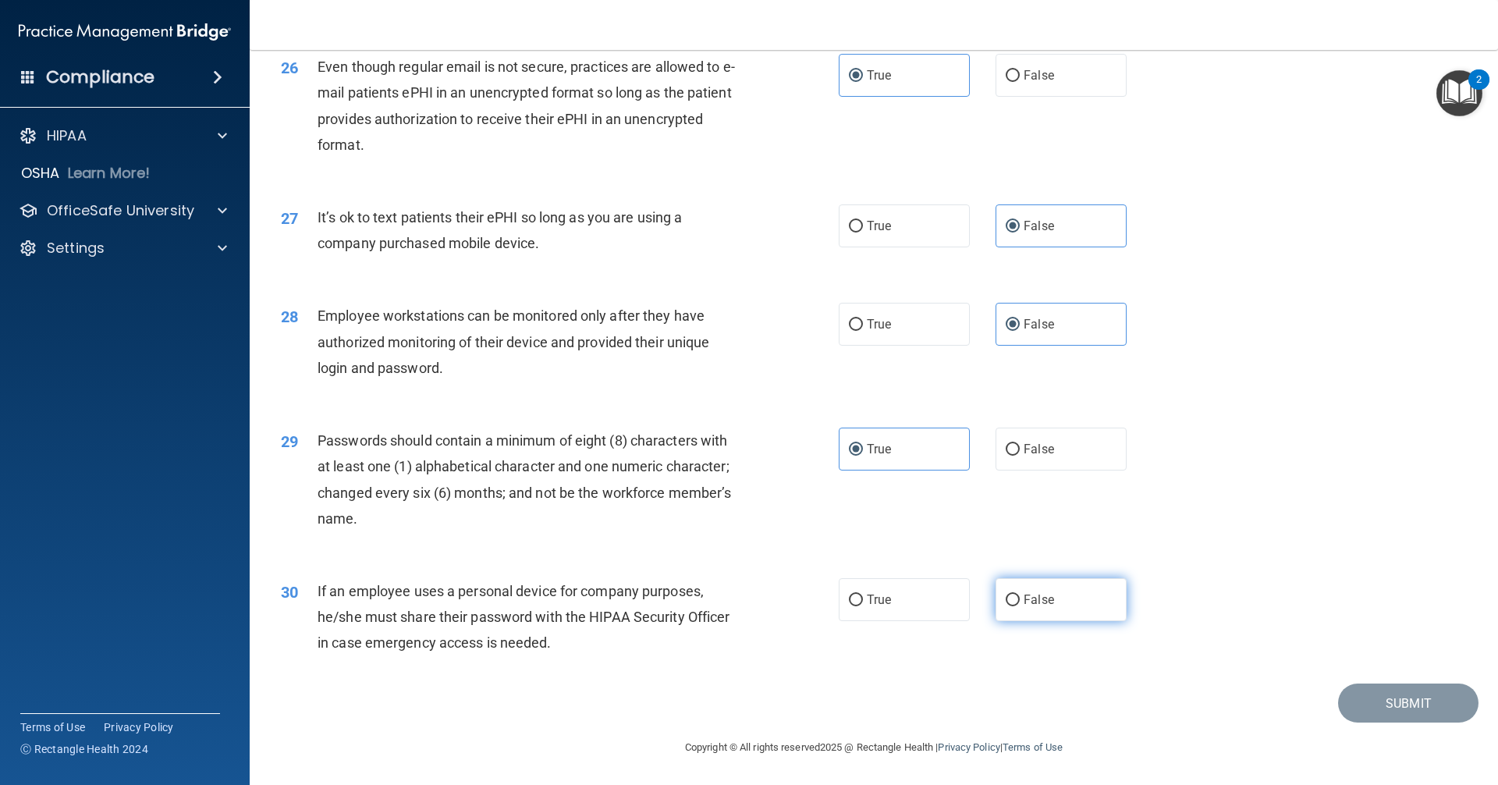
click at [1009, 595] on input "False" at bounding box center [1013, 601] width 14 height 12
radio input "true"
click at [1367, 706] on button "Submit" at bounding box center [1408, 704] width 140 height 40
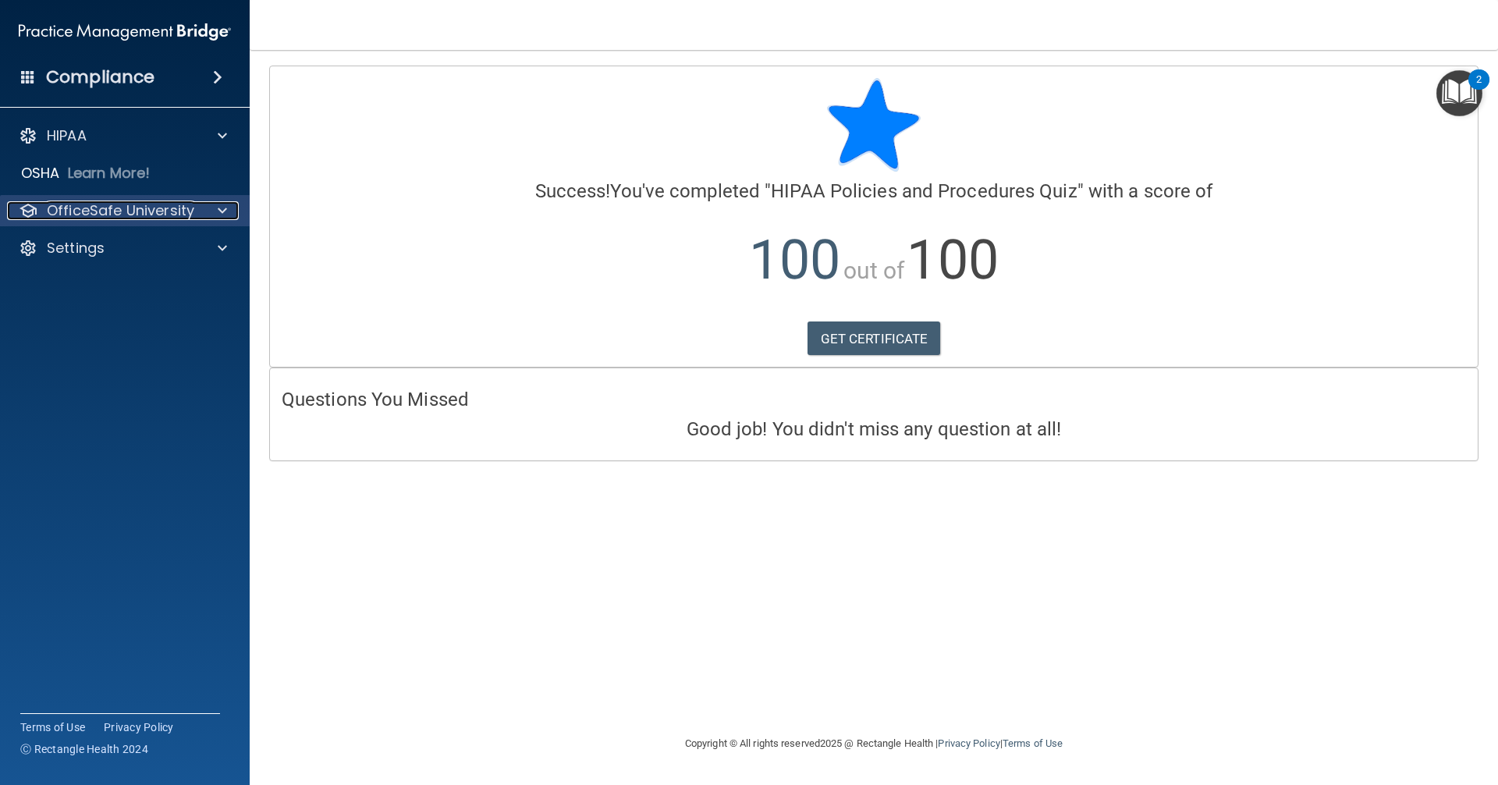
click at [89, 210] on p "OfficeSafe University" at bounding box center [120, 210] width 147 height 19
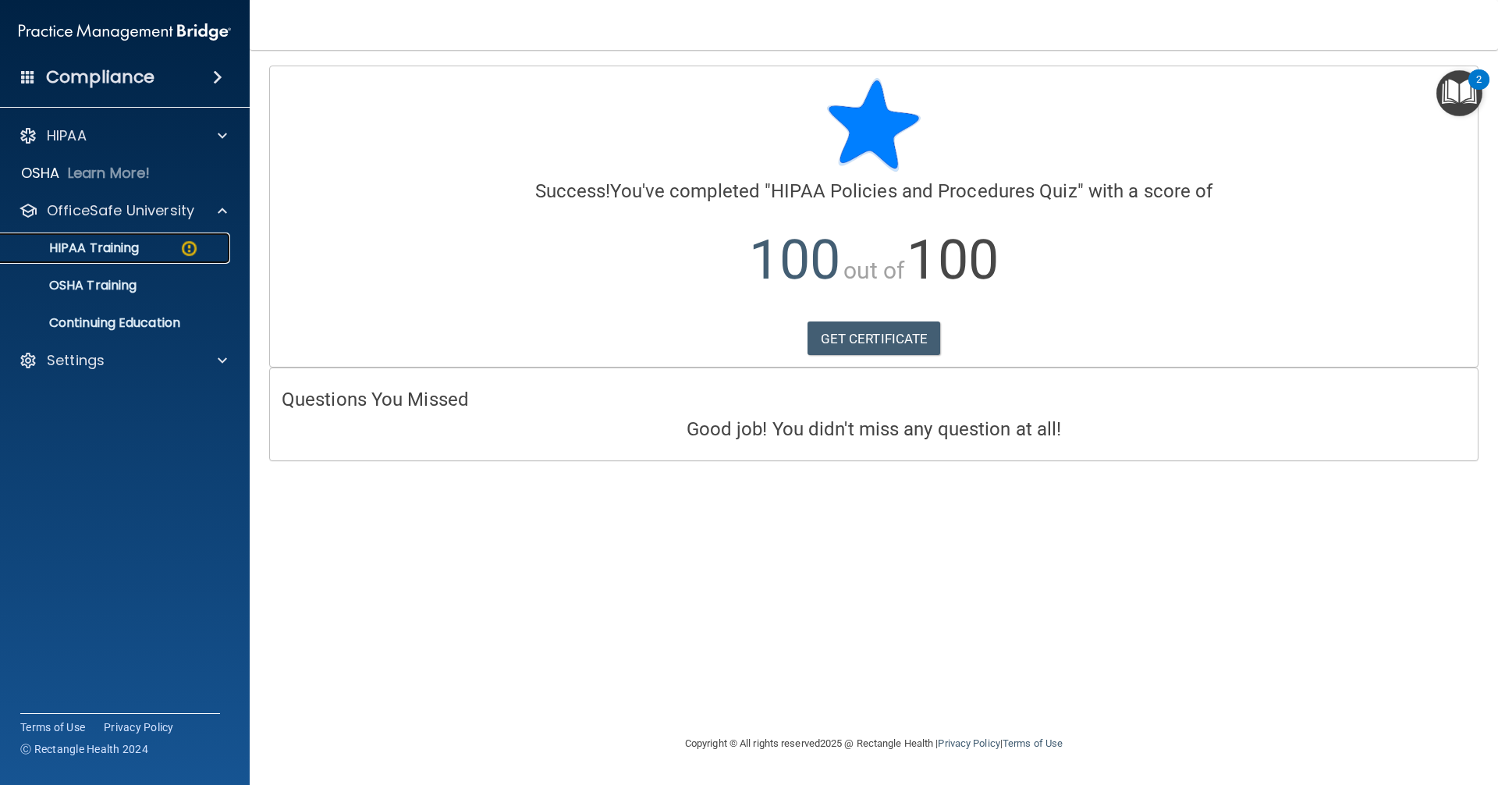
click at [110, 245] on p "HIPAA Training" at bounding box center [74, 248] width 129 height 16
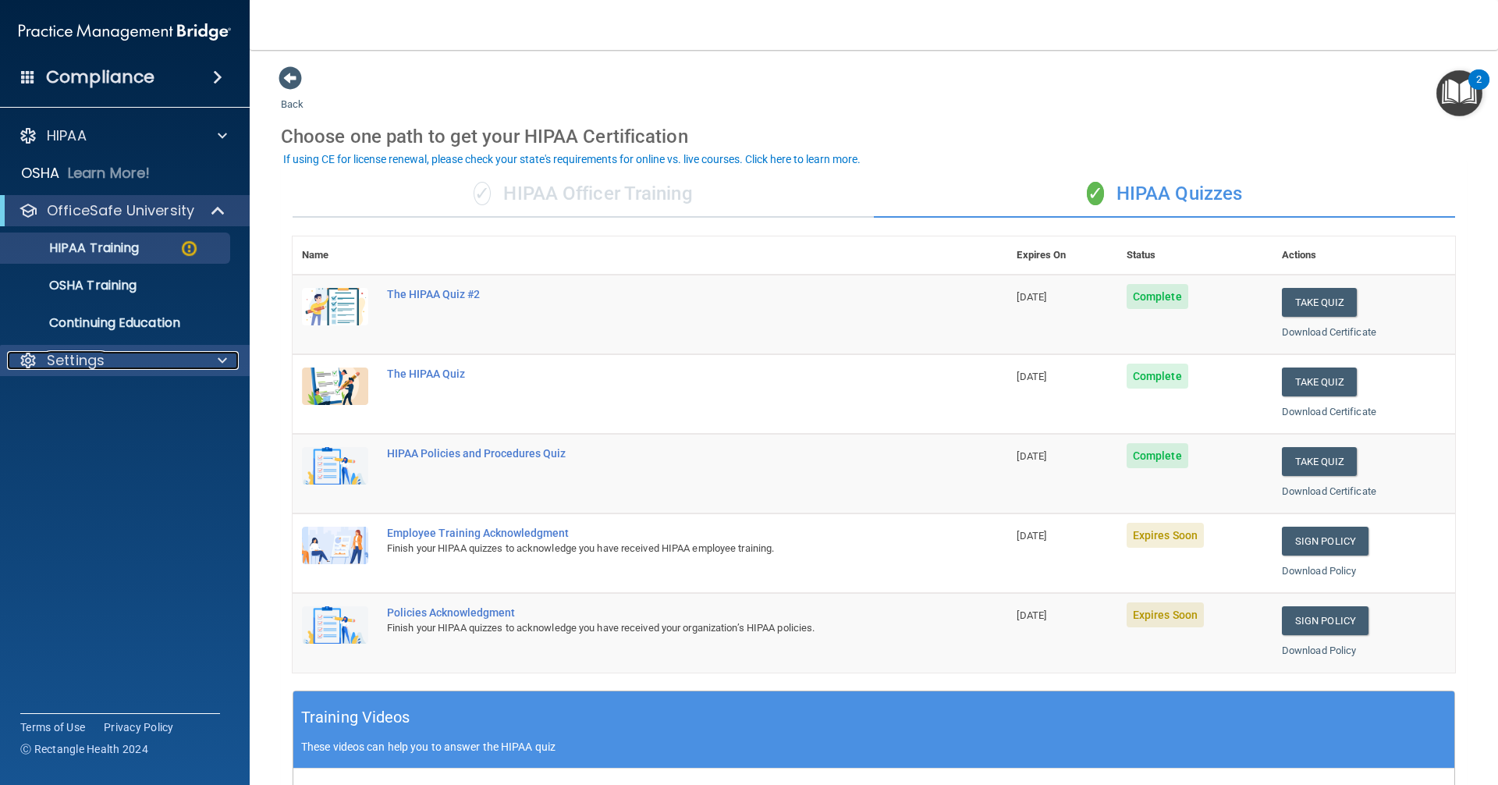
click at [79, 362] on p "Settings" at bounding box center [76, 360] width 58 height 19
click at [52, 488] on accordion "HIPAA Documents and Policies Report an Incident Business Associates Emergency P…" at bounding box center [125, 348] width 250 height 469
click at [1316, 535] on link "Sign Policy" at bounding box center [1325, 541] width 87 height 29
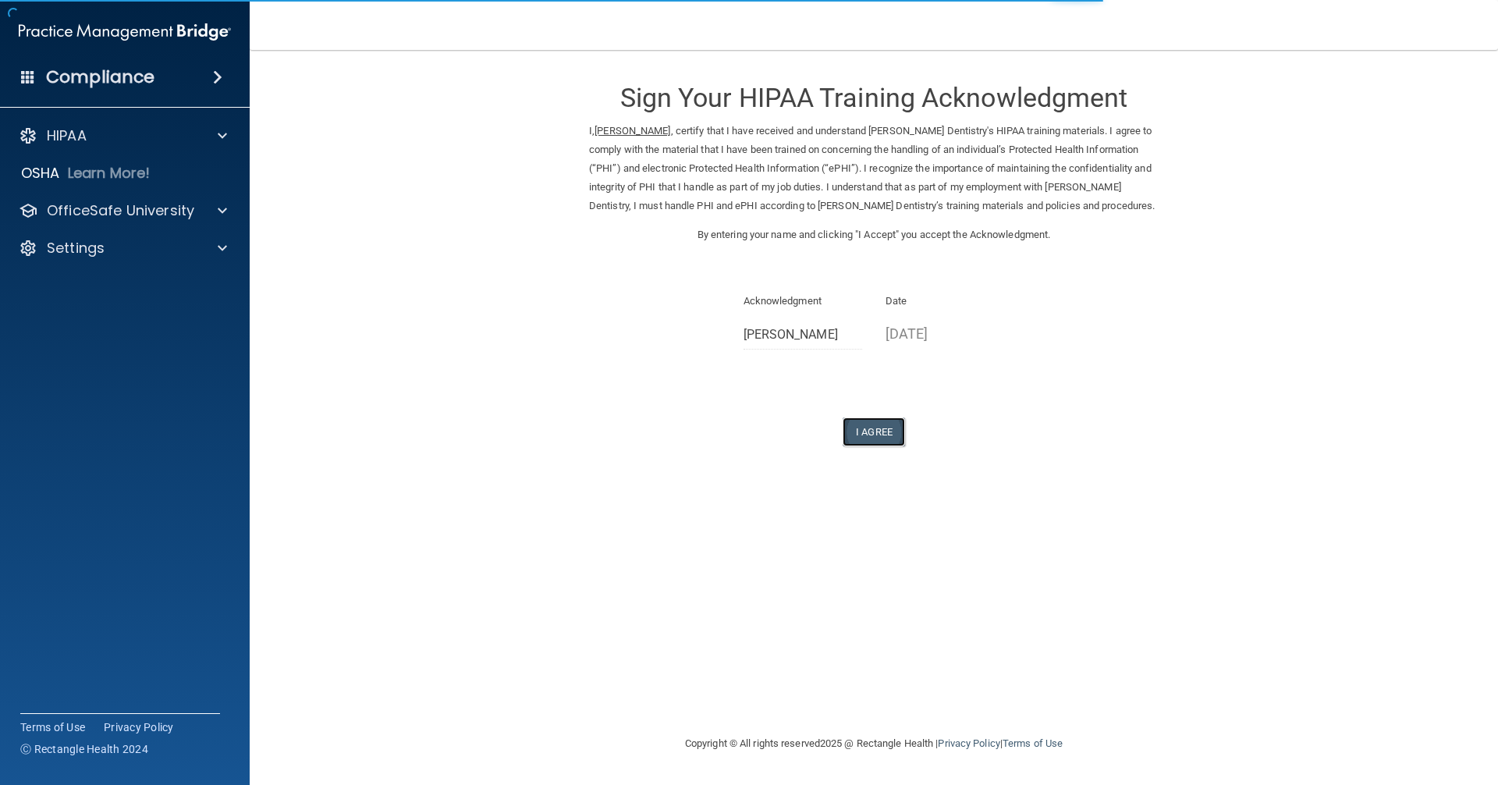
click at [890, 434] on button "I Agree" at bounding box center [874, 431] width 62 height 29
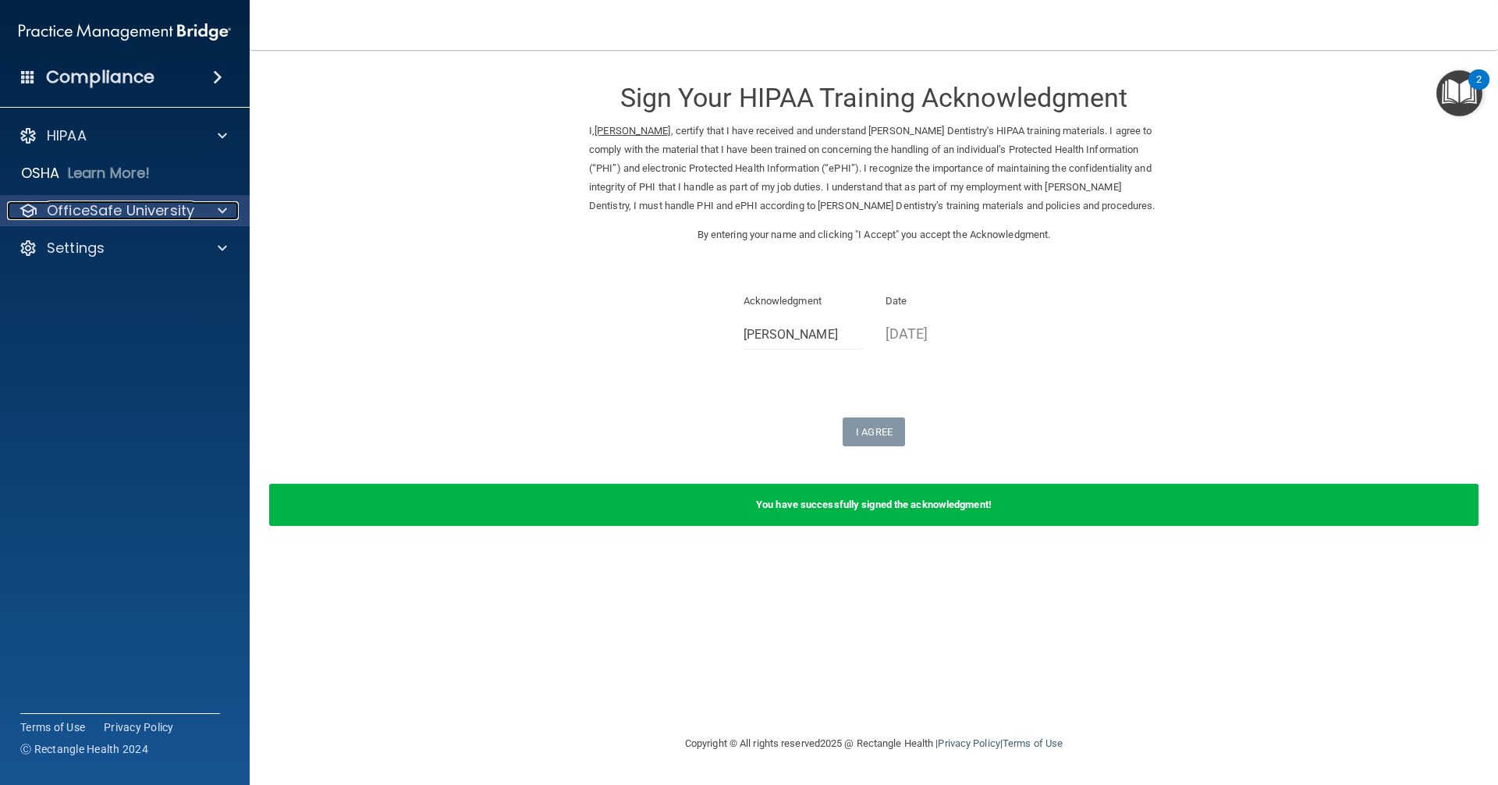
click at [120, 211] on p "OfficeSafe University" at bounding box center [120, 210] width 147 height 19
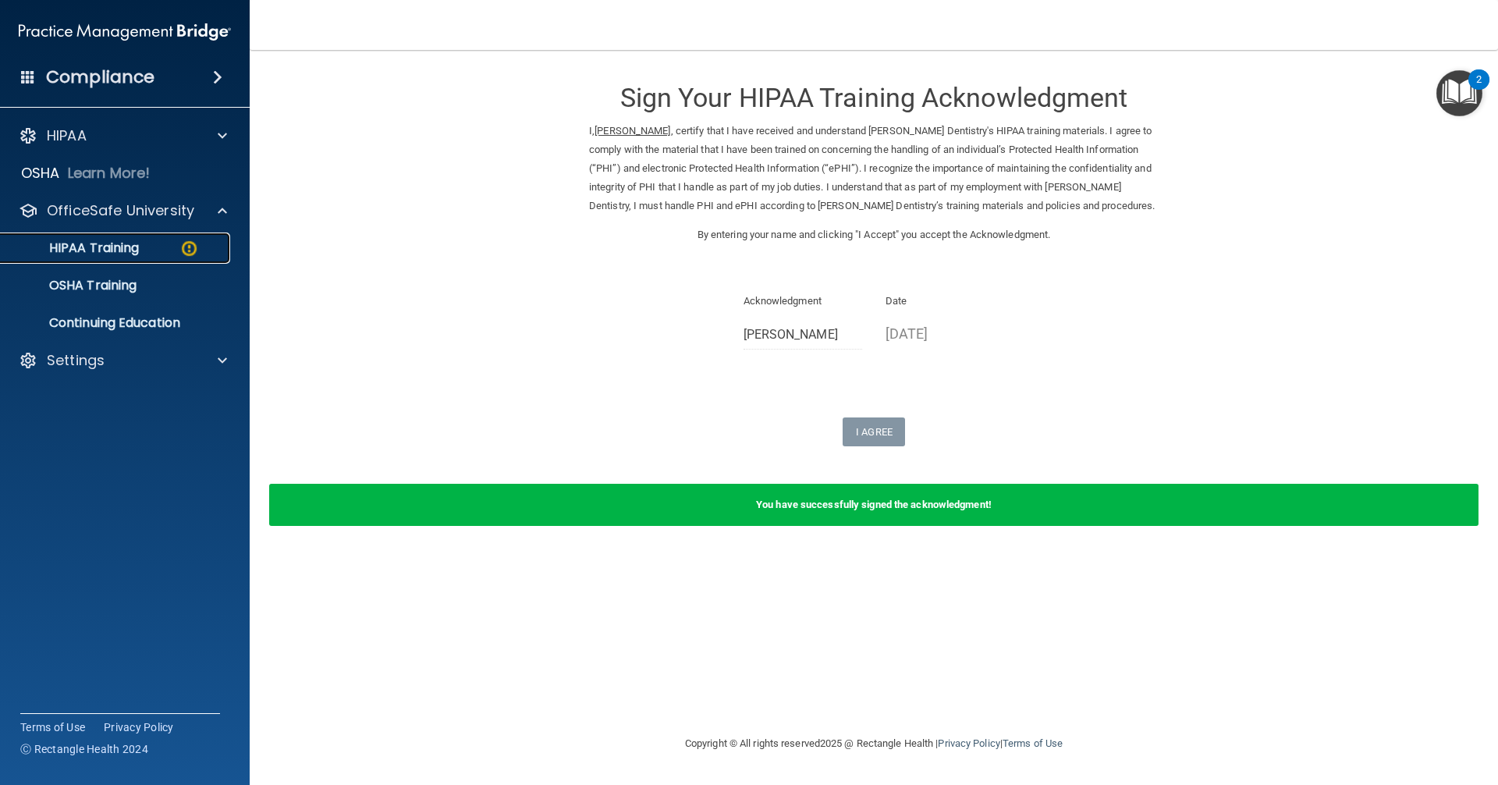
click at [150, 247] on div "HIPAA Training" at bounding box center [116, 248] width 213 height 16
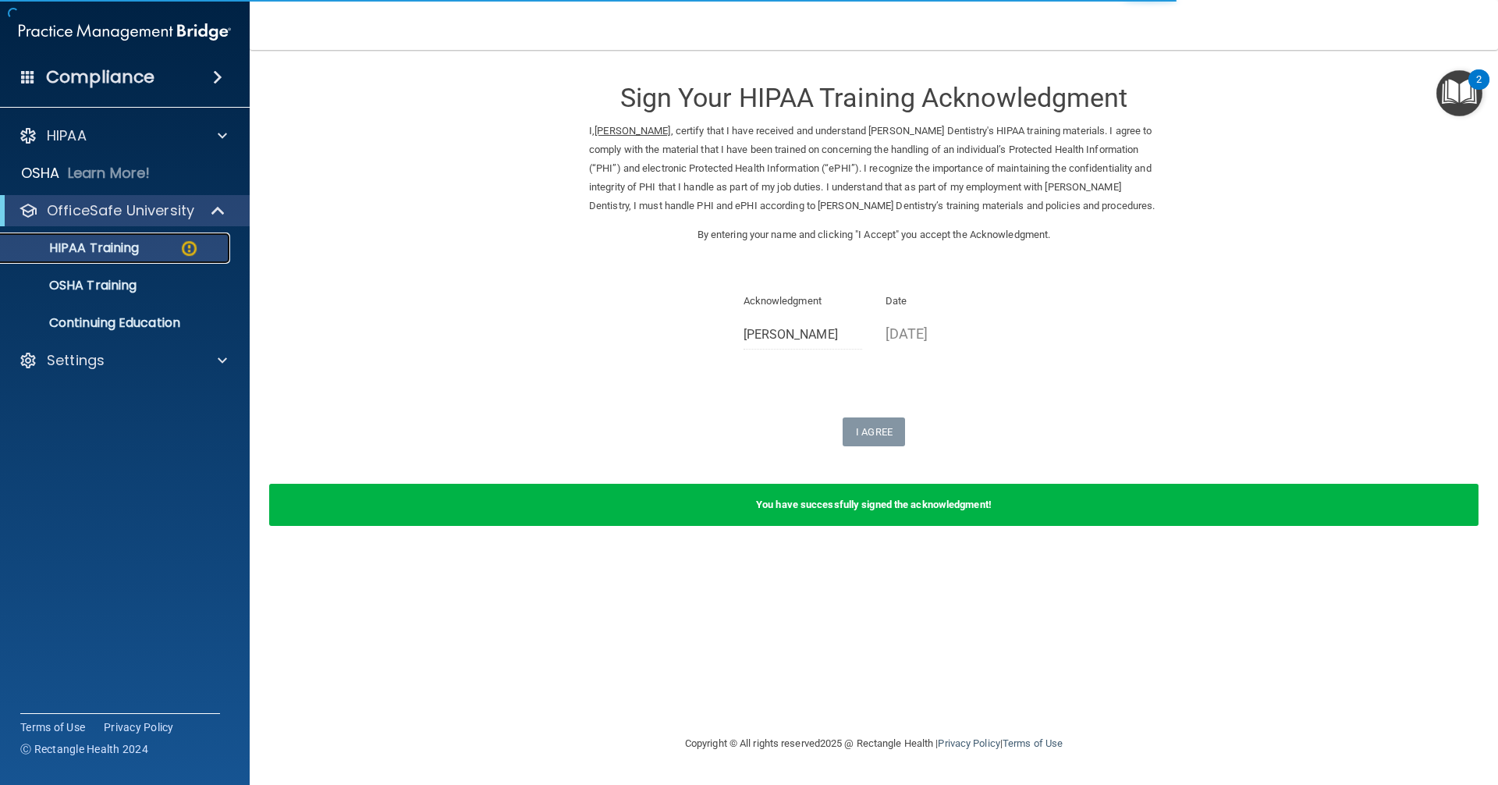
click at [139, 248] on p "HIPAA Training" at bounding box center [74, 248] width 129 height 16
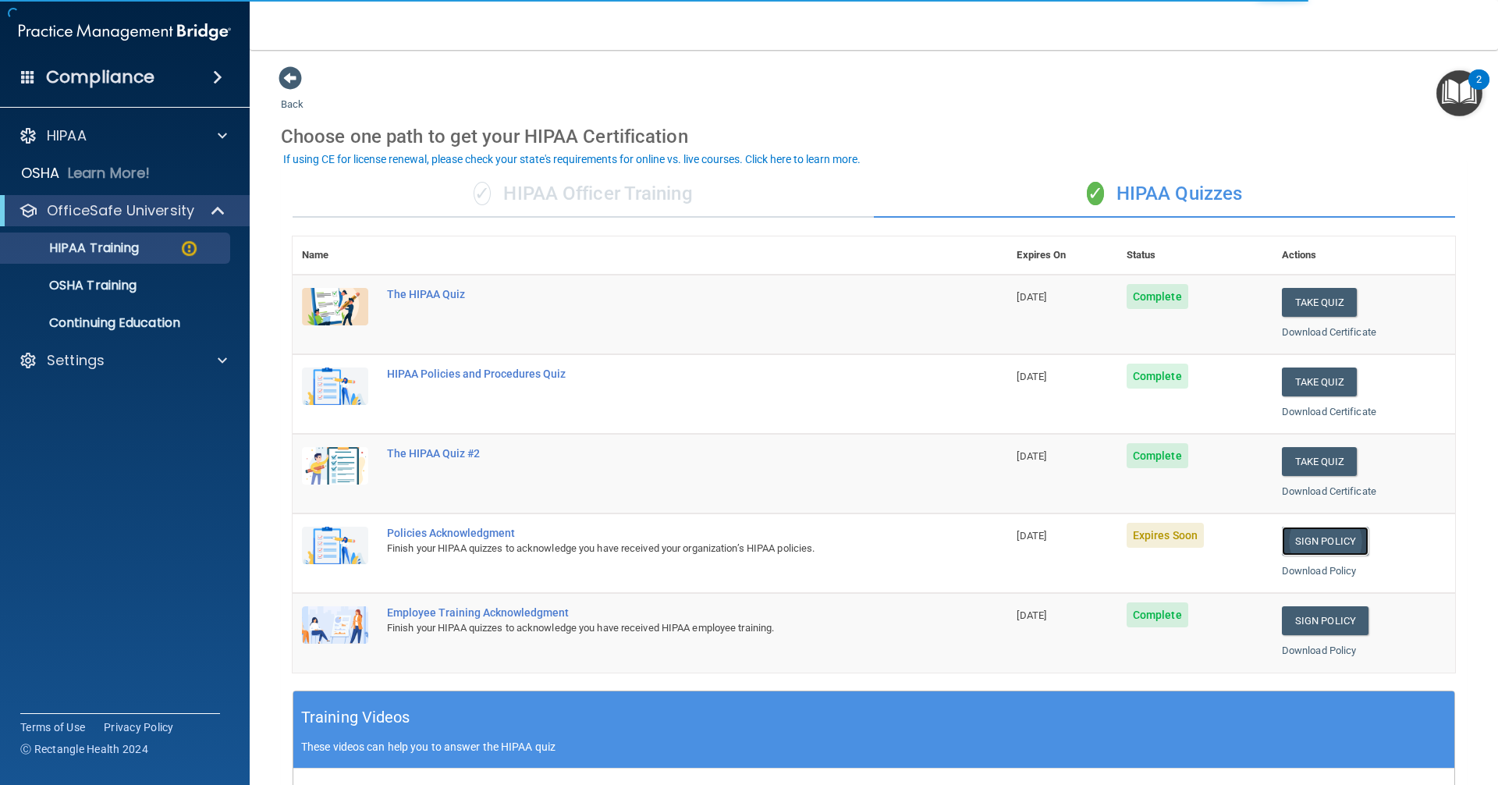
click at [1298, 540] on link "Sign Policy" at bounding box center [1325, 541] width 87 height 29
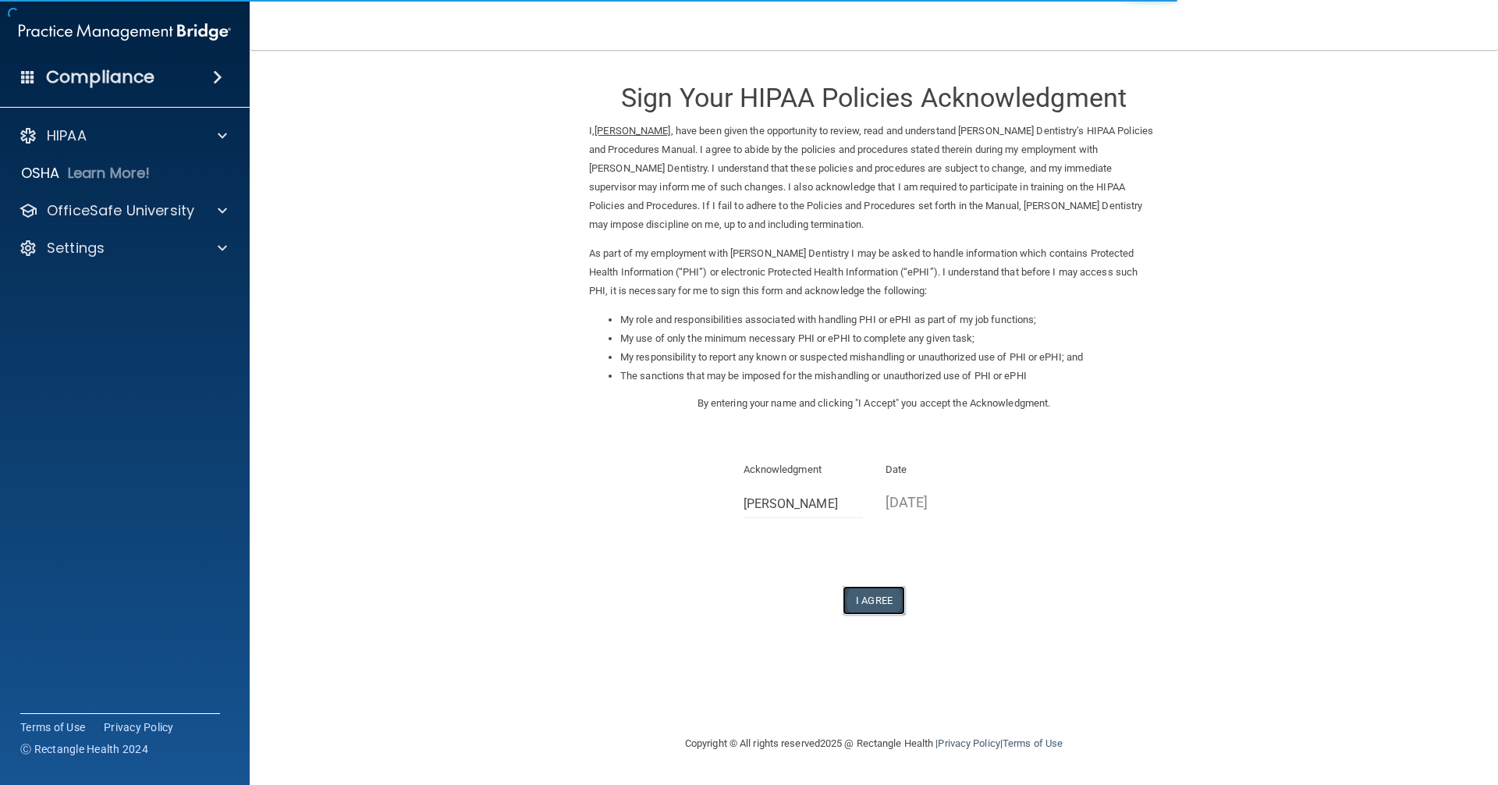
click at [864, 605] on button "I Agree" at bounding box center [874, 600] width 62 height 29
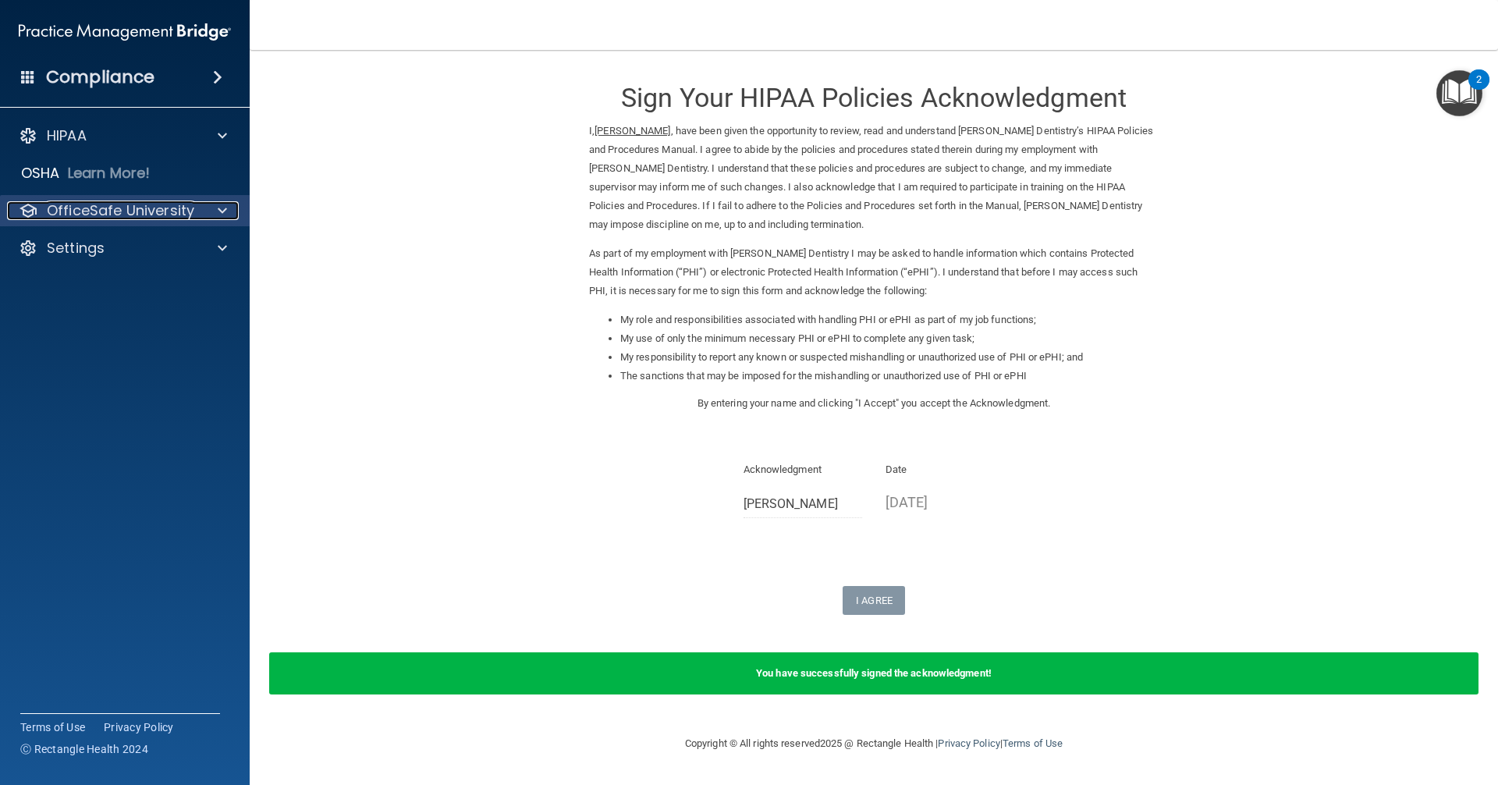
click at [147, 205] on p "OfficeSafe University" at bounding box center [120, 210] width 147 height 19
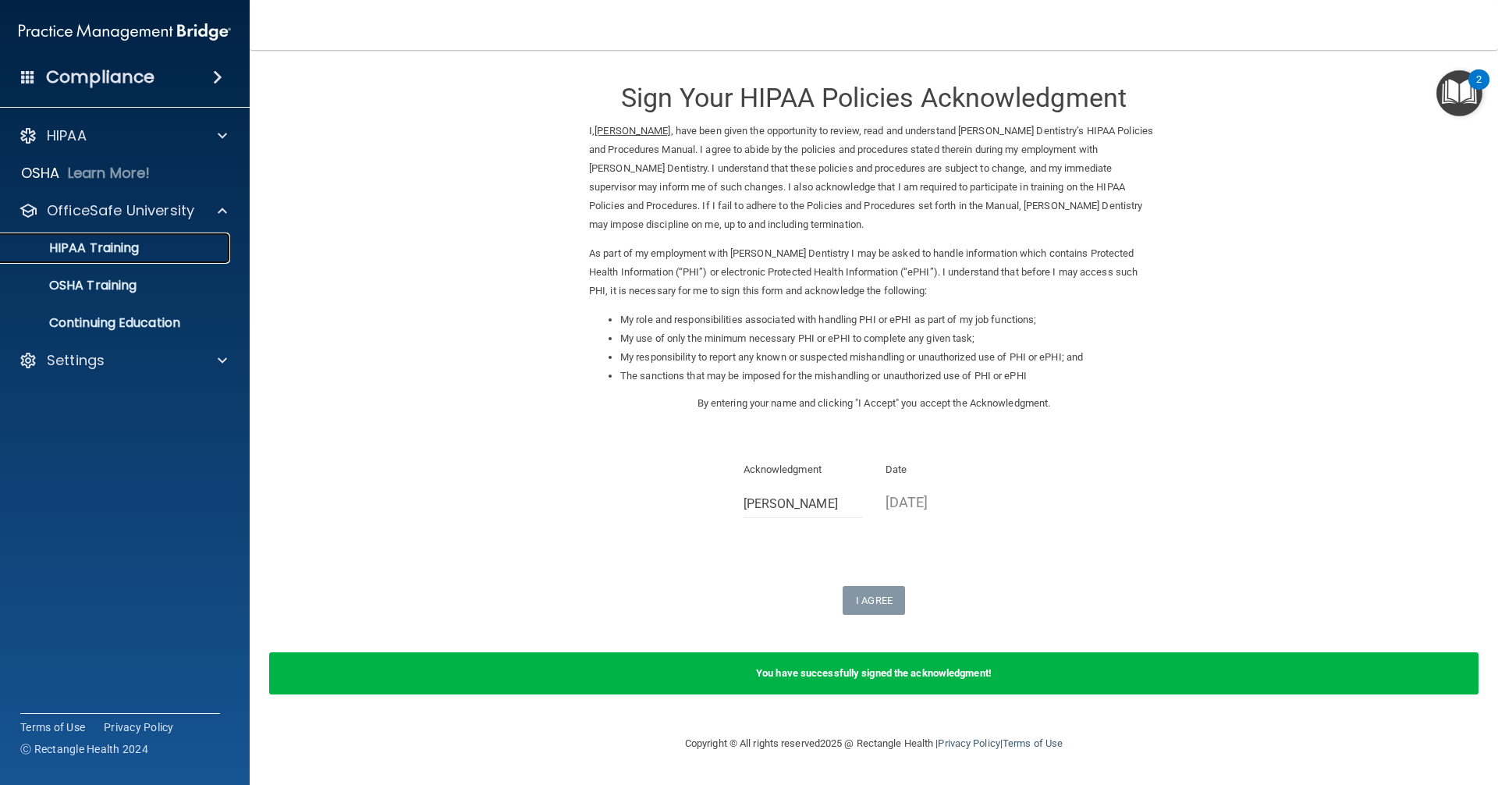
click at [129, 247] on p "HIPAA Training" at bounding box center [74, 248] width 129 height 16
